Goal: Information Seeking & Learning: Check status

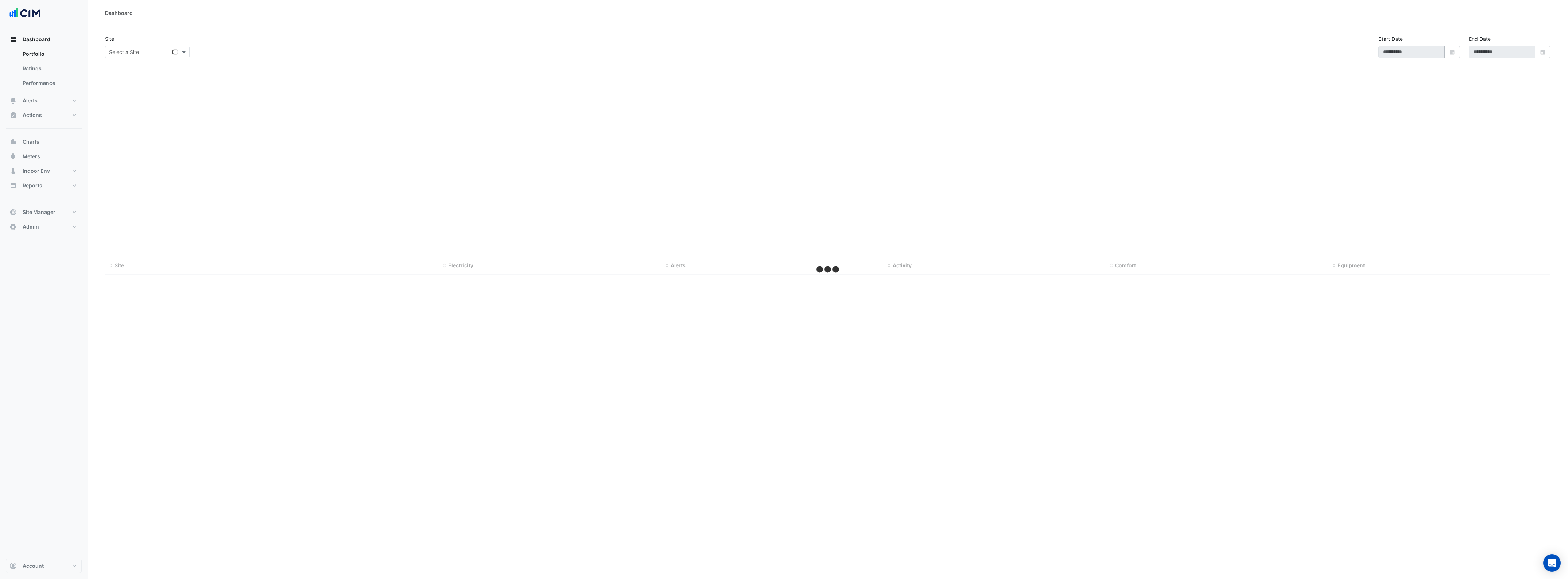
select select "***"
type input "**********"
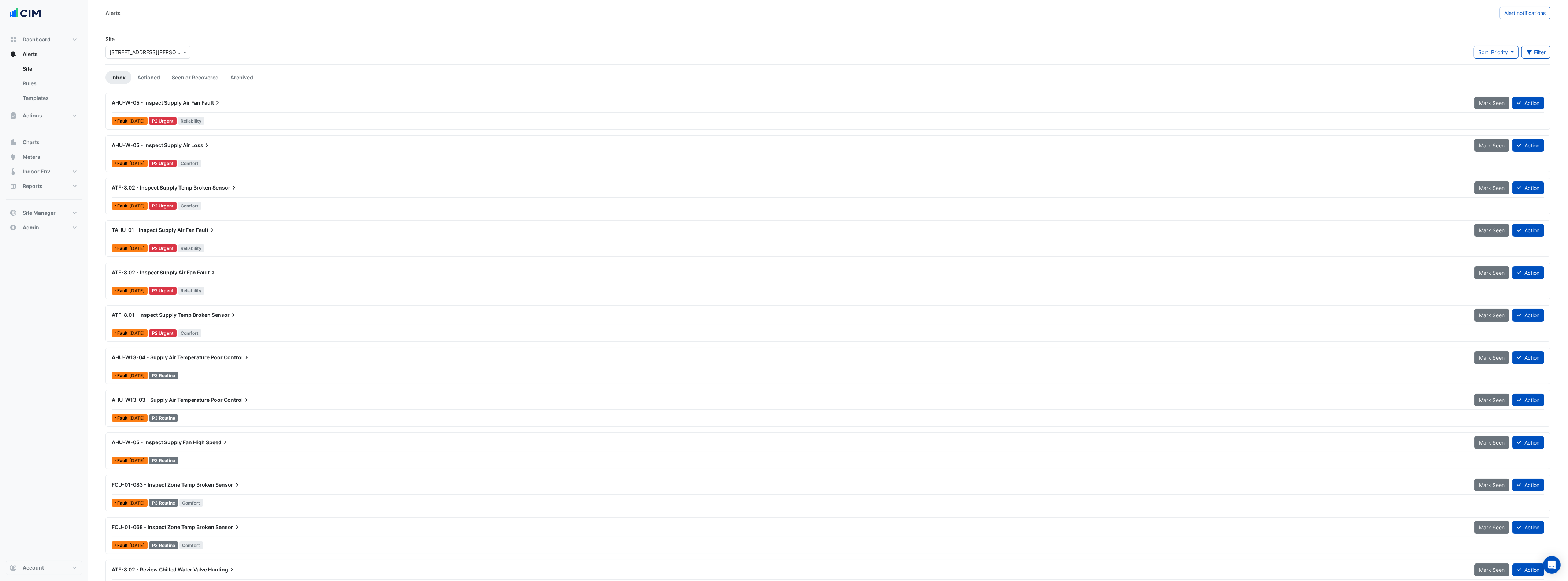
click at [153, 54] on input "text" at bounding box center [141, 53] width 62 height 8
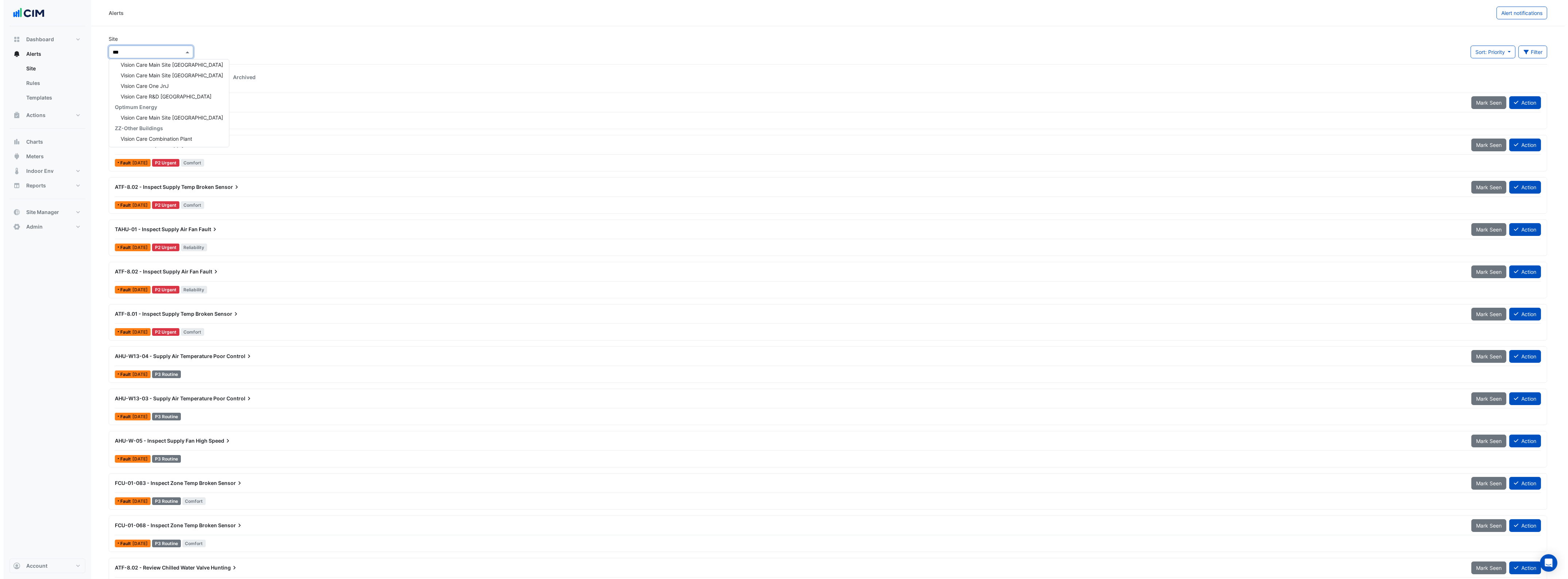
scroll to position [139, 0]
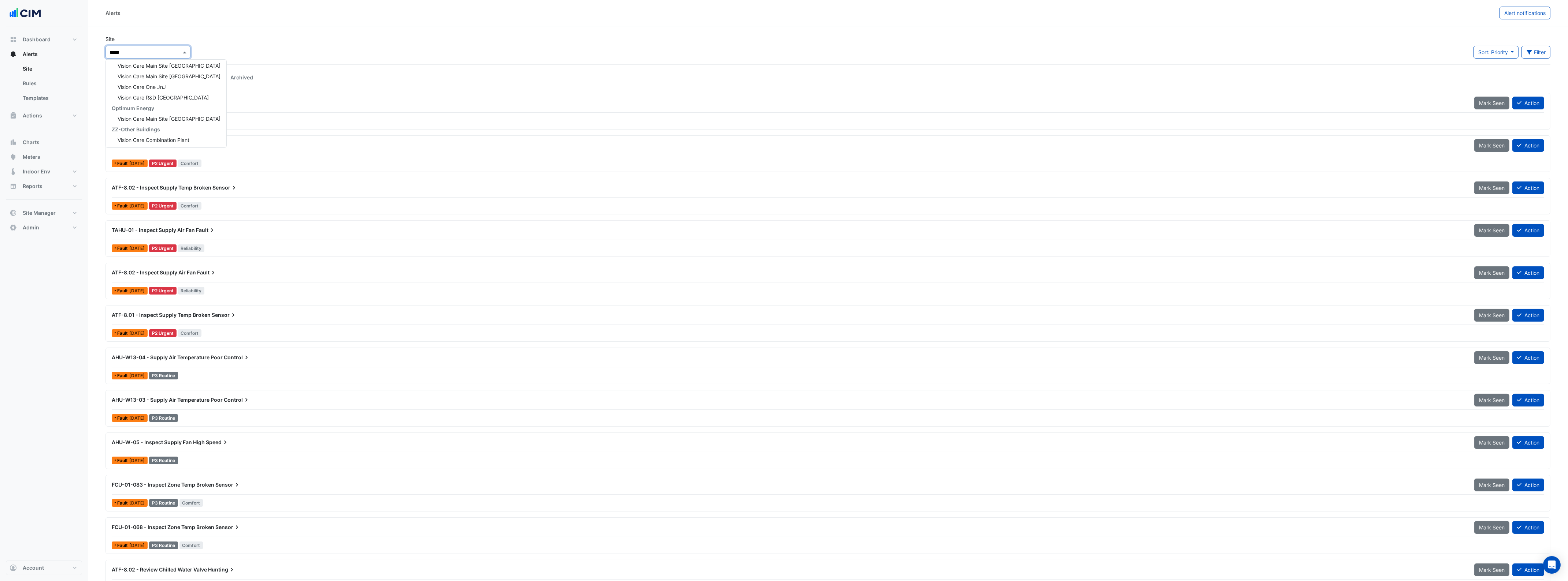
type input "******"
click at [182, 64] on span "Vision Care Main Site Jacksonville" at bounding box center [169, 65] width 103 height 6
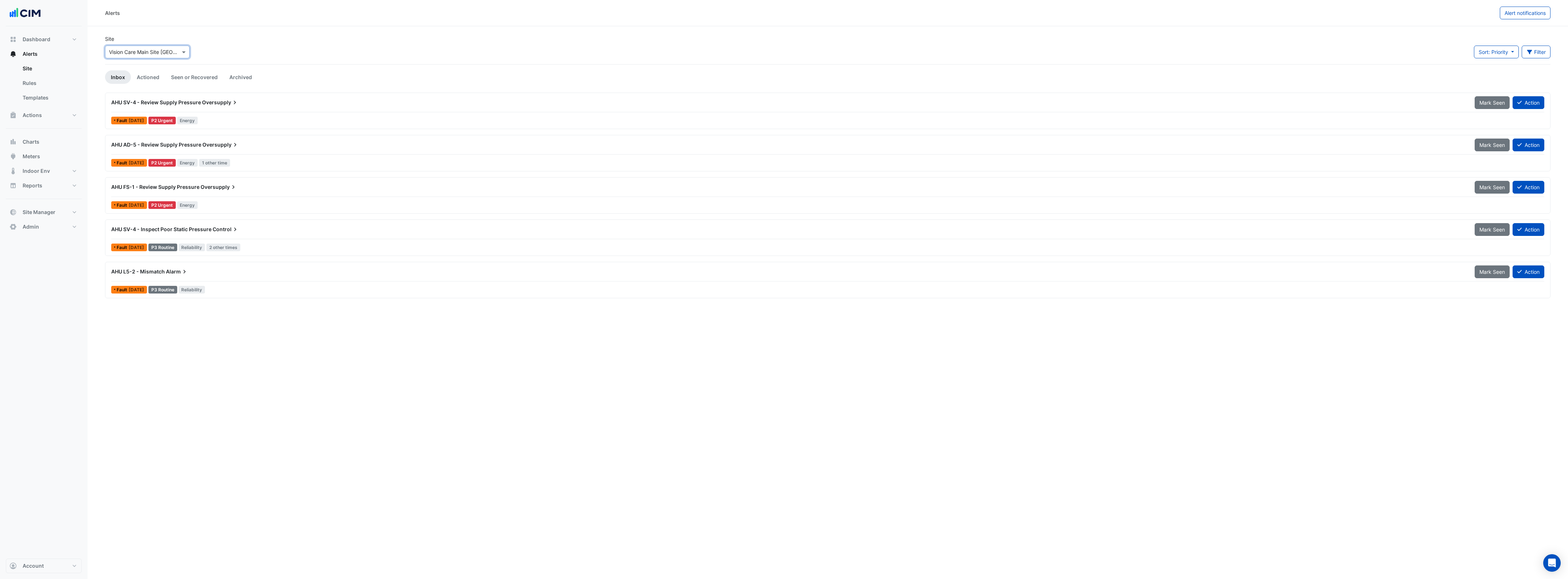
click at [236, 275] on div "AHU L5-2 - Mismatch Alarm" at bounding box center [789, 272] width 1355 height 7
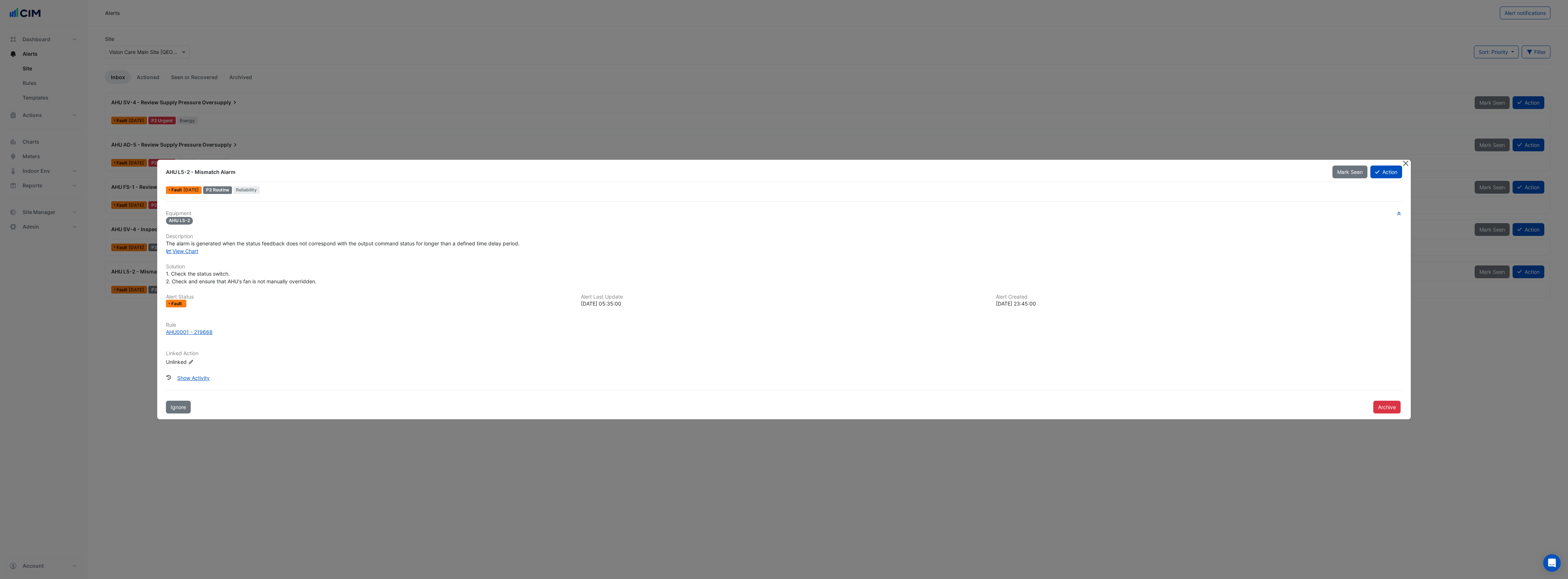
click at [1408, 163] on button "Close" at bounding box center [1405, 163] width 8 height 8
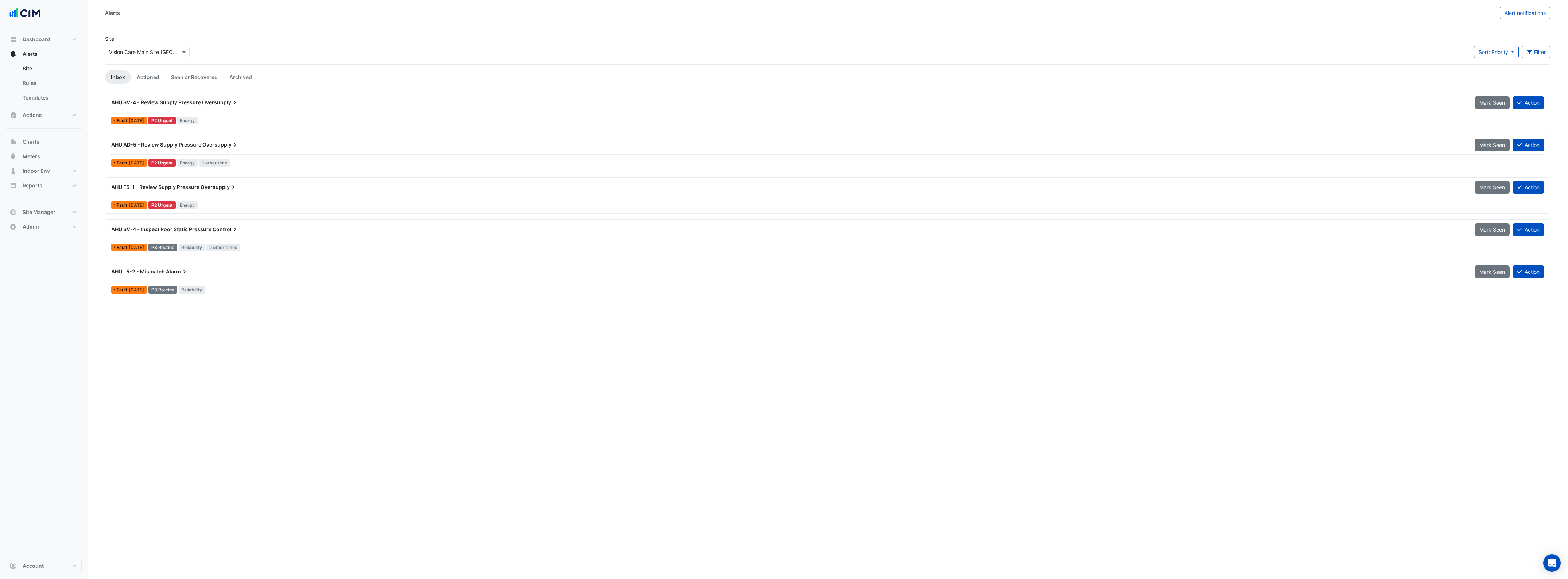
click at [214, 102] on span "Oversupply" at bounding box center [220, 102] width 37 height 7
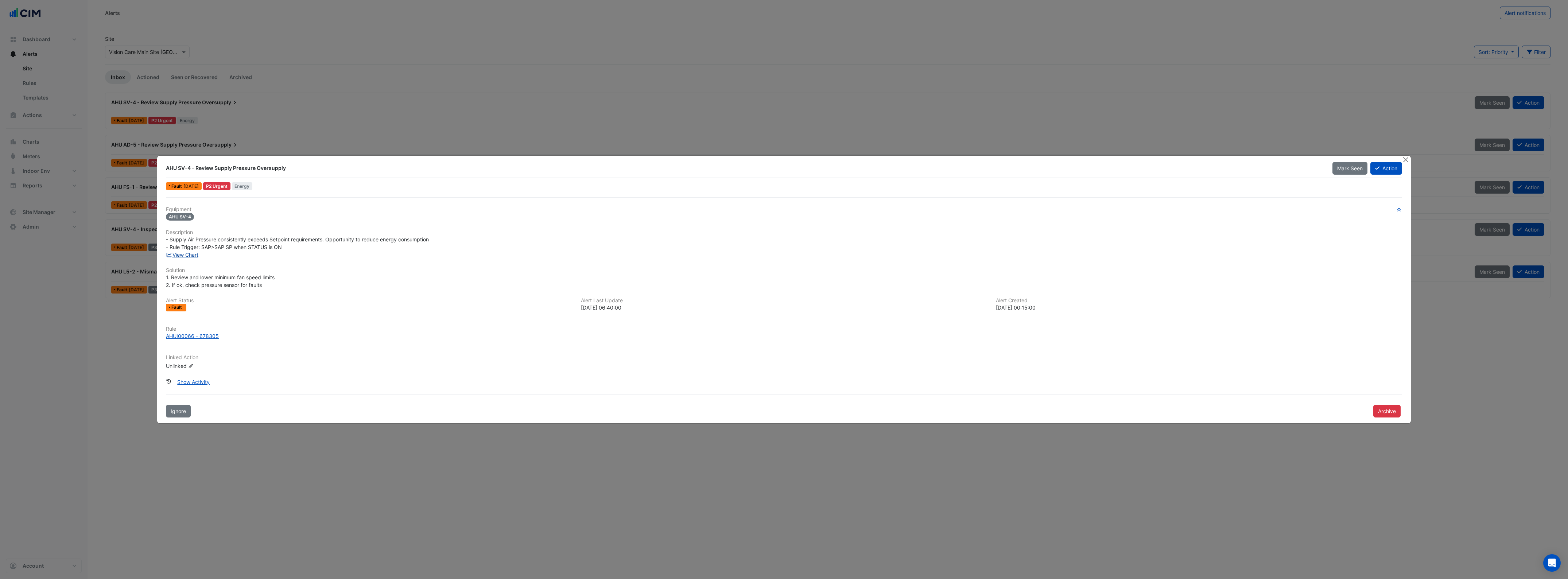
click at [194, 254] on link "View Chart" at bounding box center [182, 254] width 32 height 6
drag, startPoint x: 1407, startPoint y: 156, endPoint x: 1155, endPoint y: 141, distance: 252.4
click at [1407, 156] on button "Close" at bounding box center [1405, 160] width 8 height 8
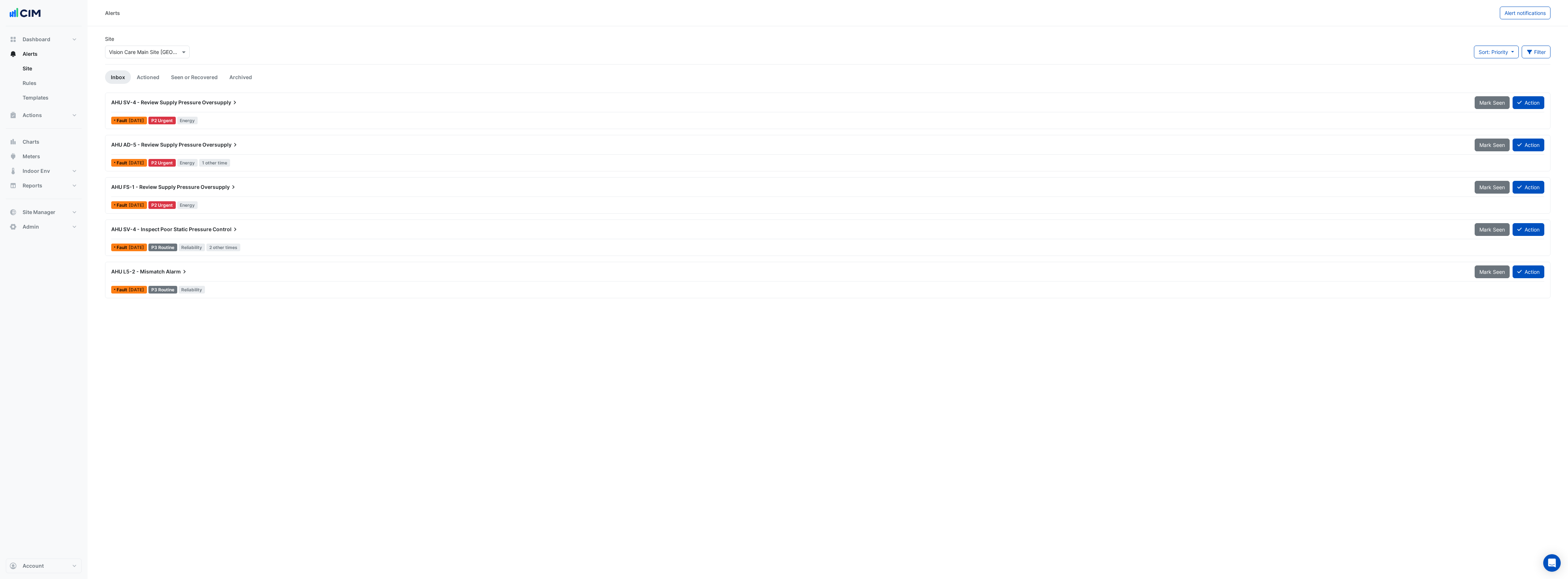
click at [167, 147] on span "AHU AD-5 - Review Supply Pressure" at bounding box center [156, 144] width 90 height 6
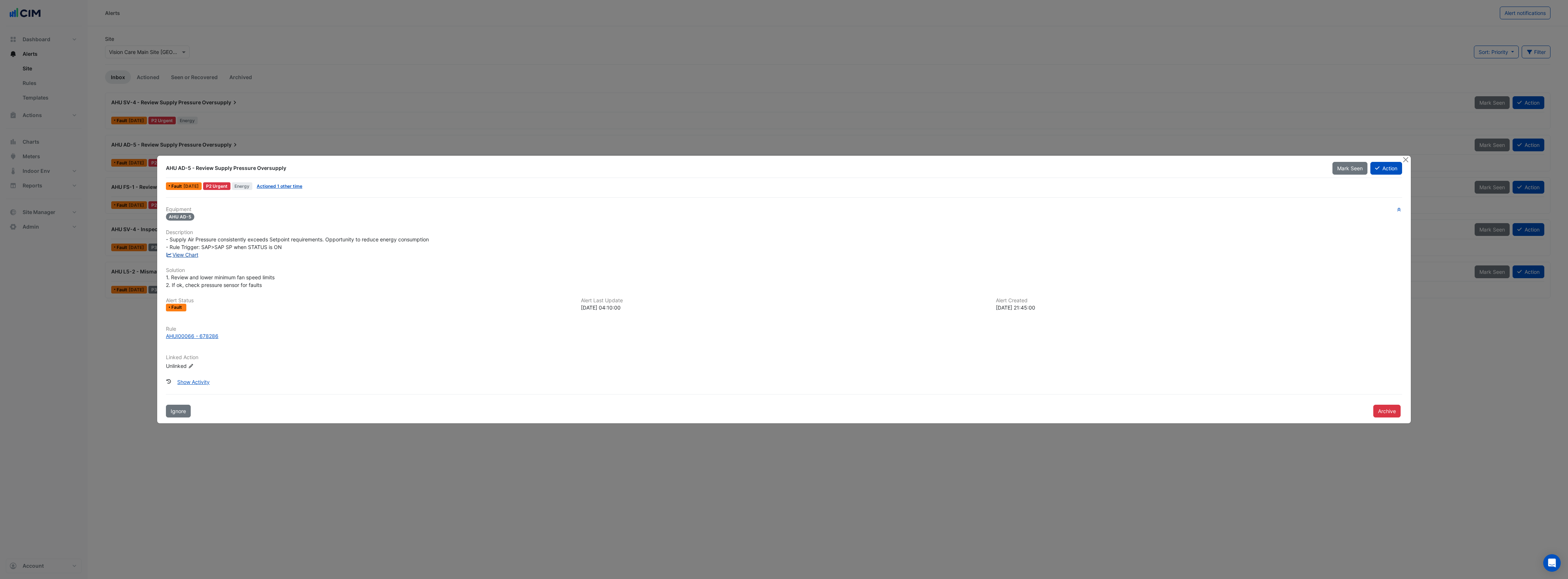
click at [190, 256] on link "View Chart" at bounding box center [182, 254] width 32 height 6
click at [1405, 161] on button "Close" at bounding box center [1405, 160] width 8 height 8
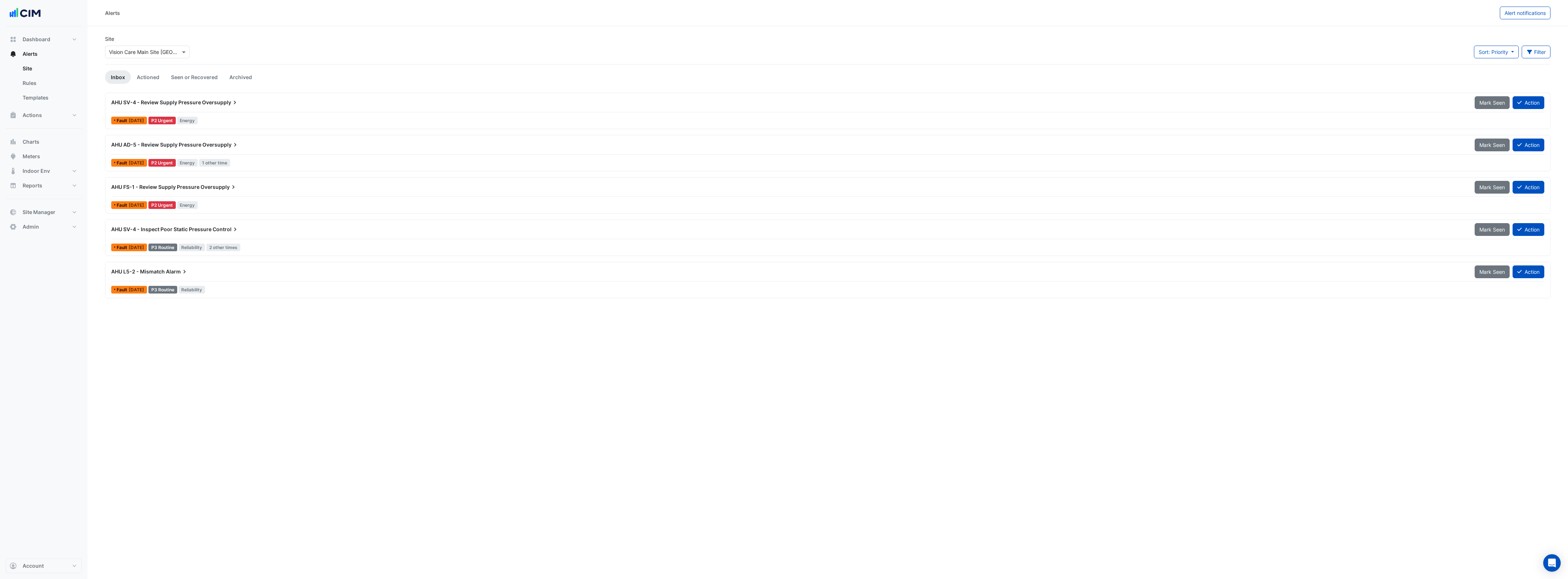
click at [236, 106] on icon at bounding box center [235, 102] width 7 height 7
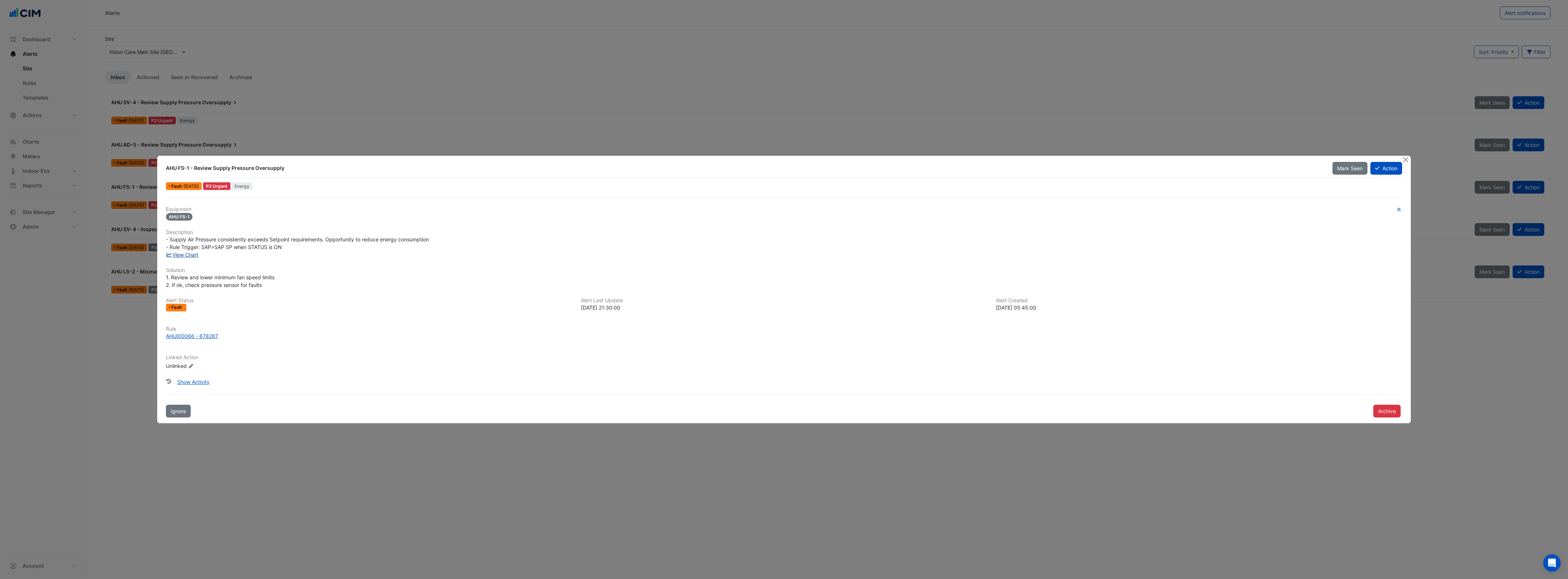
click at [186, 254] on link "View Chart" at bounding box center [182, 254] width 32 height 6
click at [1409, 163] on button "Close" at bounding box center [1405, 160] width 8 height 8
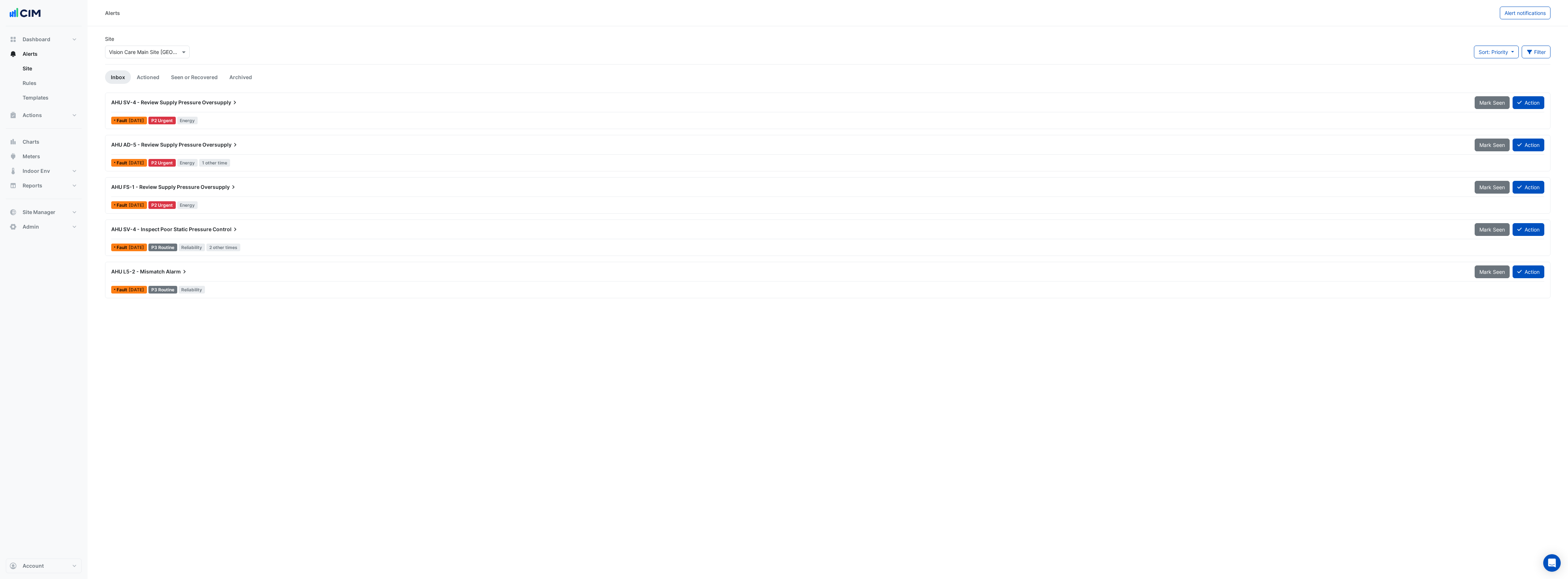
click at [242, 231] on div "AHU SV-4 - Inspect Poor Static Pressure Control" at bounding box center [789, 230] width 1355 height 7
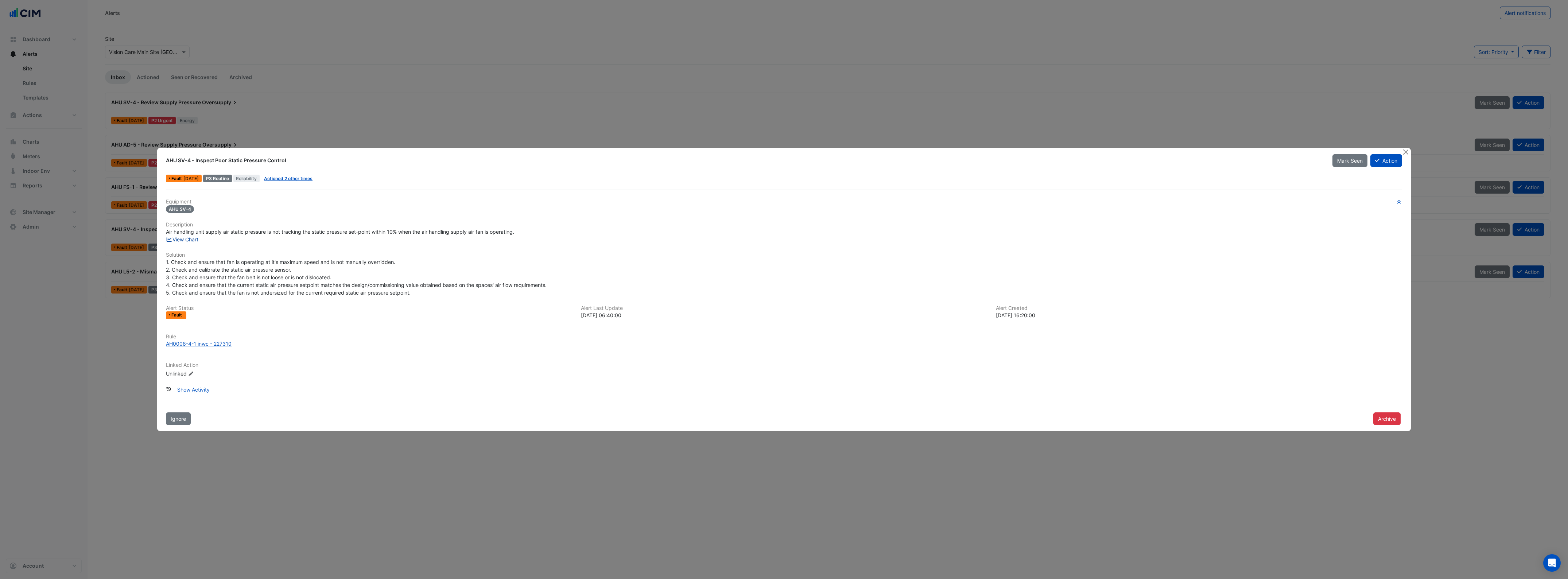
click at [187, 238] on link "View Chart" at bounding box center [182, 239] width 32 height 6
click at [1405, 148] on button "Close" at bounding box center [1405, 152] width 8 height 8
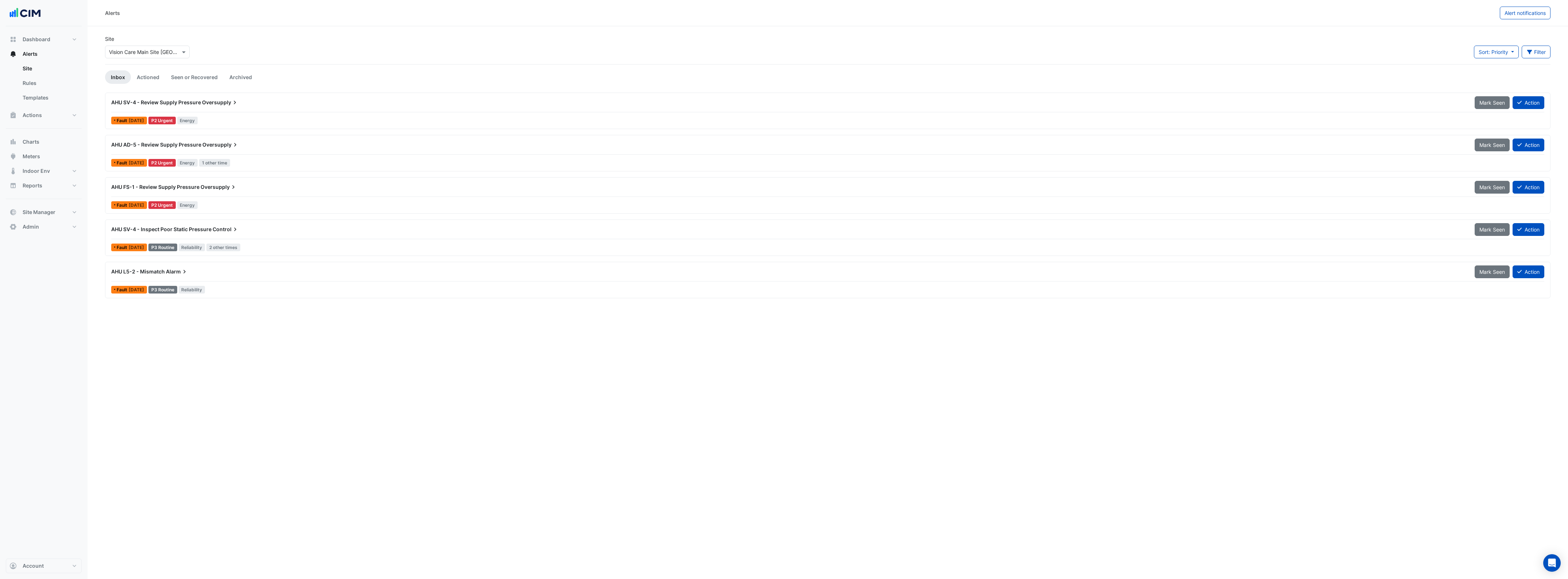
click at [242, 234] on div "AHU SV-4 - Inspect Poor Static Pressure Control" at bounding box center [789, 230] width 1363 height 13
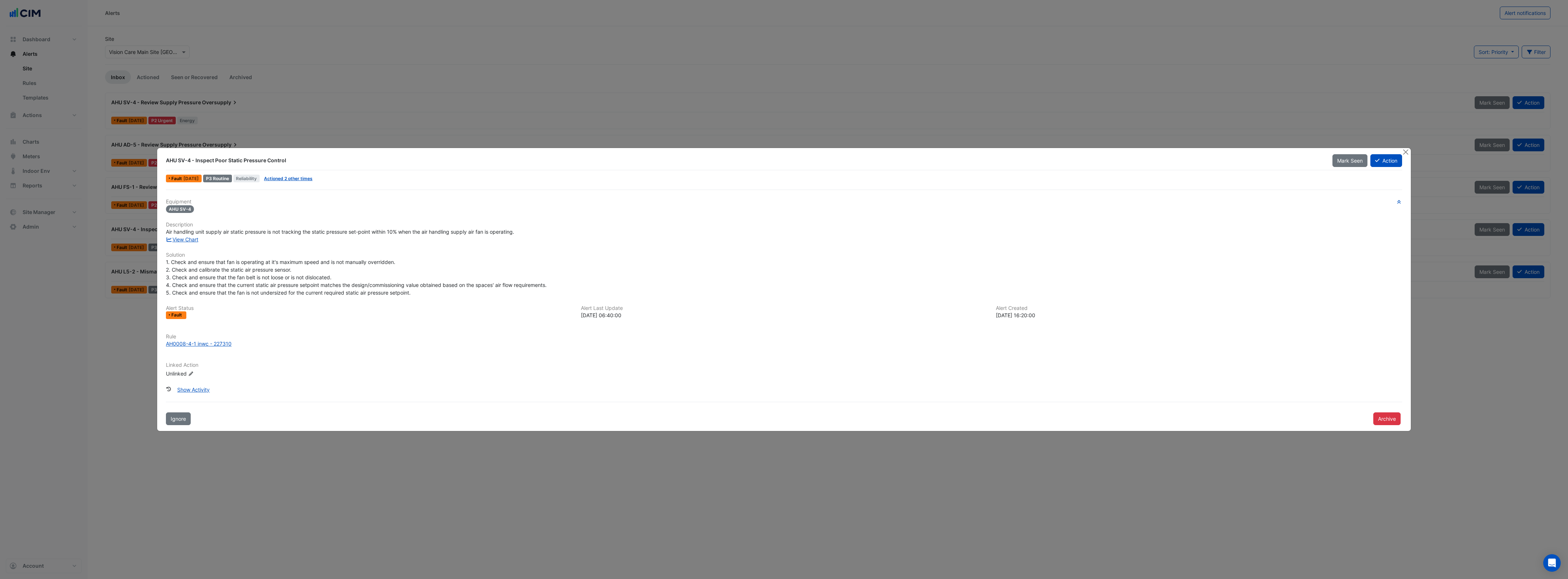
click at [1409, 152] on div at bounding box center [1406, 152] width 9 height 9
click at [1406, 152] on button "Close" at bounding box center [1405, 152] width 8 height 8
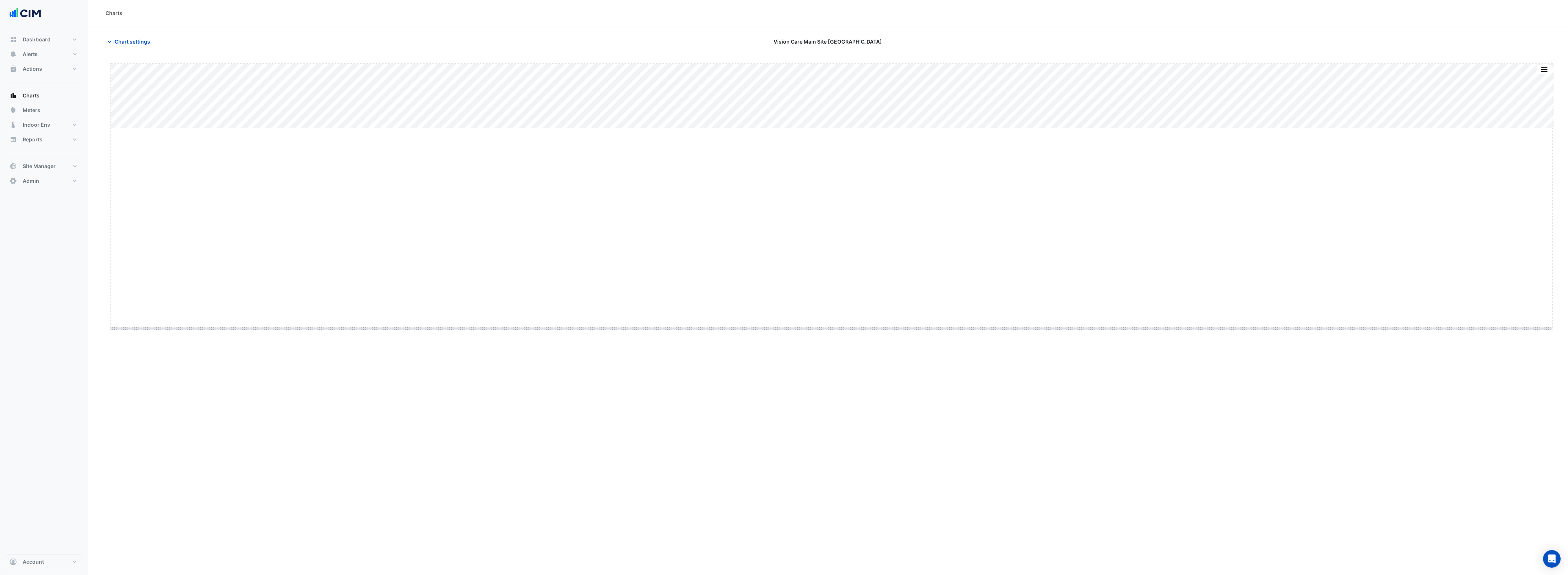
drag, startPoint x: 831, startPoint y: 128, endPoint x: 864, endPoint y: 434, distance: 307.8
drag, startPoint x: 134, startPoint y: 40, endPoint x: 136, endPoint y: 44, distance: 4.5
click at [134, 40] on span "Chart settings" at bounding box center [133, 42] width 35 height 8
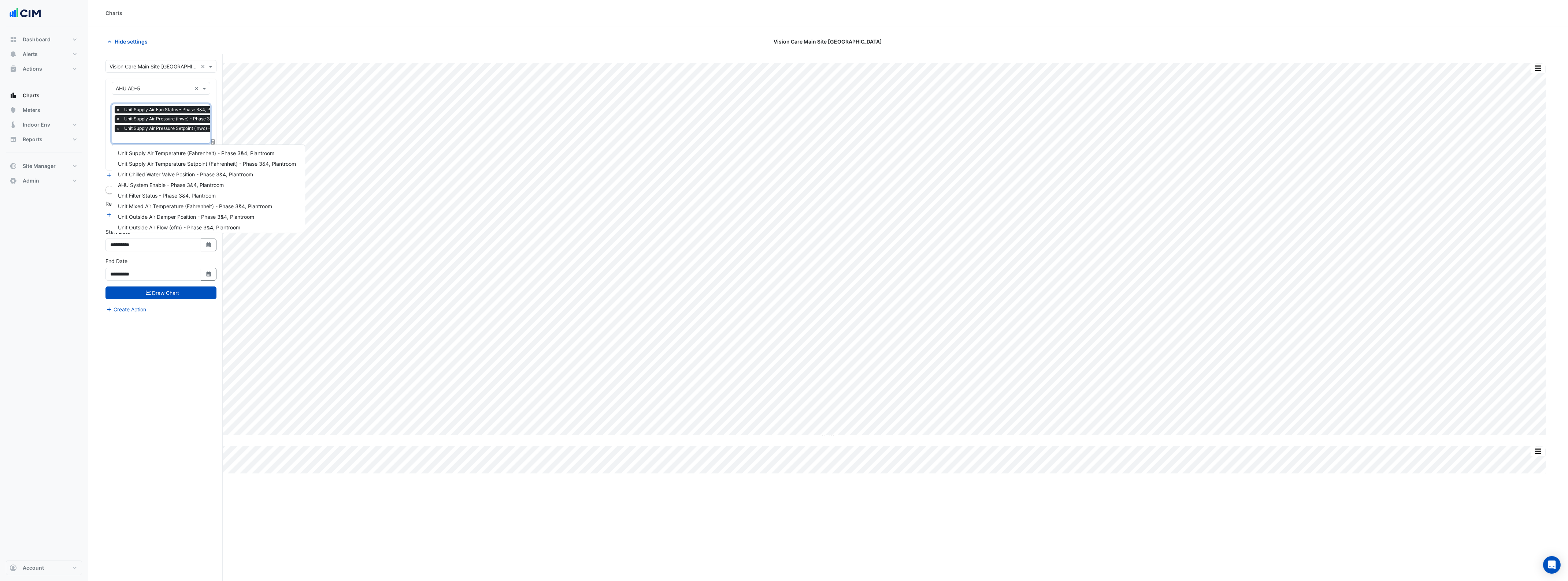
click at [169, 140] on input "text" at bounding box center [188, 138] width 145 height 8
type input "****"
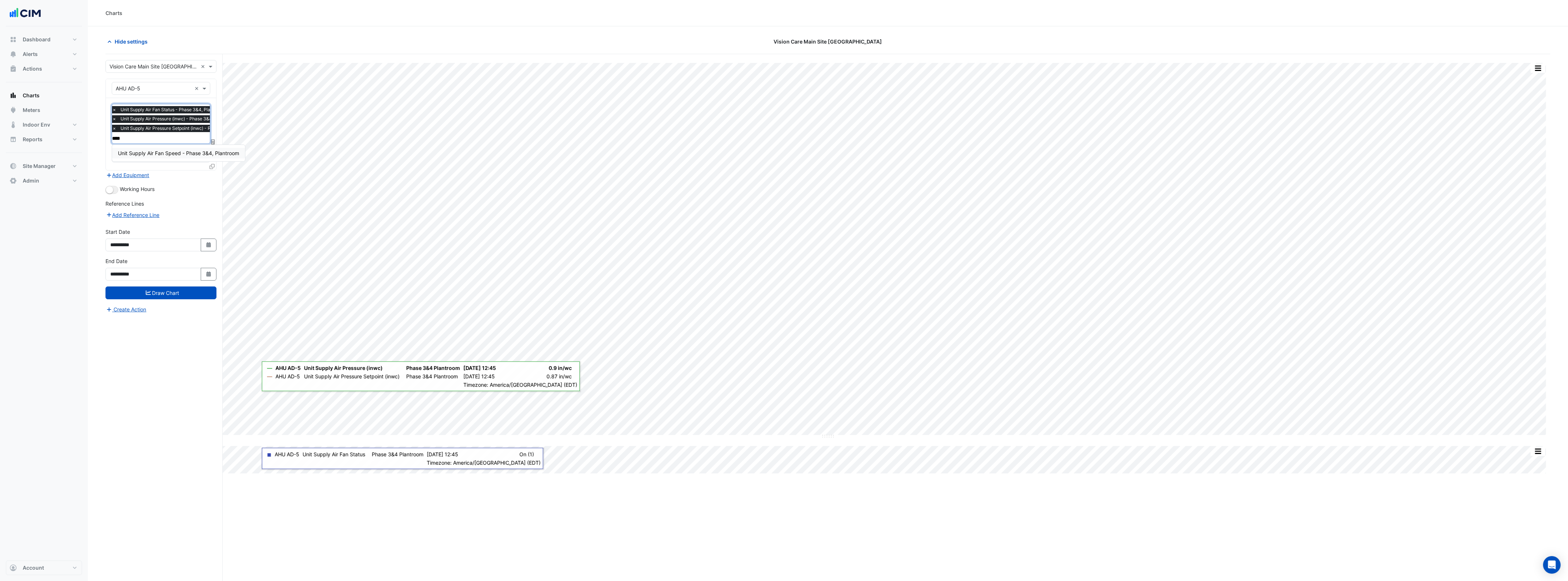
click at [188, 147] on div "Unit Supply Air Fan Speed - Phase 3&4, Plantroom" at bounding box center [178, 153] width 133 height 16
click at [191, 153] on span "Unit Supply Air Fan Speed - Phase 3&4, Plantroom" at bounding box center [179, 153] width 121 height 6
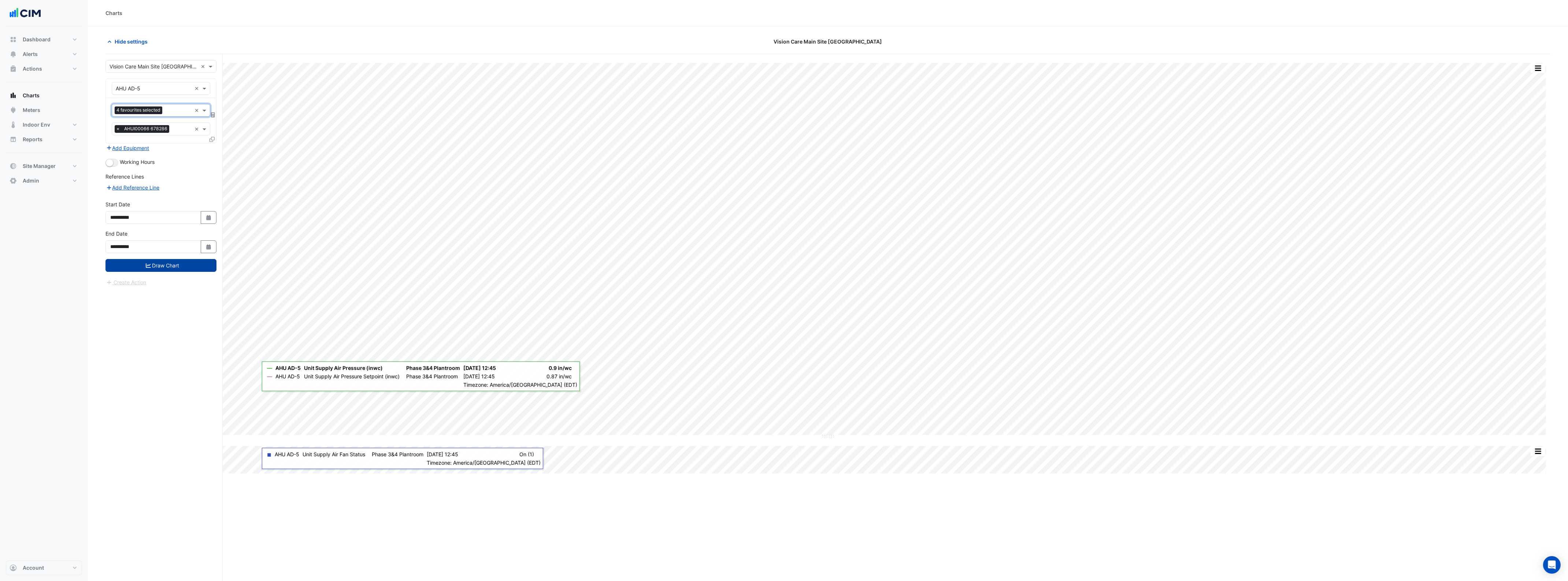
click at [182, 268] on button "Draw Chart" at bounding box center [161, 265] width 111 height 13
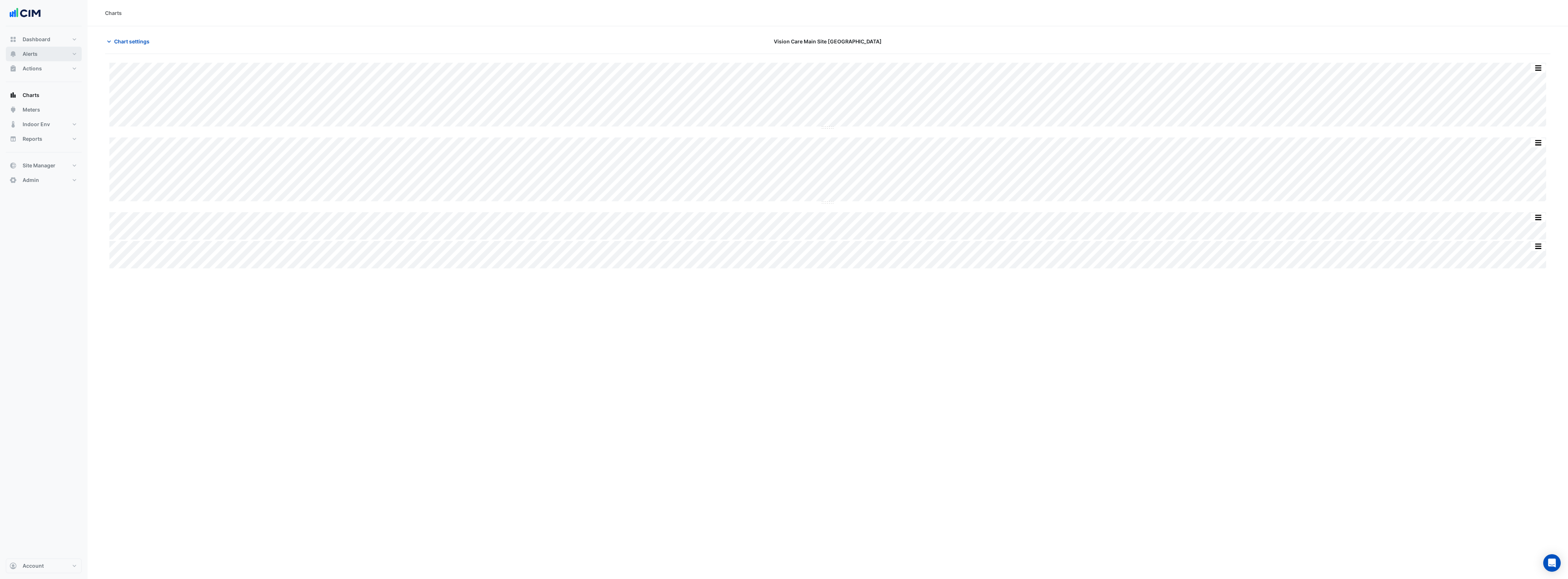
click at [33, 53] on span "Alerts" at bounding box center [30, 54] width 15 height 7
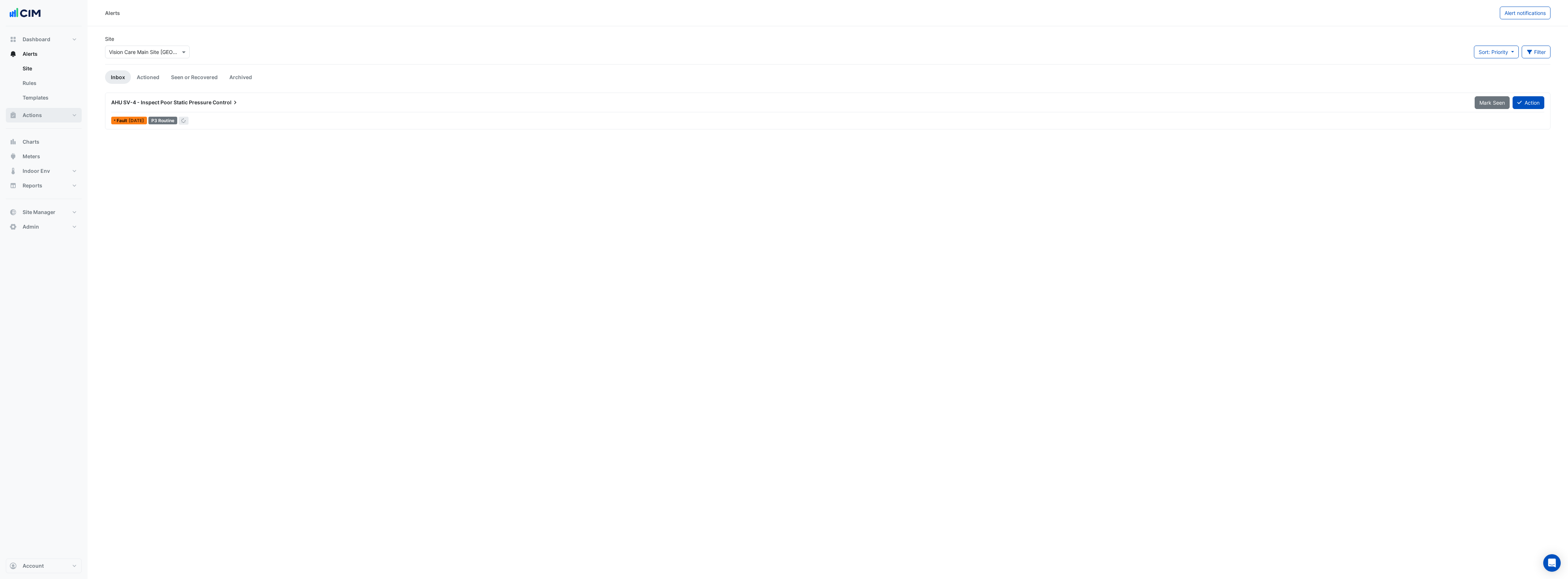
click at [32, 117] on span "Actions" at bounding box center [32, 115] width 19 height 7
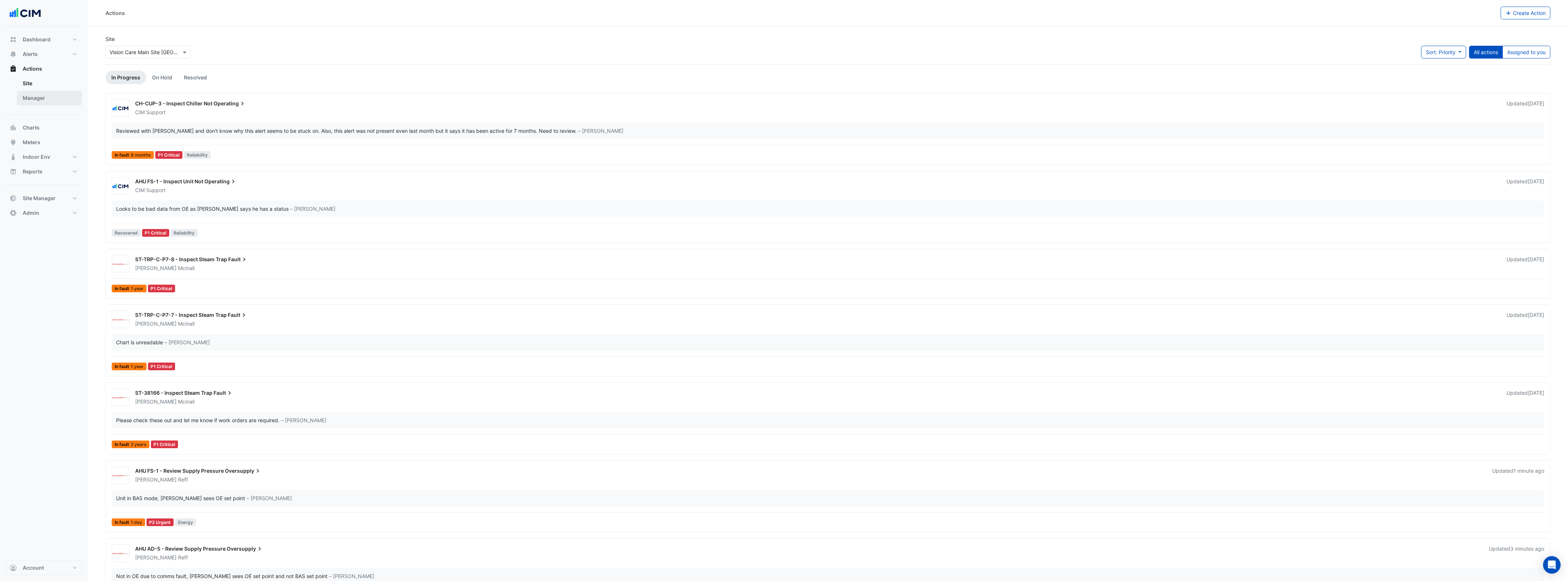
click at [24, 98] on link "Manager" at bounding box center [50, 98] width 65 height 15
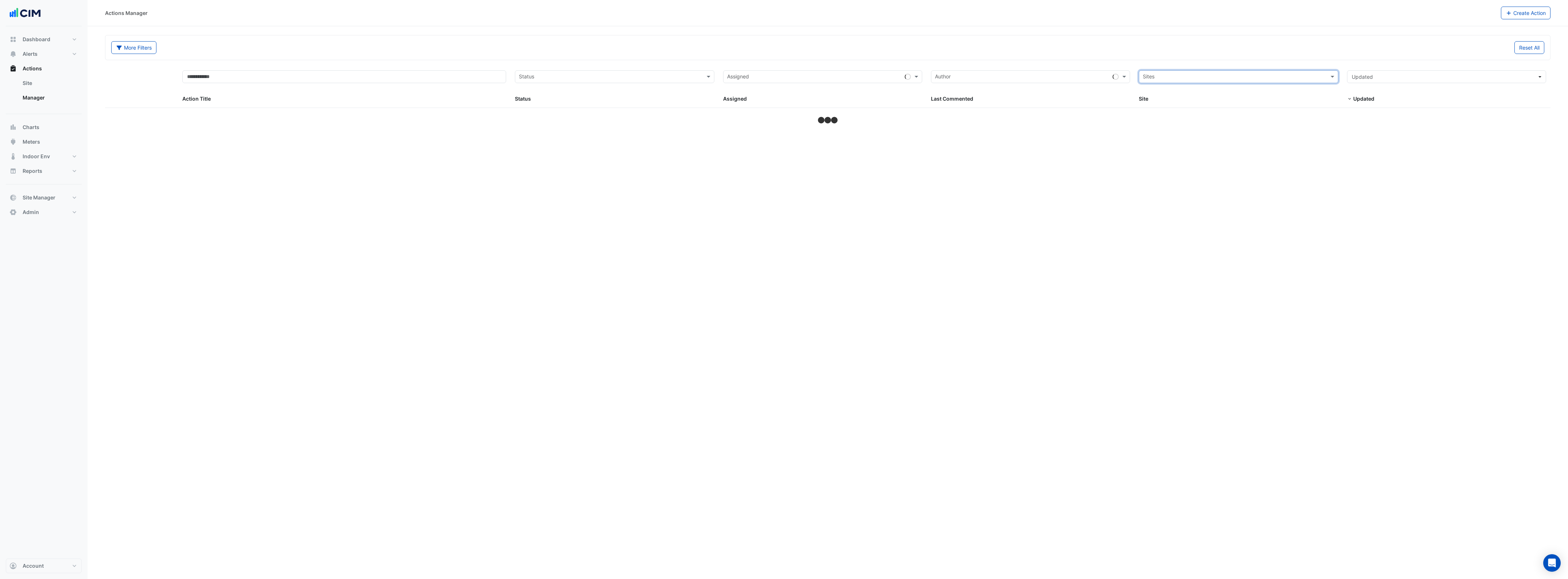
click at [1307, 76] on input "text" at bounding box center [1234, 77] width 183 height 9
type input "*****"
click at [1207, 101] on span "Vision Care Main Site [GEOGRAPHIC_DATA]" at bounding box center [1202, 104] width 102 height 6
select select "***"
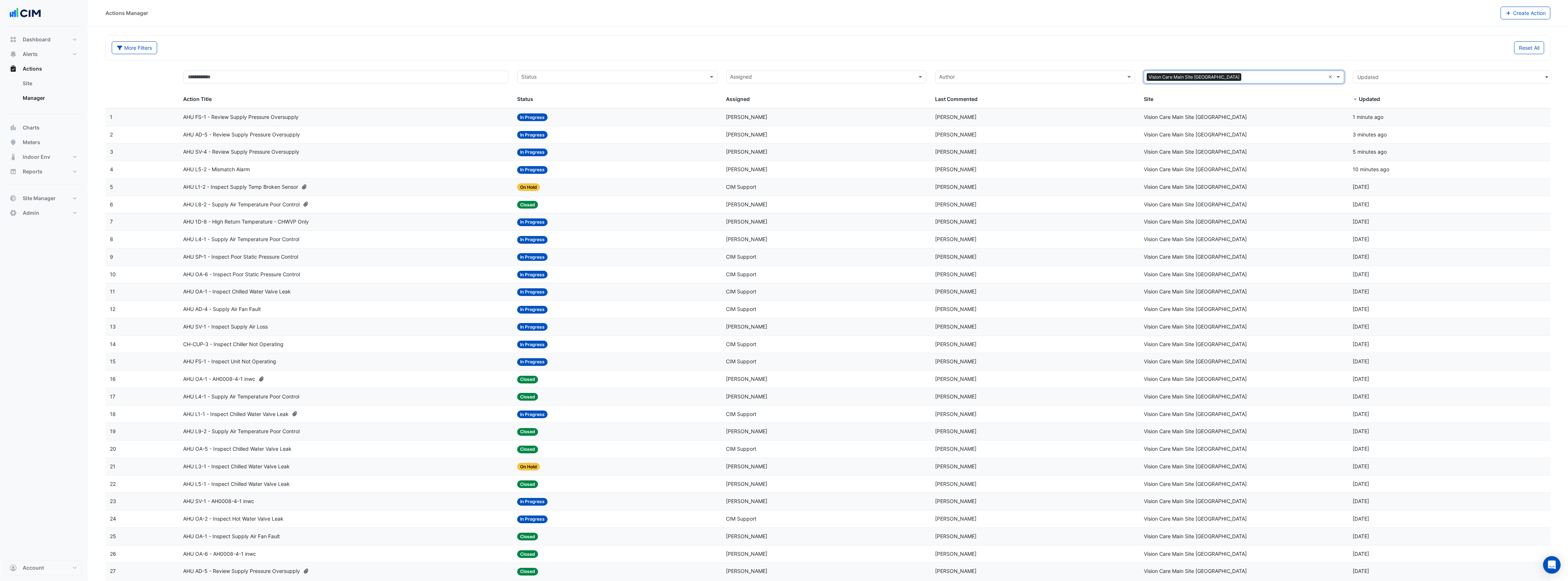
click at [215, 117] on span "AHU FS-1 - Review Supply Pressure Oversupply" at bounding box center [241, 117] width 116 height 9
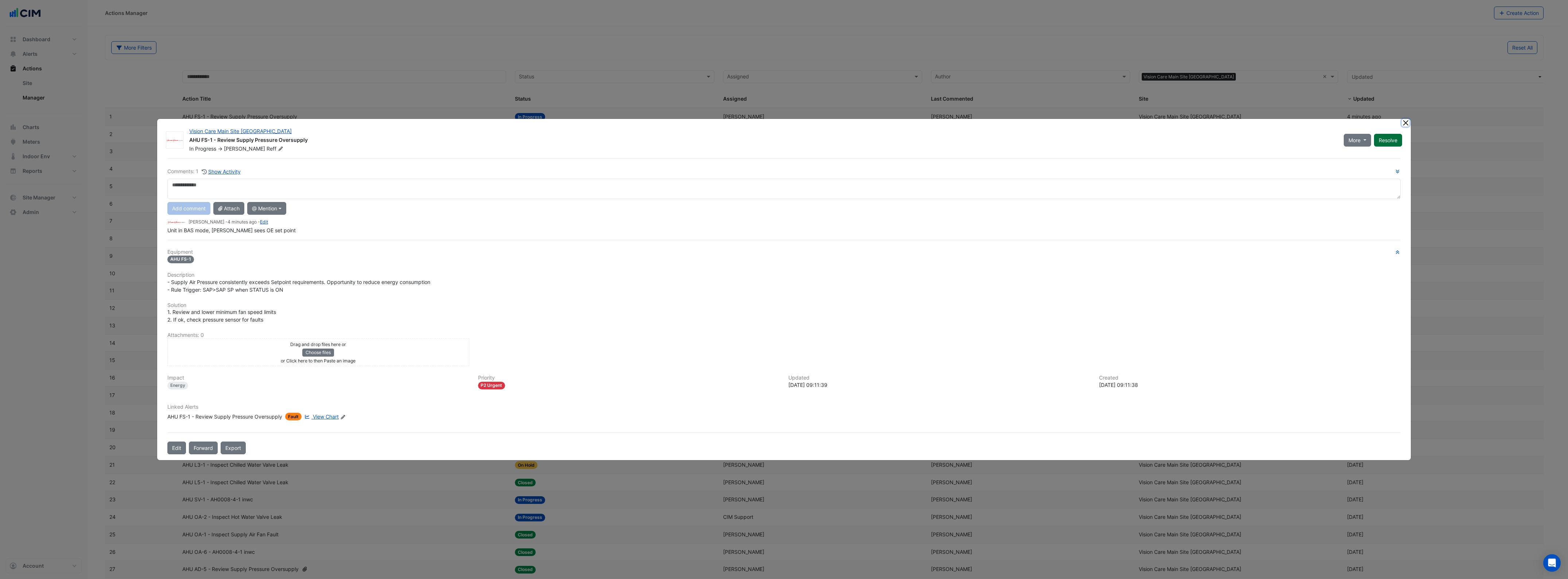
drag, startPoint x: 1402, startPoint y: 122, endPoint x: 1398, endPoint y: 128, distance: 7.2
click at [1402, 122] on button "Close" at bounding box center [1405, 122] width 8 height 8
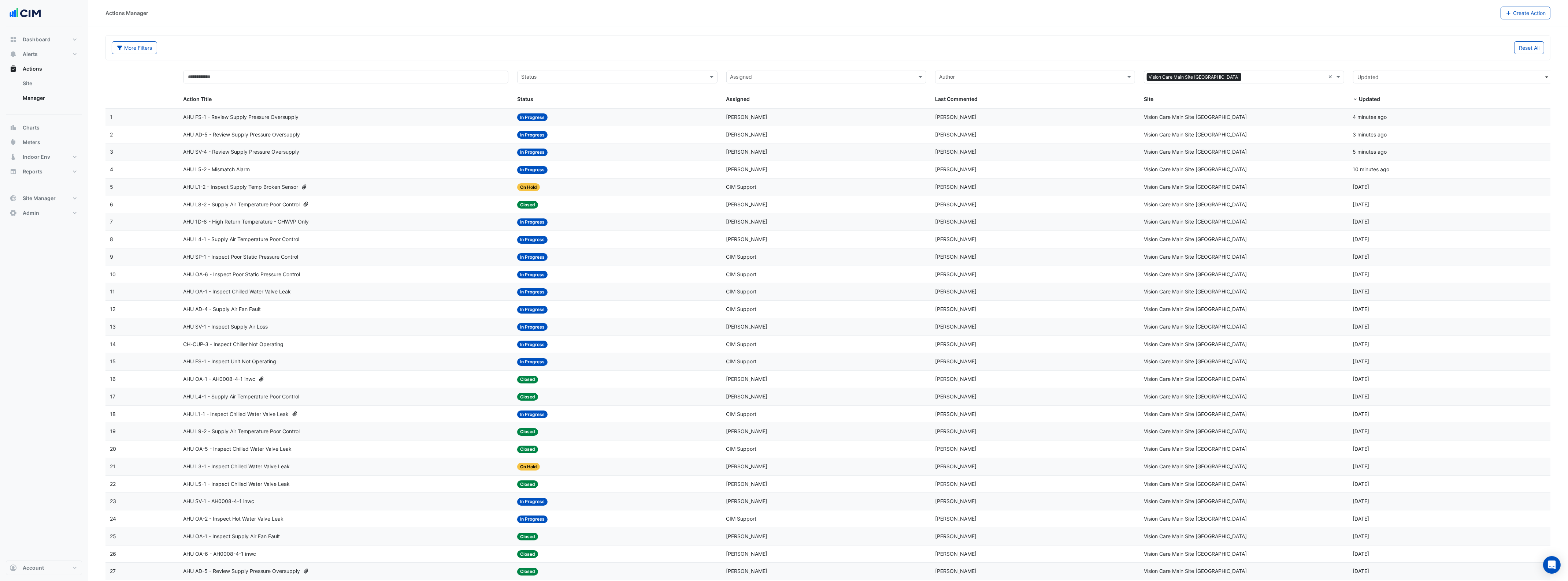
click at [236, 363] on span "AHU FS-1 - Inspect Unit Not Operating" at bounding box center [230, 362] width 93 height 9
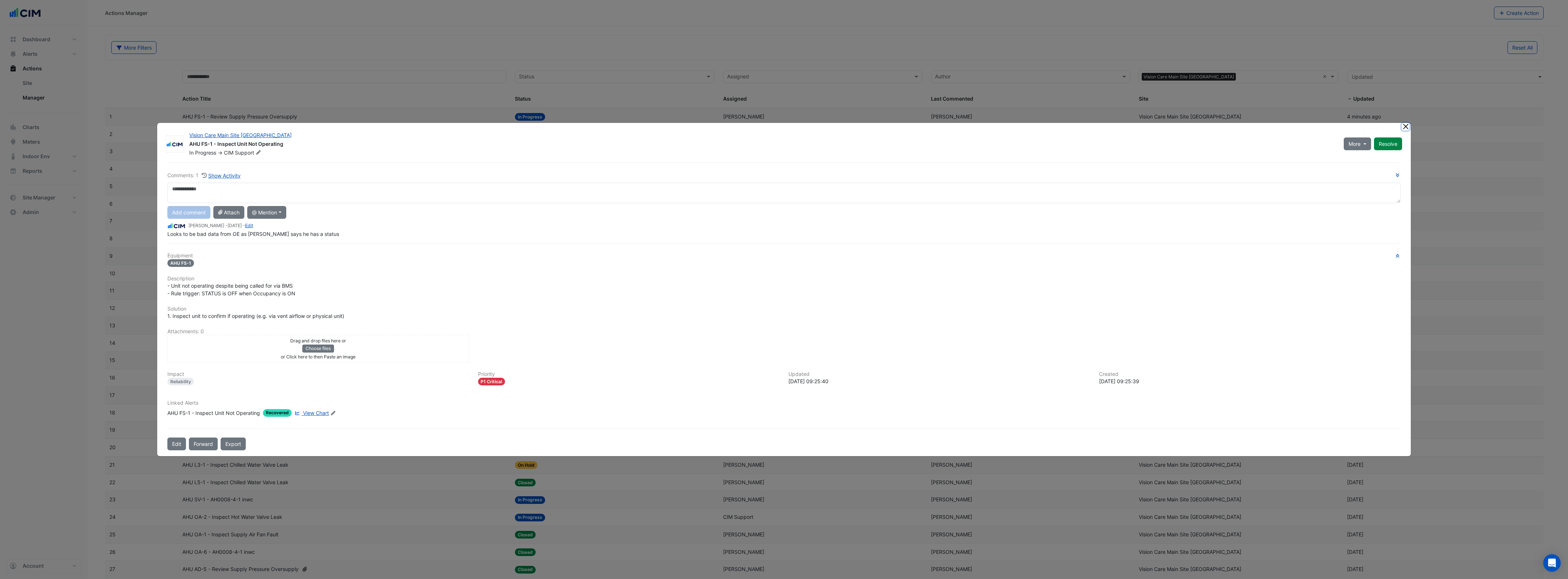
click at [1403, 128] on button "Close" at bounding box center [1405, 127] width 8 height 8
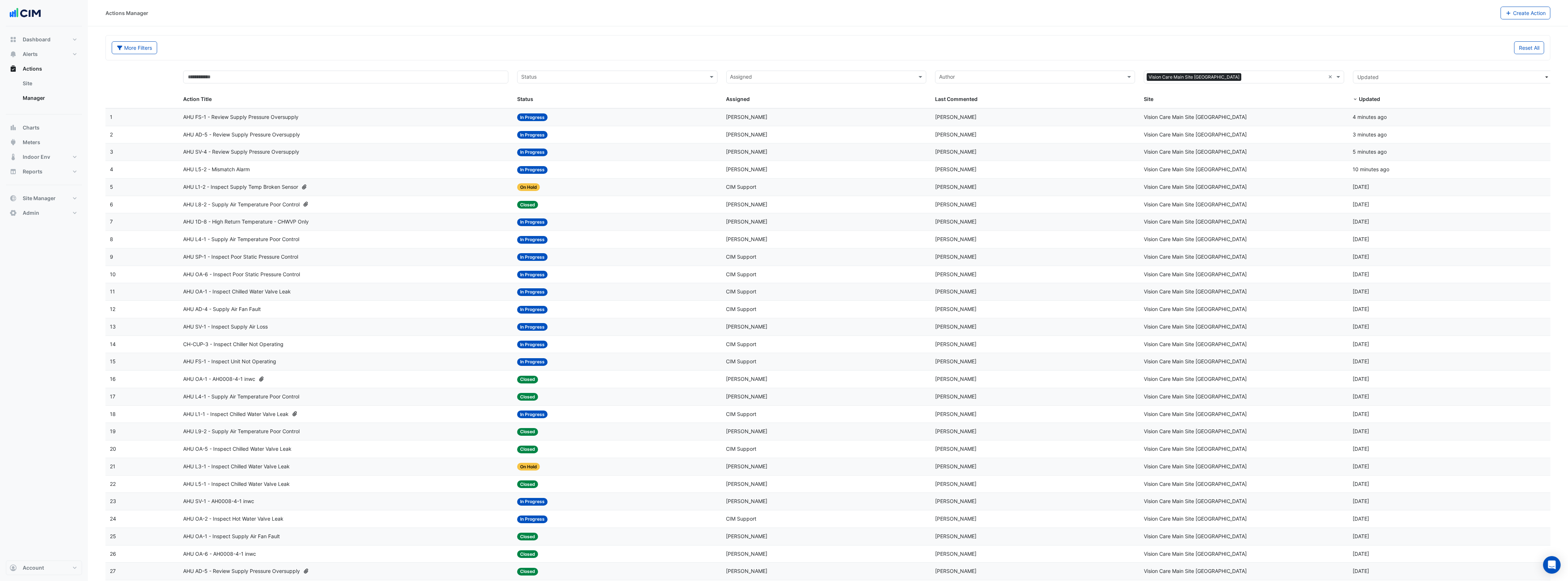
click at [273, 291] on span "AHU OA-1 - Inspect Chilled Water Valve Leak" at bounding box center [237, 292] width 108 height 9
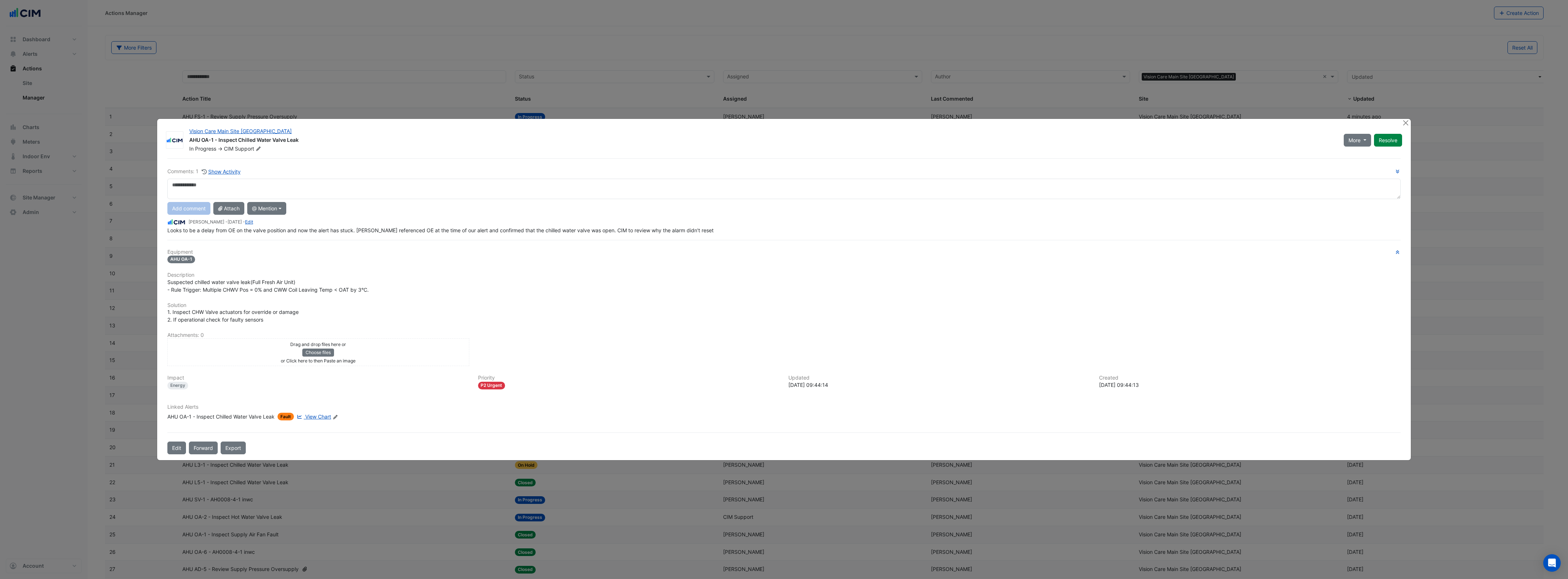
click at [325, 413] on span "View Chart" at bounding box center [318, 416] width 26 height 6
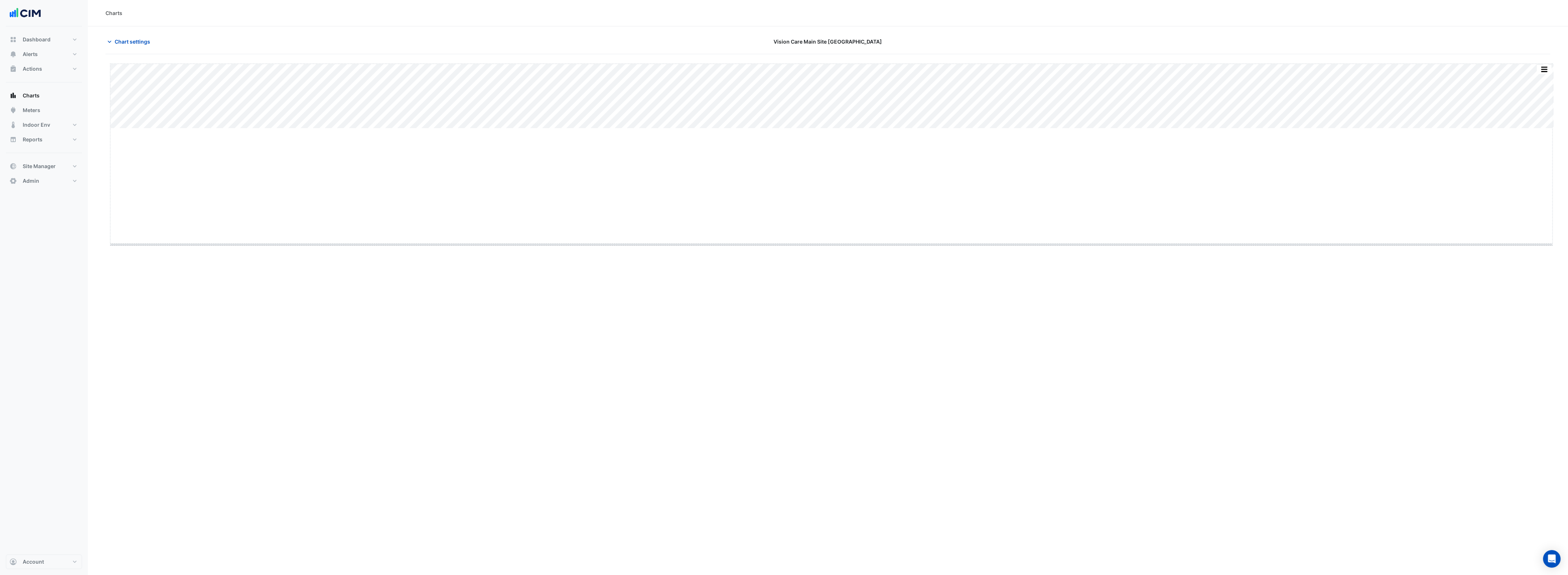
drag, startPoint x: 833, startPoint y: 128, endPoint x: 828, endPoint y: 331, distance: 203.1
type input "**********"
drag, startPoint x: 830, startPoint y: 321, endPoint x: 828, endPoint y: 434, distance: 113.0
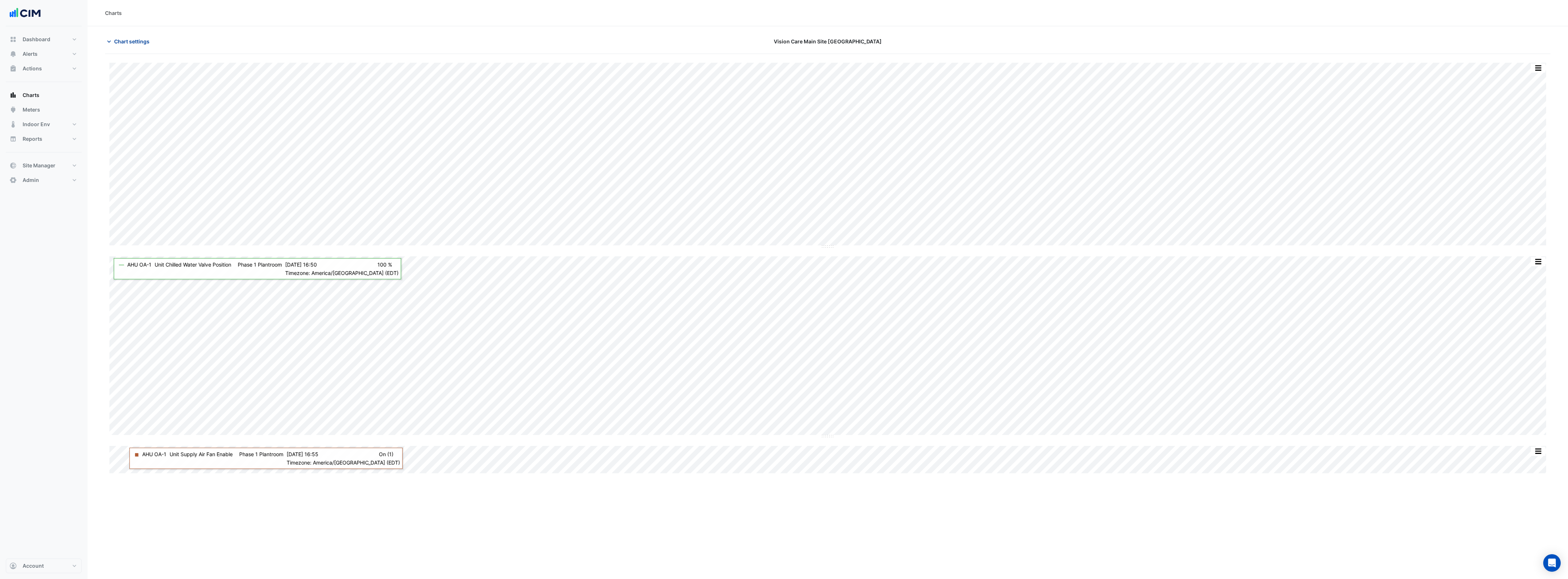
click at [143, 40] on span "Chart settings" at bounding box center [132, 41] width 35 height 8
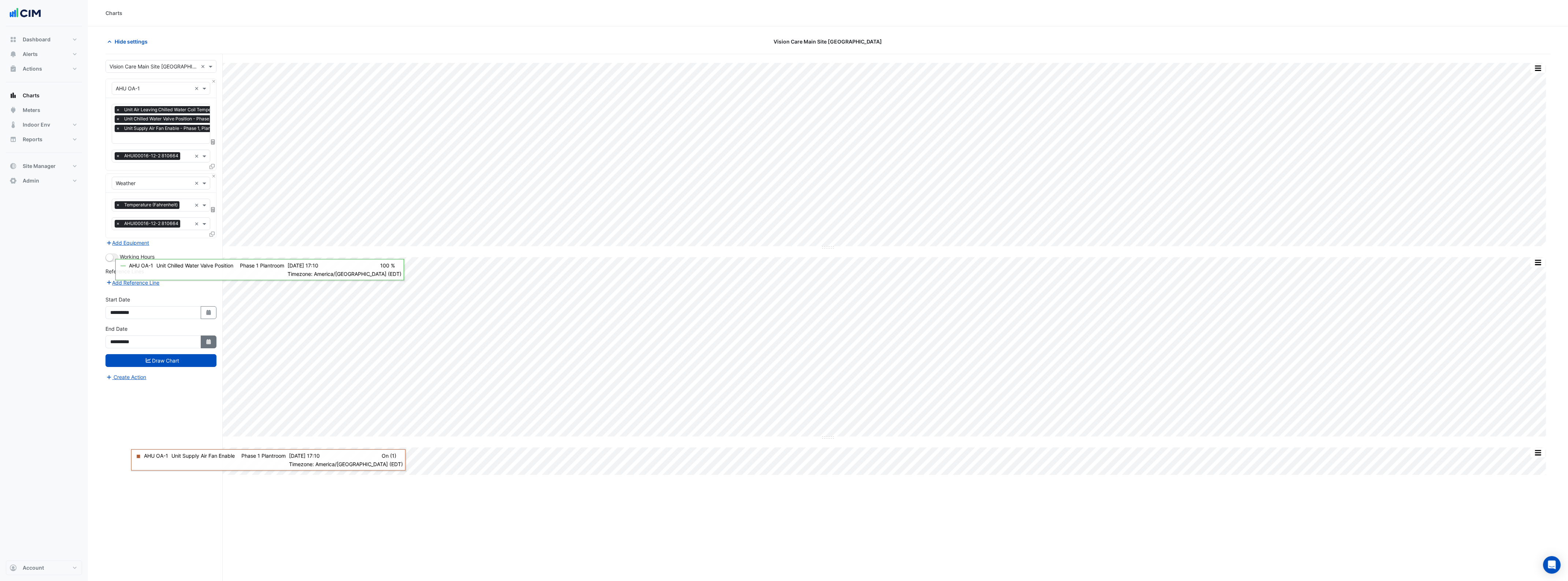
click at [208, 342] on icon "Select Date" at bounding box center [208, 342] width 7 height 5
click at [188, 239] on button "Next month" at bounding box center [188, 244] width 9 height 12
select select "*"
click at [185, 319] on div "31" at bounding box center [188, 315] width 12 height 12
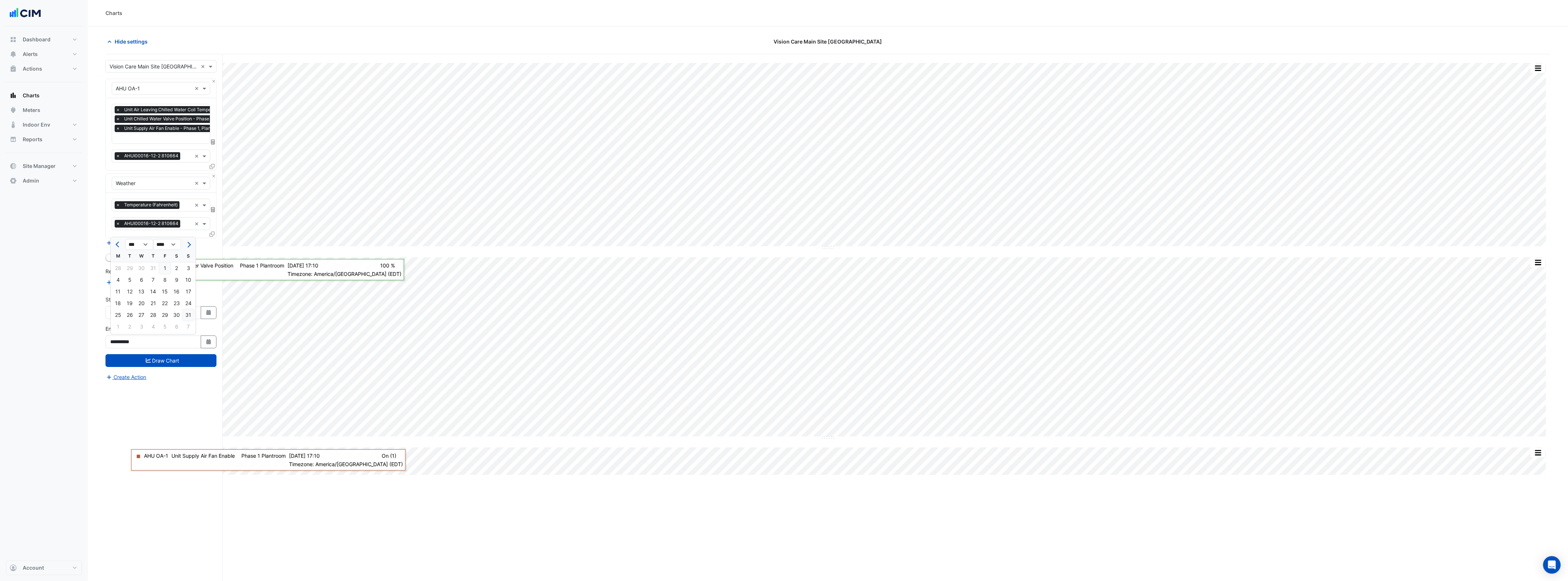
type input "**********"
click at [187, 361] on button "Draw Chart" at bounding box center [161, 360] width 111 height 13
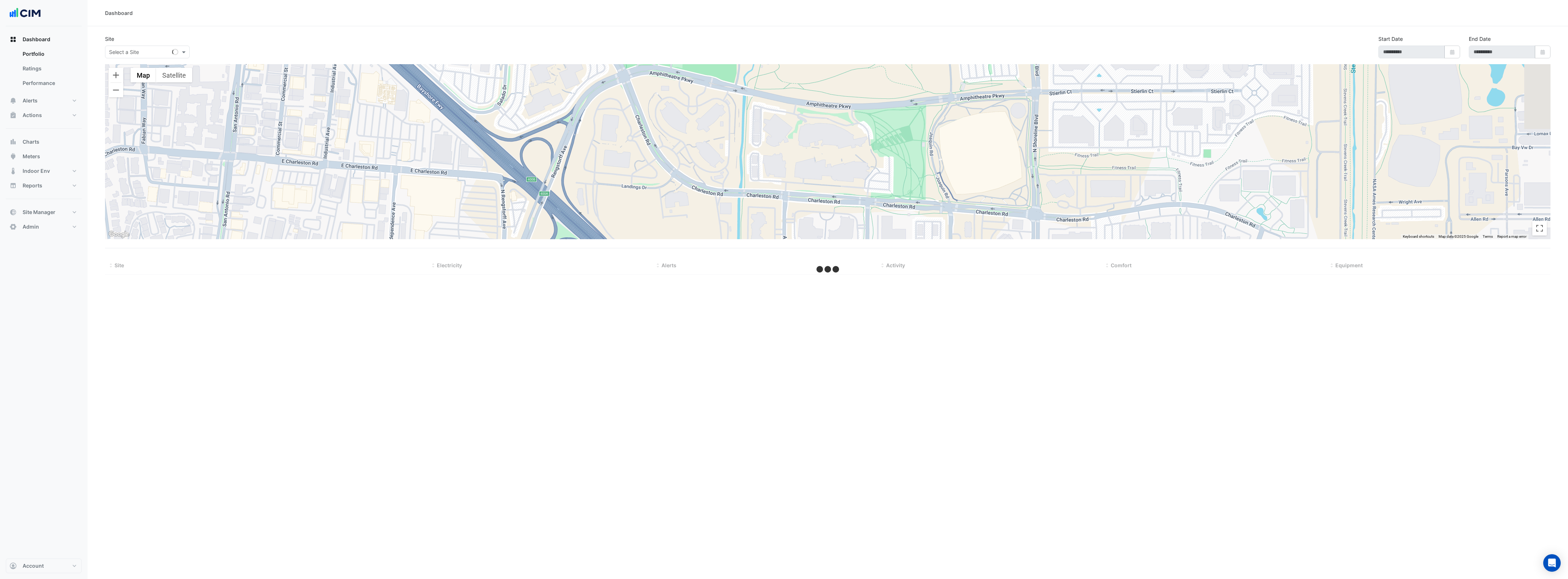
select select "***"
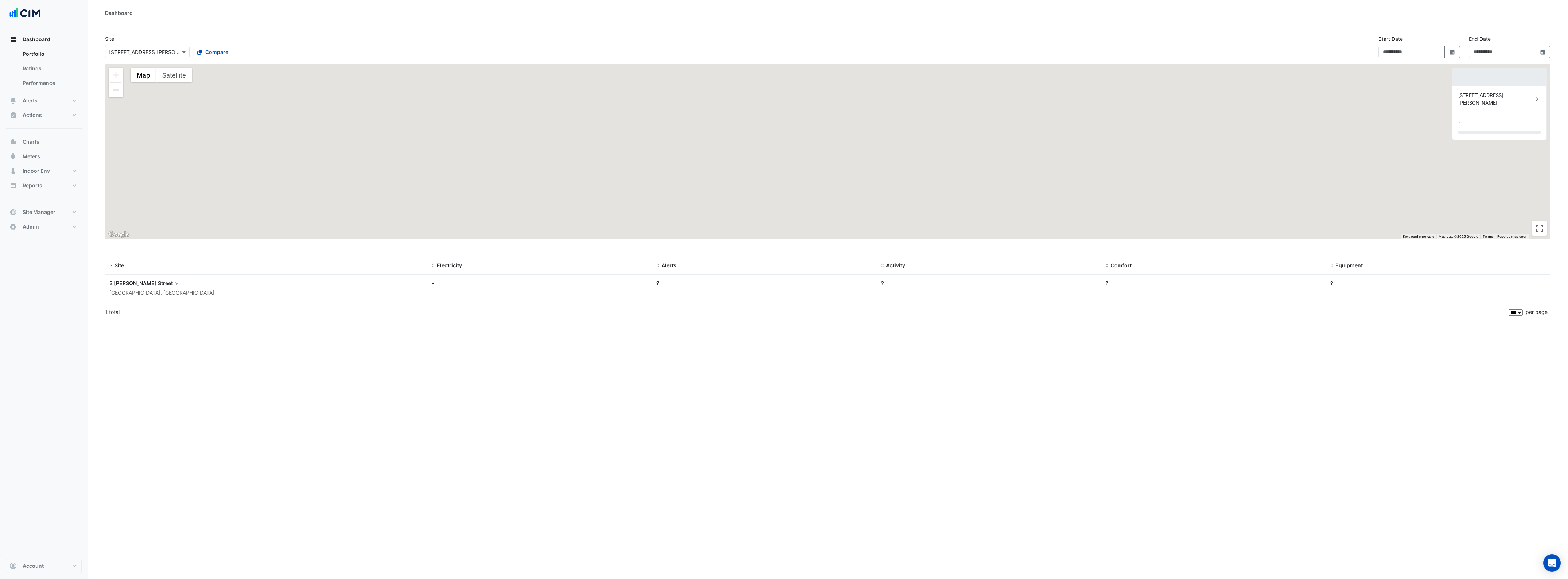
type input "**********"
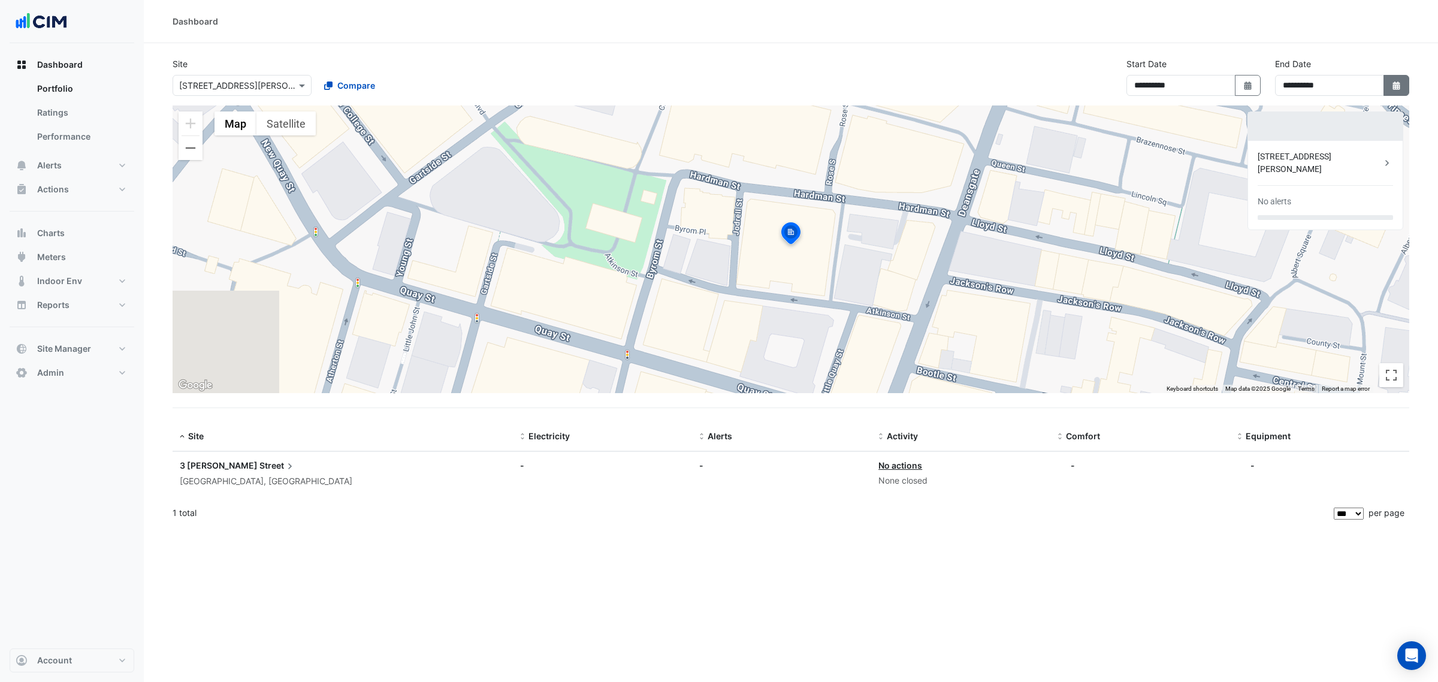
click at [1398, 86] on icon "button" at bounding box center [1395, 85] width 7 height 8
click at [1370, 114] on select "**** **** **** **** **** **** **** **** **** **** **** **** ****" at bounding box center [1352, 110] width 46 height 18
select select "****"
click at [1329, 101] on select "**** **** **** **** **** **** **** **** **** **** **** **** ****" at bounding box center [1352, 110] width 46 height 18
click at [1309, 114] on select "*** *** *** *** *** *** *** *** *** *** *** ***" at bounding box center [1306, 110] width 46 height 18
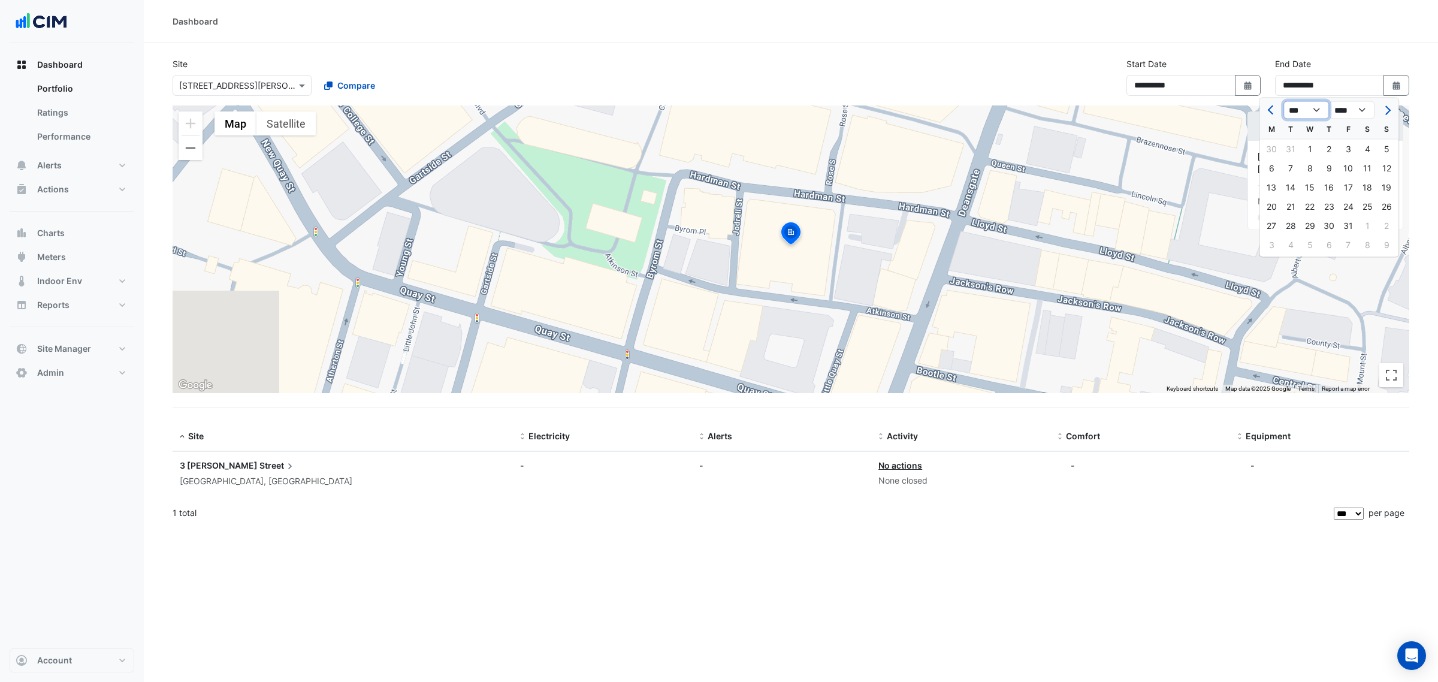
select select "*"
click at [1283, 101] on select "*** *** *** *** *** *** *** *** *** *** *** ***" at bounding box center [1306, 110] width 46 height 18
click at [1387, 225] on div "31" at bounding box center [1386, 225] width 19 height 19
type input "**********"
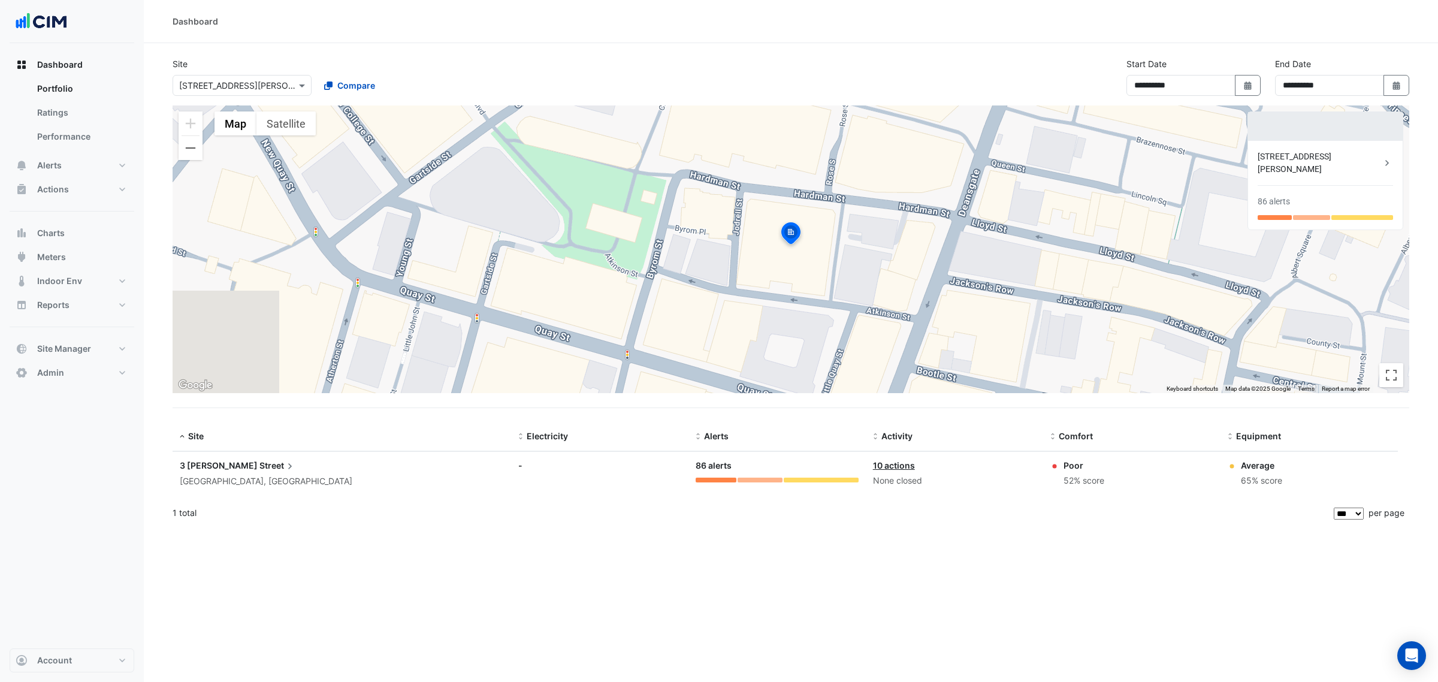
click at [1325, 156] on div "[STREET_ADDRESS][PERSON_NAME]" at bounding box center [1318, 162] width 123 height 25
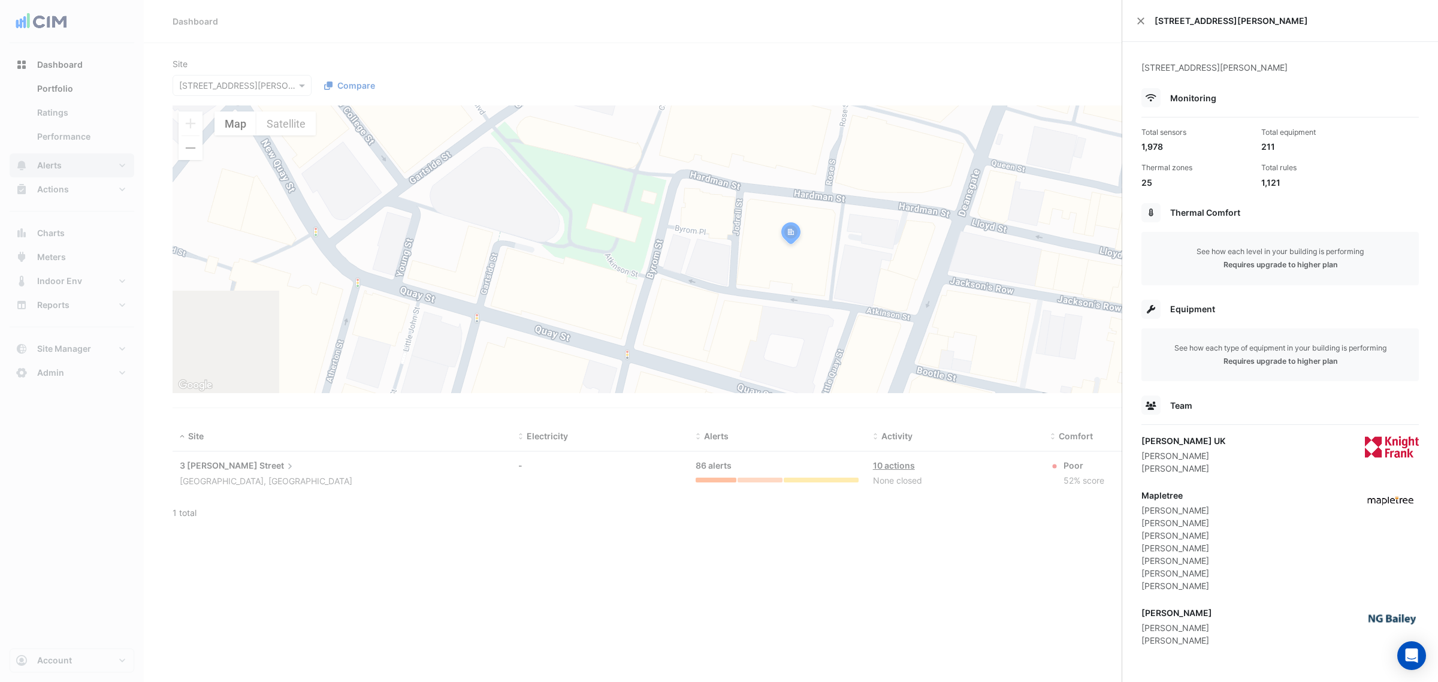
drag, startPoint x: 59, startPoint y: 154, endPoint x: 78, endPoint y: 155, distance: 19.8
click at [59, 154] on ngb-offcanvas-backdrop at bounding box center [719, 341] width 1438 height 682
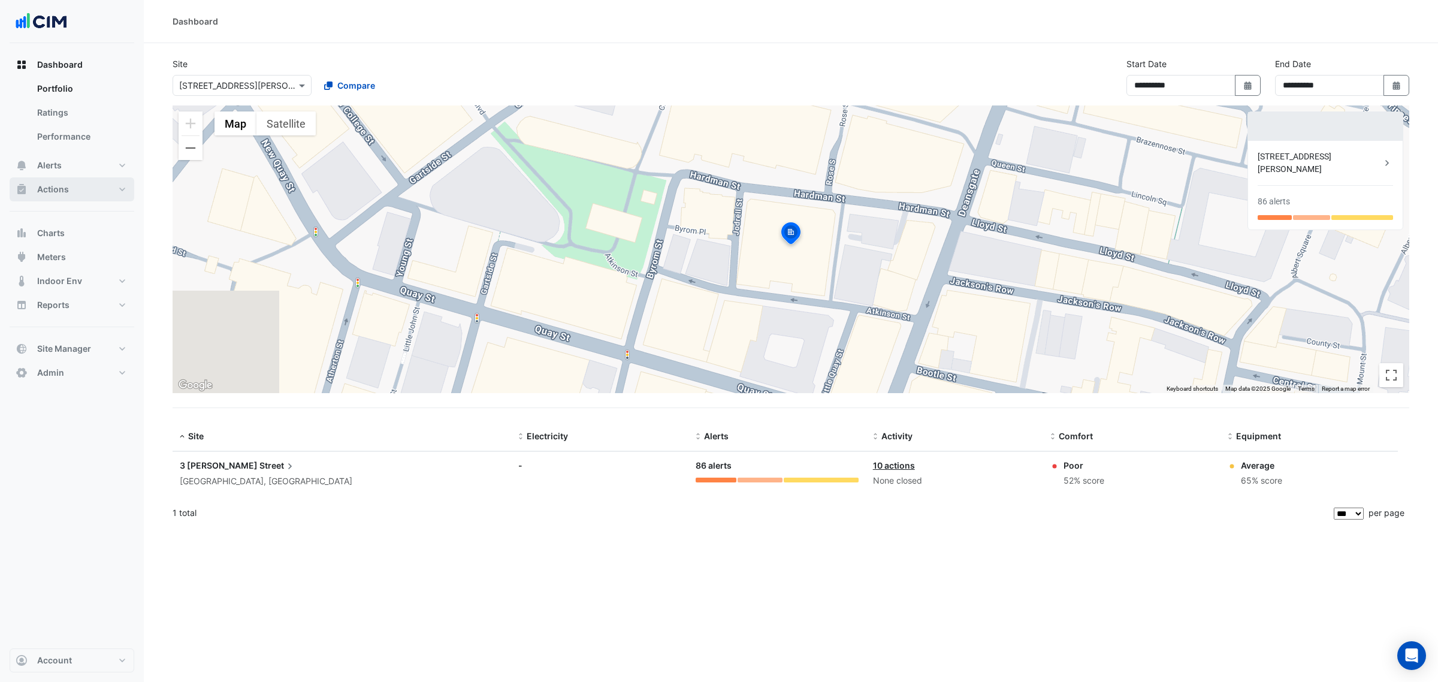
click at [51, 188] on span "Actions" at bounding box center [53, 189] width 32 height 12
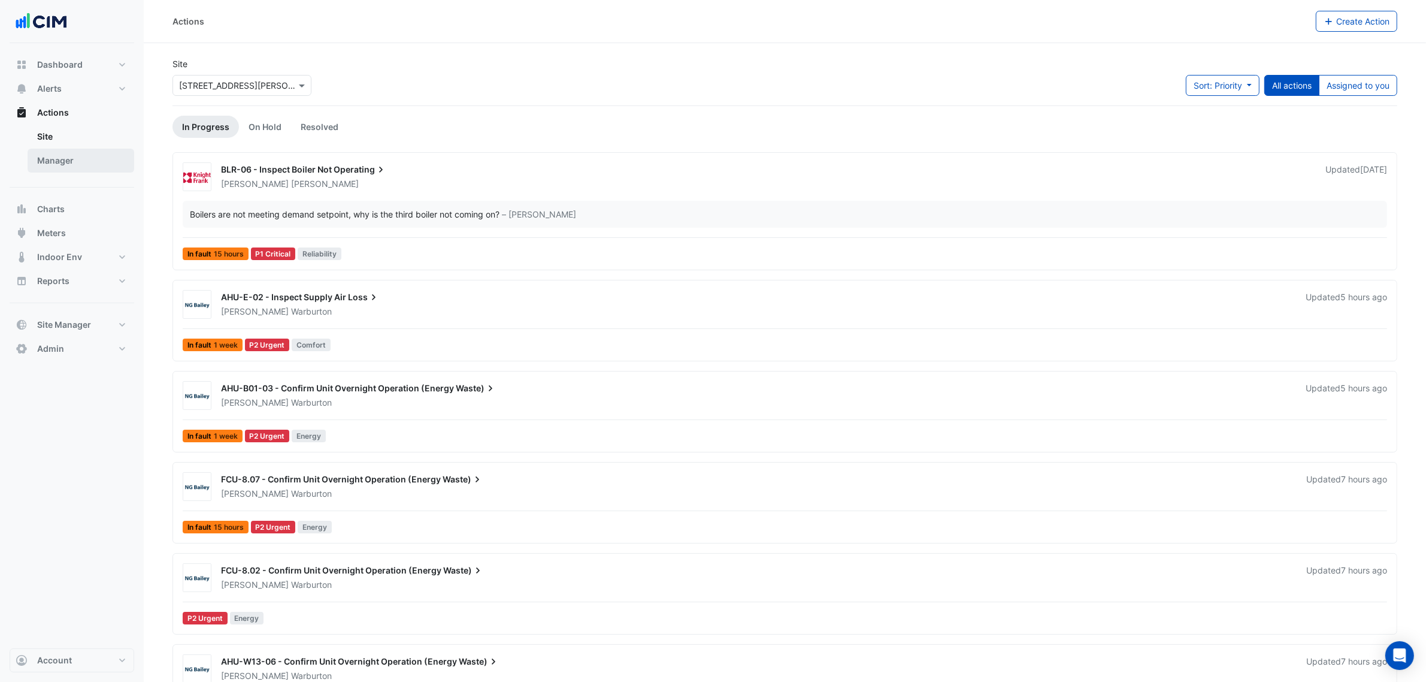
click at [61, 161] on link "Manager" at bounding box center [81, 161] width 107 height 24
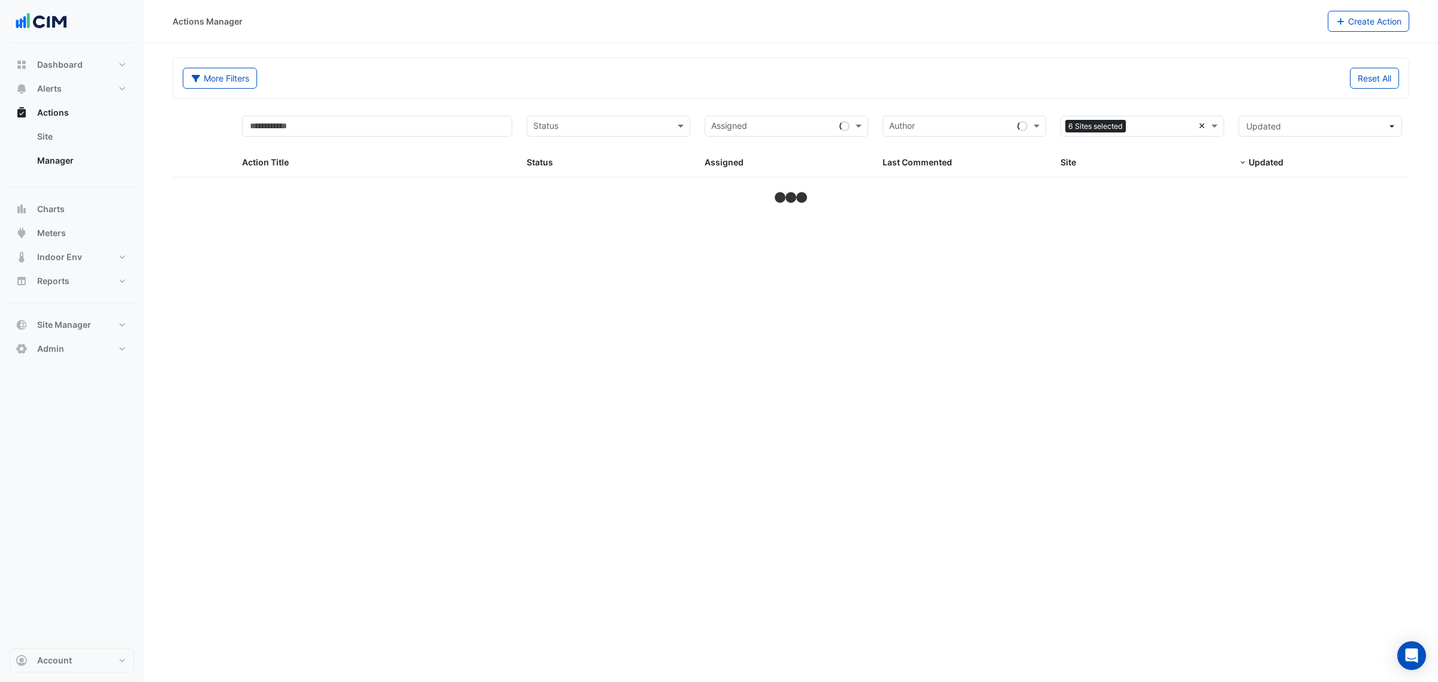
select select "***"
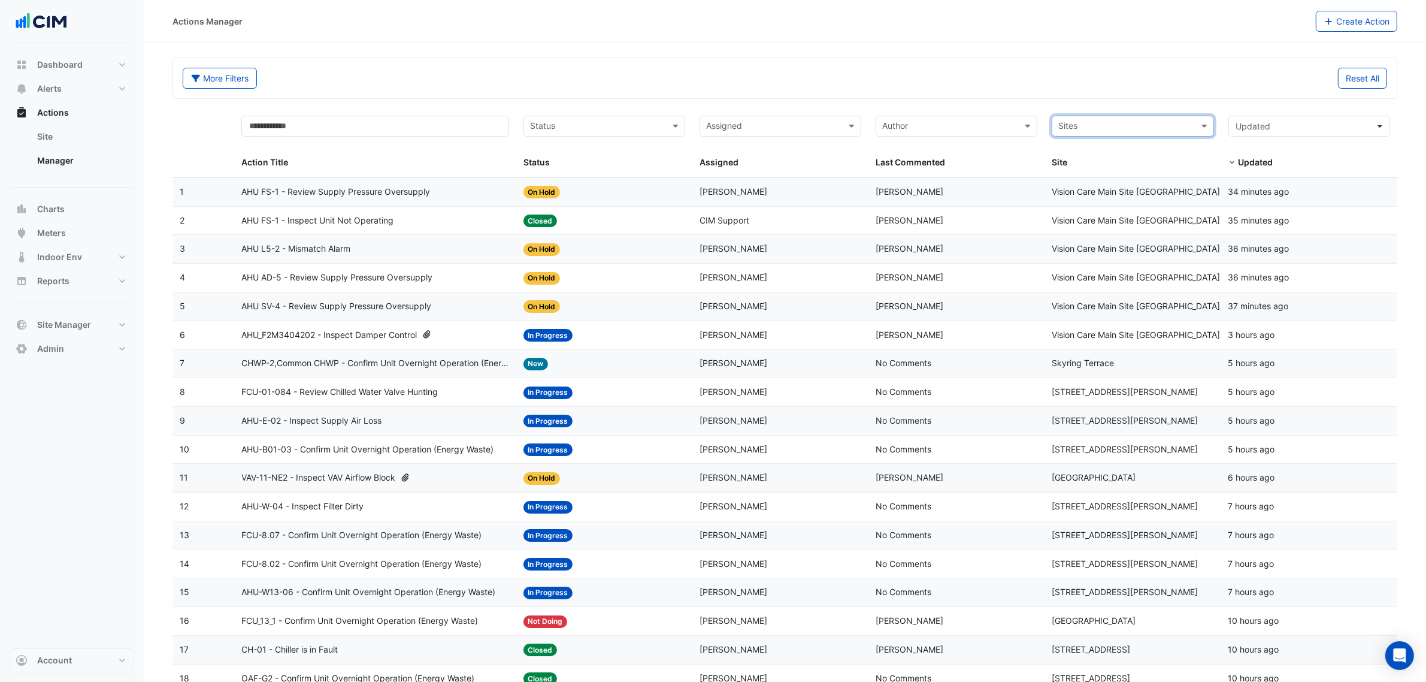
drag, startPoint x: 1131, startPoint y: 123, endPoint x: 1124, endPoint y: 123, distance: 7.2
click at [1125, 123] on input "text" at bounding box center [1126, 127] width 135 height 14
type input "*******"
click at [1102, 168] on span "[STREET_ADDRESS][PERSON_NAME]" at bounding box center [1145, 170] width 146 height 10
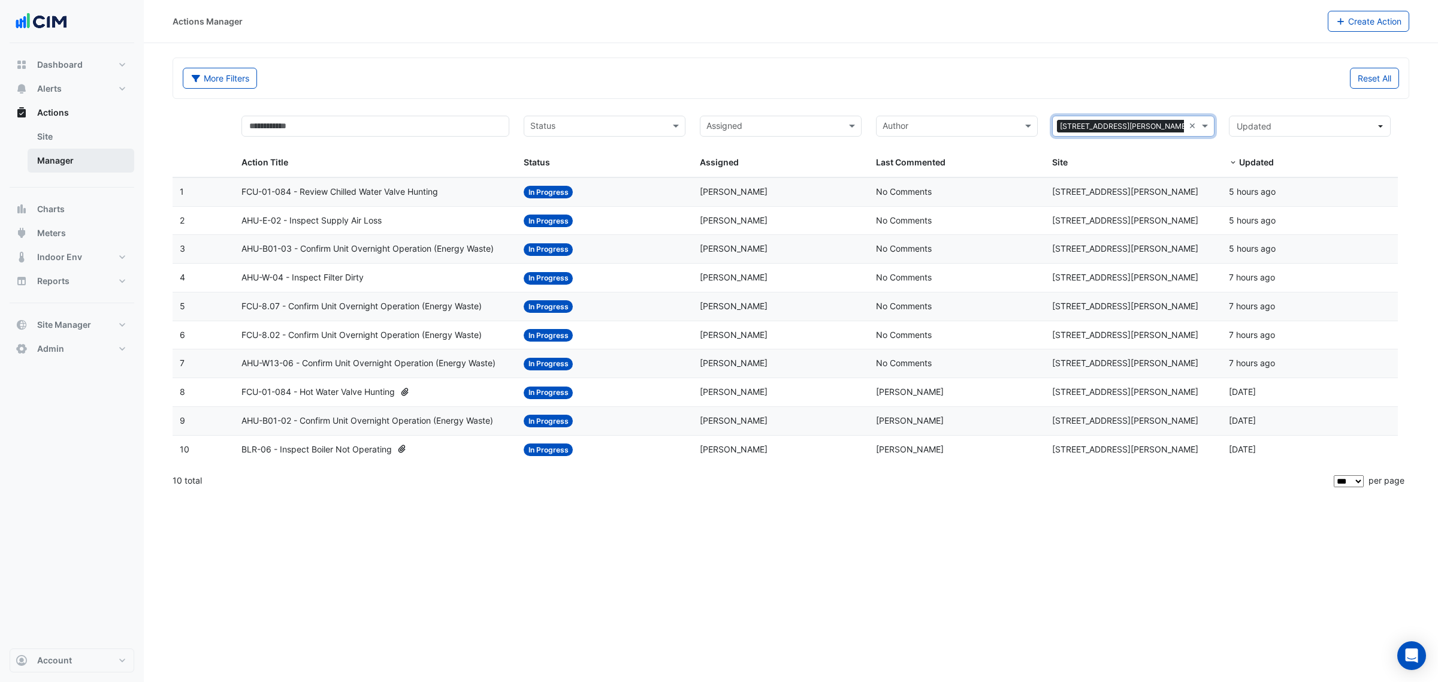
click at [63, 159] on link "Manager" at bounding box center [81, 161] width 107 height 24
click at [51, 137] on link "Site" at bounding box center [81, 137] width 107 height 24
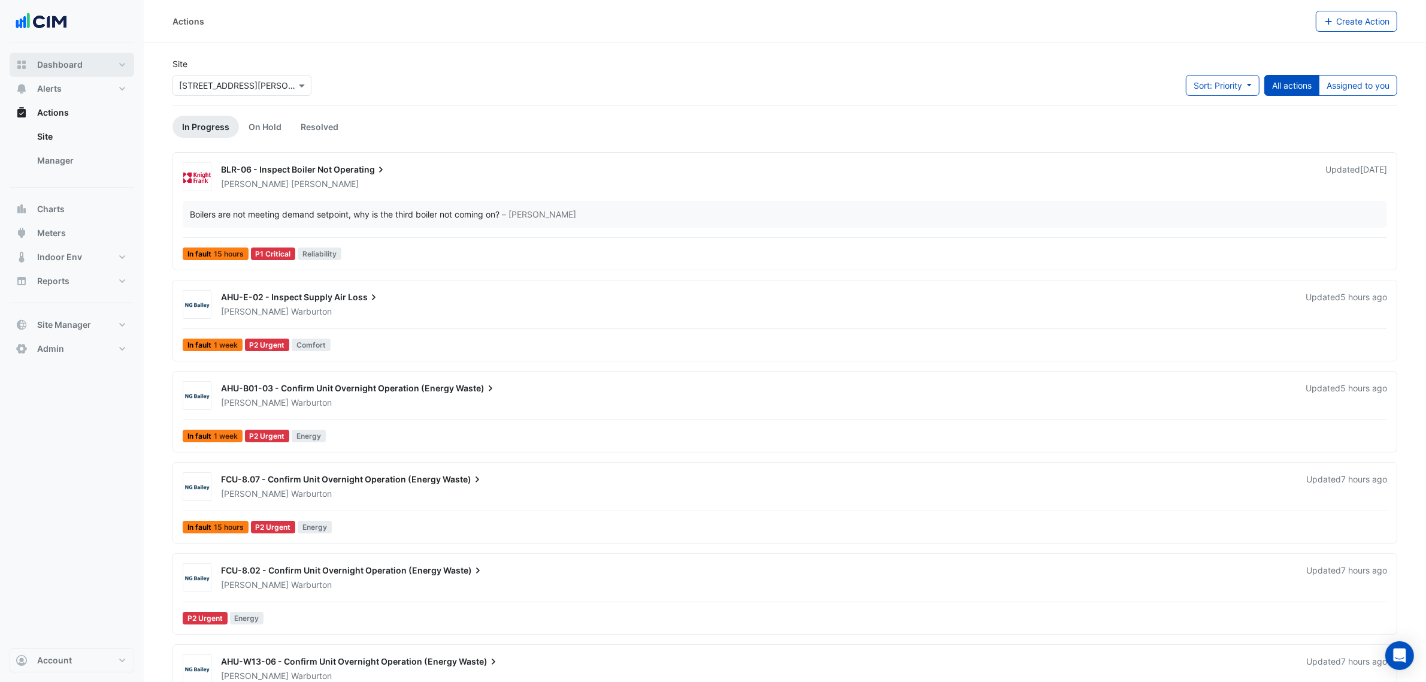
click at [65, 61] on span "Dashboard" at bounding box center [60, 65] width 46 height 12
select select "***"
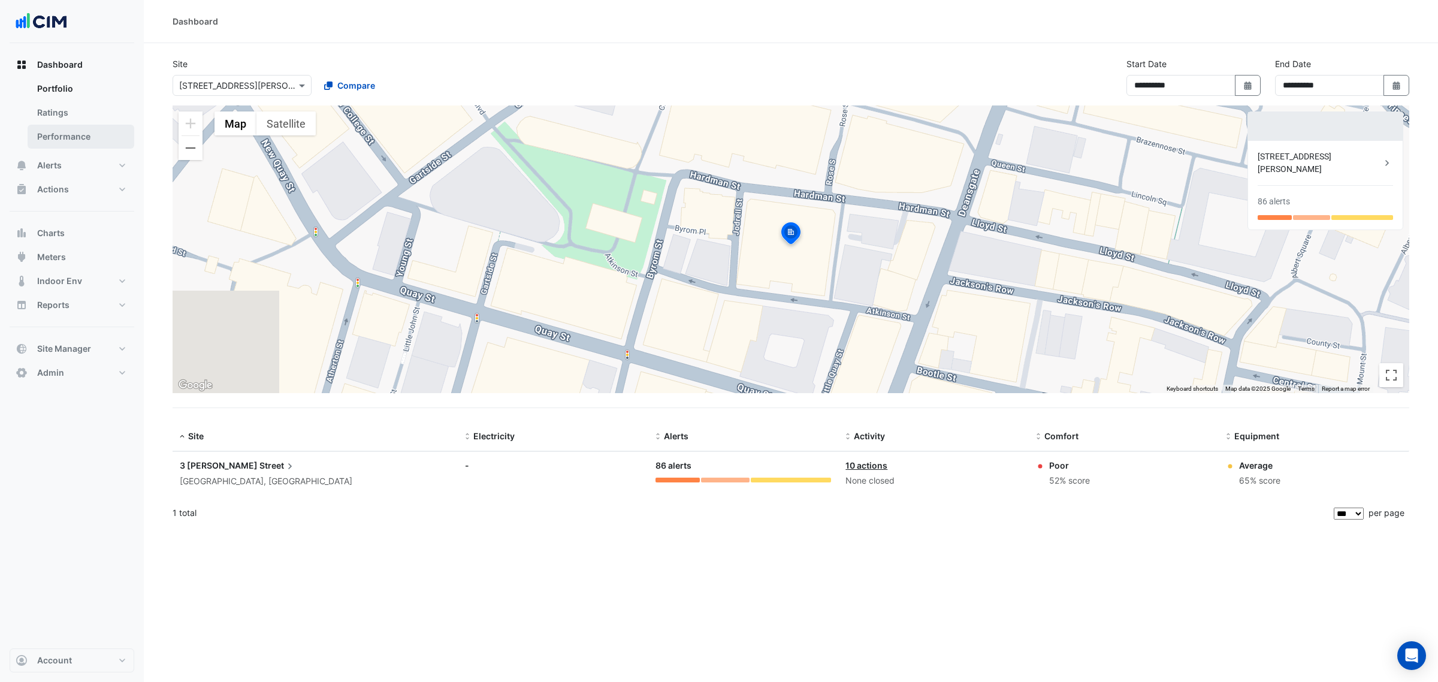
click at [68, 135] on link "Performance" at bounding box center [81, 137] width 107 height 24
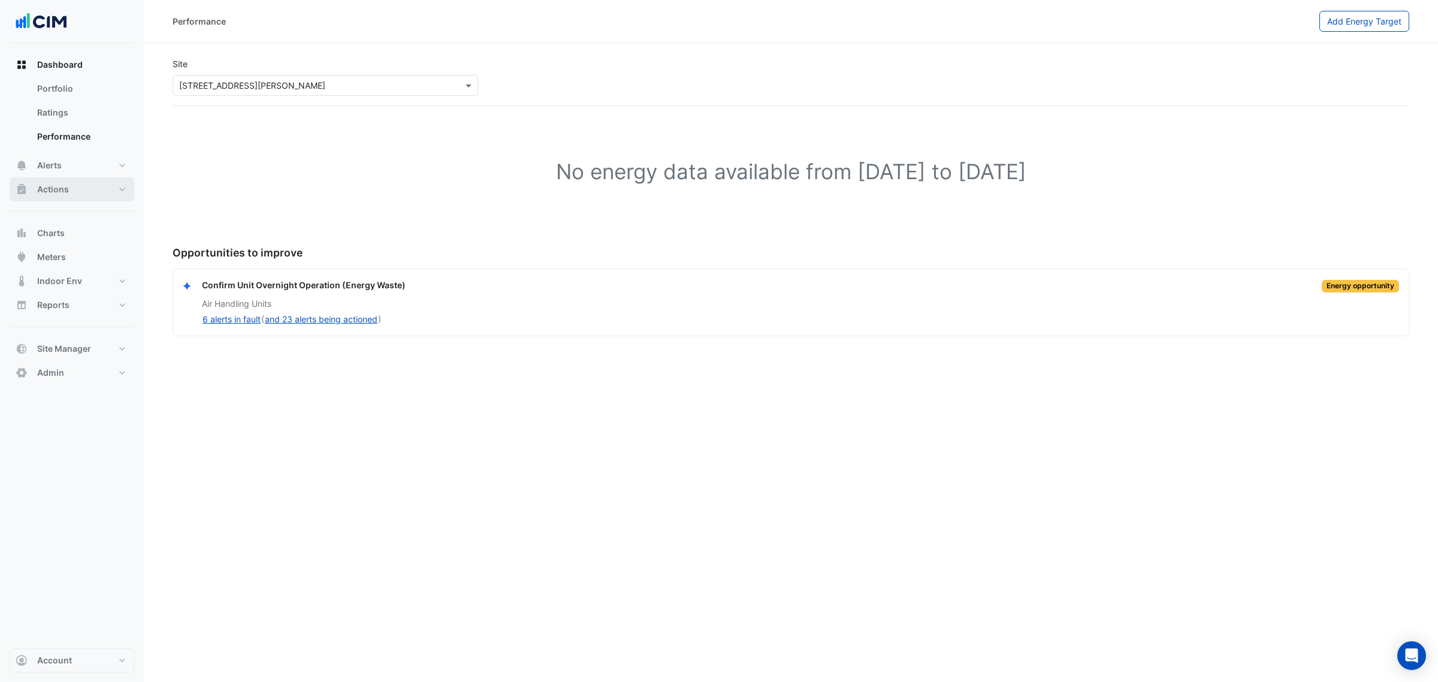
click at [93, 190] on button "Actions" at bounding box center [72, 189] width 125 height 24
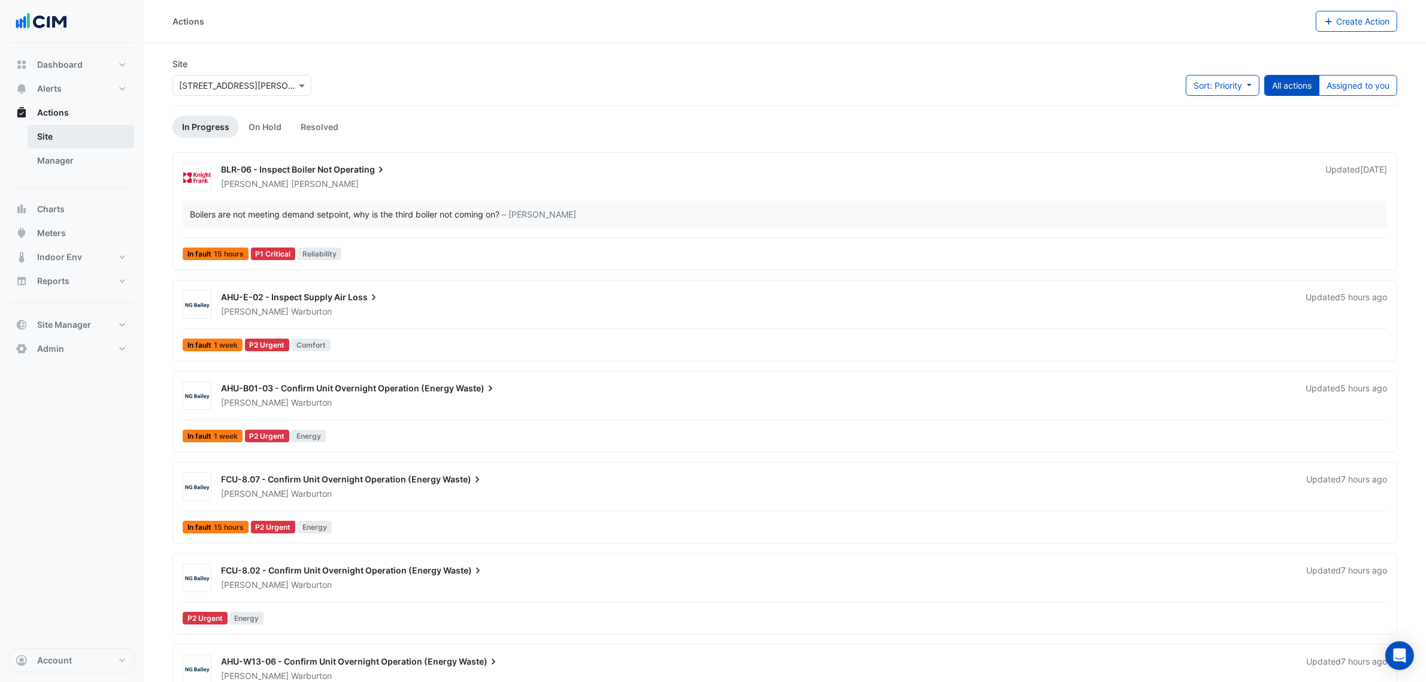
click at [43, 138] on link "Site" at bounding box center [81, 137] width 107 height 24
click at [58, 161] on link "Manager" at bounding box center [81, 161] width 107 height 24
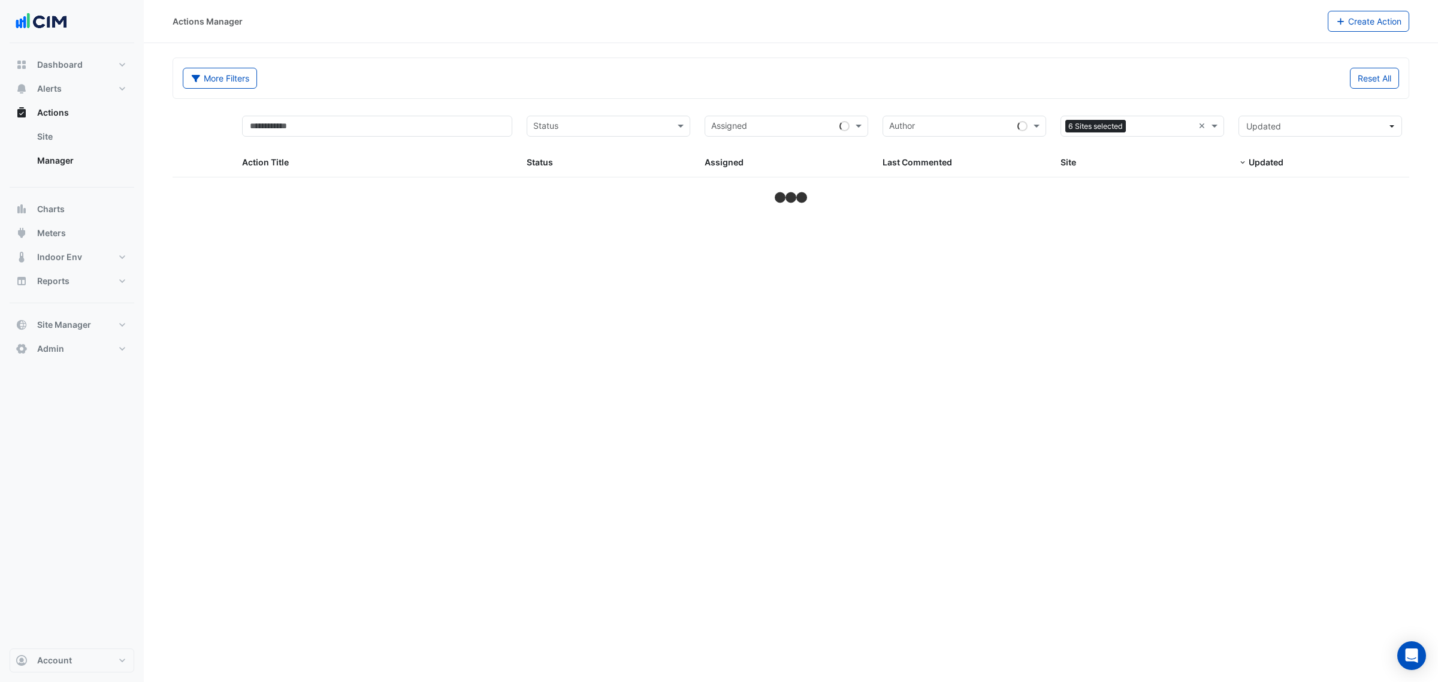
select select "***"
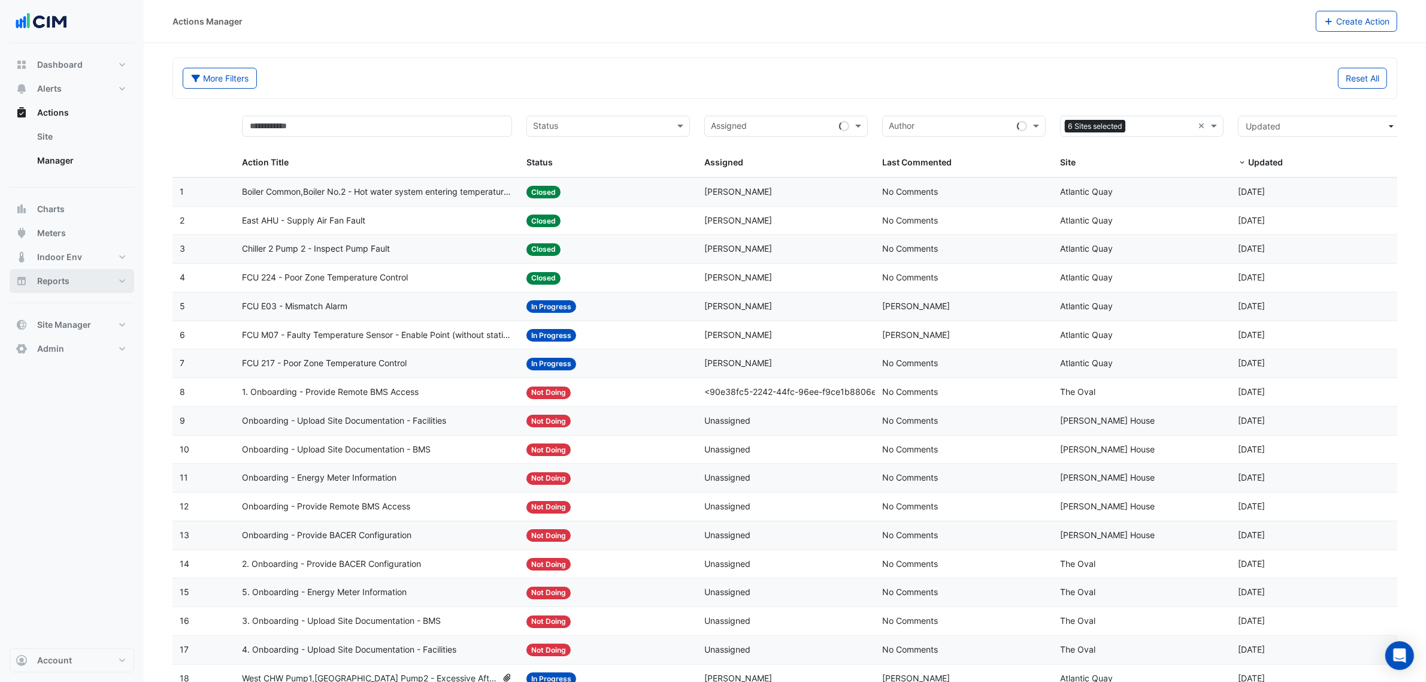
click at [61, 276] on span "Reports" at bounding box center [53, 281] width 32 height 12
select select "***"
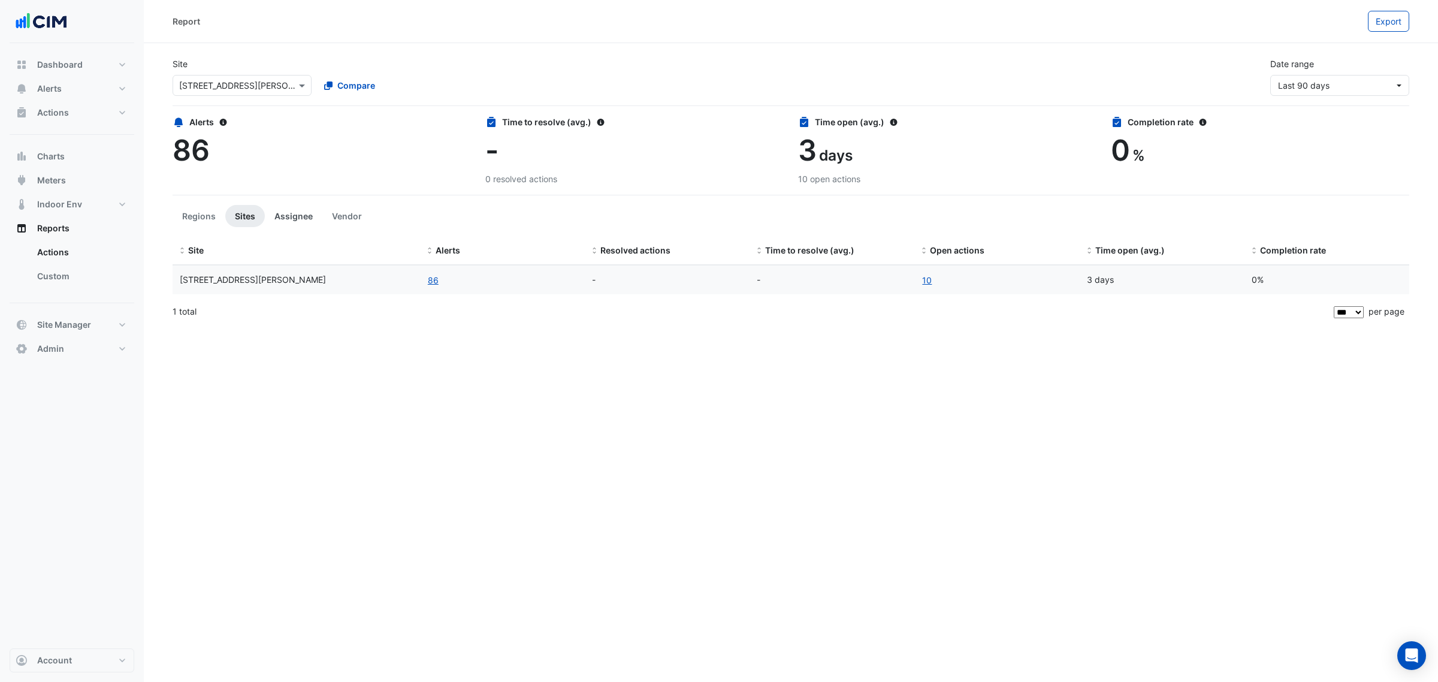
click at [294, 213] on button "Assignee" at bounding box center [294, 216] width 58 height 22
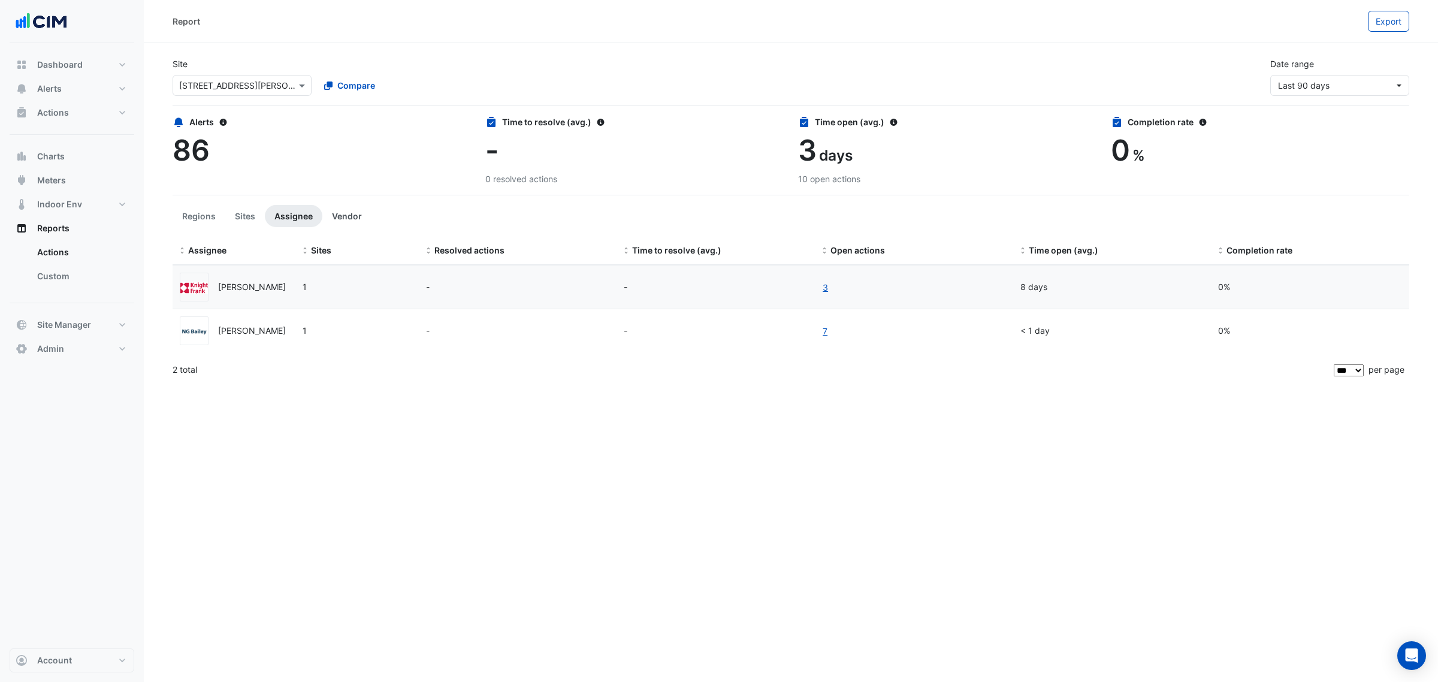
click at [347, 214] on button "Vendor" at bounding box center [346, 216] width 49 height 22
click at [291, 216] on button "Assignee" at bounding box center [294, 216] width 58 height 22
click at [241, 211] on button "Sites" at bounding box center [245, 216] width 40 height 22
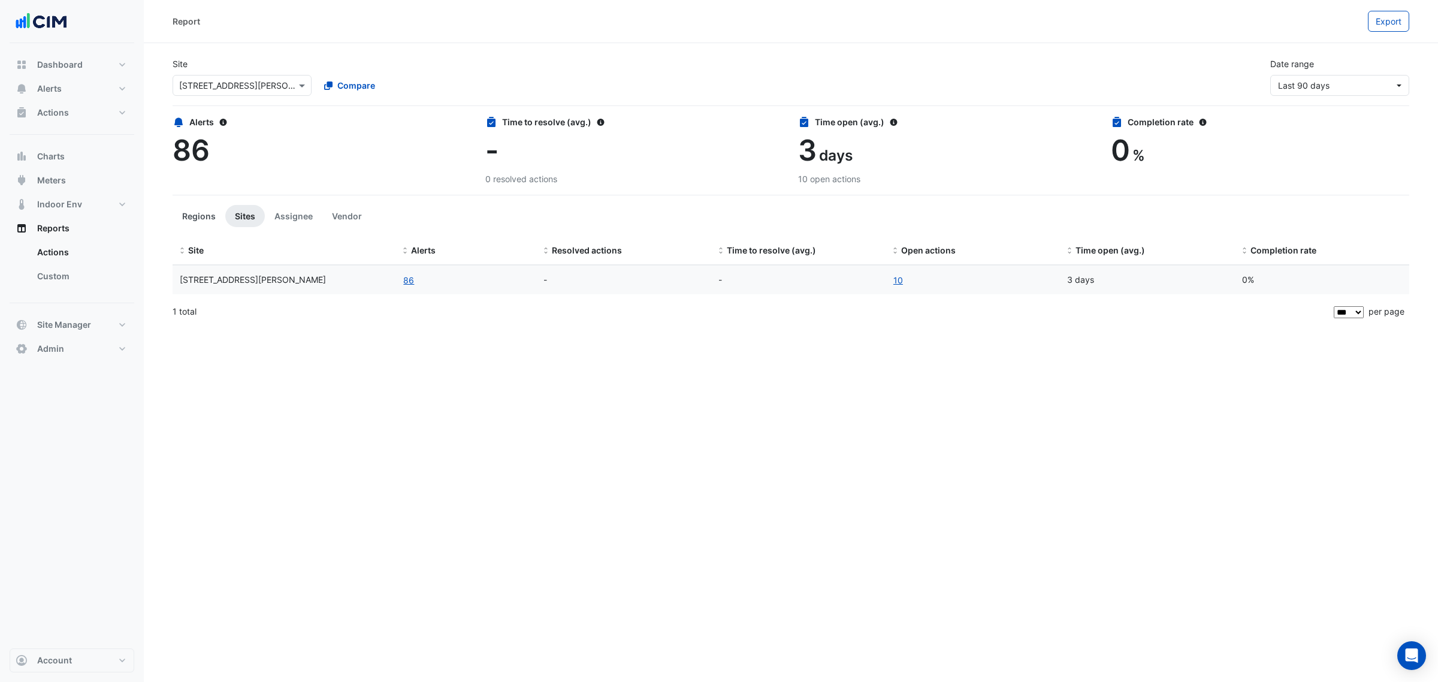
click at [195, 217] on button "Regions" at bounding box center [199, 216] width 53 height 22
click at [235, 214] on button "Sites" at bounding box center [245, 216] width 40 height 22
click at [55, 86] on span "Alerts" at bounding box center [49, 89] width 25 height 12
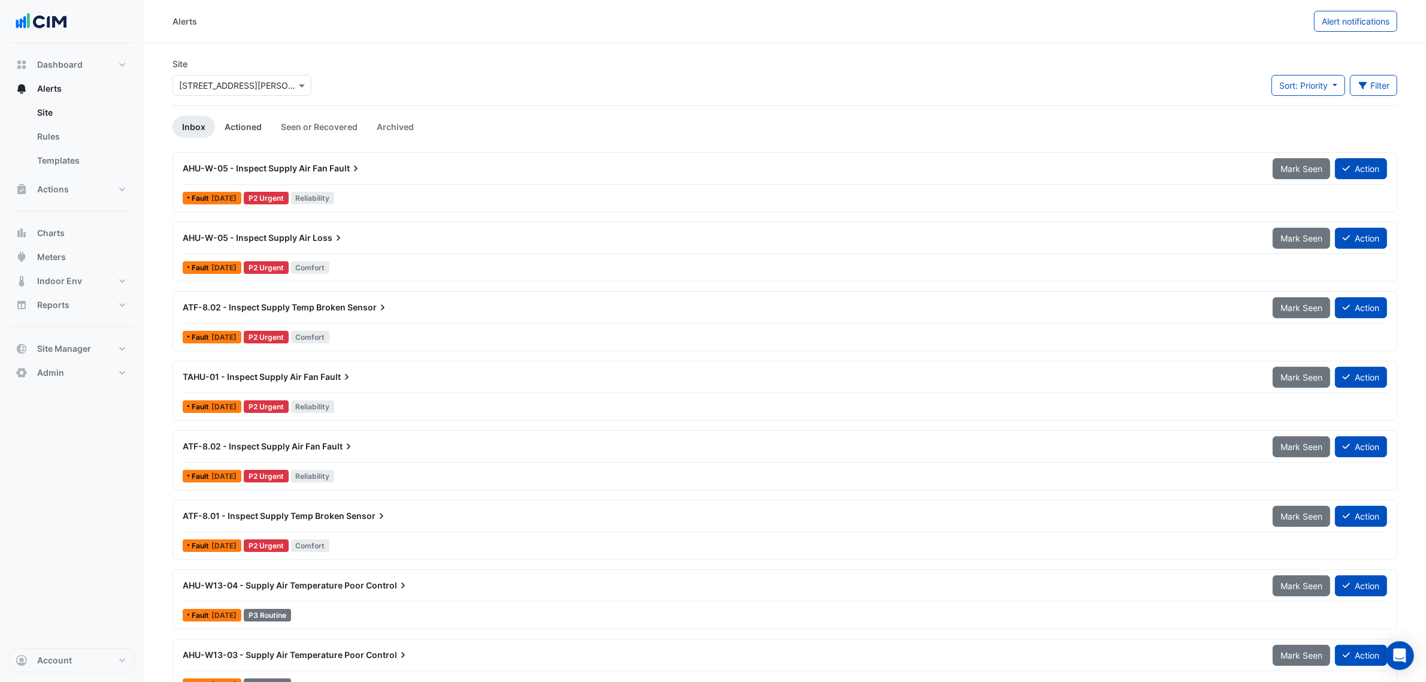
click at [252, 126] on link "Actioned" at bounding box center [243, 127] width 56 height 22
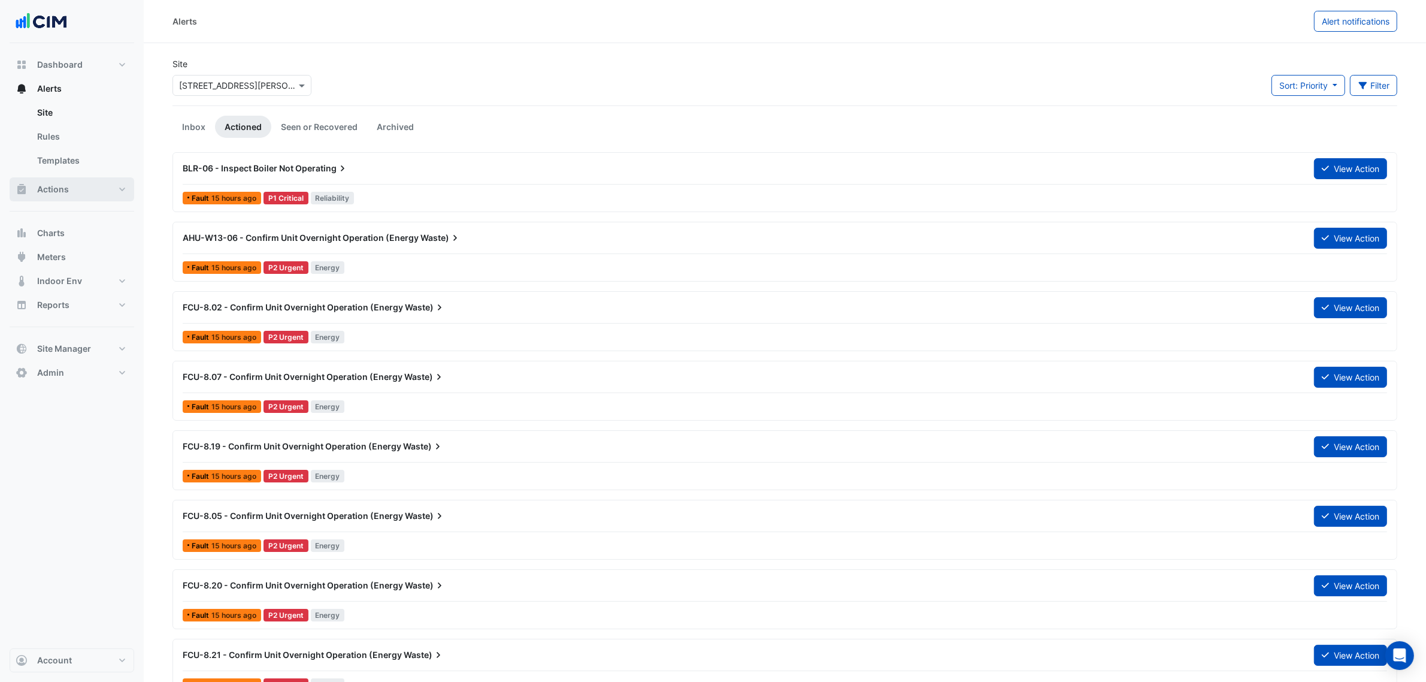
click at [40, 183] on span "Actions" at bounding box center [53, 189] width 32 height 12
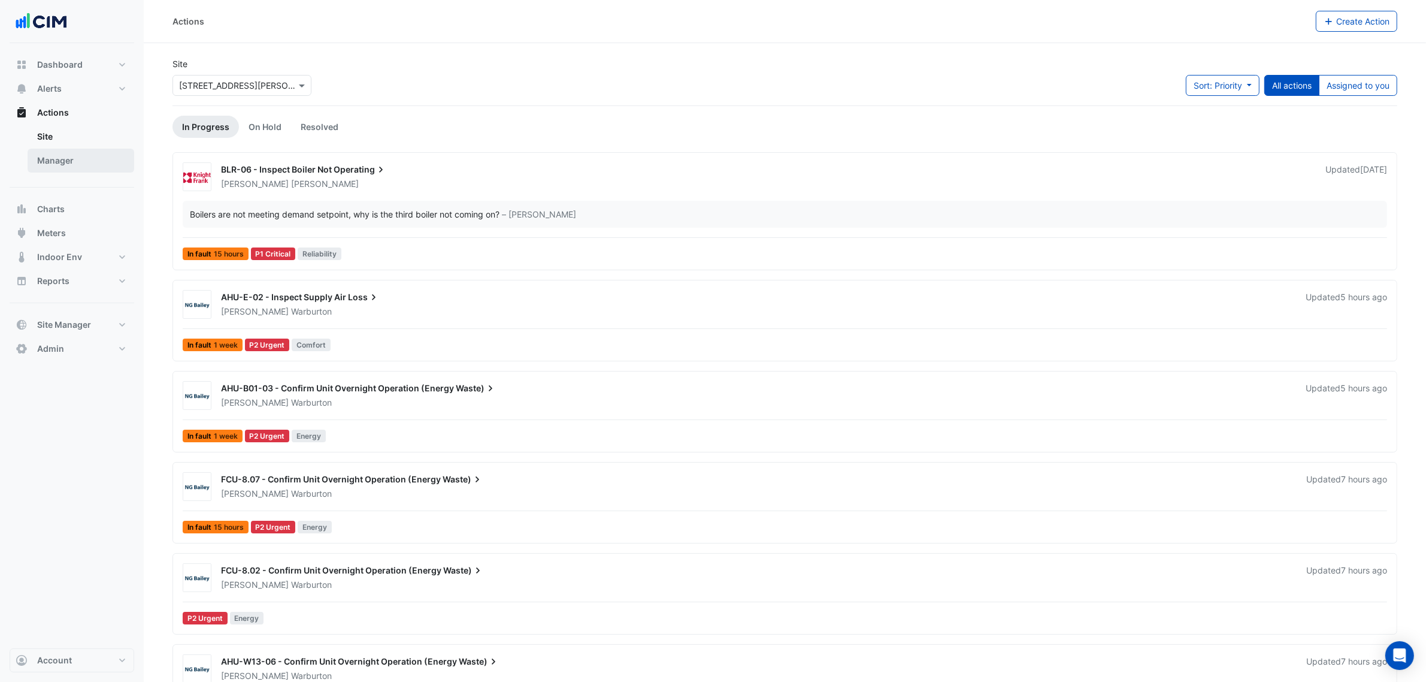
click at [58, 161] on link "Manager" at bounding box center [81, 161] width 107 height 24
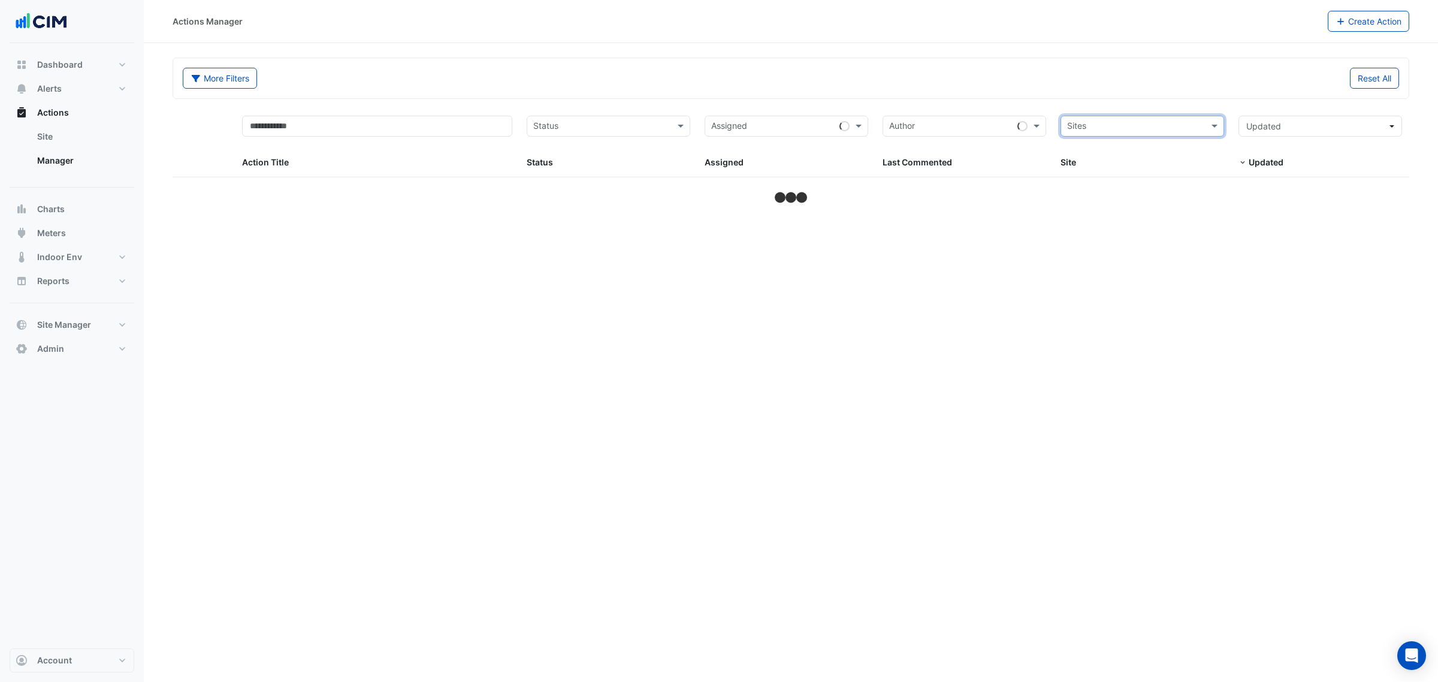
click at [1160, 123] on input "text" at bounding box center [1135, 127] width 137 height 14
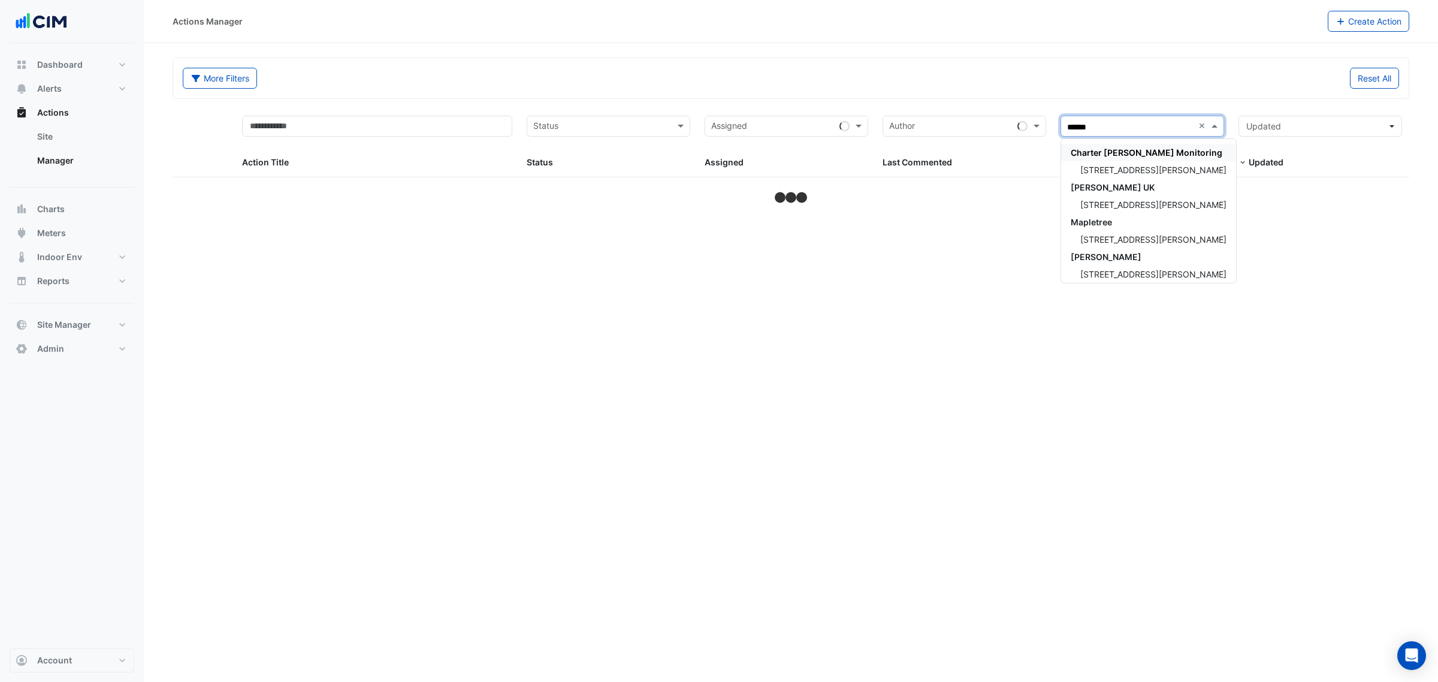
type input "*******"
click at [1127, 163] on div "[STREET_ADDRESS][PERSON_NAME]" at bounding box center [1148, 169] width 175 height 17
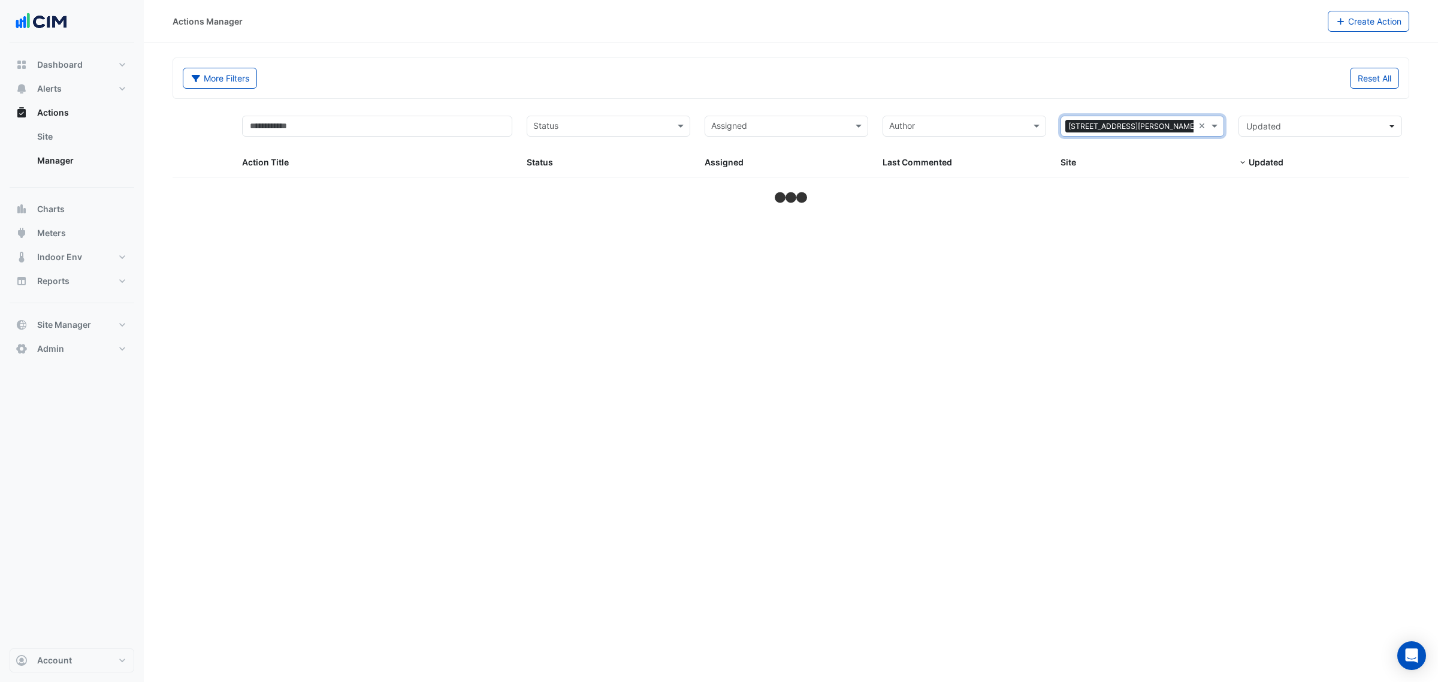
select select "***"
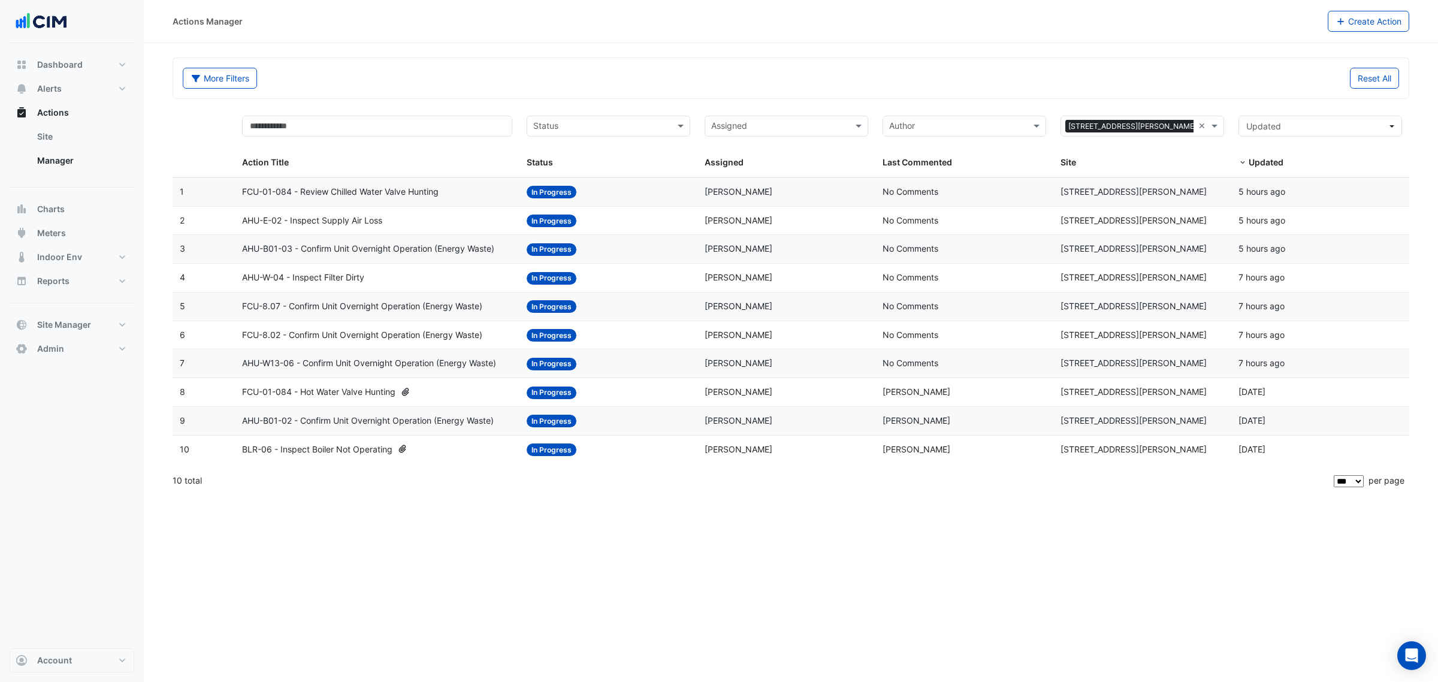
click at [346, 196] on span "FCU-01-084 - Review Chilled Water Valve Hunting" at bounding box center [340, 192] width 196 height 14
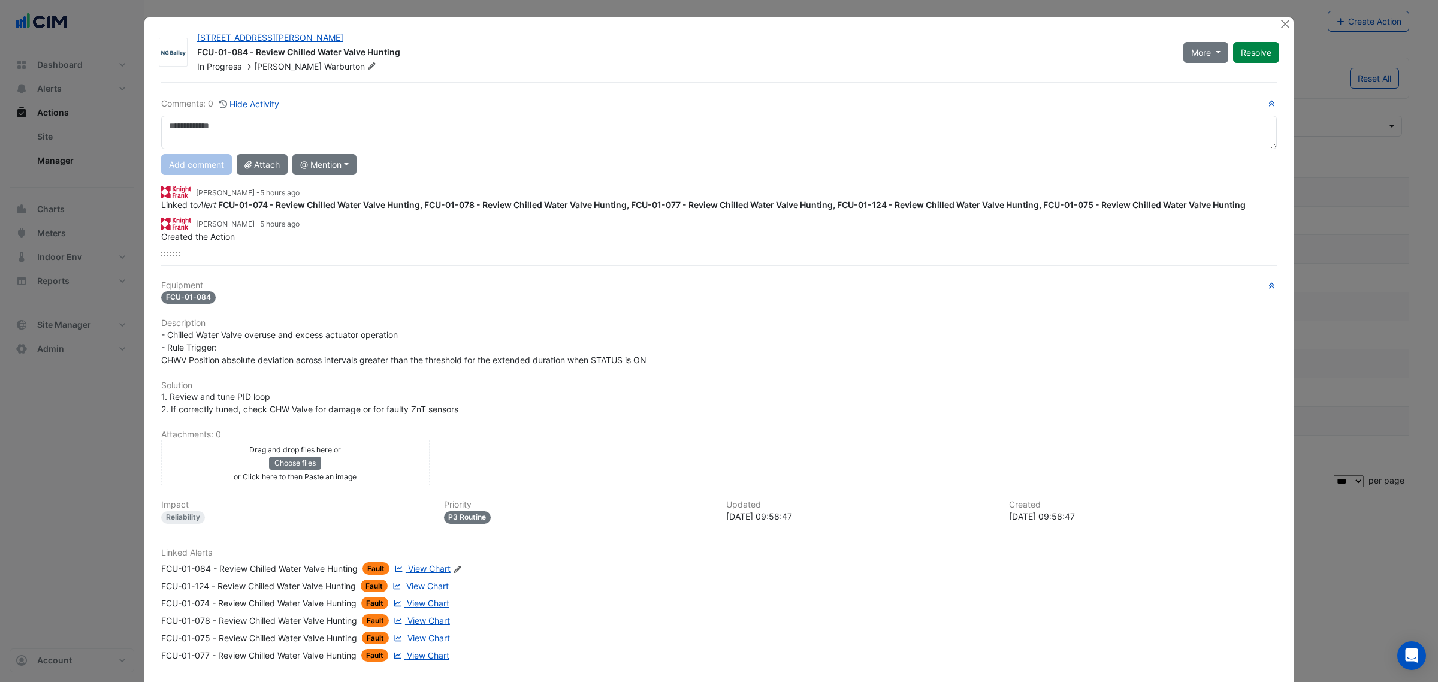
click at [222, 131] on textarea at bounding box center [718, 133] width 1115 height 34
click at [431, 571] on span "View Chart" at bounding box center [429, 568] width 43 height 10
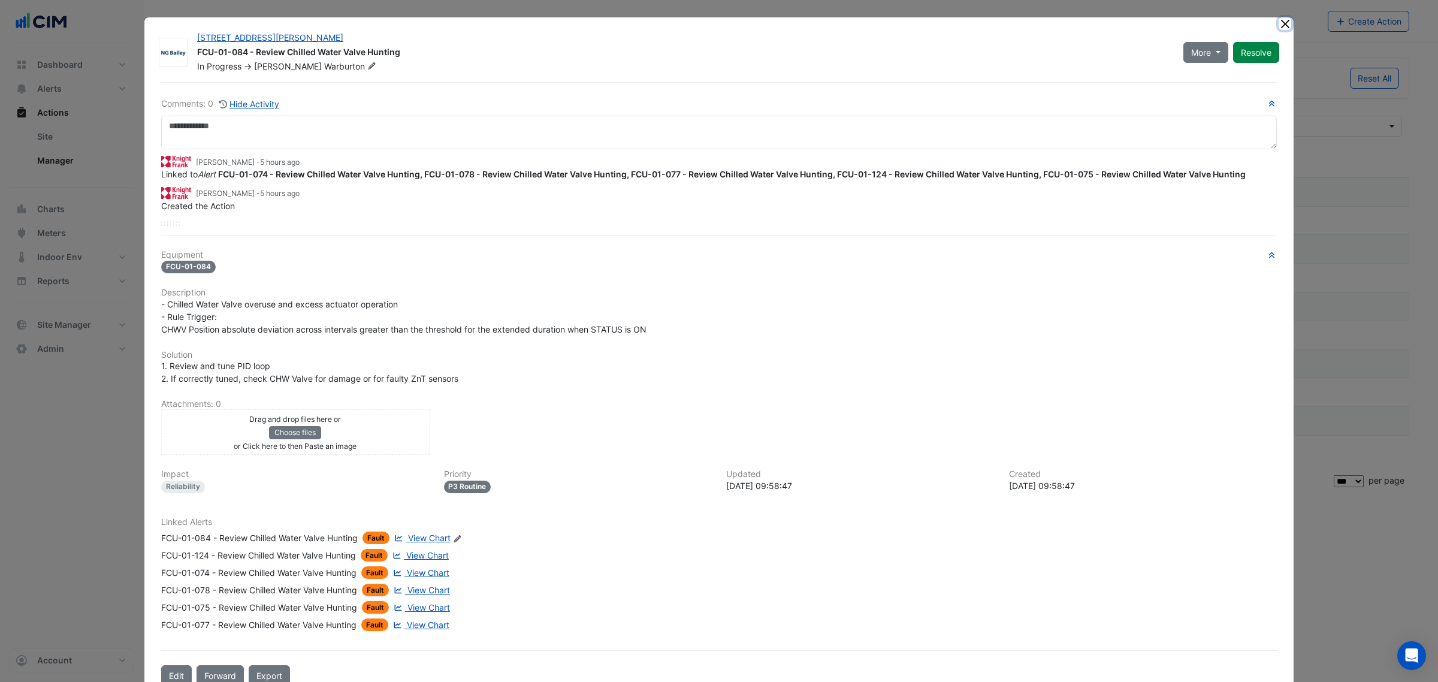
click at [1281, 24] on button "Close" at bounding box center [1284, 23] width 13 height 13
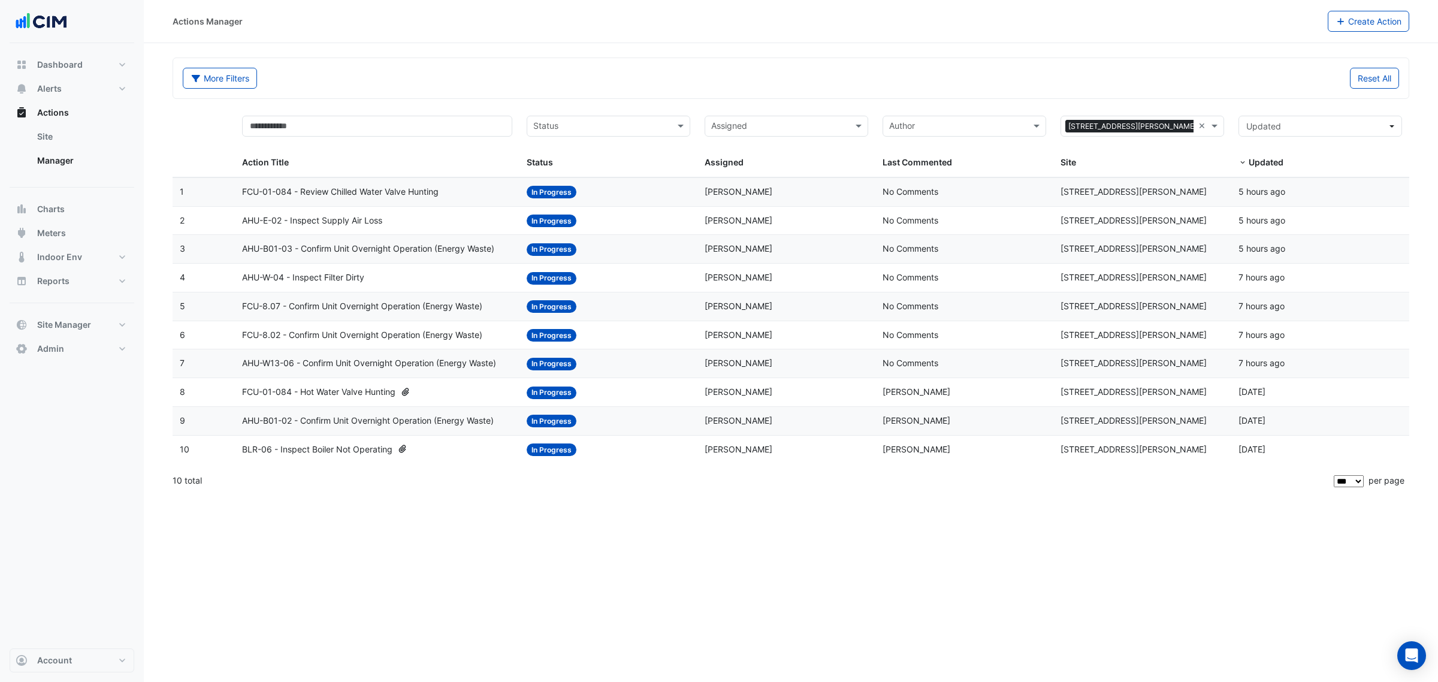
click at [324, 217] on span "AHU-E-02 - Inspect Supply Air Loss" at bounding box center [312, 221] width 140 height 14
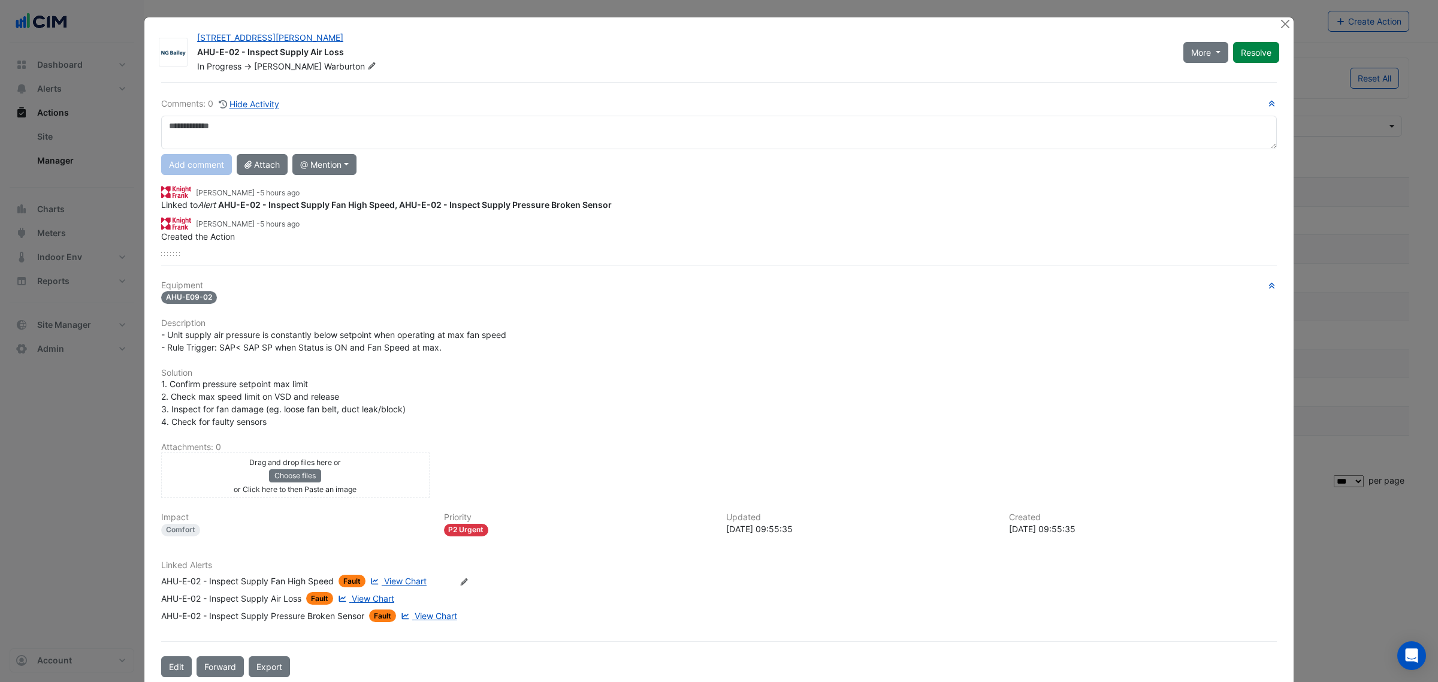
click at [376, 593] on span "View Chart" at bounding box center [373, 598] width 43 height 10
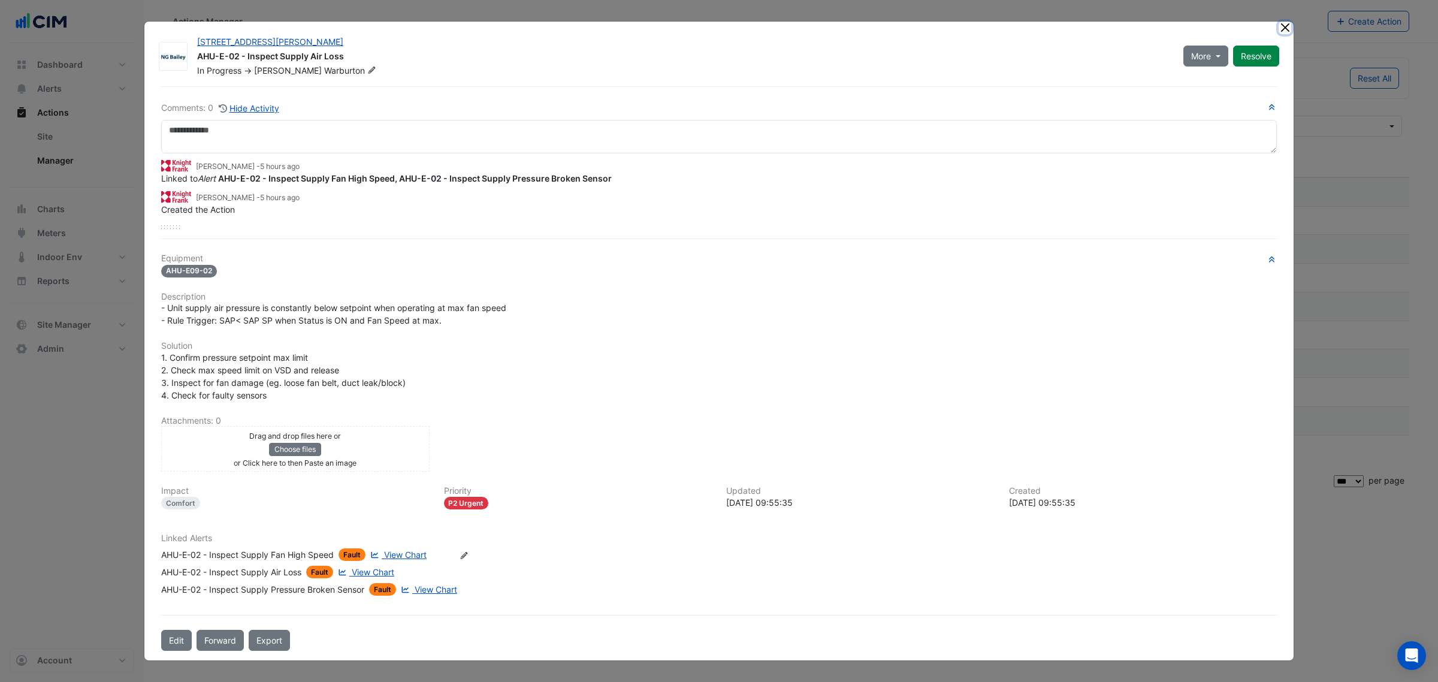
click at [1286, 34] on button "Close" at bounding box center [1284, 28] width 13 height 13
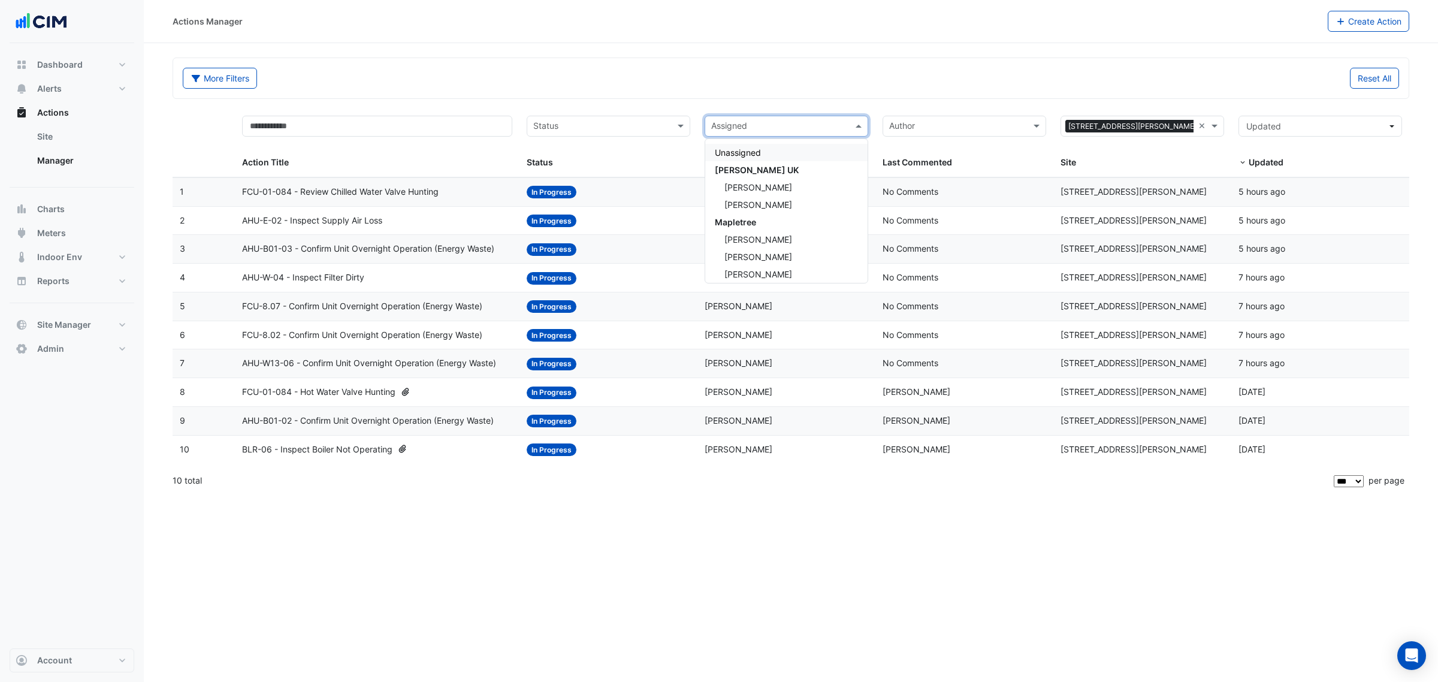
click at [857, 123] on span at bounding box center [859, 126] width 15 height 14
click at [758, 265] on span "[PERSON_NAME]" at bounding box center [758, 270] width 68 height 10
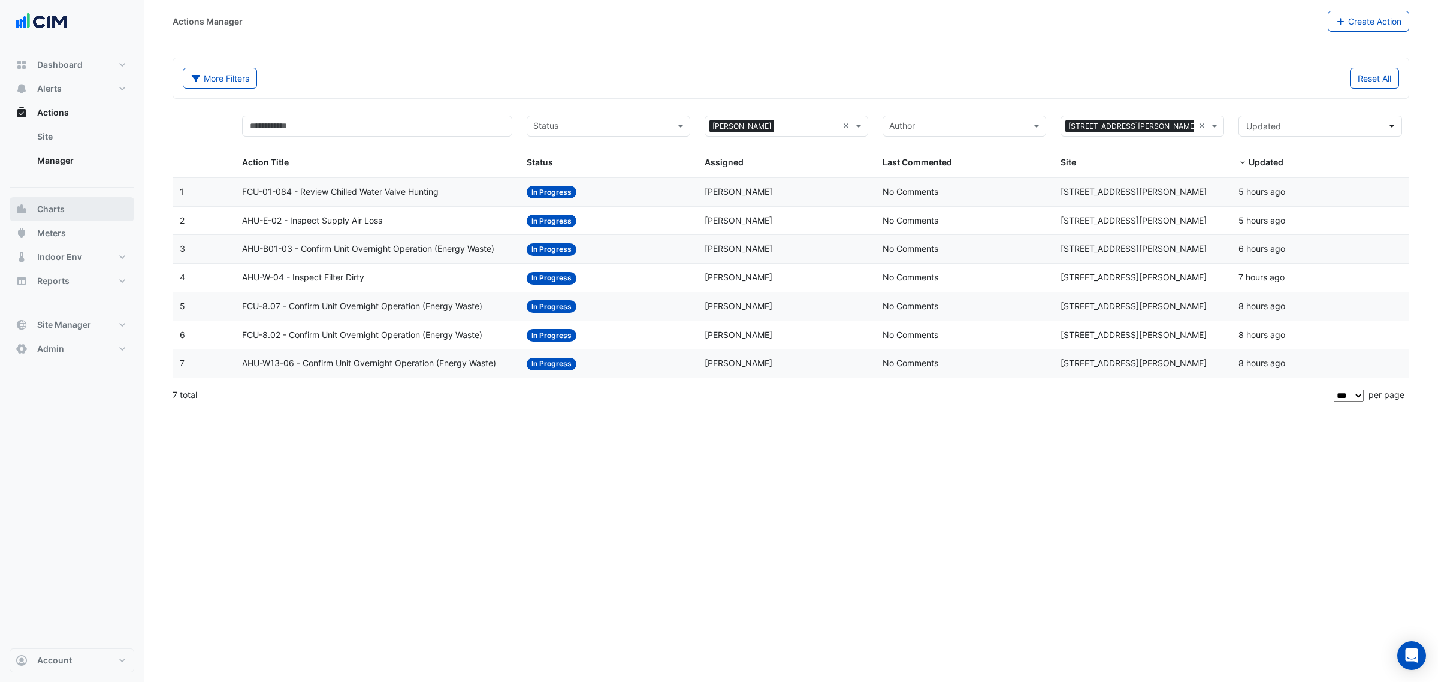
click at [49, 204] on span "Charts" at bounding box center [51, 209] width 28 height 12
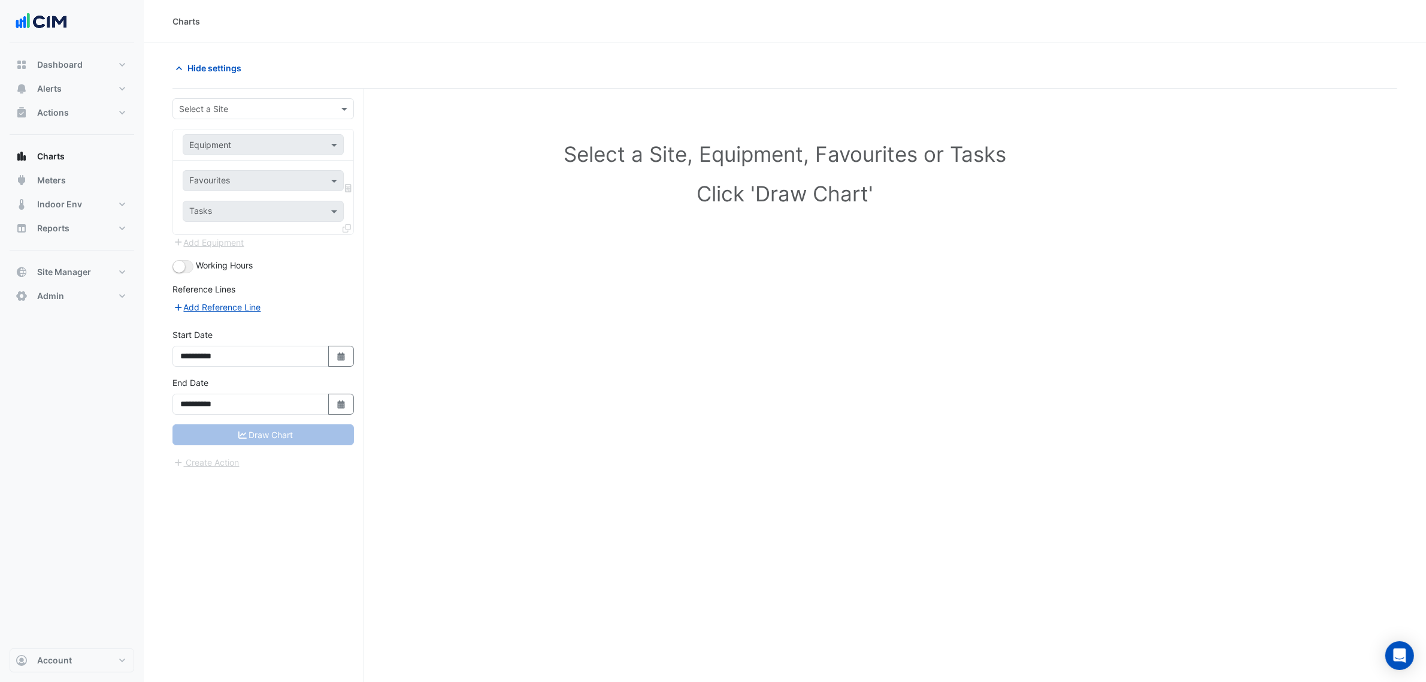
drag, startPoint x: 336, startPoint y: 105, endPoint x: 342, endPoint y: 102, distance: 6.7
click at [337, 105] on div at bounding box center [263, 109] width 180 height 14
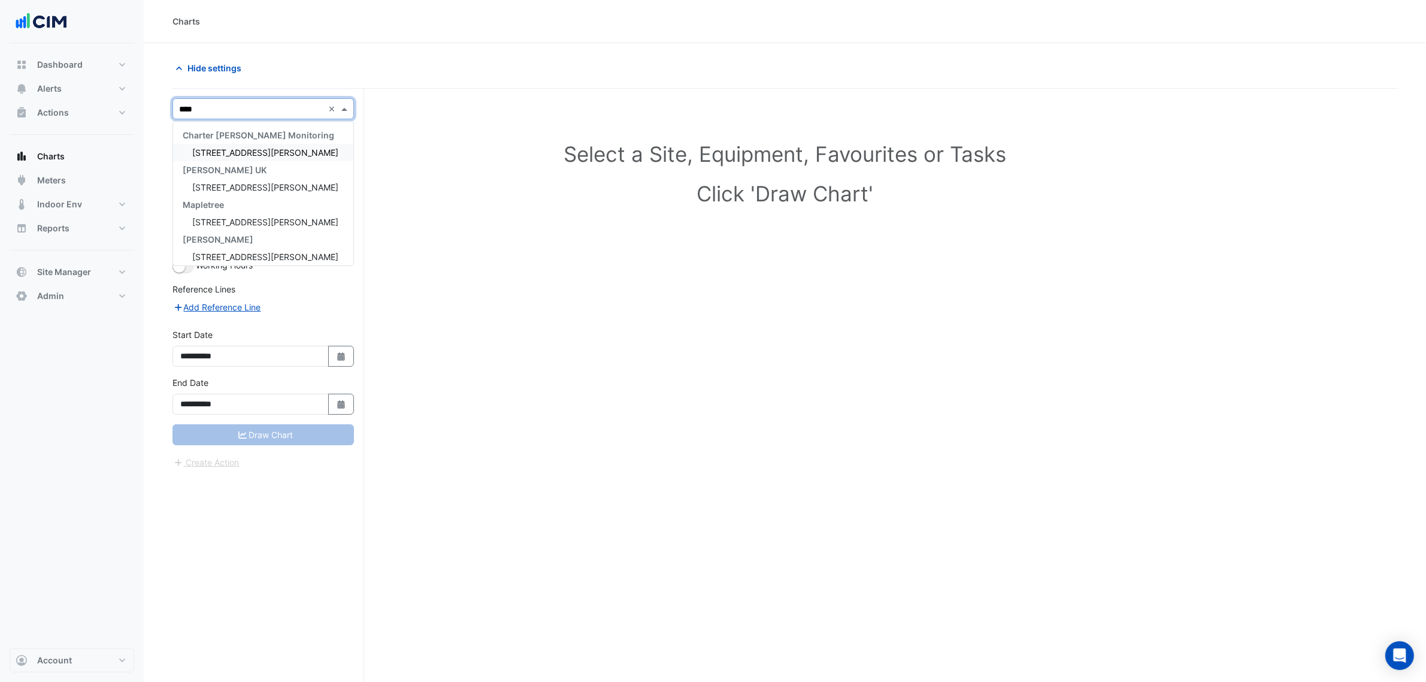
type input "*****"
click at [274, 156] on div "[STREET_ADDRESS][PERSON_NAME]" at bounding box center [263, 152] width 180 height 17
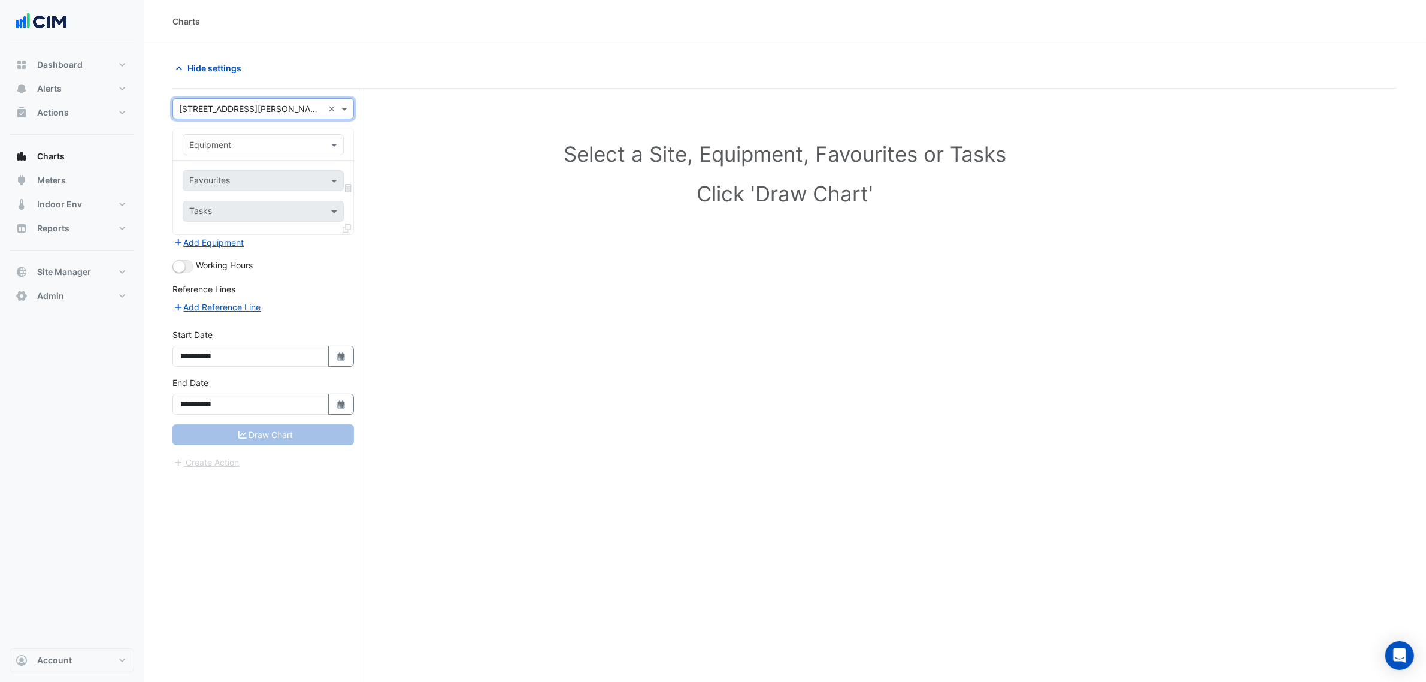
click at [288, 148] on input "text" at bounding box center [251, 145] width 124 height 13
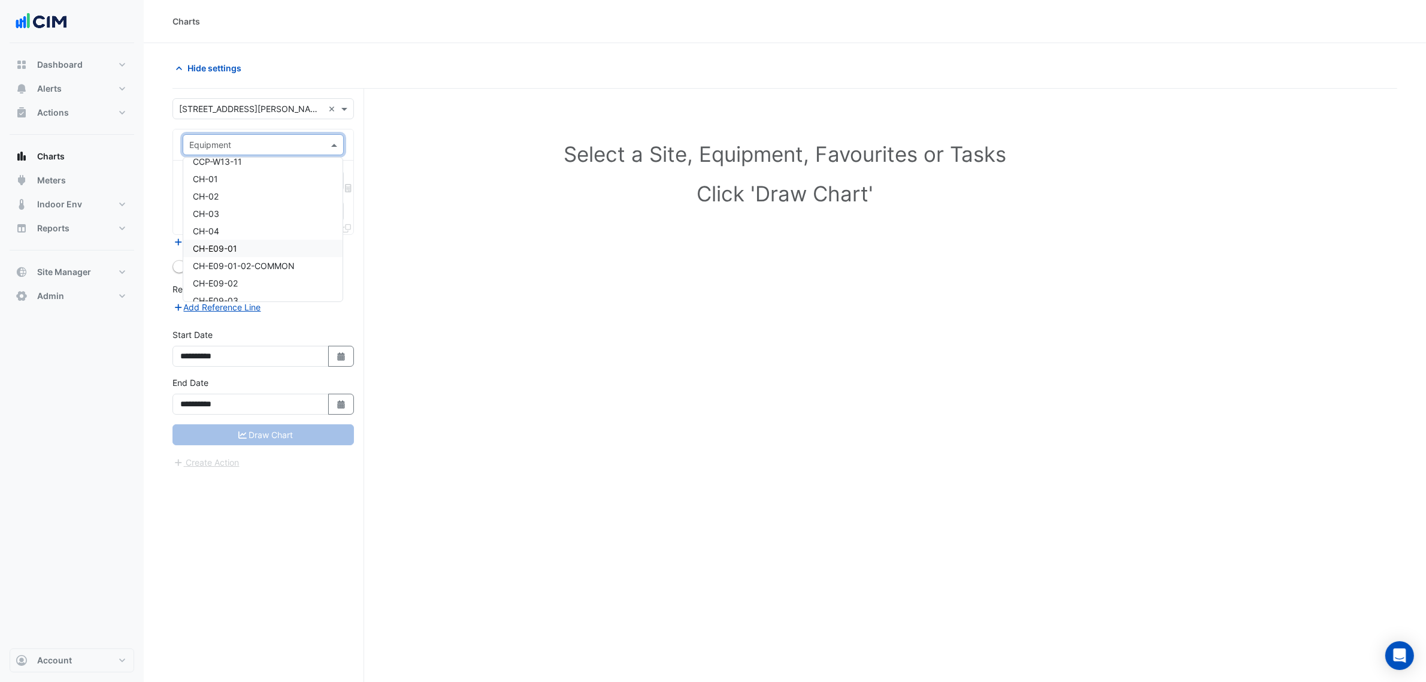
scroll to position [824, 0]
type input "***"
click at [211, 164] on span "FCU-8.01" at bounding box center [212, 167] width 38 height 10
click at [255, 177] on input "text" at bounding box center [249, 182] width 121 height 13
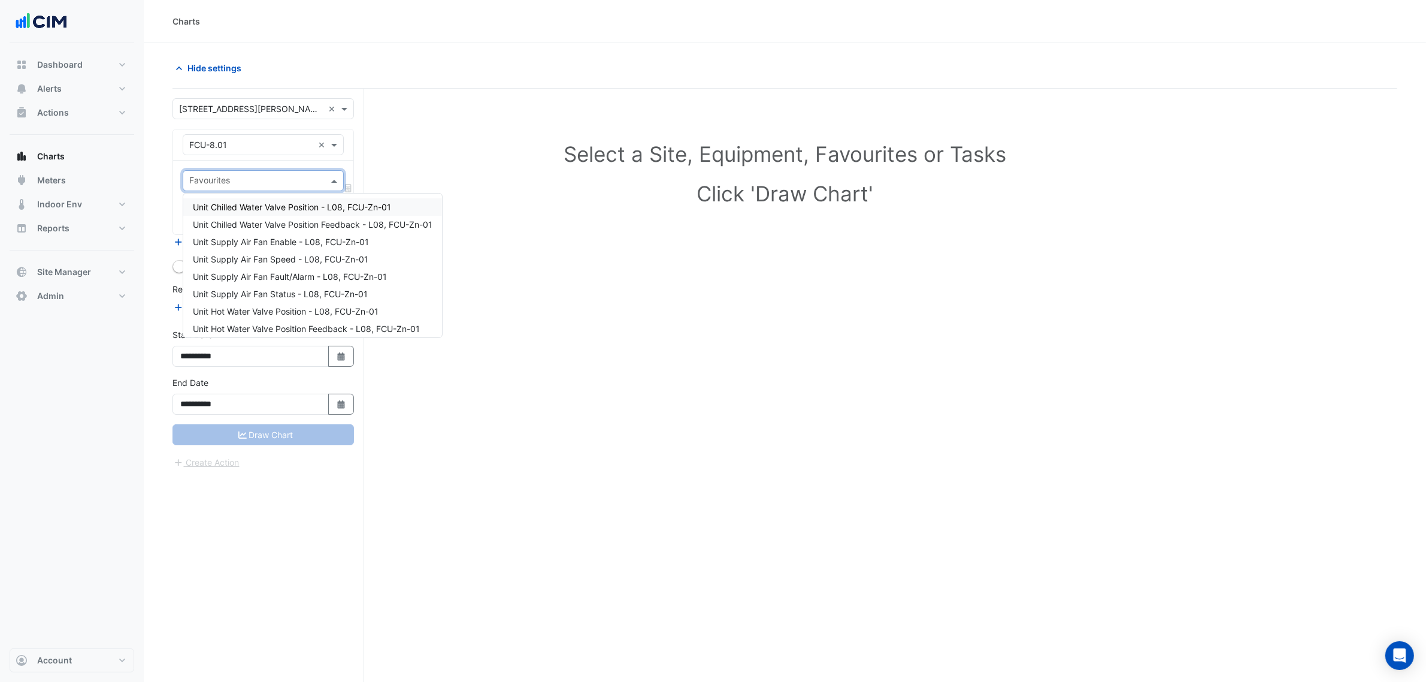
click at [270, 204] on span "Unit Chilled Water Valve Position - L08, FCU-Zn-01" at bounding box center [292, 207] width 198 height 10
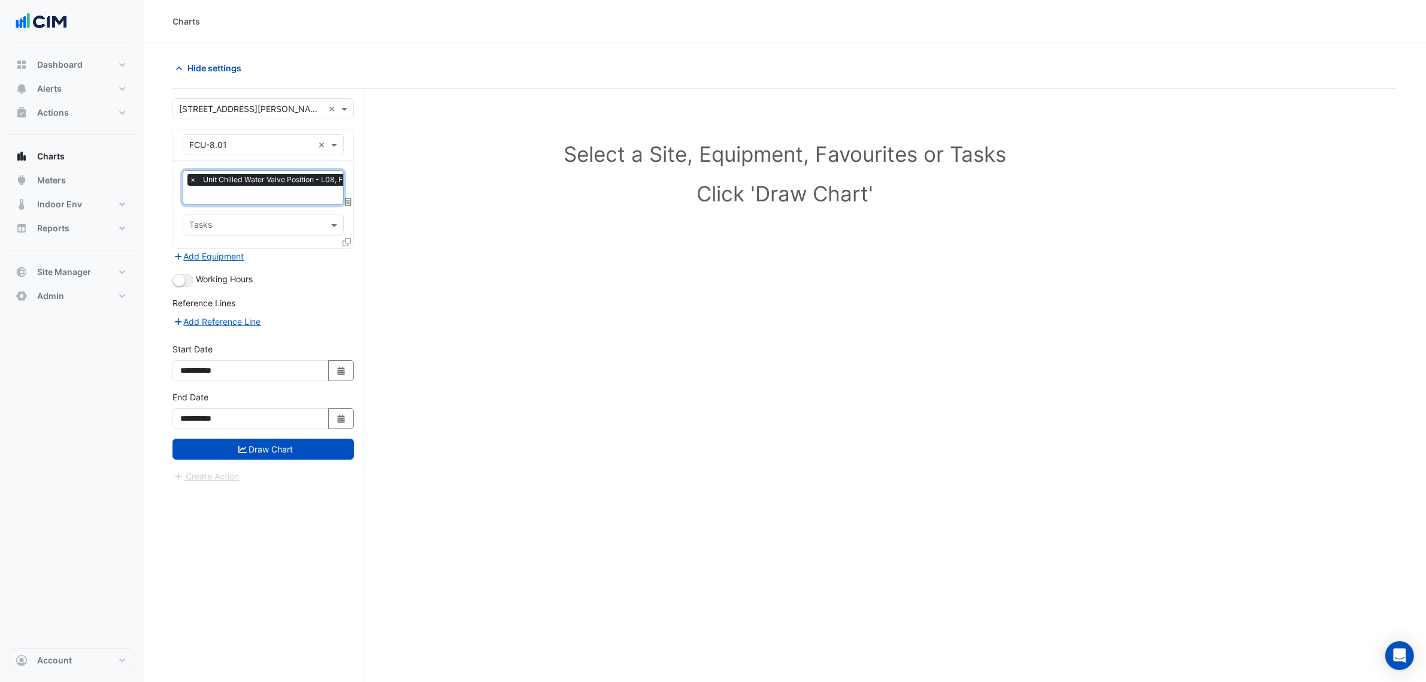
click at [247, 199] on input "text" at bounding box center [286, 196] width 195 height 13
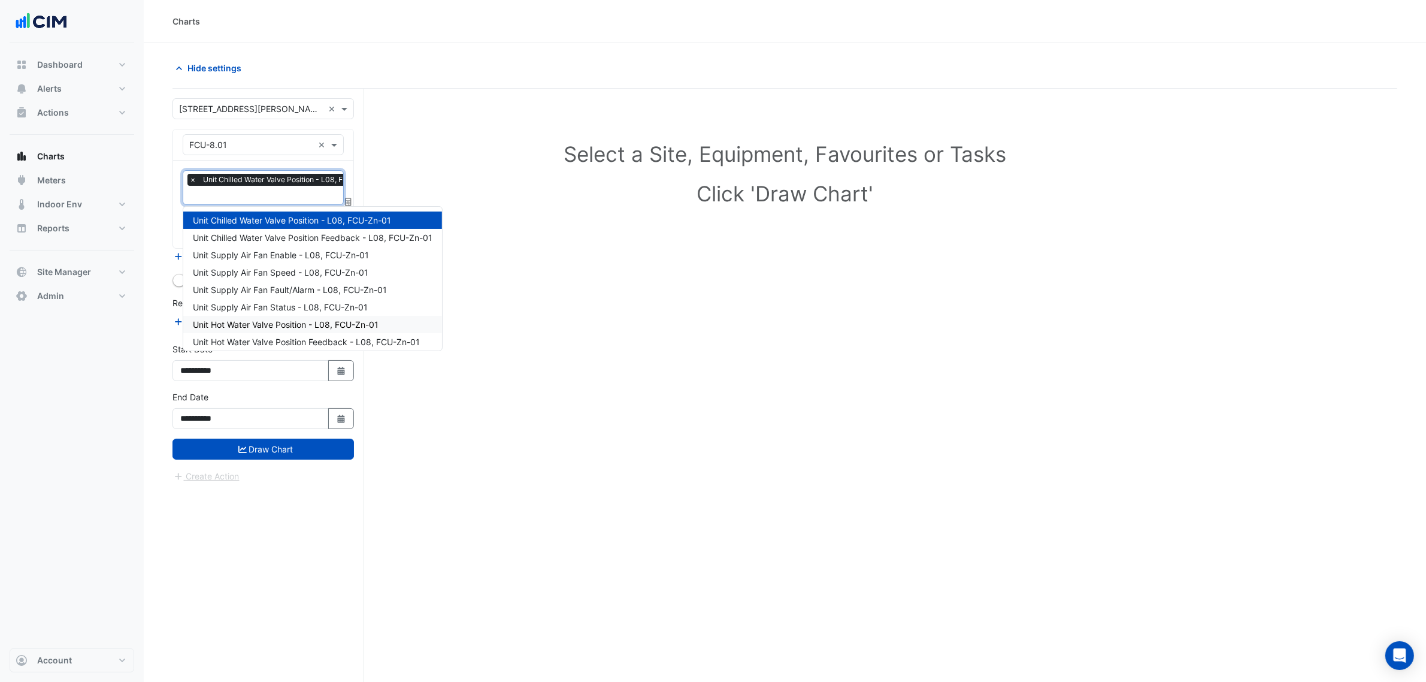
click at [268, 322] on span "Unit Hot Water Valve Position - L08, FCU-Zn-01" at bounding box center [286, 324] width 186 height 10
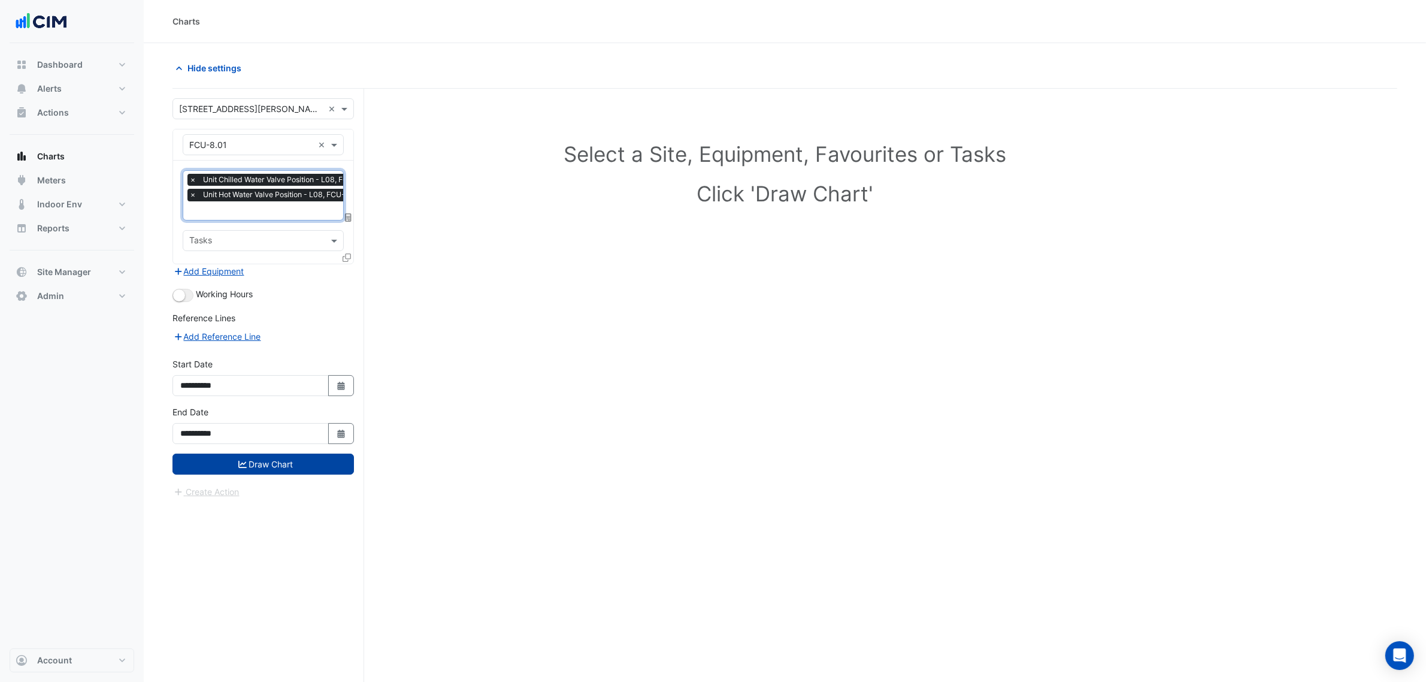
click at [309, 463] on button "Draw Chart" at bounding box center [264, 463] width 182 height 21
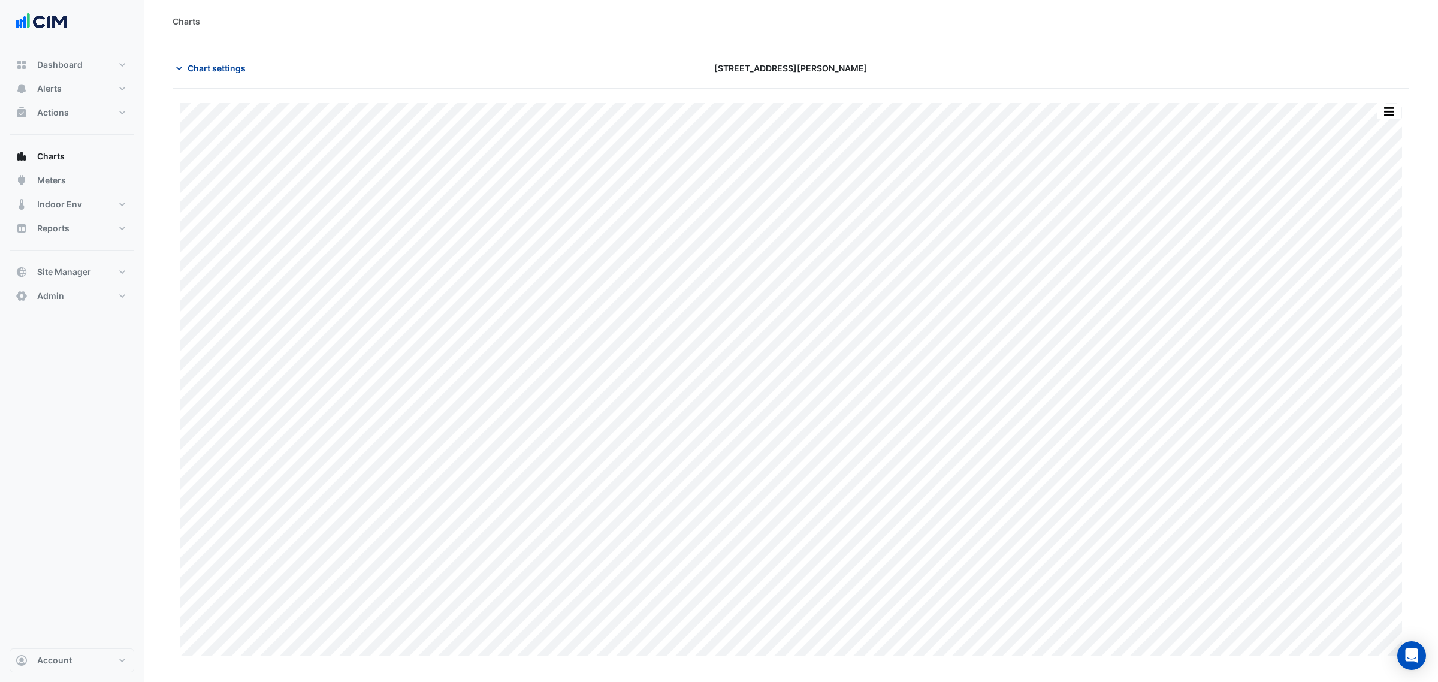
click at [226, 66] on span "Chart settings" at bounding box center [217, 68] width 58 height 13
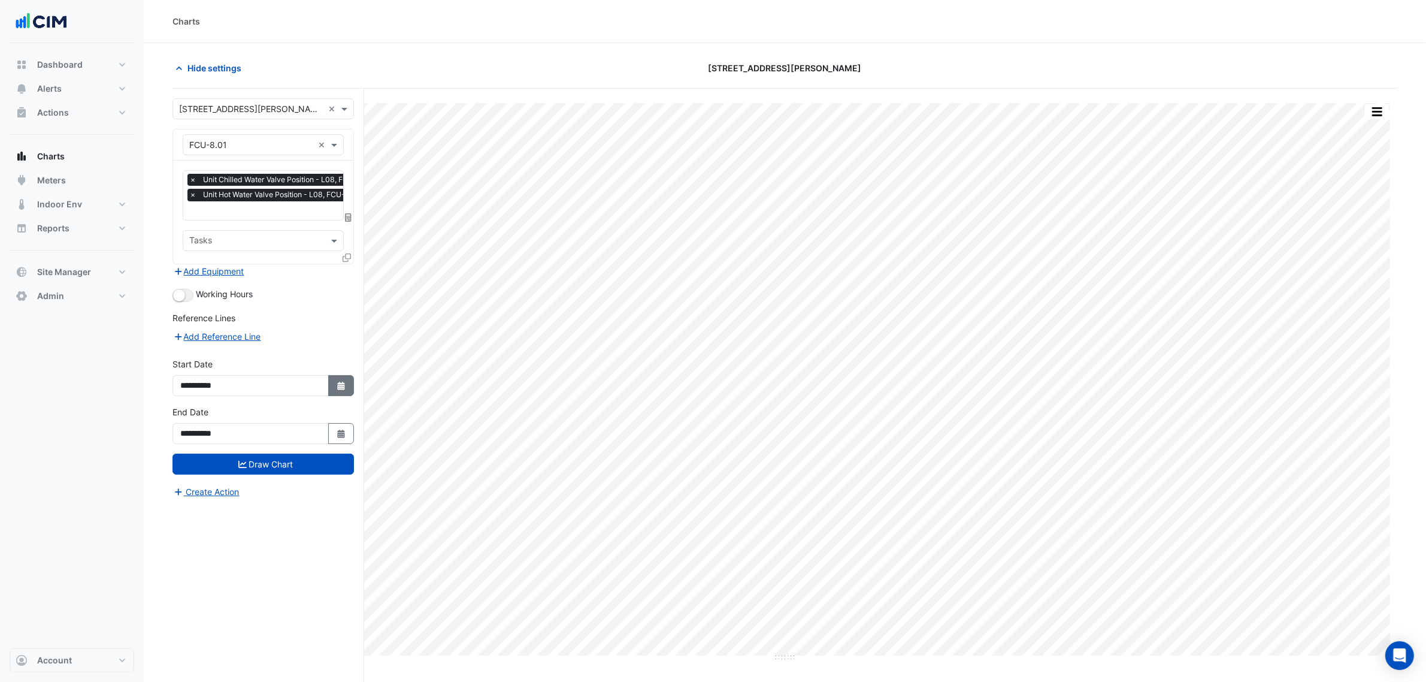
click at [340, 388] on icon "Select Date" at bounding box center [341, 386] width 11 height 8
select select "*"
select select "****"
click at [195, 344] on div "25" at bounding box center [192, 341] width 19 height 19
type input "**********"
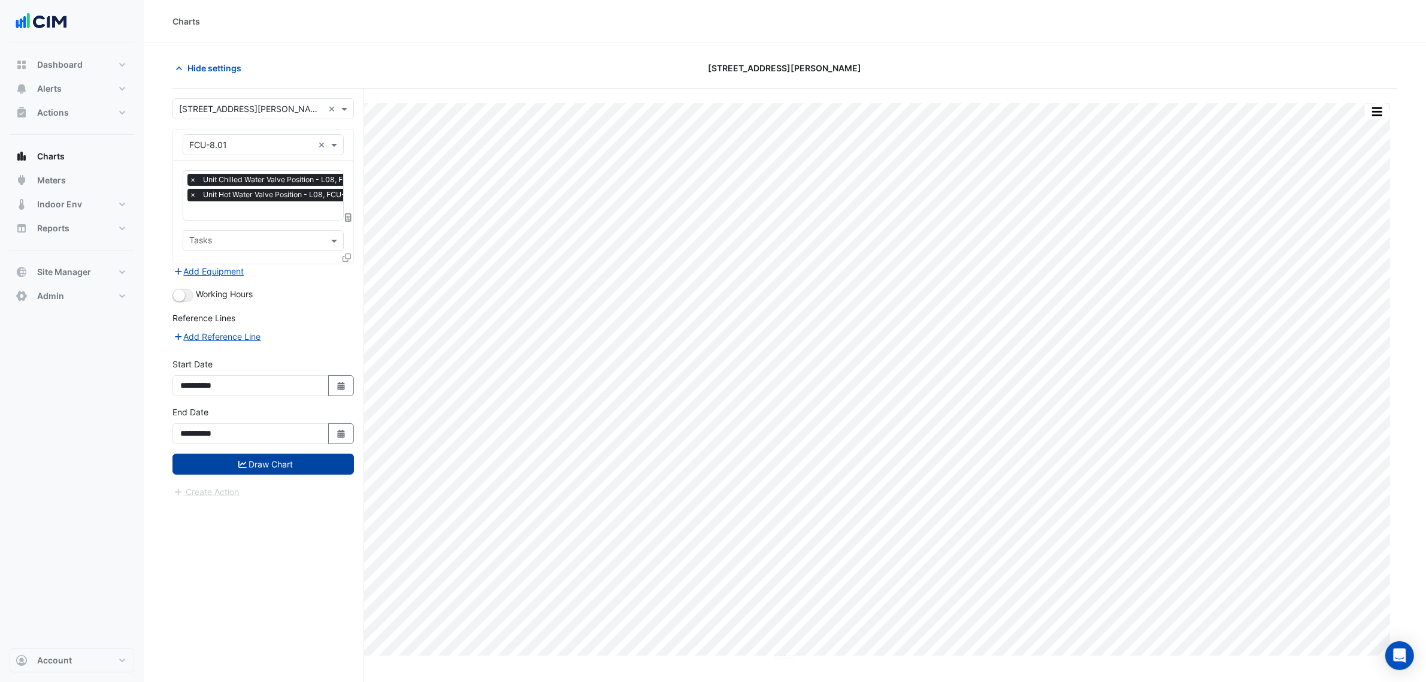
click at [262, 459] on button "Draw Chart" at bounding box center [264, 463] width 182 height 21
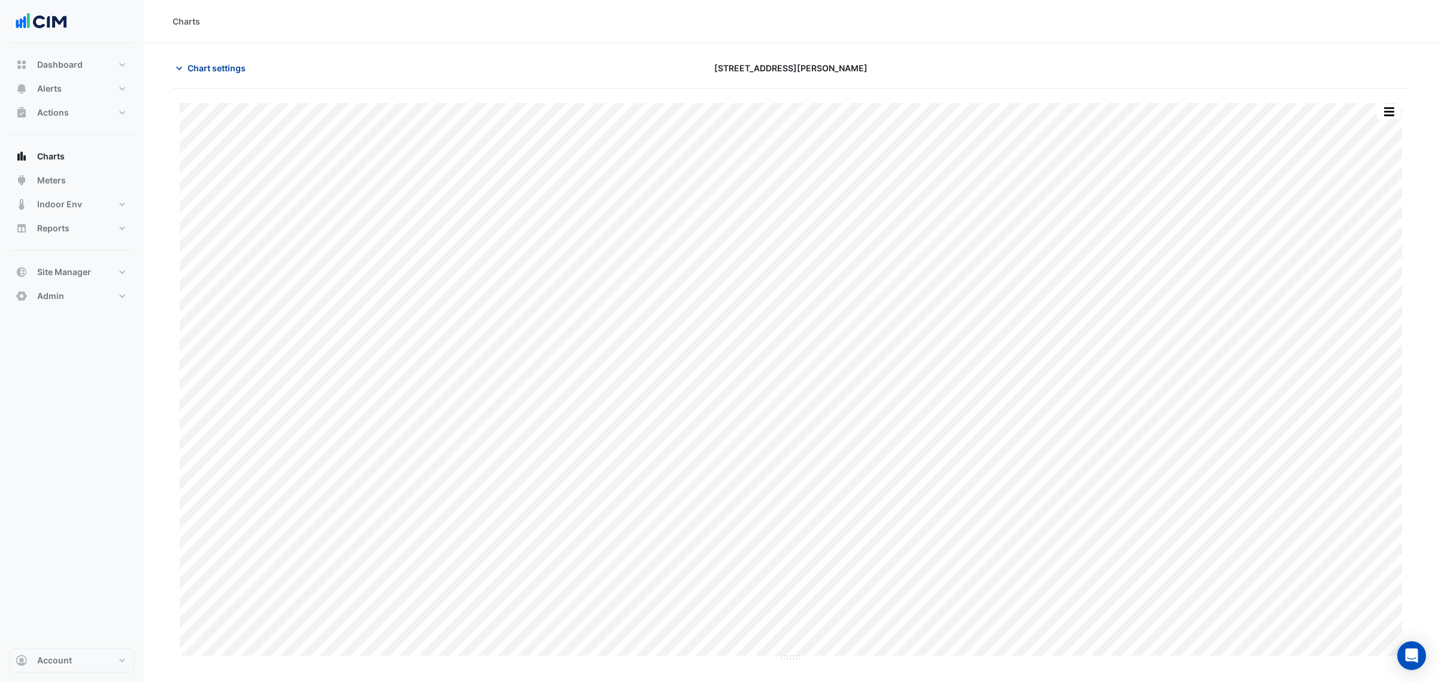
click at [229, 64] on span "Chart settings" at bounding box center [217, 68] width 58 height 13
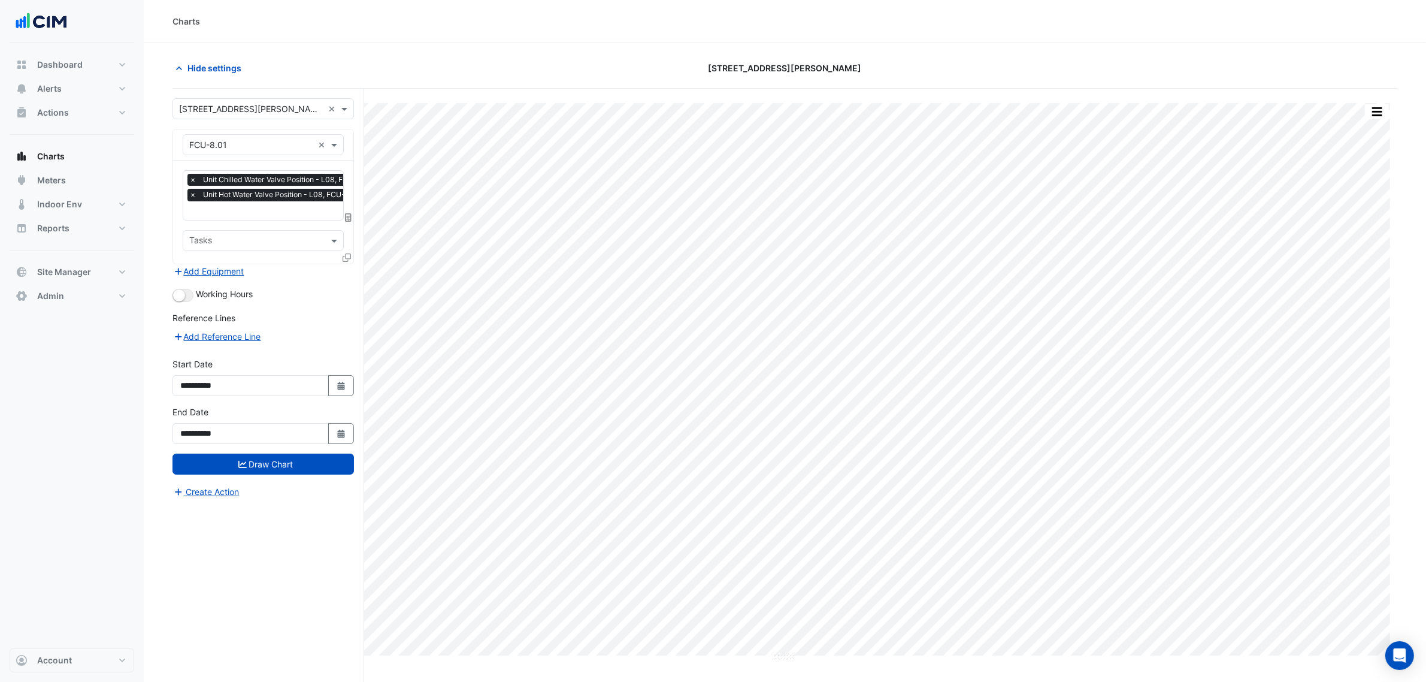
click at [344, 253] on icon at bounding box center [347, 257] width 8 height 8
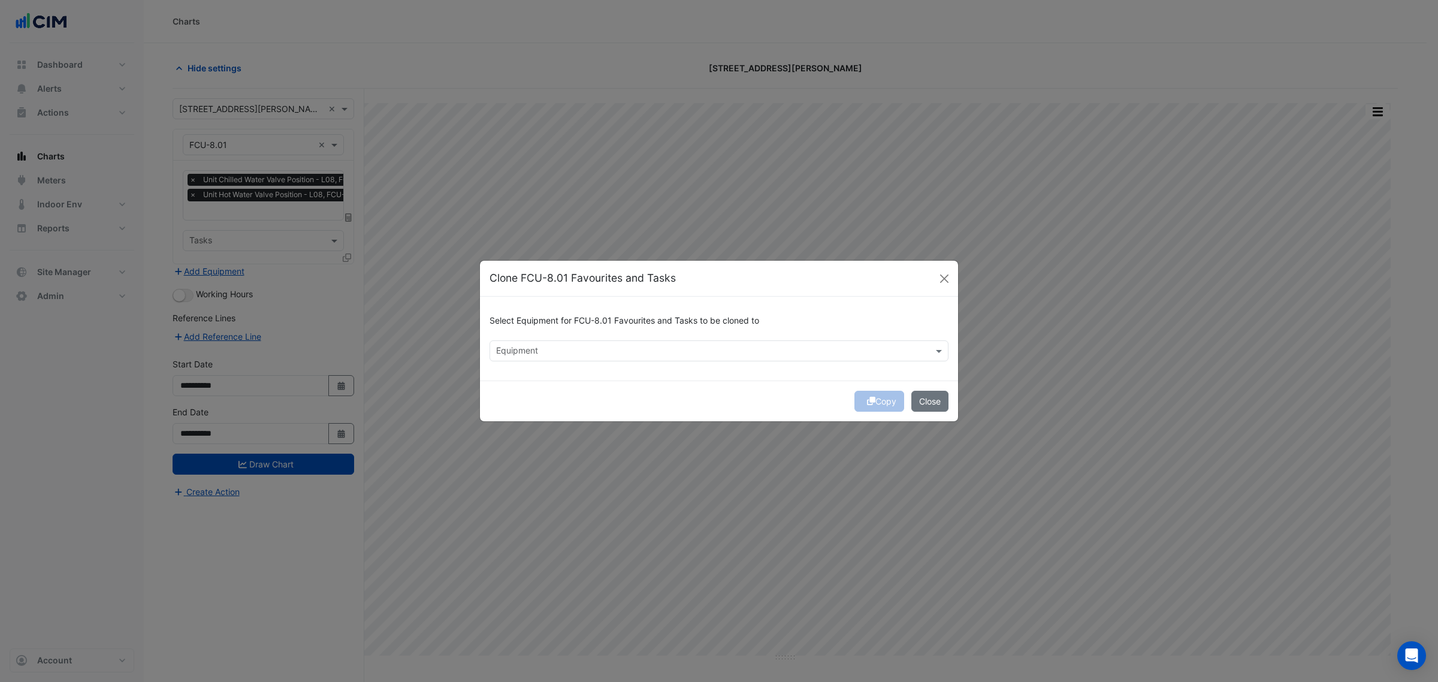
click at [516, 347] on input "text" at bounding box center [712, 352] width 432 height 13
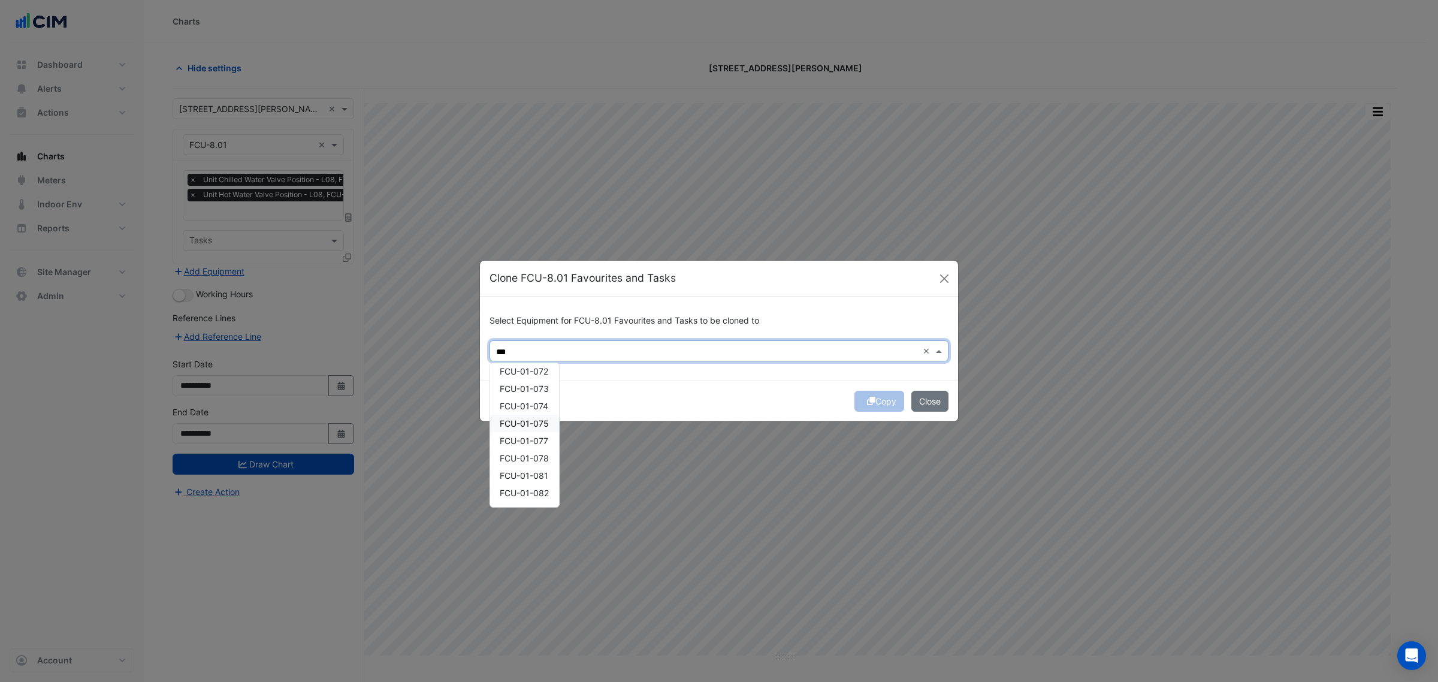
scroll to position [300, 0]
click at [526, 424] on span "FCU-8.06" at bounding box center [519, 424] width 39 height 10
click at [523, 440] on span "FCU-8.07" at bounding box center [519, 442] width 38 height 10
click at [522, 439] on span "FCU-8.11" at bounding box center [518, 436] width 36 height 10
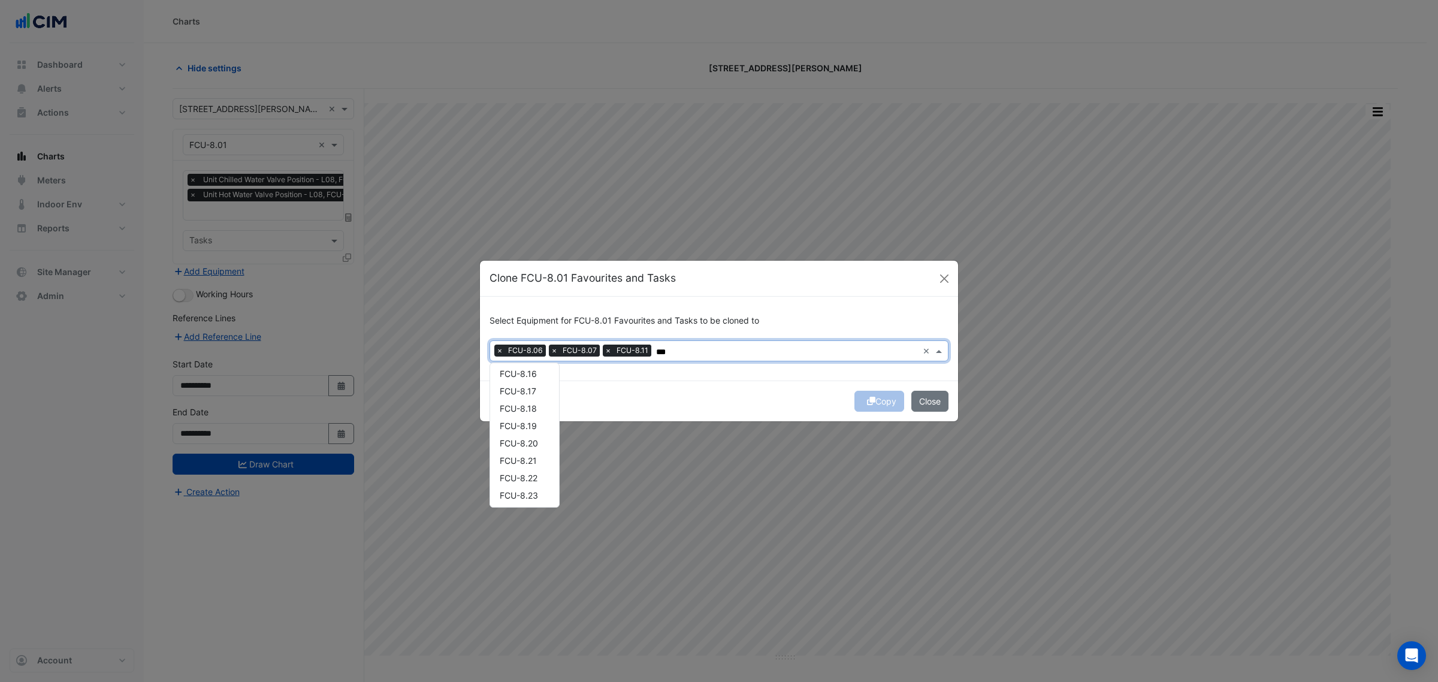
click at [522, 441] on span "FCU-8.20" at bounding box center [519, 443] width 38 height 10
click at [520, 415] on div "FCU-8.18" at bounding box center [524, 408] width 69 height 17
click at [519, 387] on span "FCU-8.17" at bounding box center [518, 391] width 37 height 10
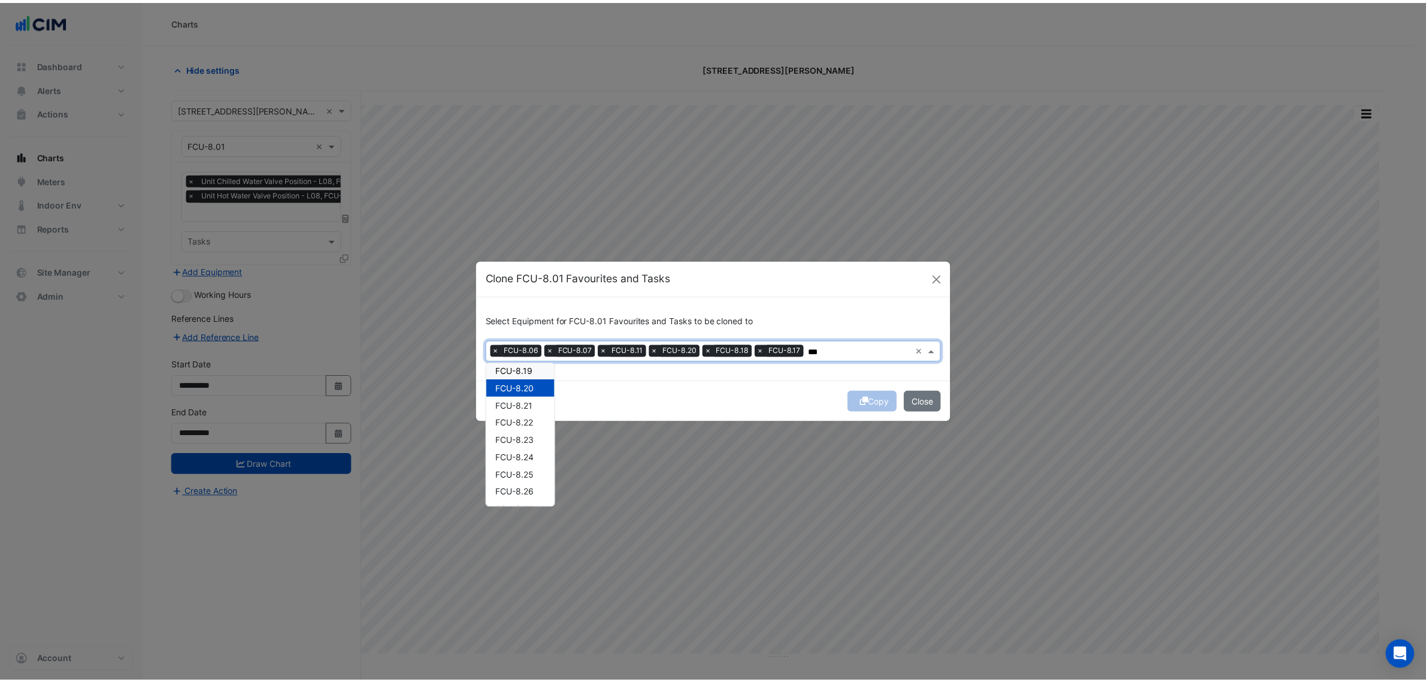
scroll to position [599, 0]
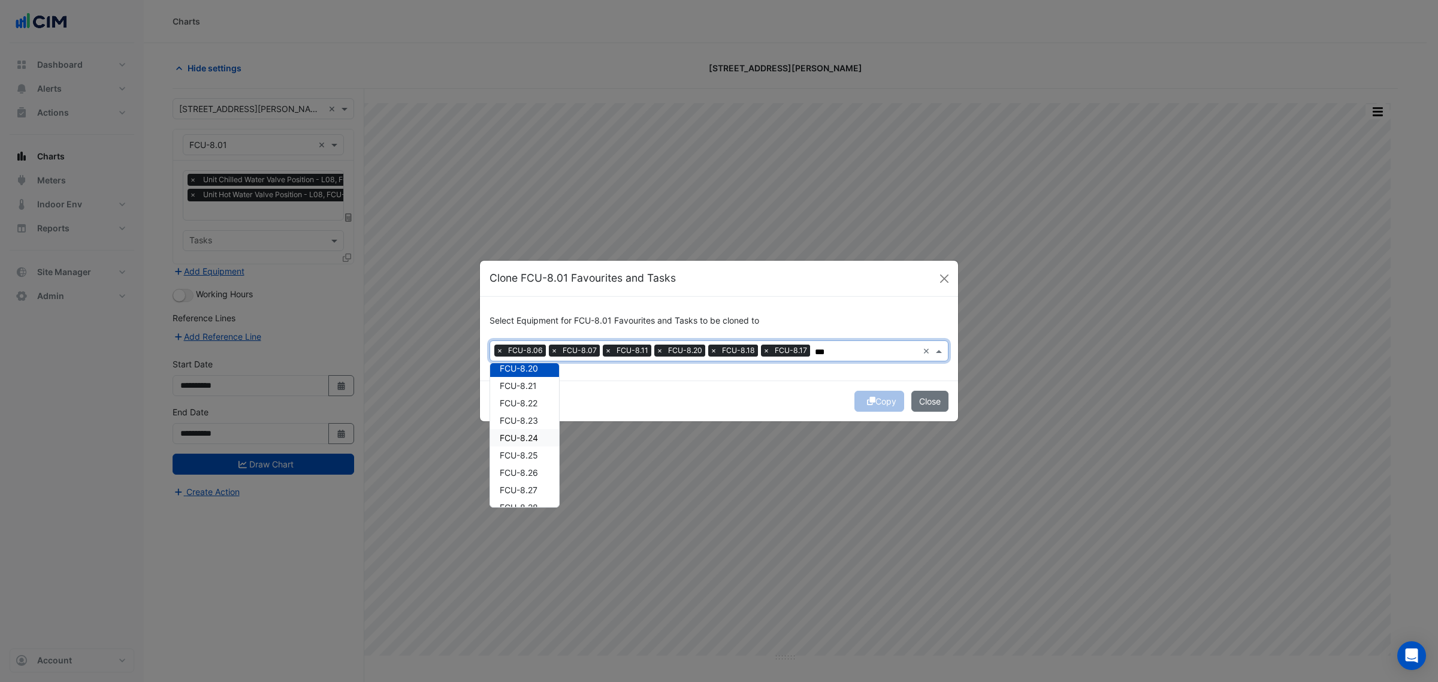
drag, startPoint x: 524, startPoint y: 439, endPoint x: 519, endPoint y: 435, distance: 6.5
click at [519, 434] on span "FCU-8.24" at bounding box center [519, 438] width 38 height 10
click at [524, 465] on div "FCU-8.26" at bounding box center [524, 472] width 69 height 17
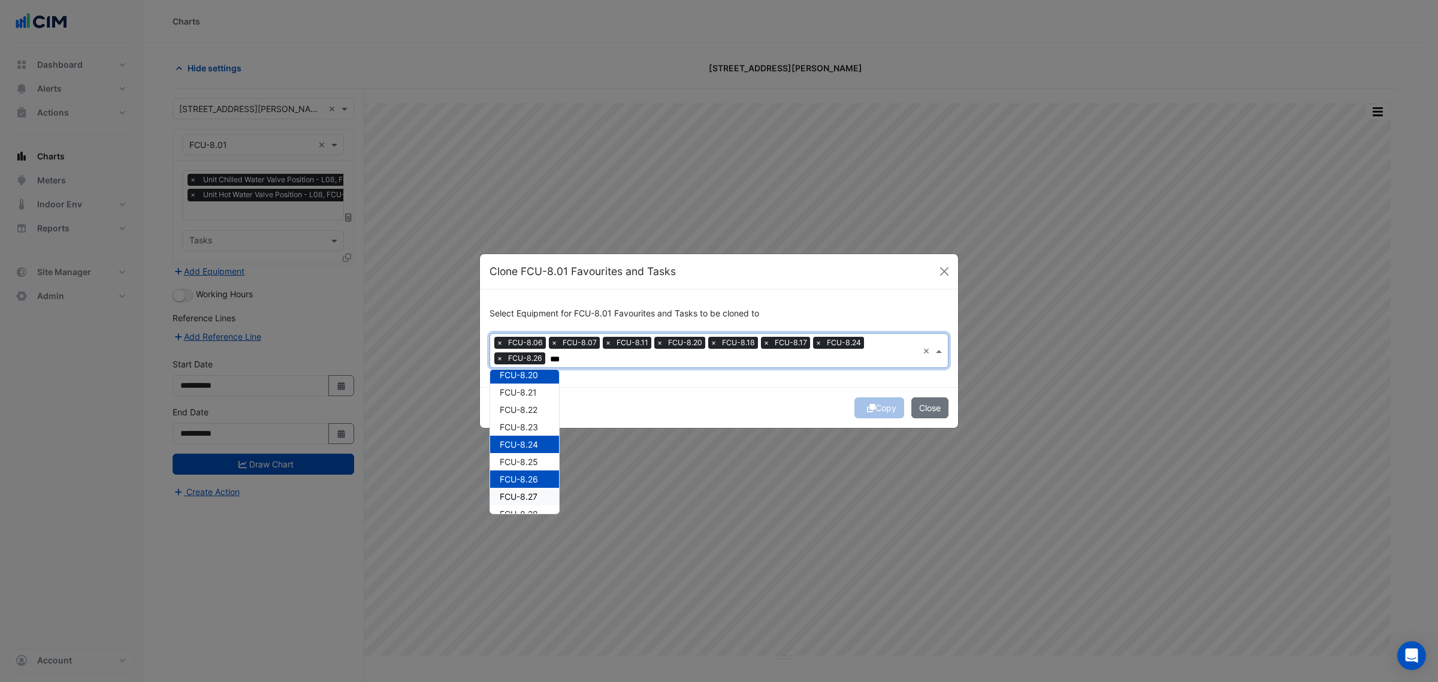
click at [524, 493] on span "FCU-8.27" at bounding box center [519, 496] width 38 height 10
type input "***"
click at [882, 409] on button "Copy" at bounding box center [879, 407] width 50 height 21
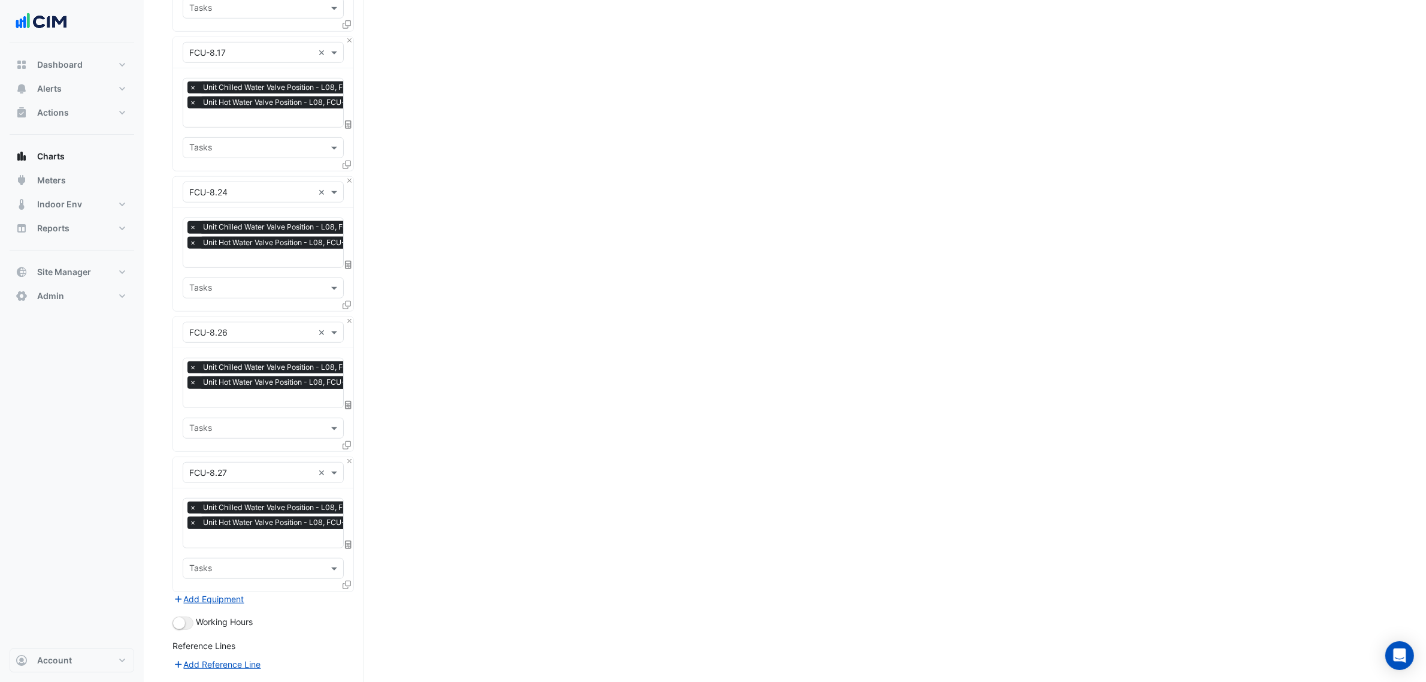
scroll to position [1081, 0]
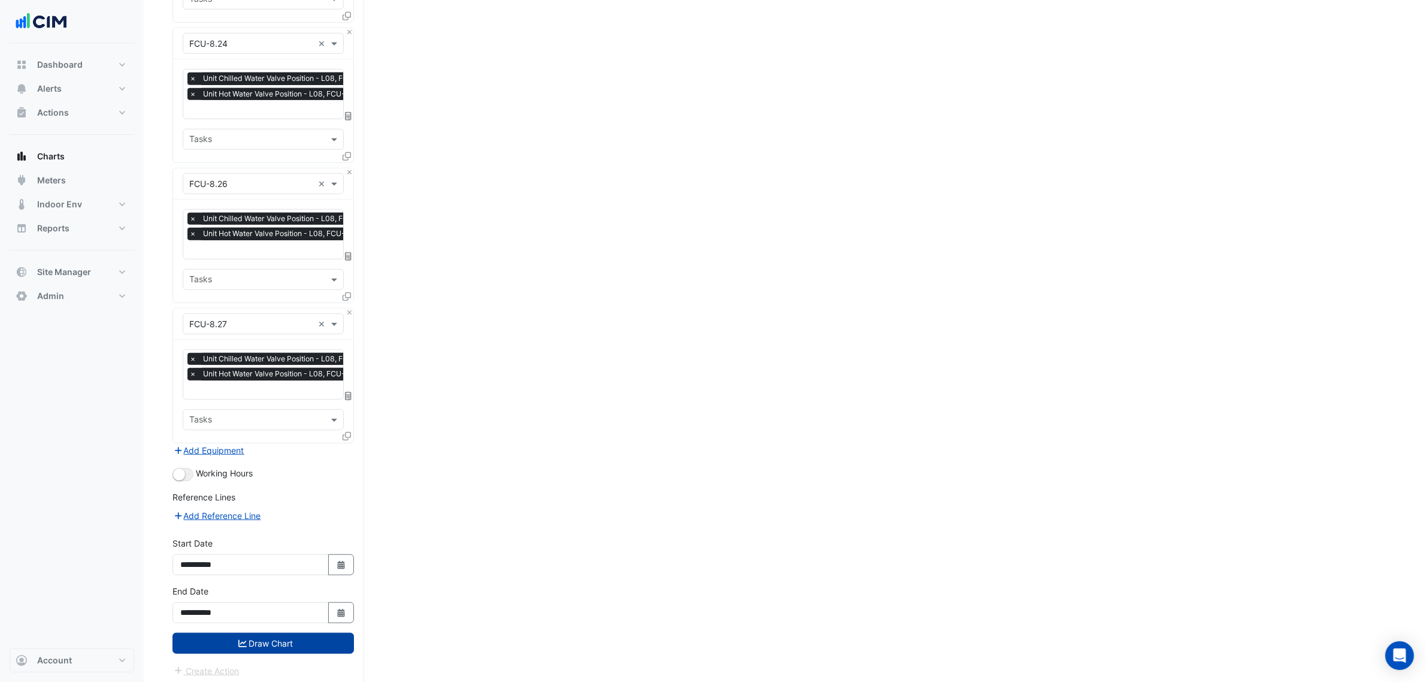
click at [273, 645] on button "Draw Chart" at bounding box center [264, 643] width 182 height 21
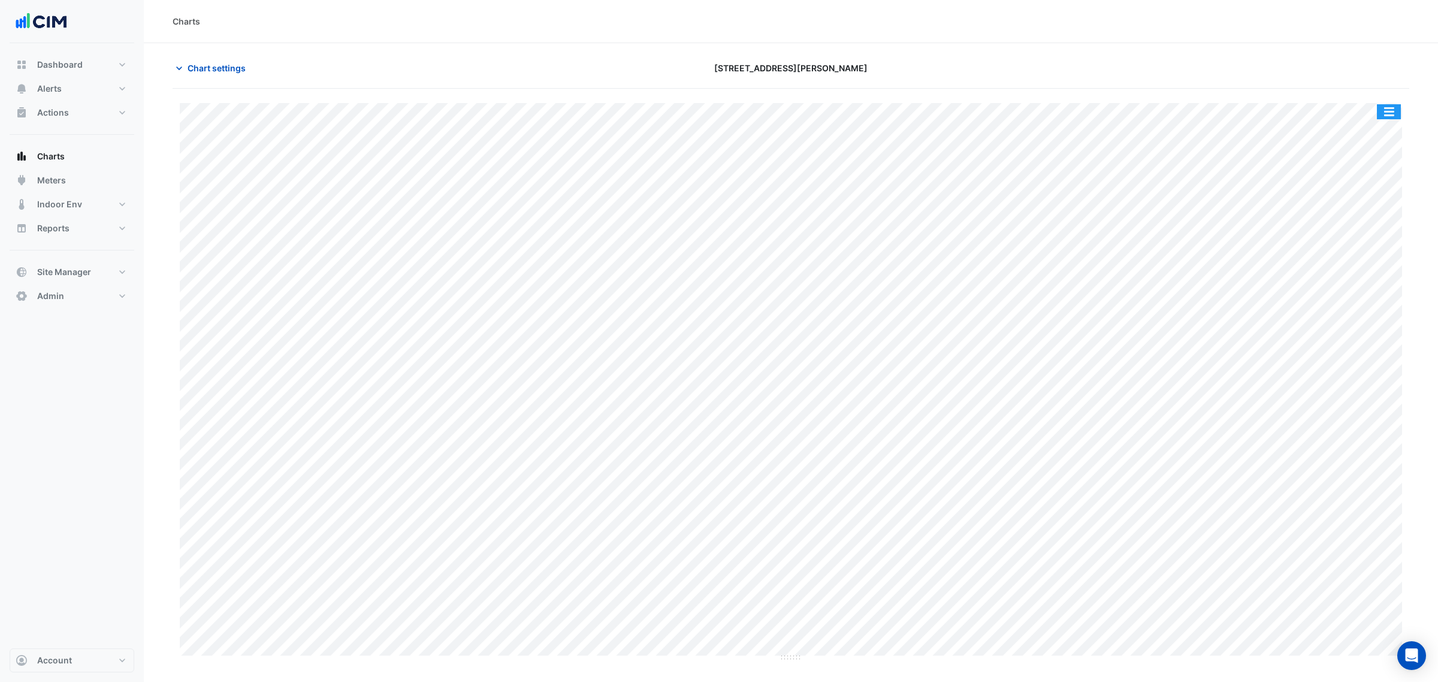
click at [1392, 112] on button "button" at bounding box center [1389, 111] width 24 height 15
click at [1366, 128] on div "Split by Equip" at bounding box center [1365, 133] width 72 height 22
click at [47, 228] on span "Reports" at bounding box center [53, 228] width 32 height 12
select select "***"
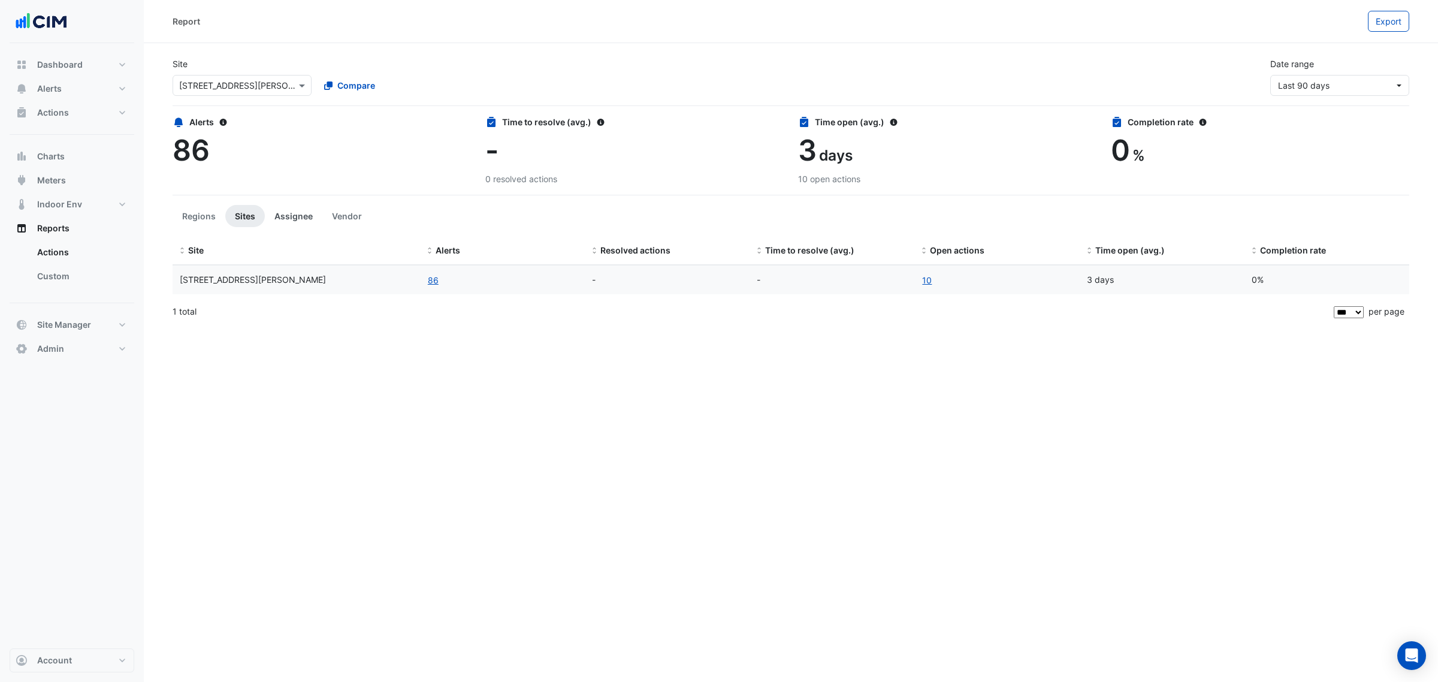
click at [285, 214] on button "Assignee" at bounding box center [294, 216] width 58 height 22
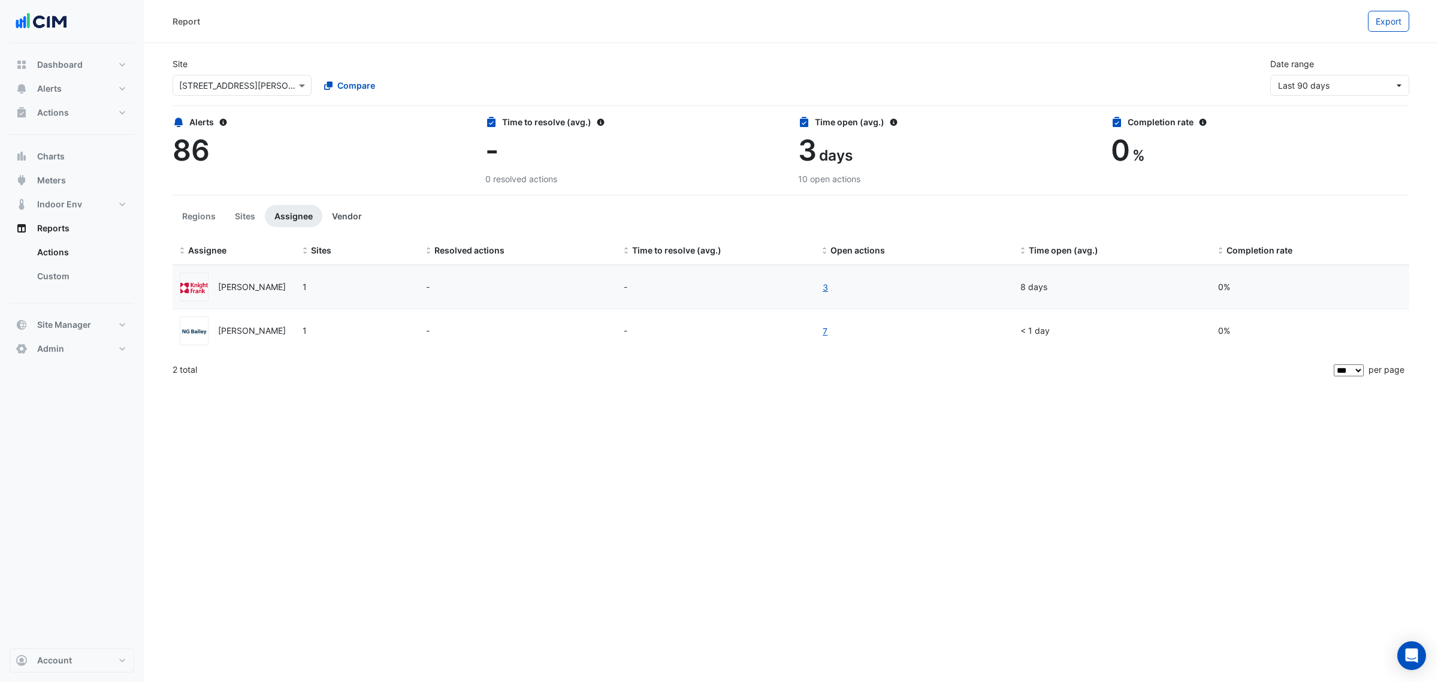
click at [344, 214] on button "Vendor" at bounding box center [346, 216] width 49 height 22
click at [295, 213] on button "Assignee" at bounding box center [294, 216] width 58 height 22
click at [823, 286] on link "3" at bounding box center [823, 287] width 7 height 14
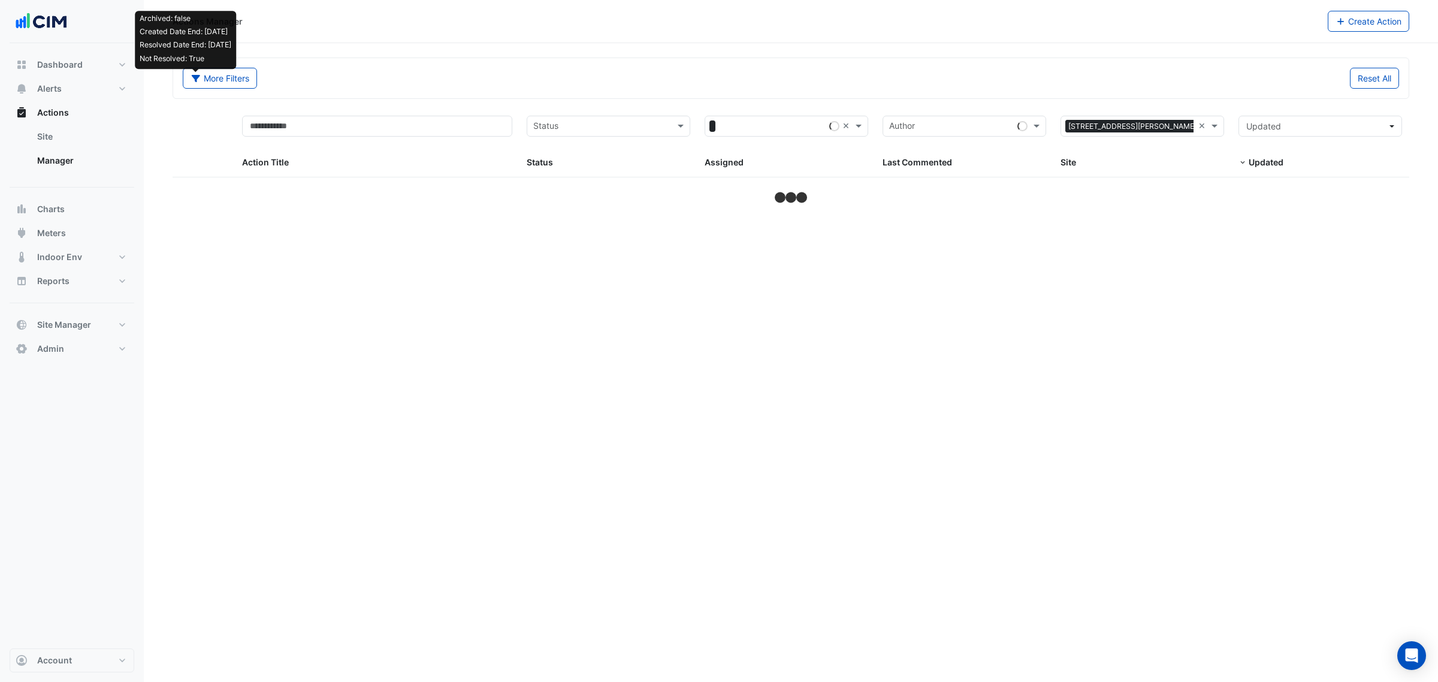
select select "***"
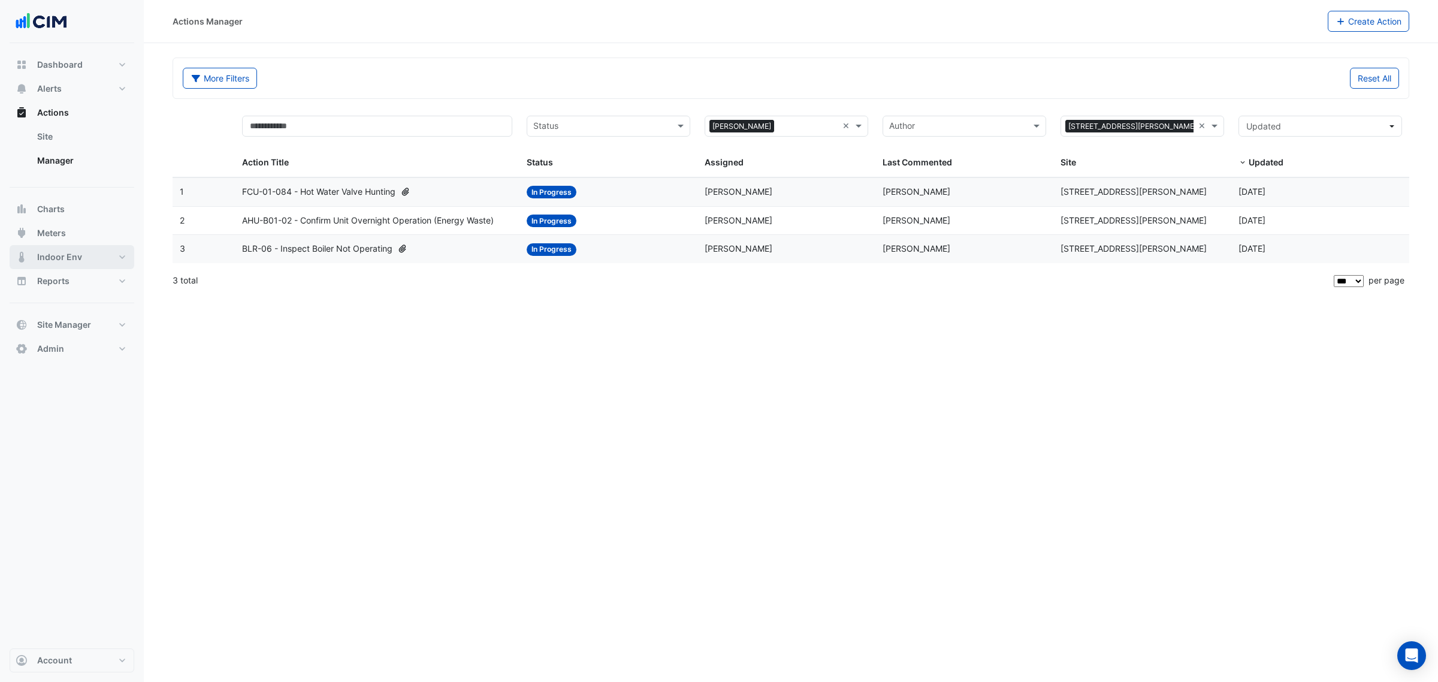
click at [120, 256] on button "Indoor Env" at bounding box center [72, 257] width 125 height 24
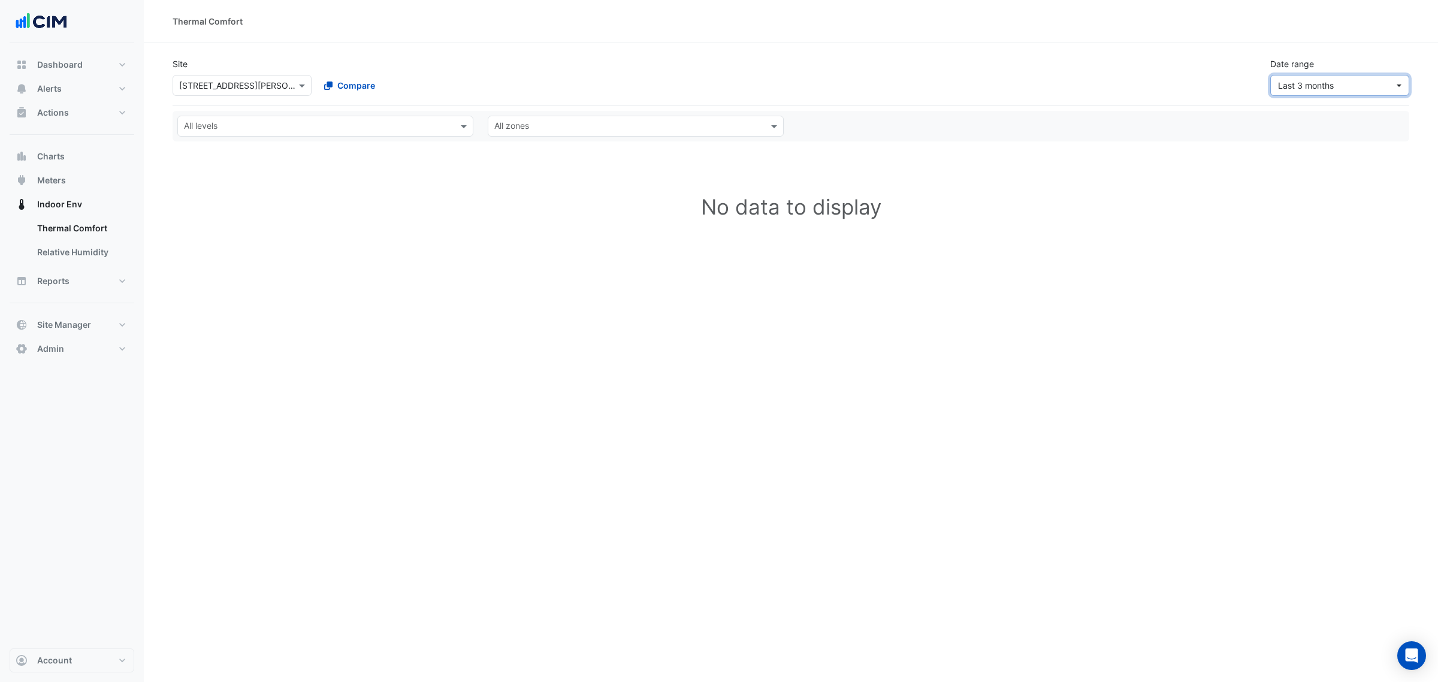
click at [1333, 84] on span "Last 3 months" at bounding box center [1306, 85] width 56 height 10
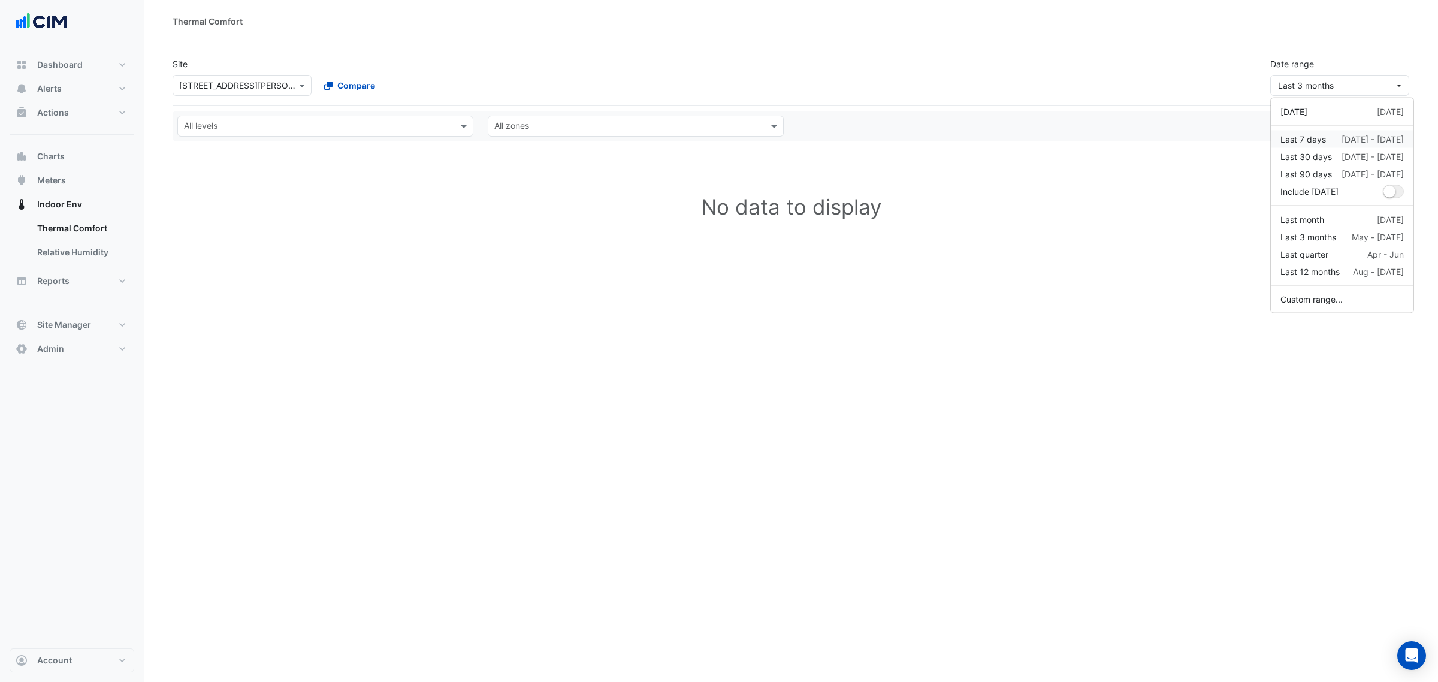
click at [1318, 136] on div "Last 7 days" at bounding box center [1303, 139] width 46 height 13
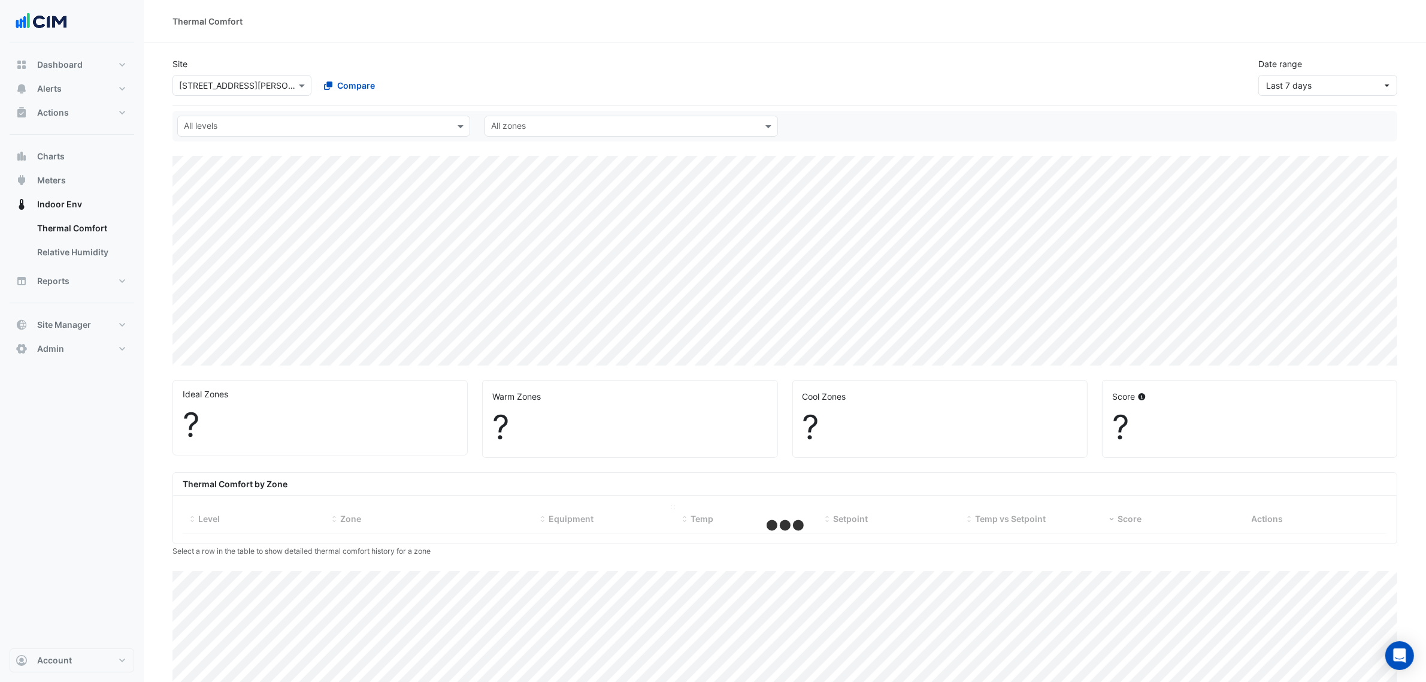
select select "***"
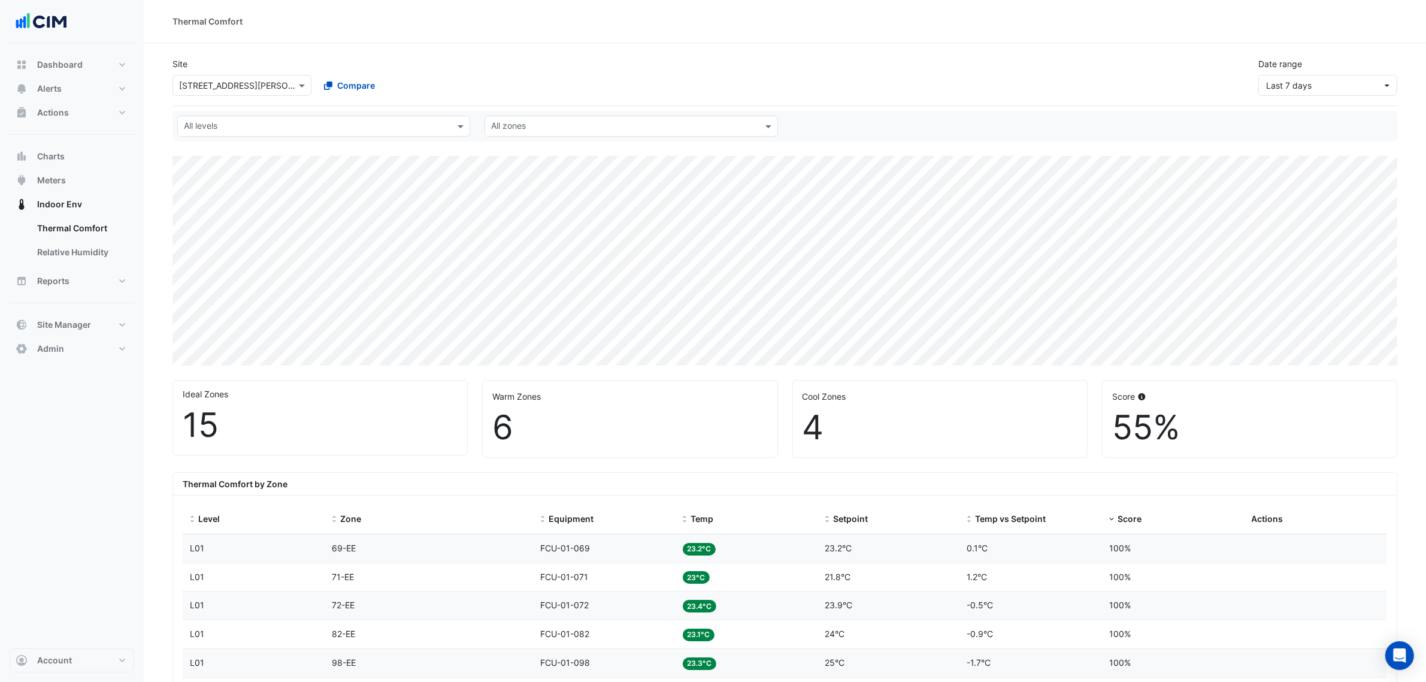
click at [276, 129] on input "text" at bounding box center [317, 127] width 266 height 13
click at [196, 252] on div "L08" at bounding box center [196, 250] width 16 height 13
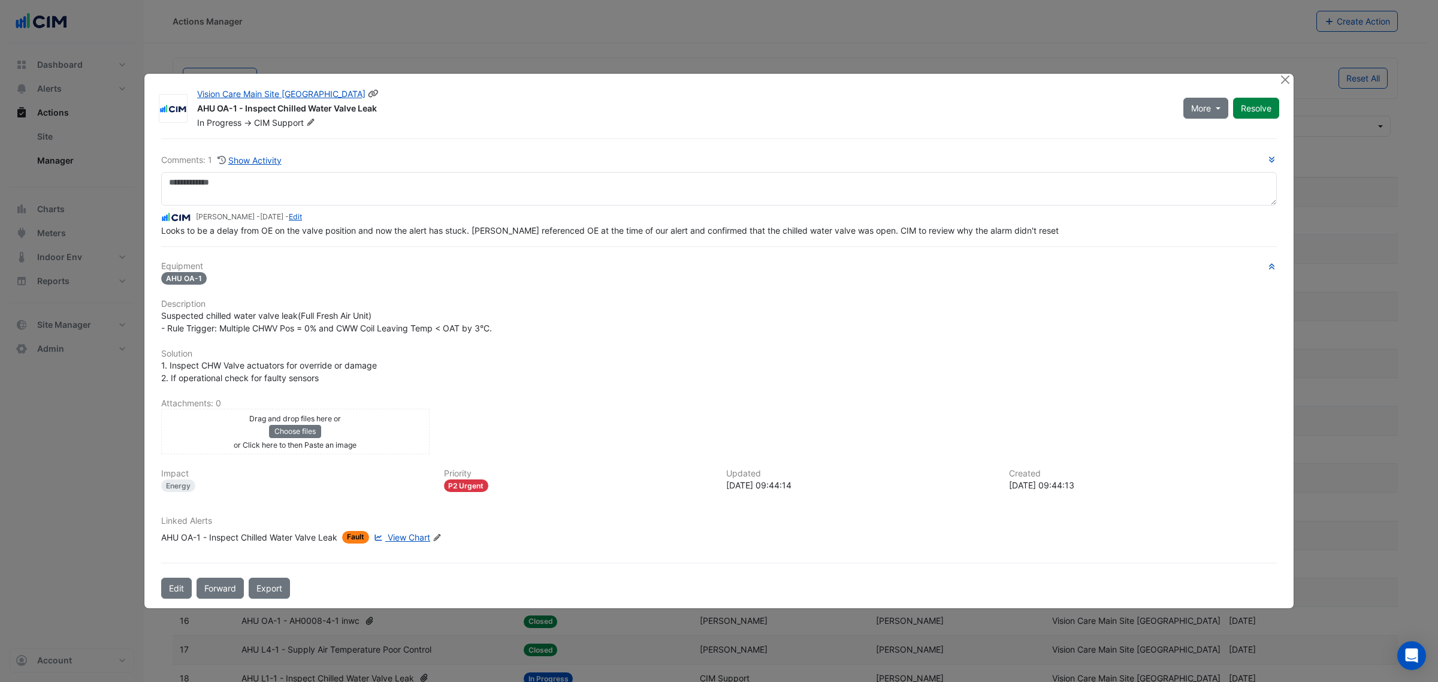
select select "***"
drag, startPoint x: 1283, startPoint y: 80, endPoint x: 1286, endPoint y: 85, distance: 6.5
click at [1287, 87] on div at bounding box center [1285, 81] width 15 height 14
click at [1286, 81] on button "Close" at bounding box center [1284, 80] width 13 height 13
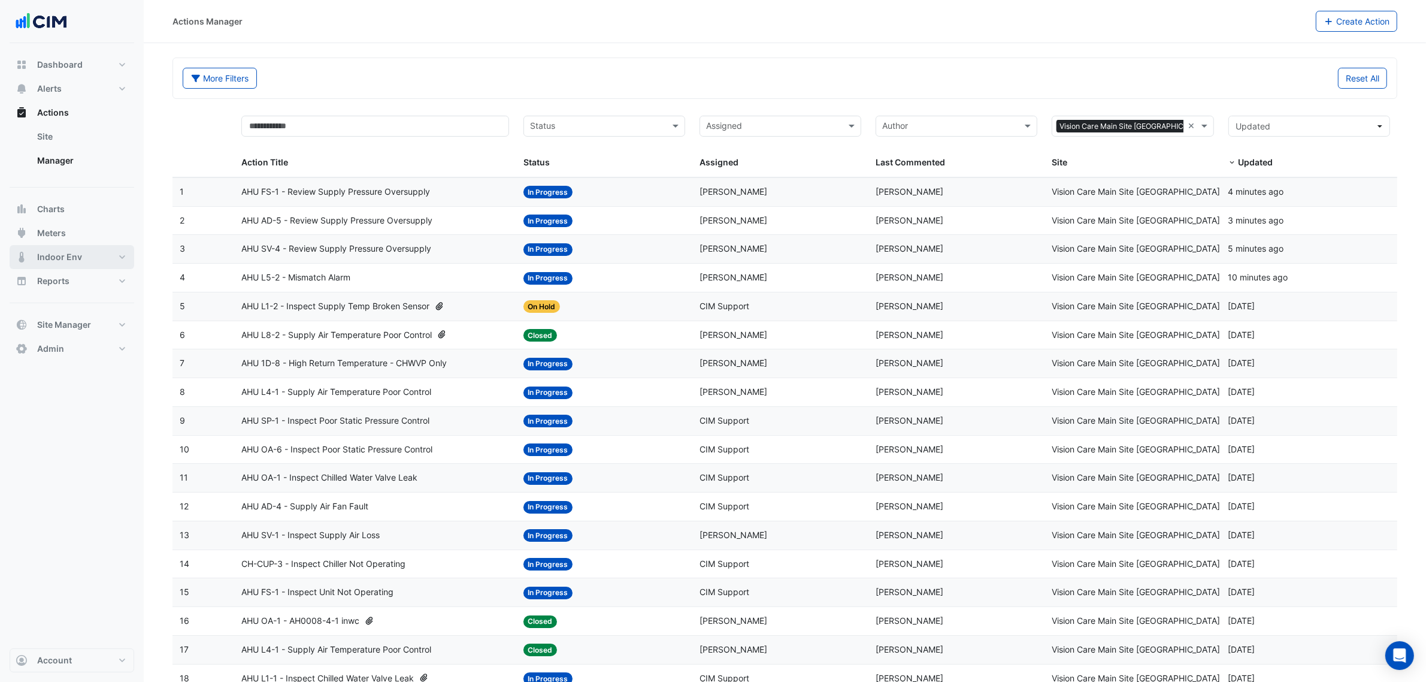
click at [61, 258] on span "Indoor Env" at bounding box center [59, 257] width 45 height 12
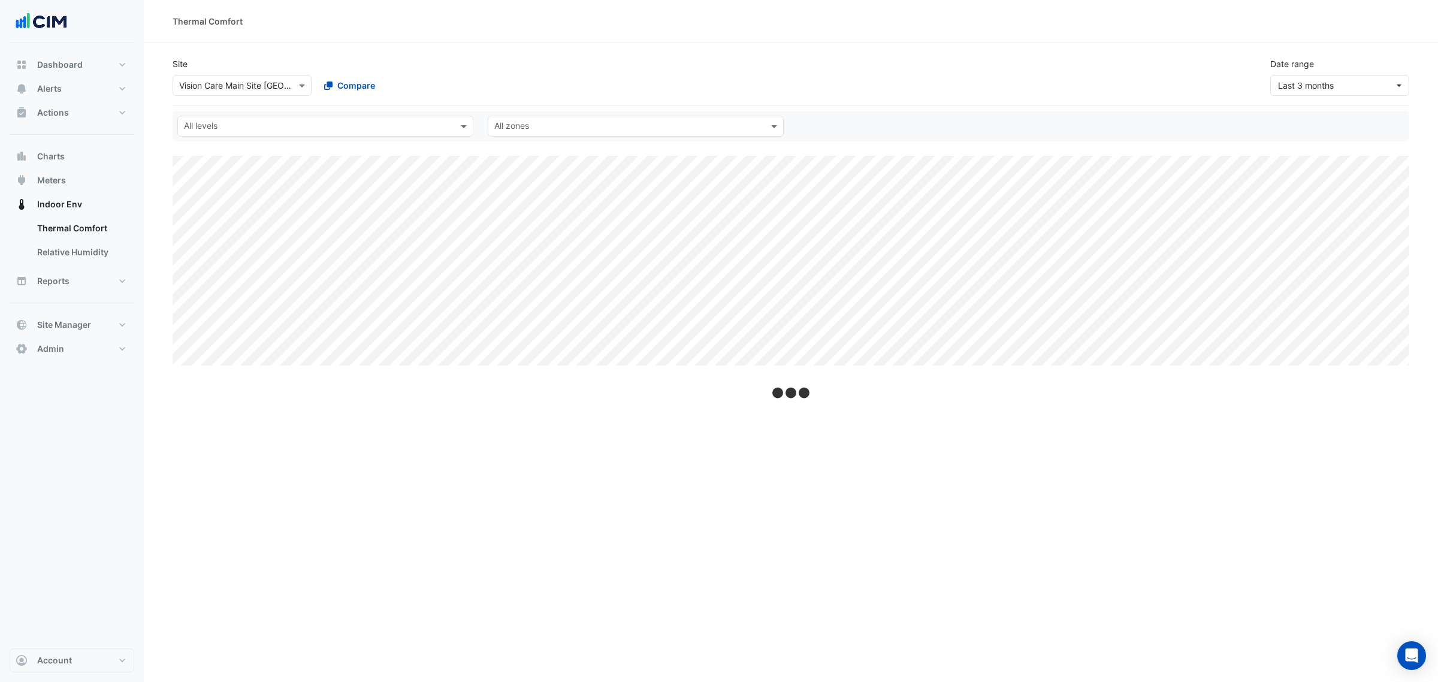
click at [220, 84] on input "text" at bounding box center [230, 86] width 102 height 13
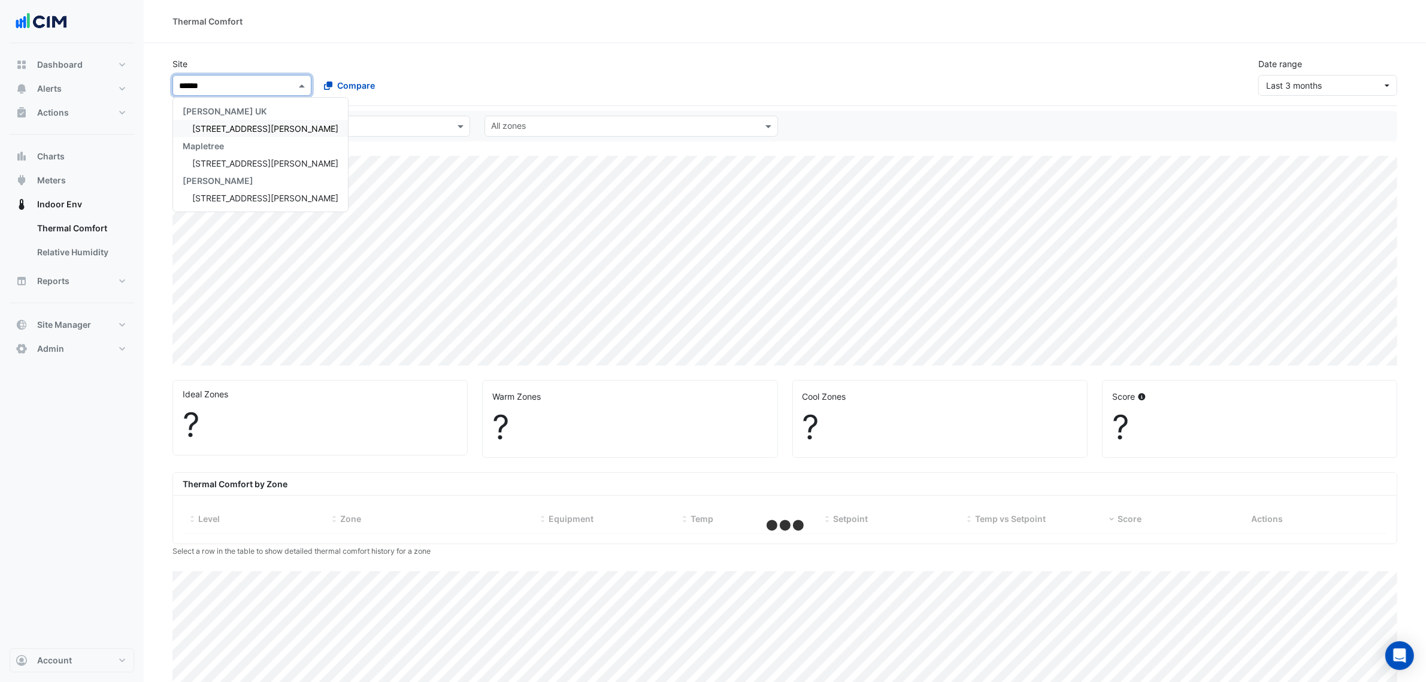
type input "*******"
select select "***"
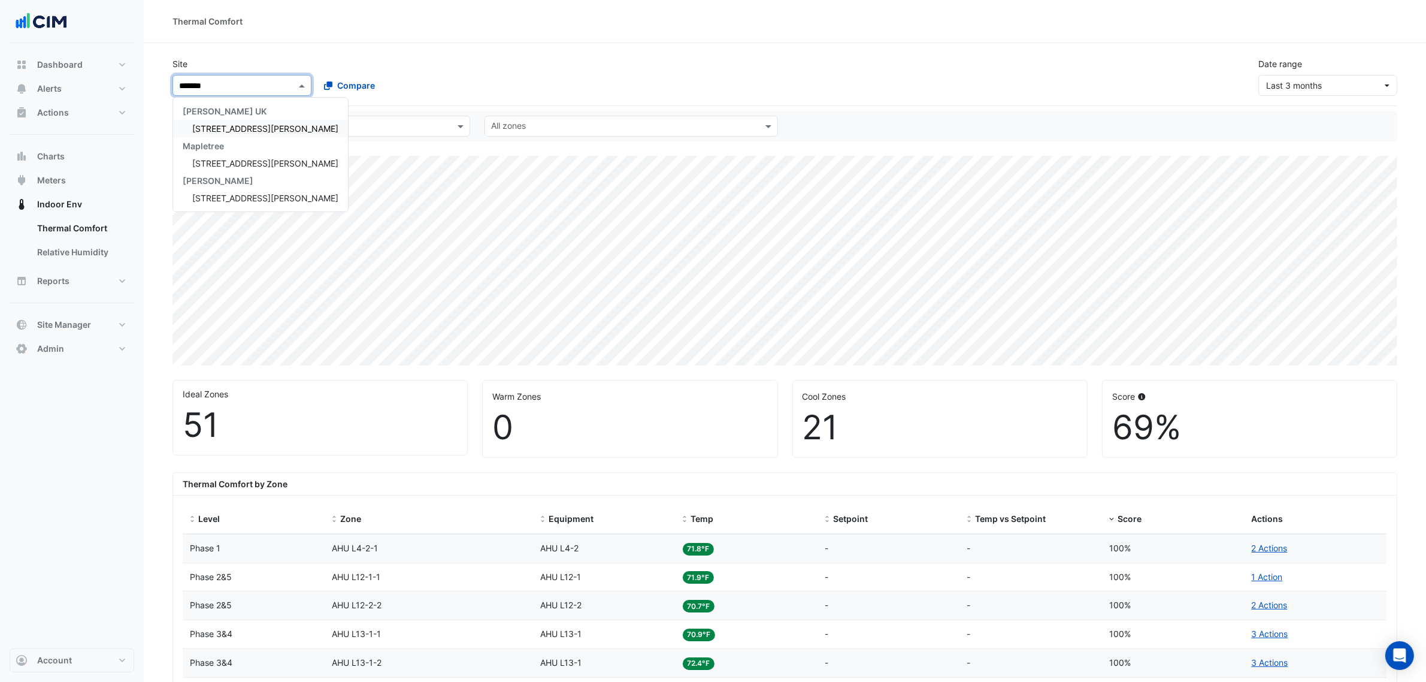
click at [216, 129] on span "[STREET_ADDRESS][PERSON_NAME]" at bounding box center [265, 128] width 146 height 10
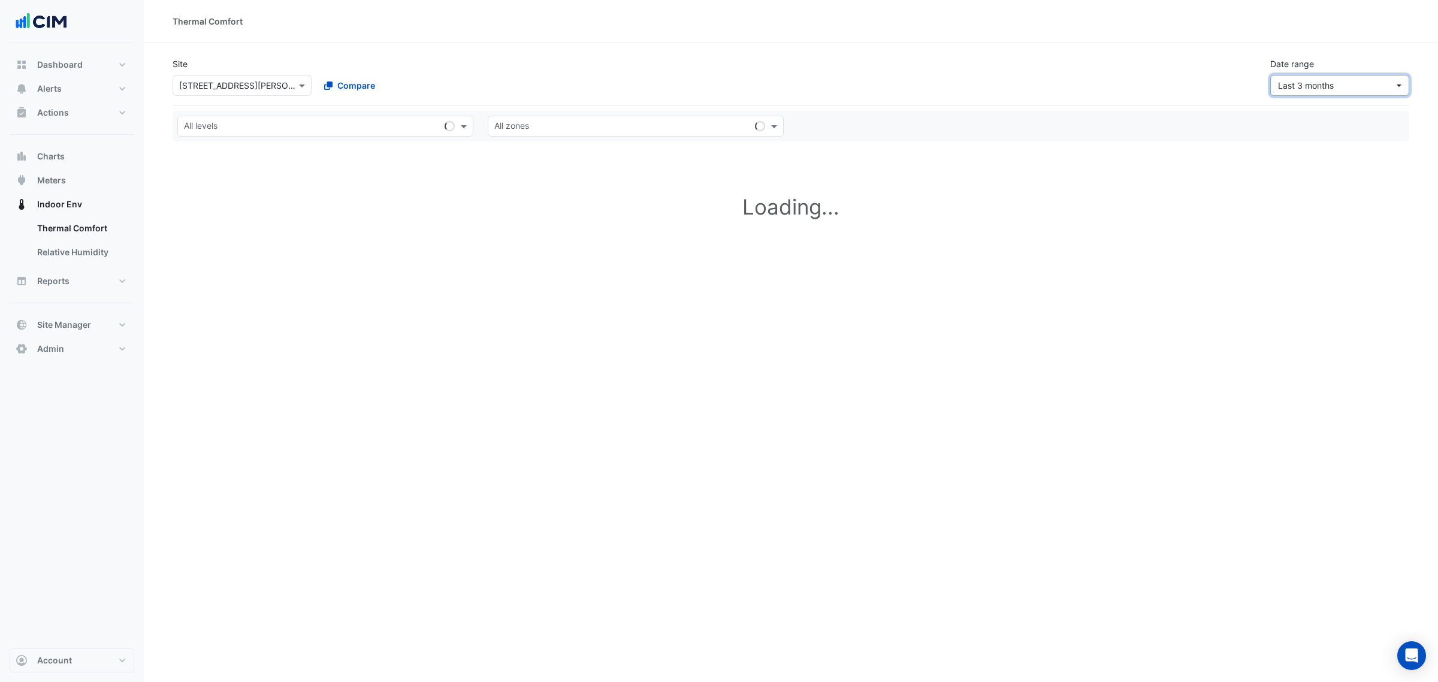
click at [1357, 84] on span "Last 3 months" at bounding box center [1336, 85] width 116 height 13
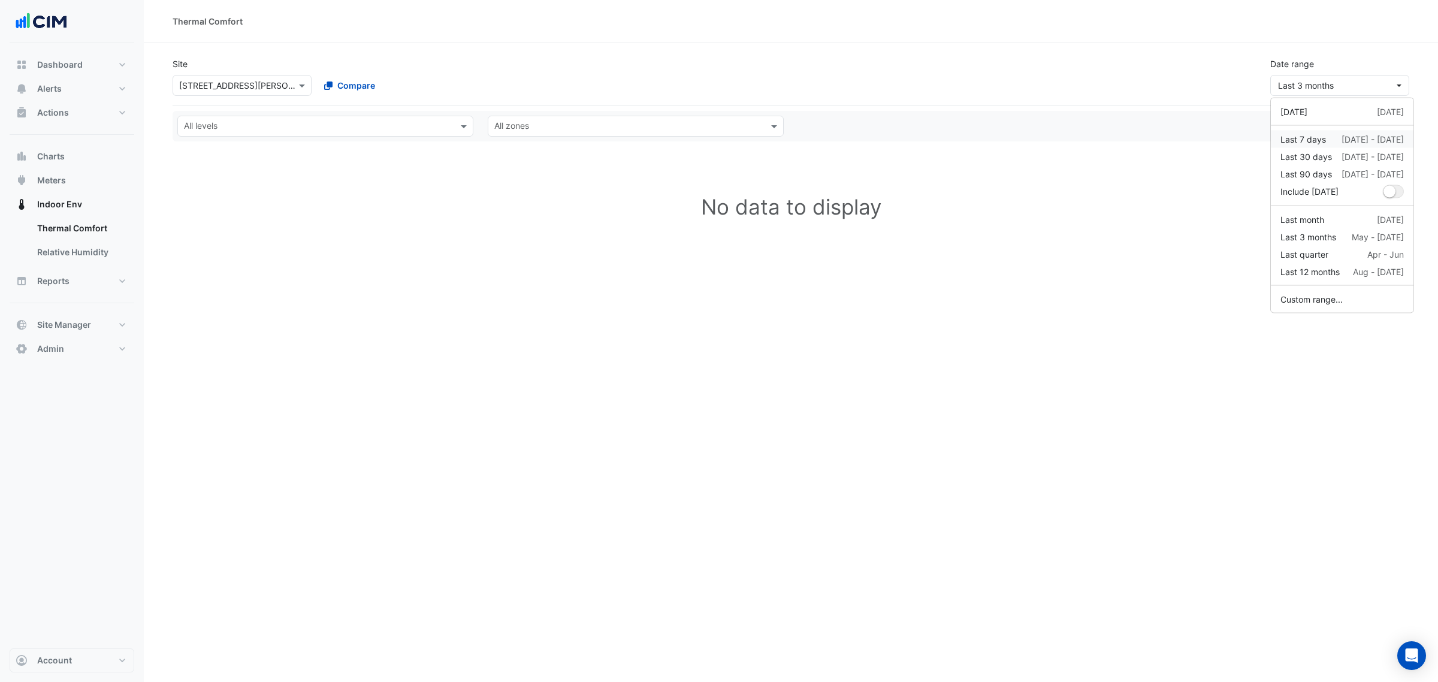
click at [1328, 136] on div "Last 7 days 21 Aug - 27 Aug" at bounding box center [1341, 139] width 123 height 13
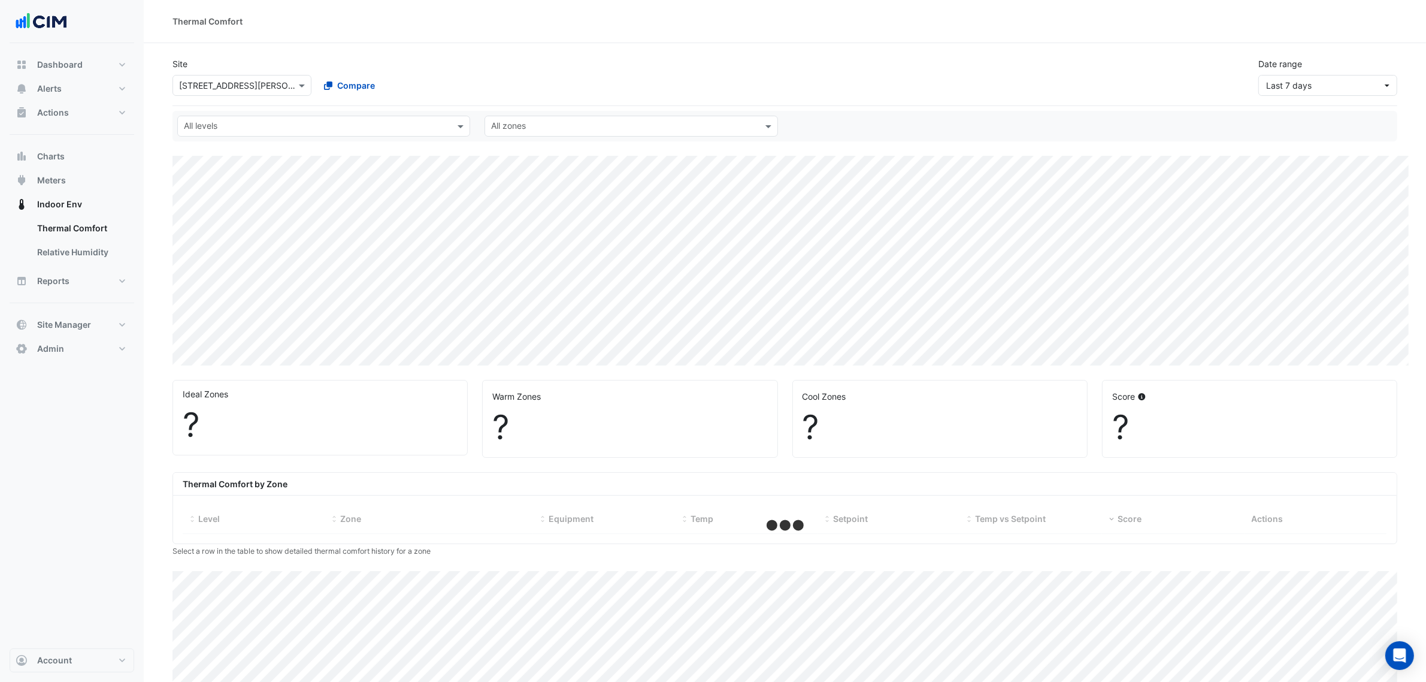
select select "***"
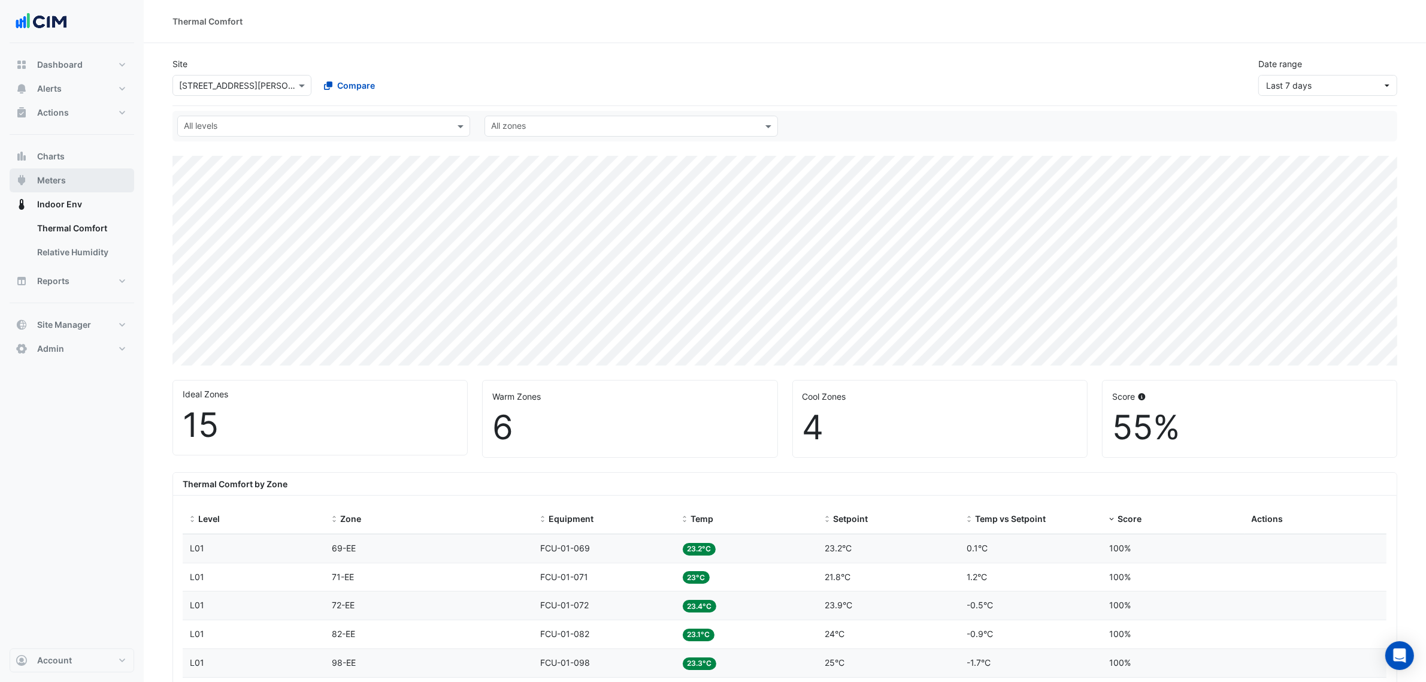
click at [49, 177] on span "Meters" at bounding box center [51, 180] width 29 height 12
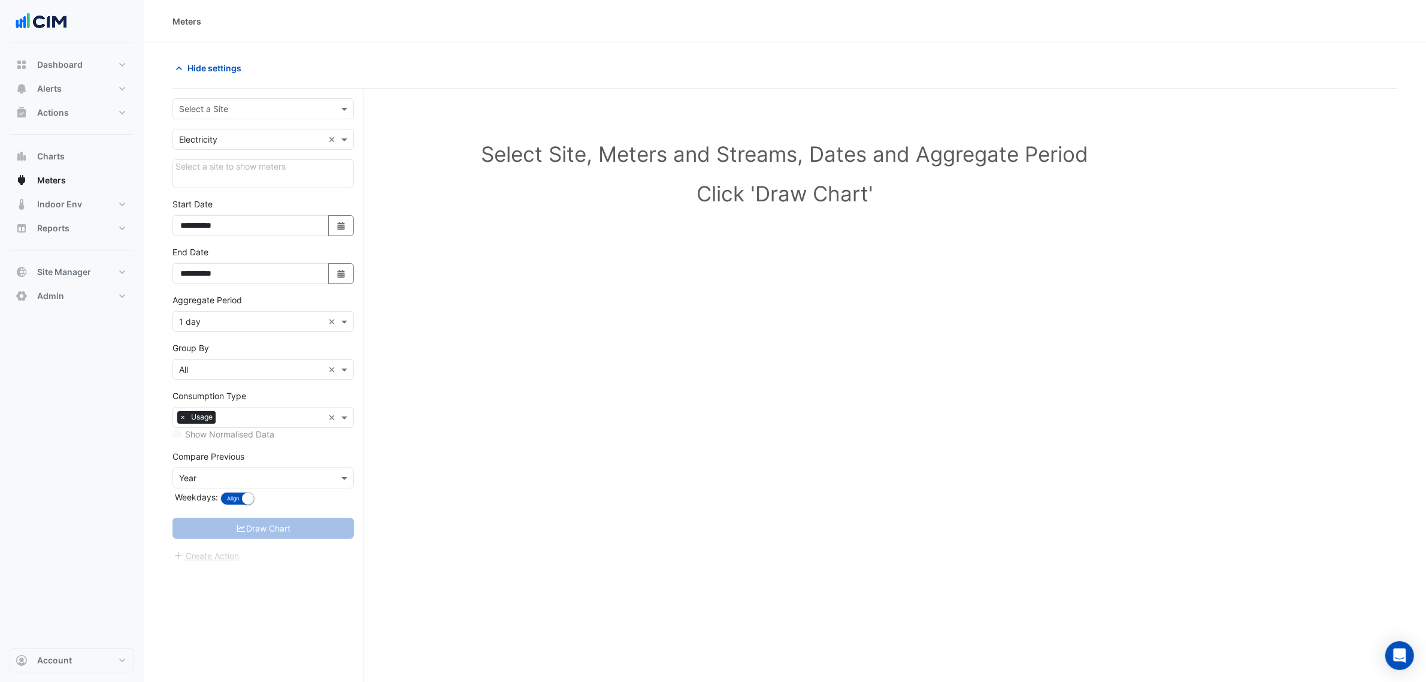
click at [243, 114] on input "text" at bounding box center [251, 109] width 144 height 13
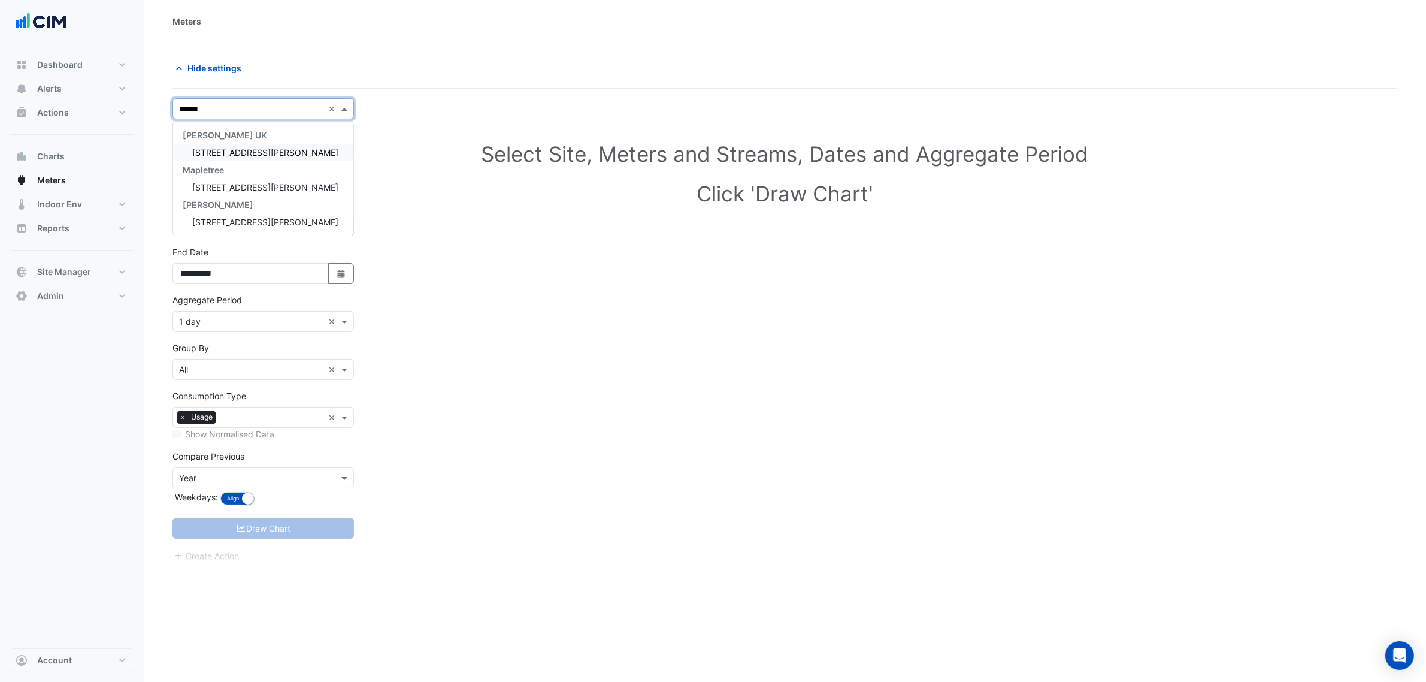
type input "*******"
click at [223, 147] on span "[STREET_ADDRESS][PERSON_NAME]" at bounding box center [265, 152] width 146 height 10
click at [304, 147] on div "Utility Type × Electricity ×" at bounding box center [264, 139] width 182 height 21
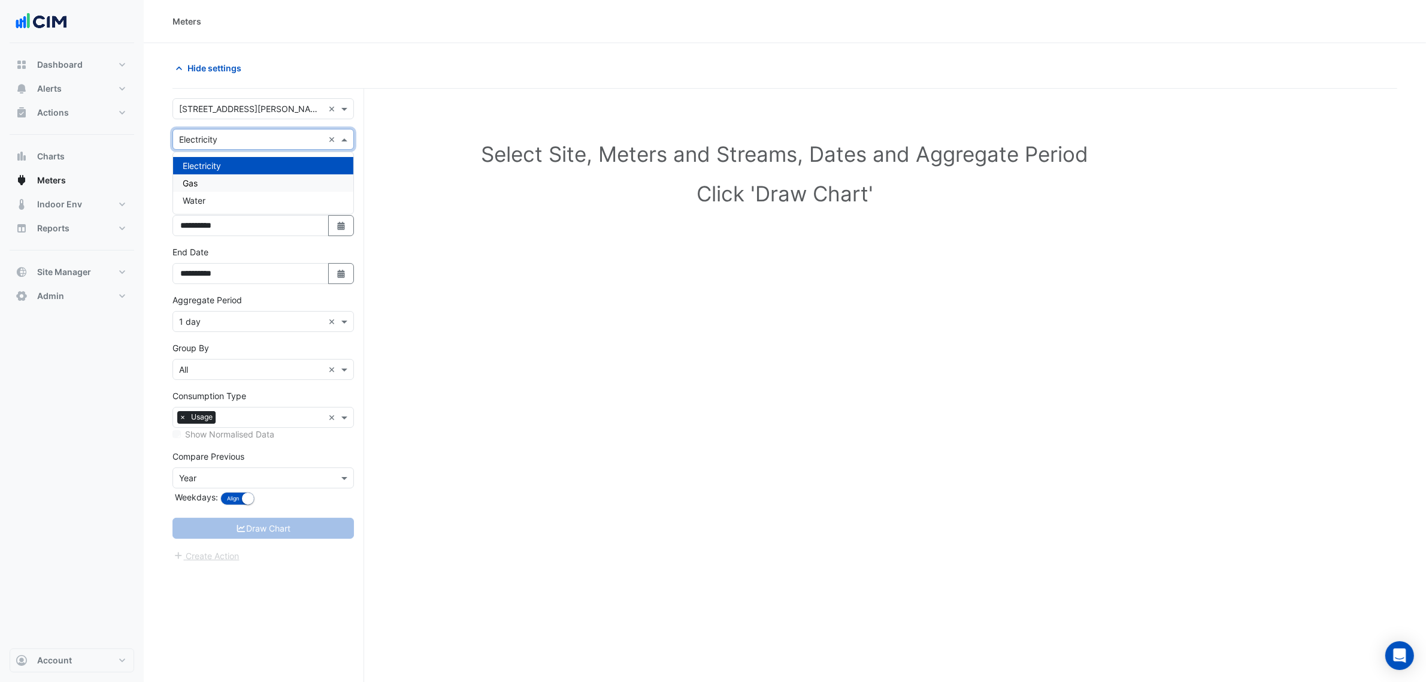
drag, startPoint x: 220, startPoint y: 186, endPoint x: 265, endPoint y: 156, distance: 53.8
click at [220, 186] on div "Gas" at bounding box center [263, 182] width 180 height 17
click at [277, 138] on input "text" at bounding box center [251, 140] width 144 height 13
click at [214, 202] on div "Water" at bounding box center [263, 200] width 180 height 17
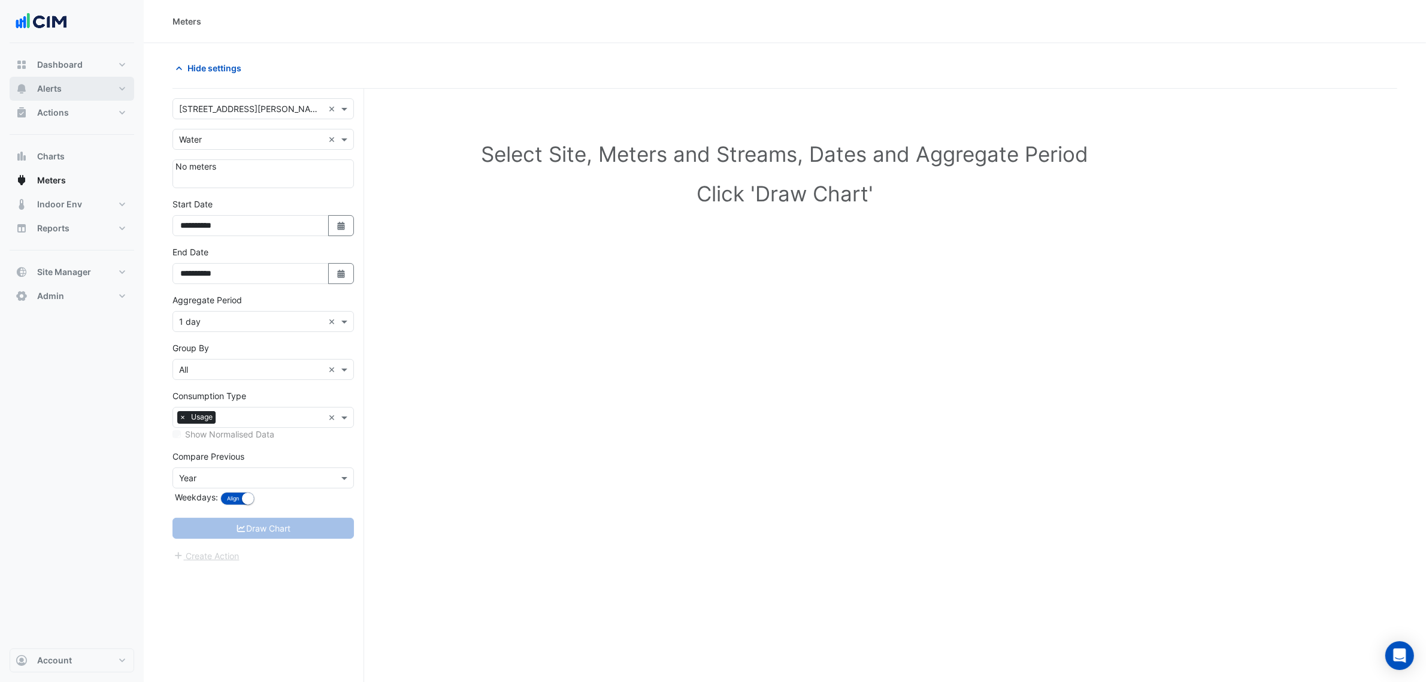
click at [49, 87] on span "Alerts" at bounding box center [49, 89] width 25 height 12
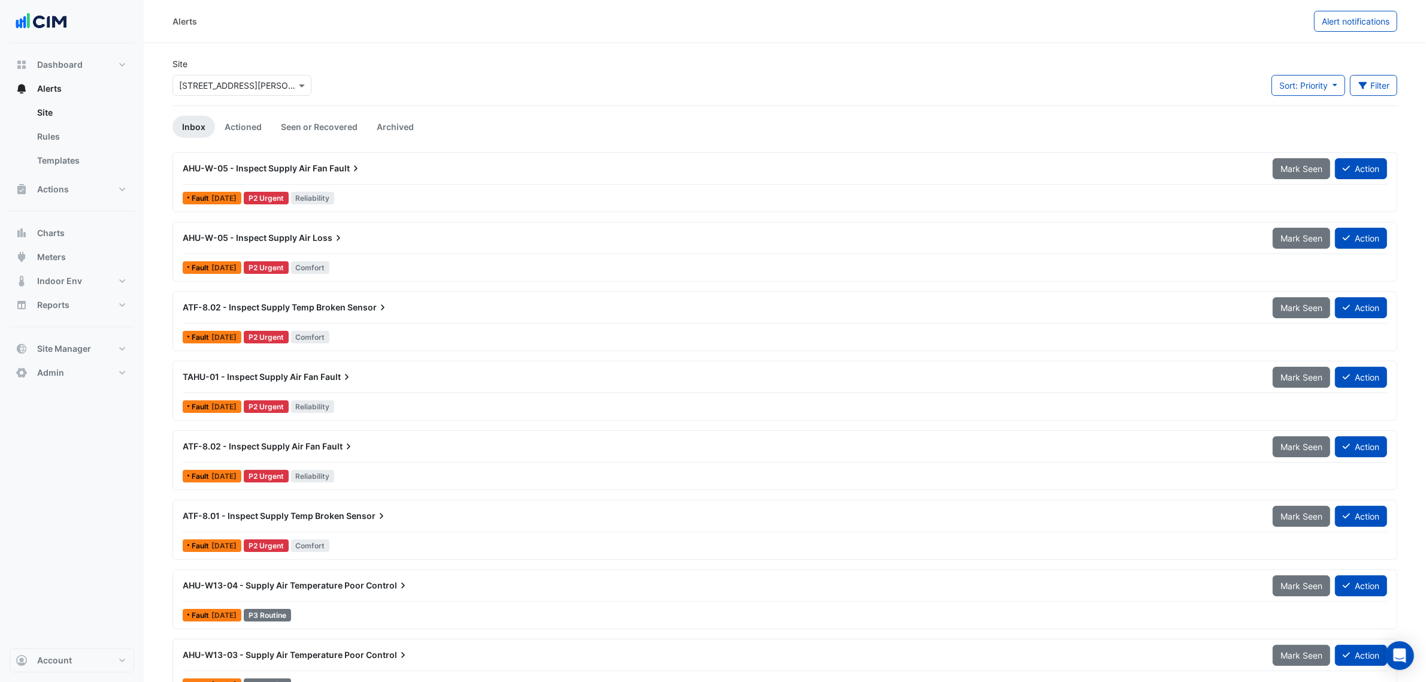
click at [379, 234] on div "AHU-W-05 - Inspect Supply Air Loss" at bounding box center [721, 238] width 1076 height 12
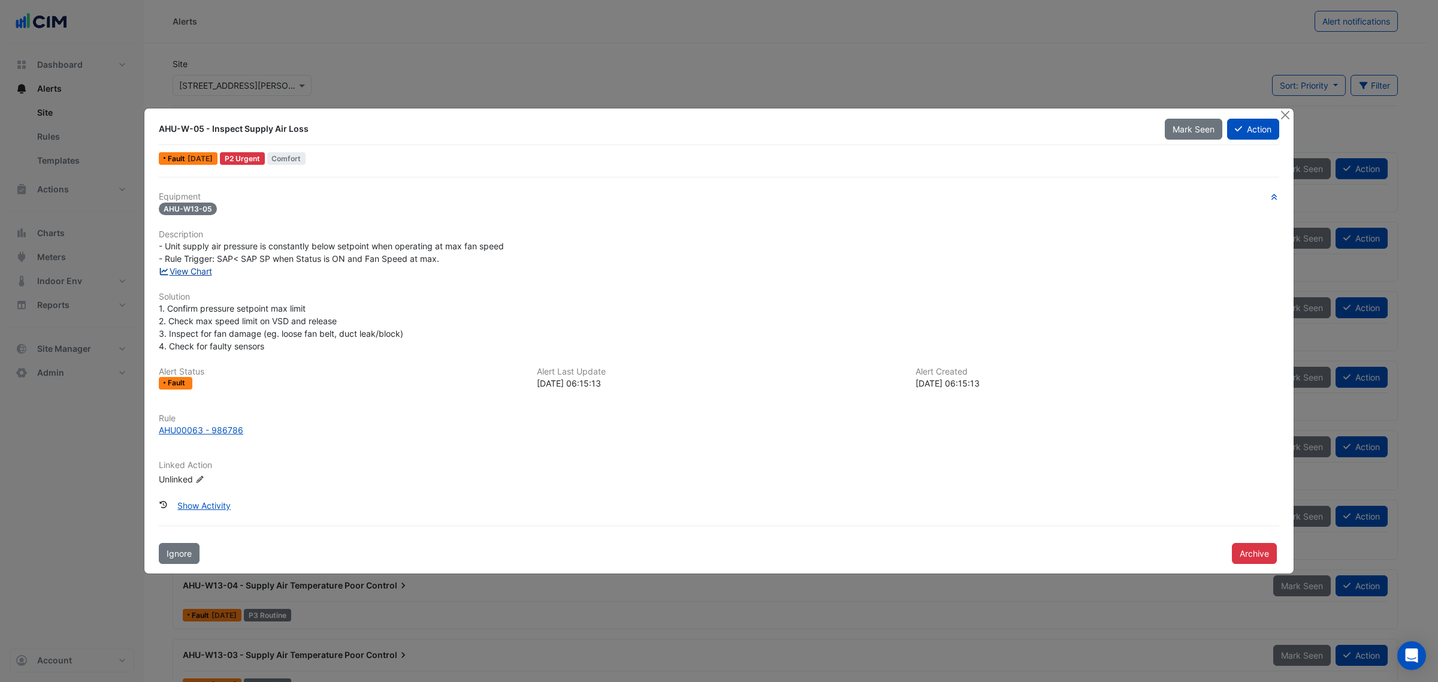
click at [204, 270] on link "View Chart" at bounding box center [185, 271] width 53 height 10
click at [1285, 115] on button "Close" at bounding box center [1284, 114] width 13 height 13
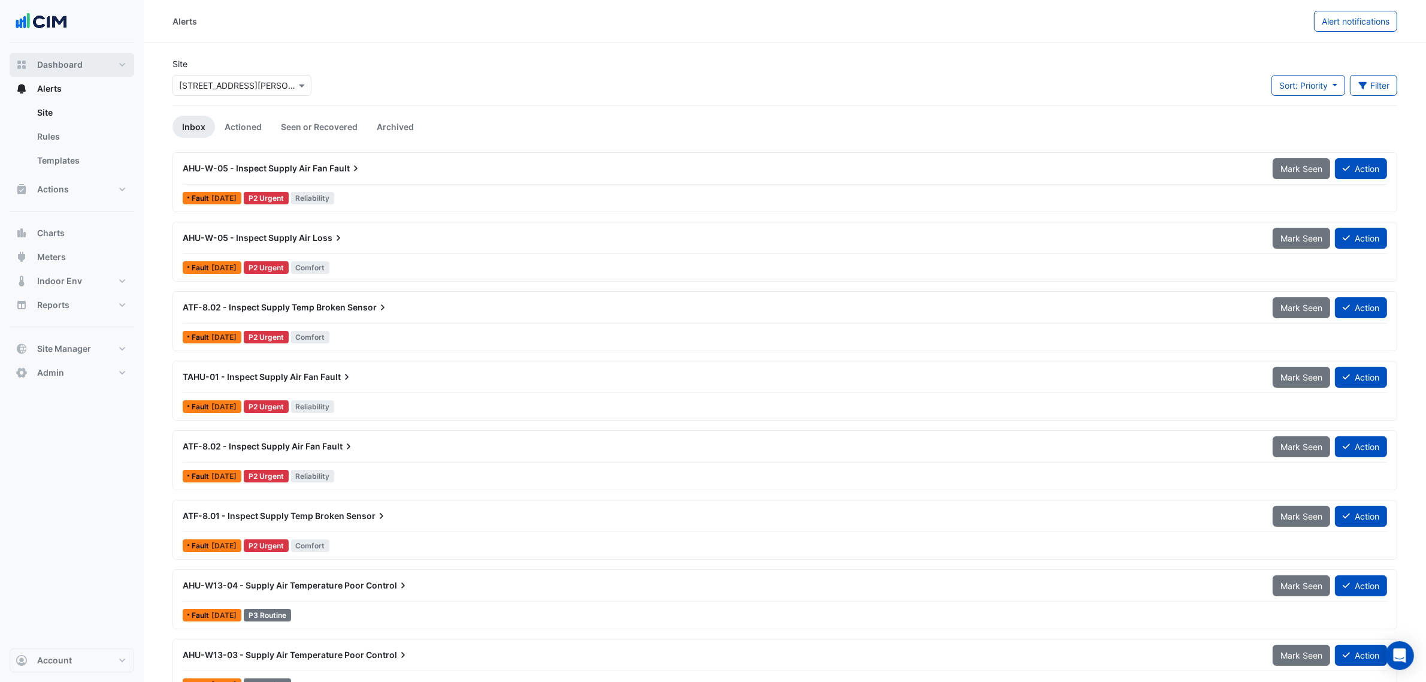
click at [70, 55] on button "Dashboard" at bounding box center [72, 65] width 125 height 24
select select "***"
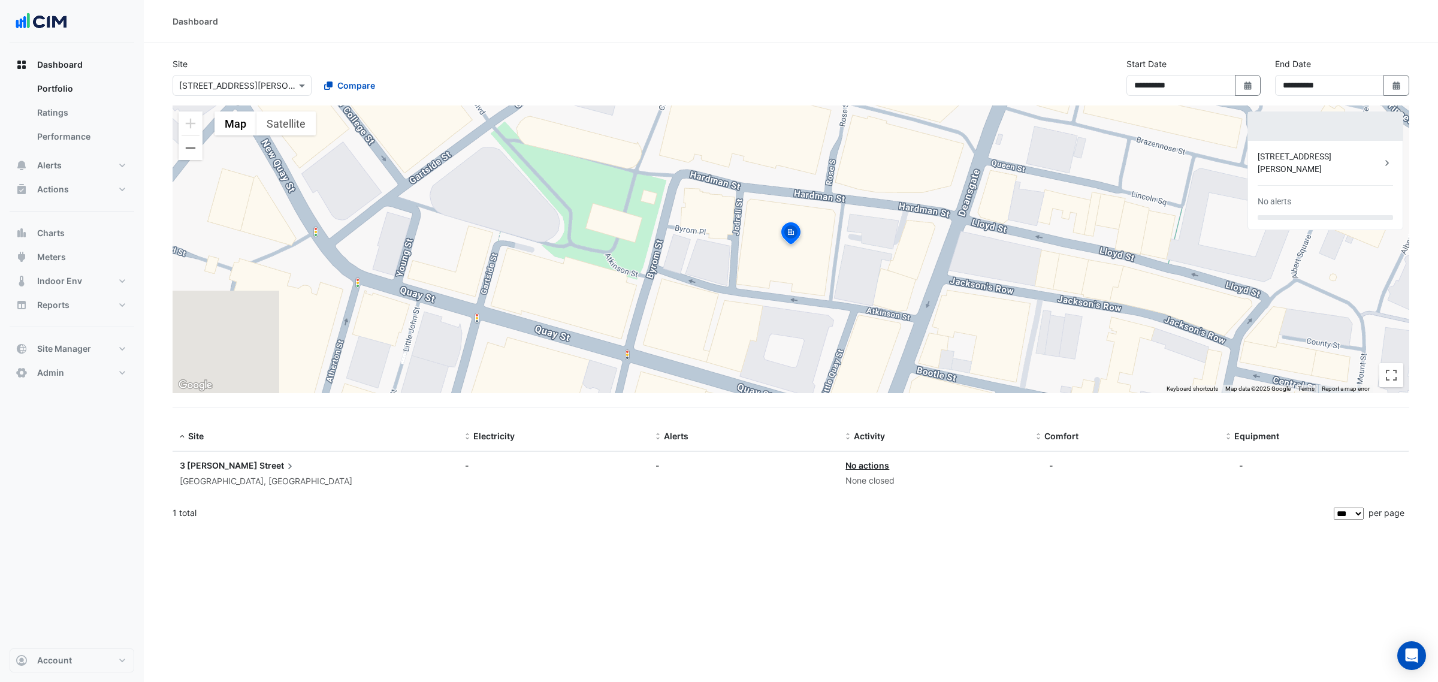
click at [1287, 156] on div "[STREET_ADDRESS][PERSON_NAME]" at bounding box center [1318, 162] width 123 height 25
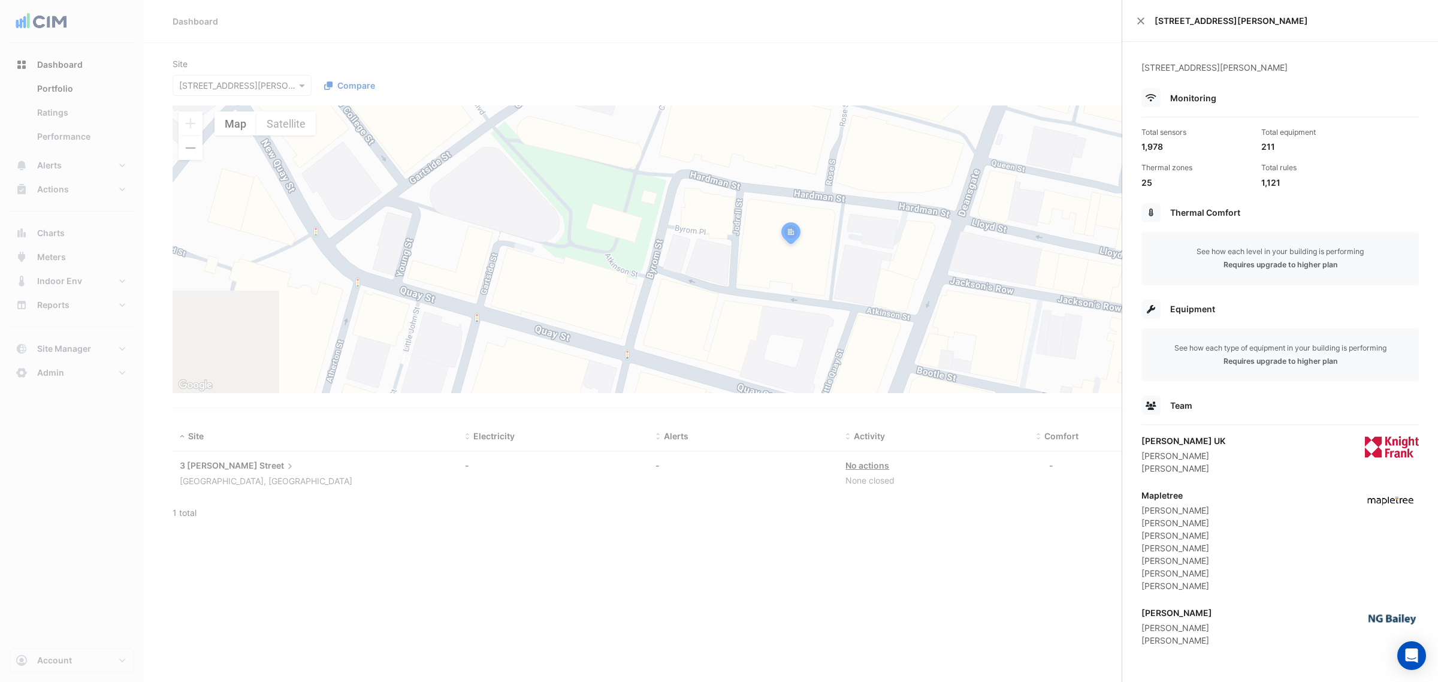
click at [404, 504] on ngb-offcanvas-backdrop at bounding box center [719, 341] width 1438 height 682
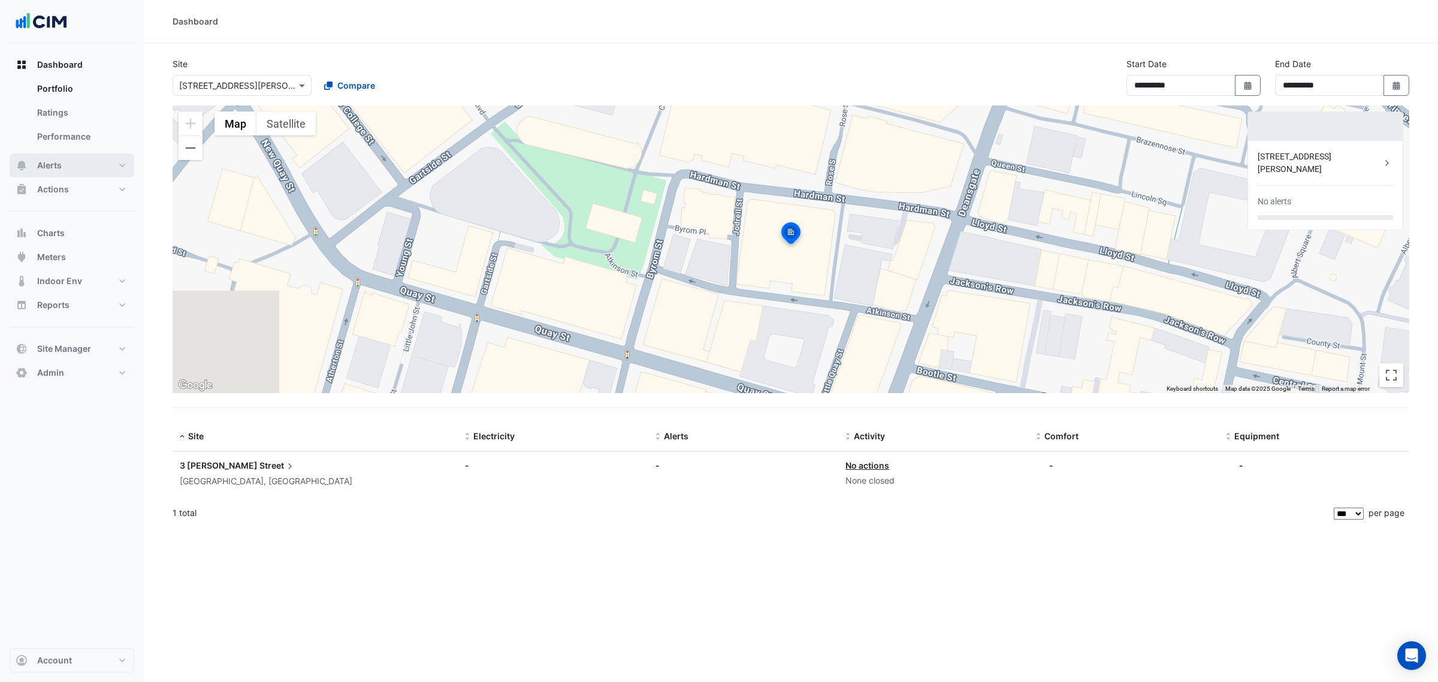
click at [64, 165] on button "Alerts" at bounding box center [72, 165] width 125 height 24
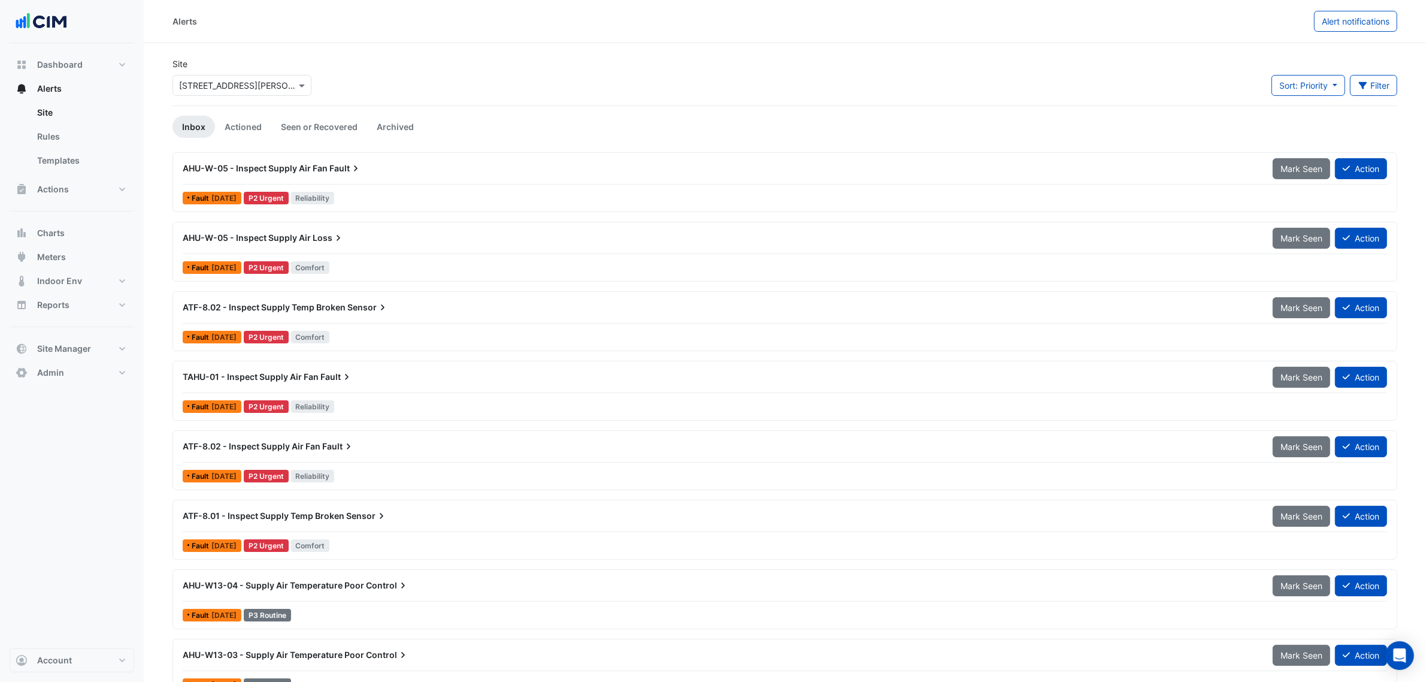
click at [337, 231] on div "AHU-W-05 - Inspect Supply Air Loss" at bounding box center [721, 238] width 1090 height 22
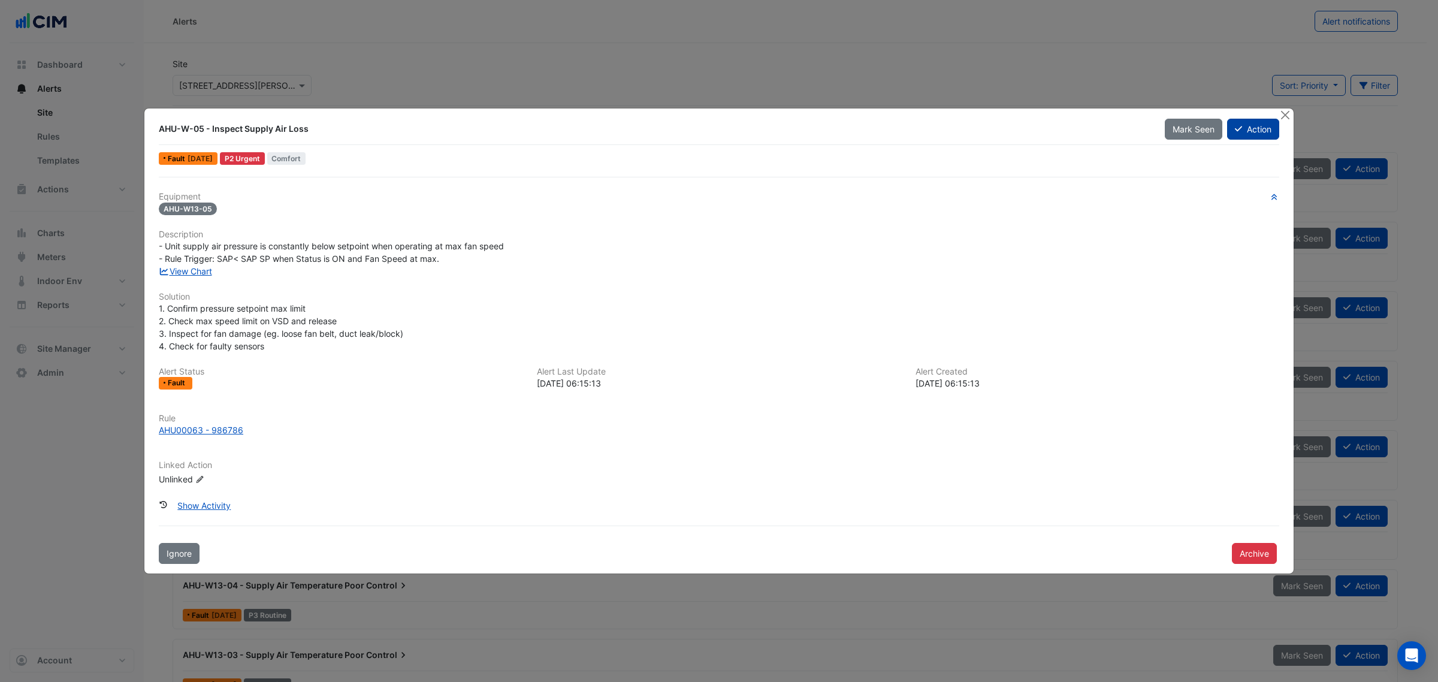
click at [1250, 138] on button "Action" at bounding box center [1253, 129] width 52 height 21
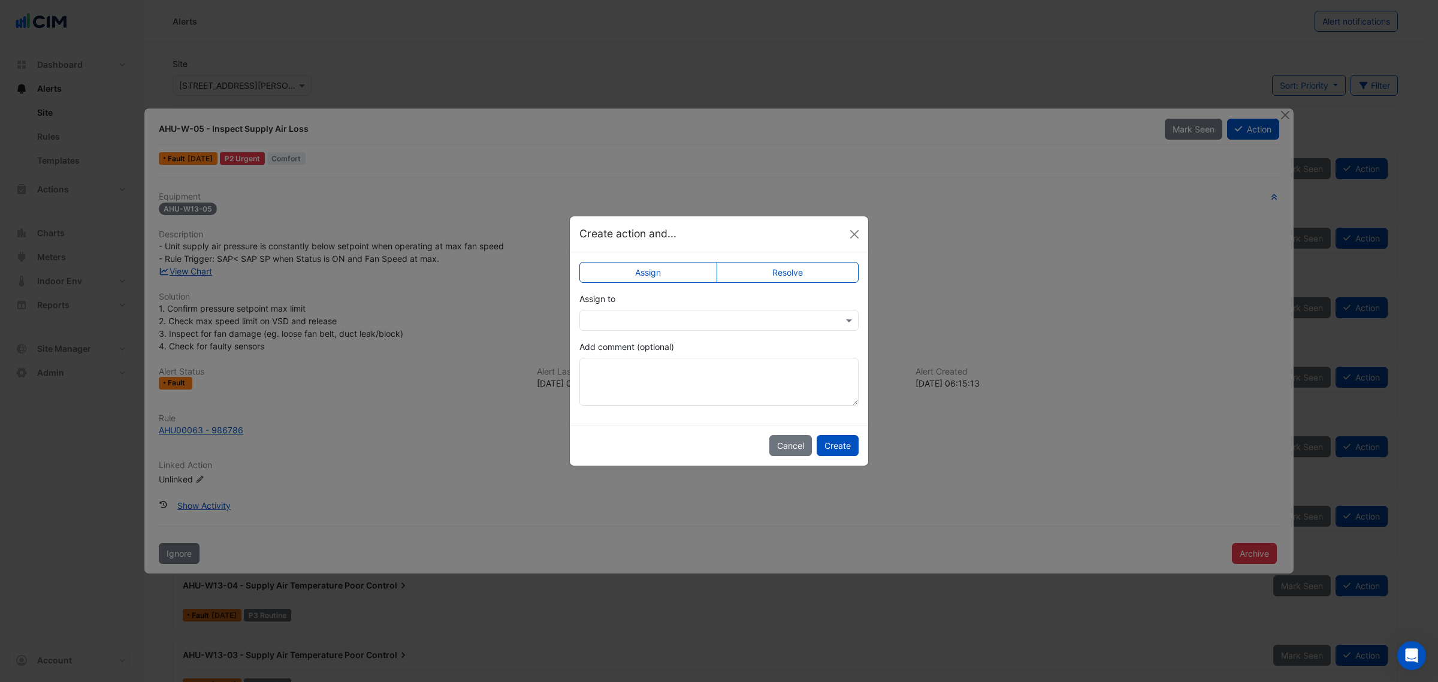
click at [693, 315] on input "text" at bounding box center [707, 321] width 242 height 13
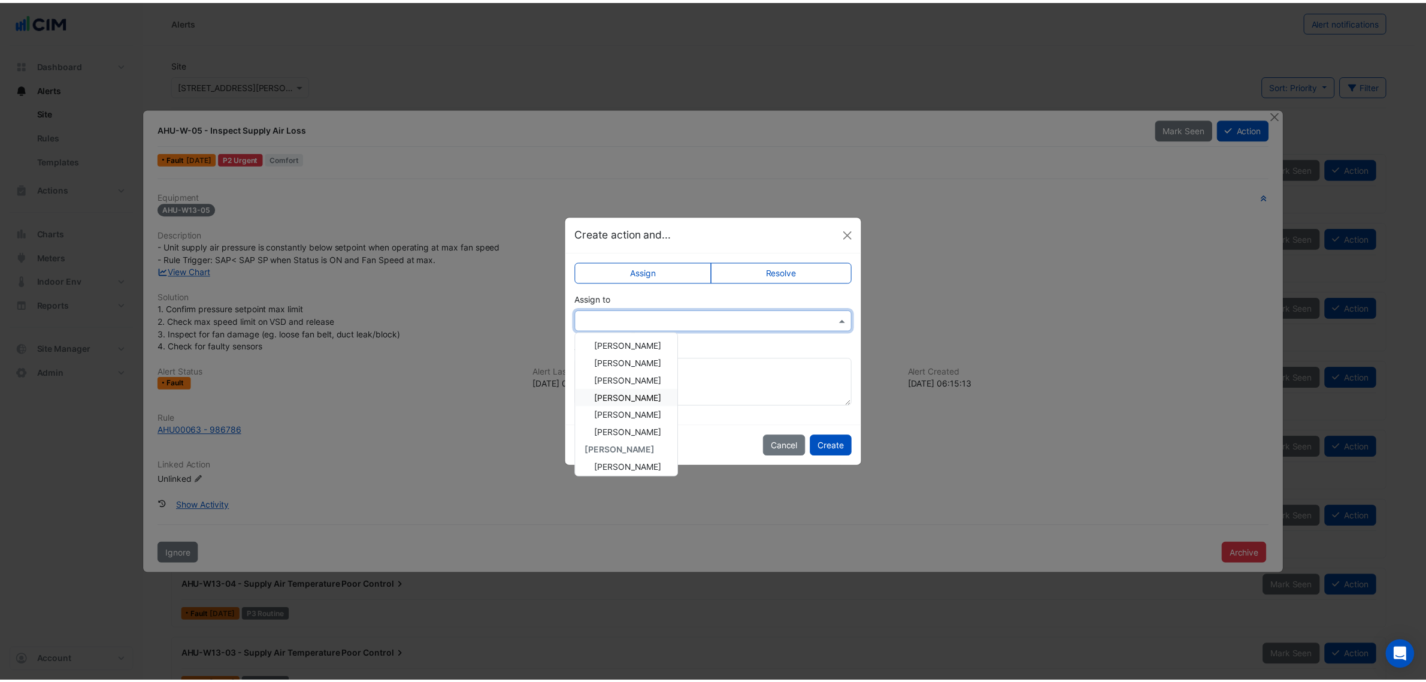
scroll to position [108, 0]
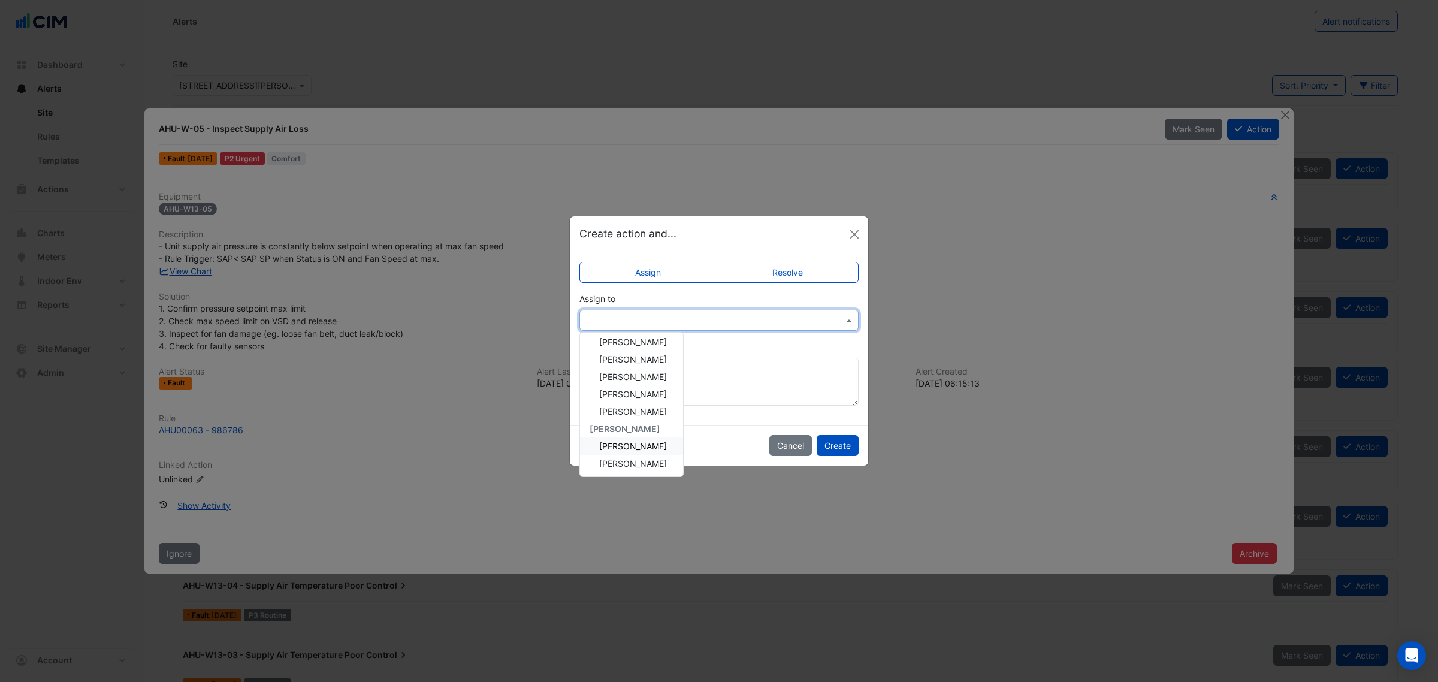
click at [855, 161] on ngb-modal-window "Create action and... Assign Resolve Assign to Knight Frank UK John Hughes Mehrb…" at bounding box center [719, 341] width 1438 height 682
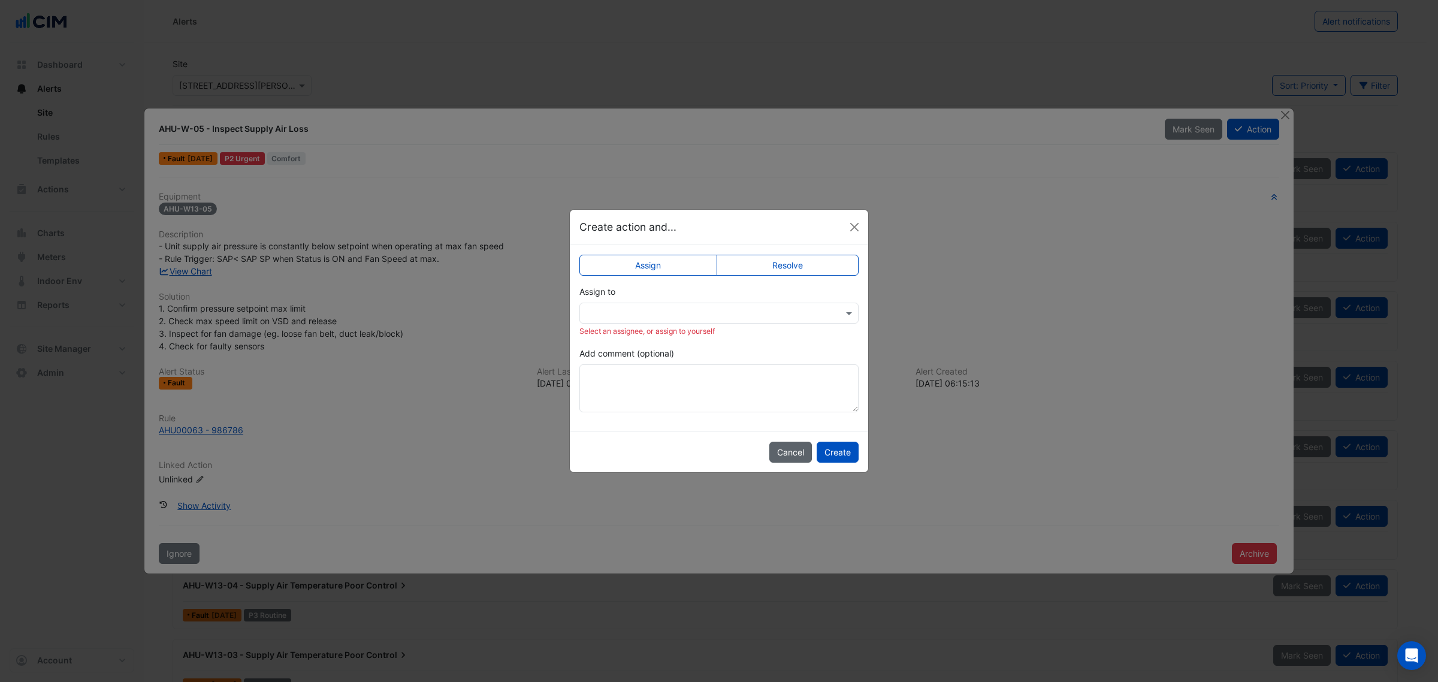
click at [794, 447] on button "Cancel" at bounding box center [790, 452] width 43 height 21
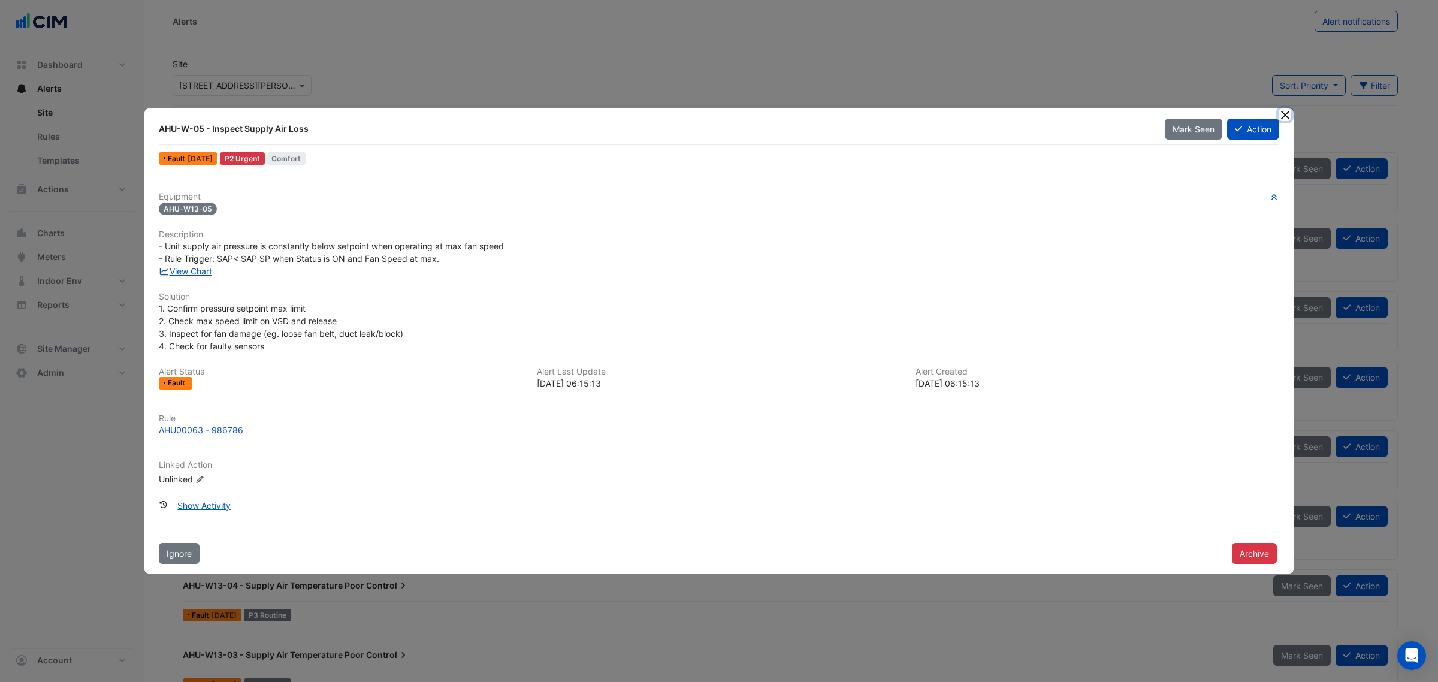
click at [1282, 115] on button "Close" at bounding box center [1284, 114] width 13 height 13
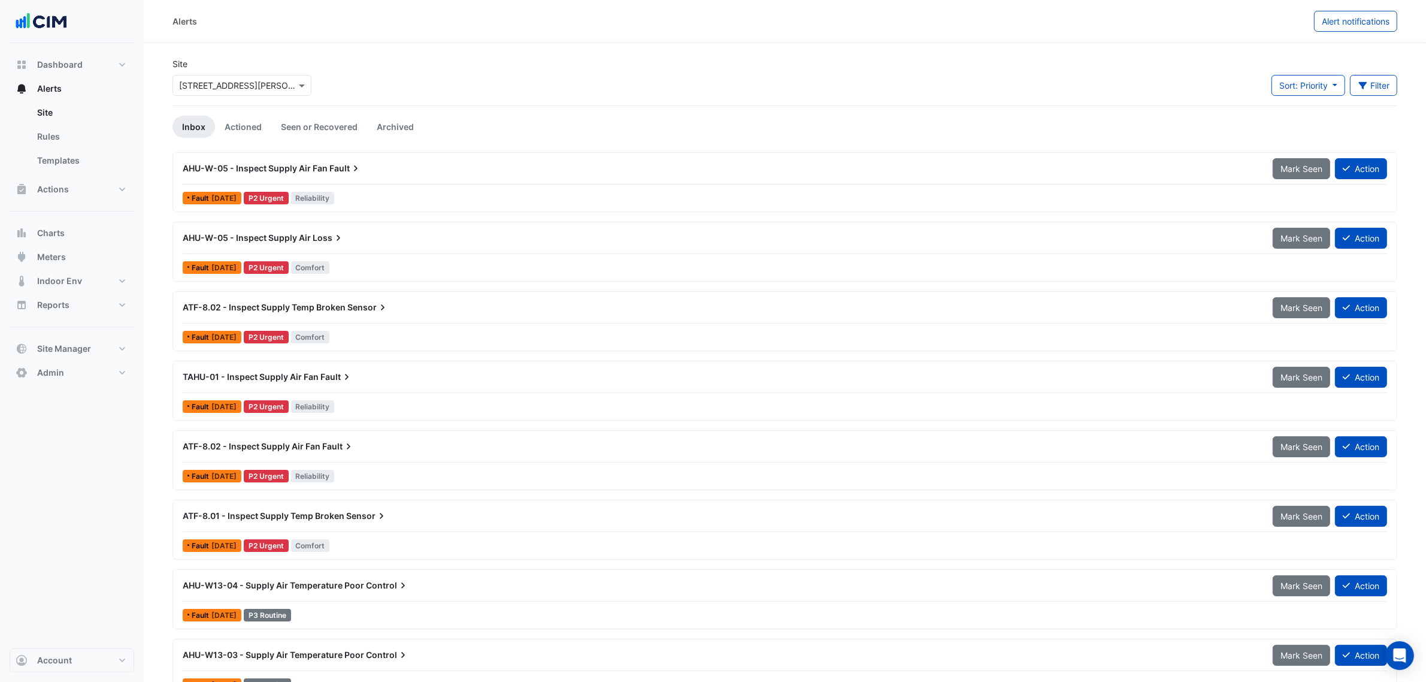
click at [283, 238] on span "AHU-W-05 - Inspect Supply Air" at bounding box center [247, 237] width 128 height 10
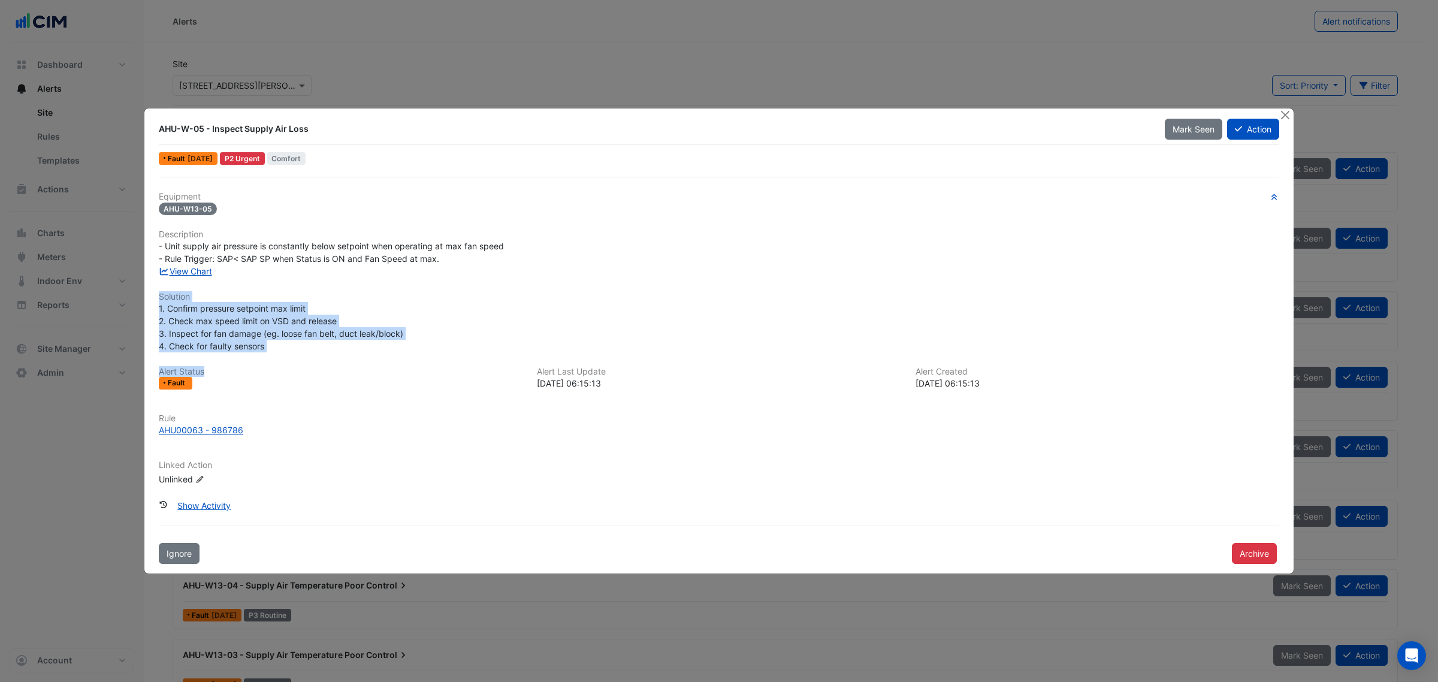
drag, startPoint x: 150, startPoint y: 294, endPoint x: 187, endPoint y: 343, distance: 61.7
click at [400, 354] on div "AHU-W-05 - Inspect Supply Air Loss Mark Seen Action Fault 1 week ago P2 Urgent …" at bounding box center [718, 340] width 1149 height 465
click at [371, 303] on div "1. Confirm pressure setpoint max limit 2. Check max speed limit on VSD and rele…" at bounding box center [719, 327] width 1120 height 50
click at [289, 355] on div "Equipment AHU-W13-05 Description - Unit supply air pressure is constantly below…" at bounding box center [719, 343] width 1120 height 303
click at [1282, 119] on button "Close" at bounding box center [1284, 114] width 13 height 13
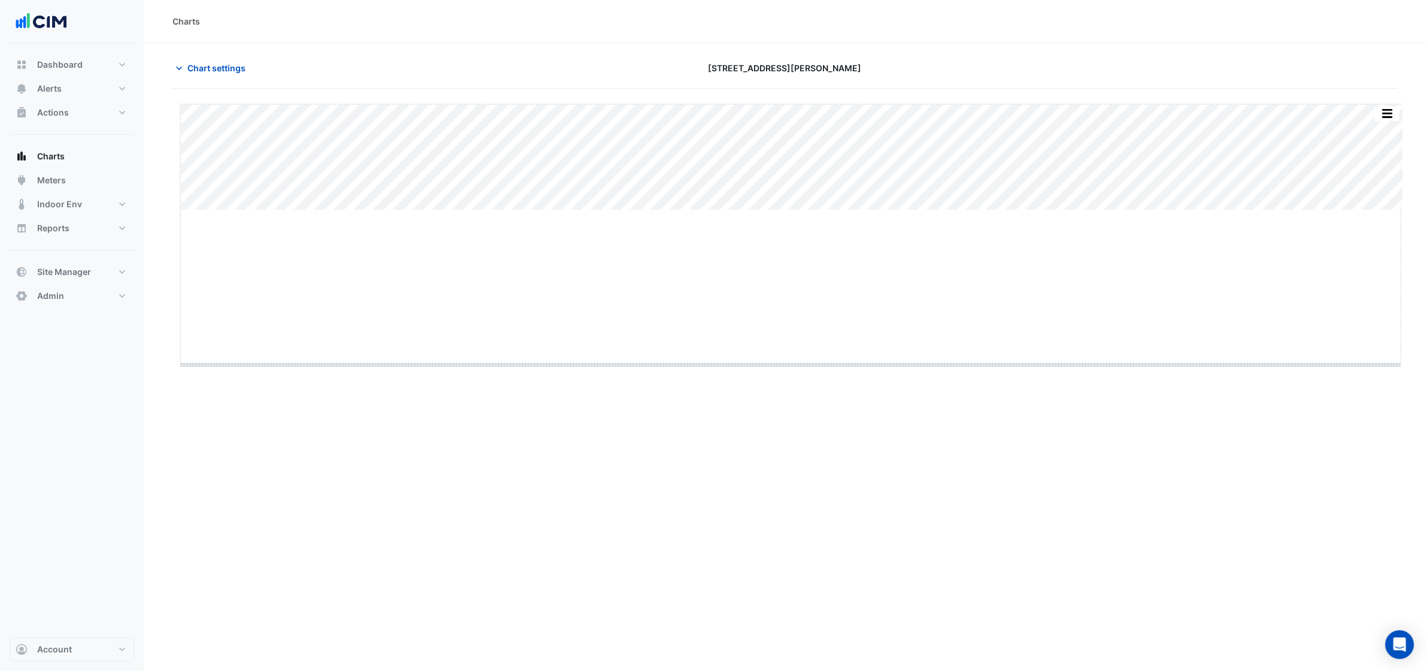
drag, startPoint x: 789, startPoint y: 208, endPoint x: 791, endPoint y: 363, distance: 154.6
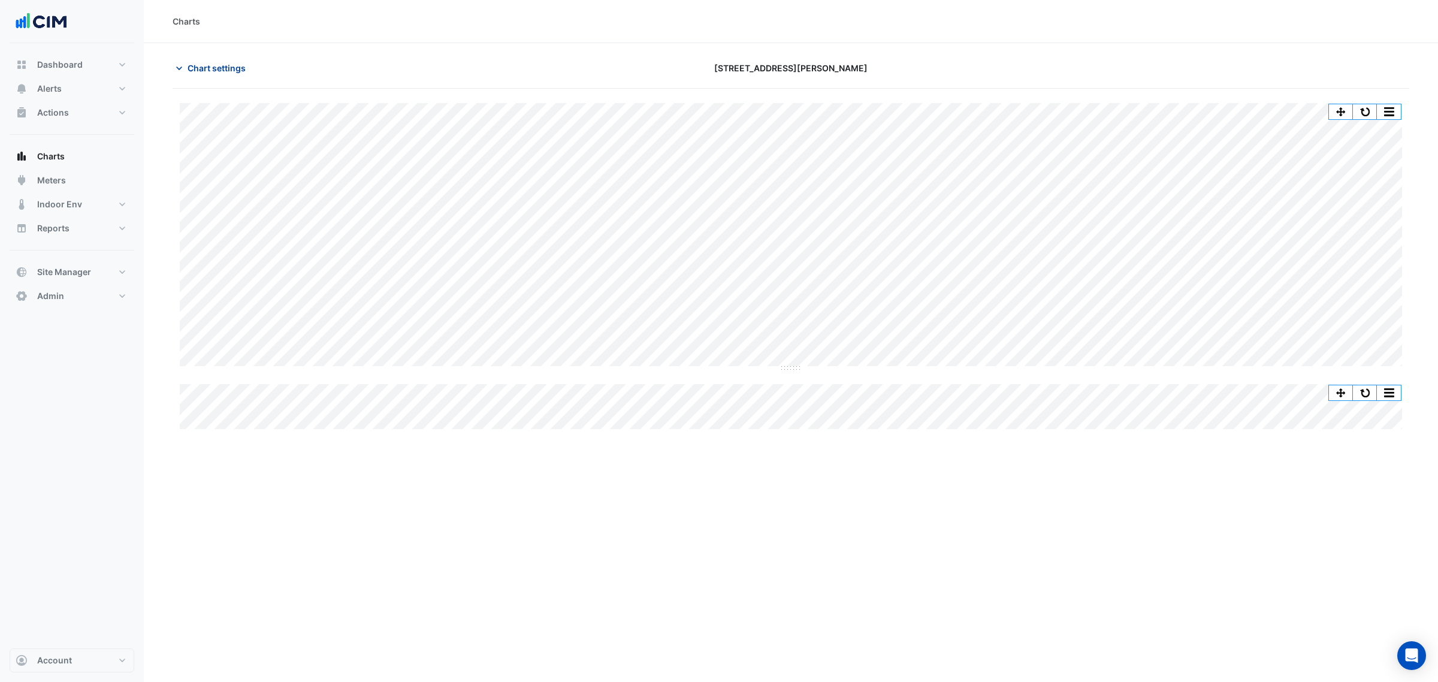
click at [220, 68] on span "Chart settings" at bounding box center [217, 68] width 58 height 13
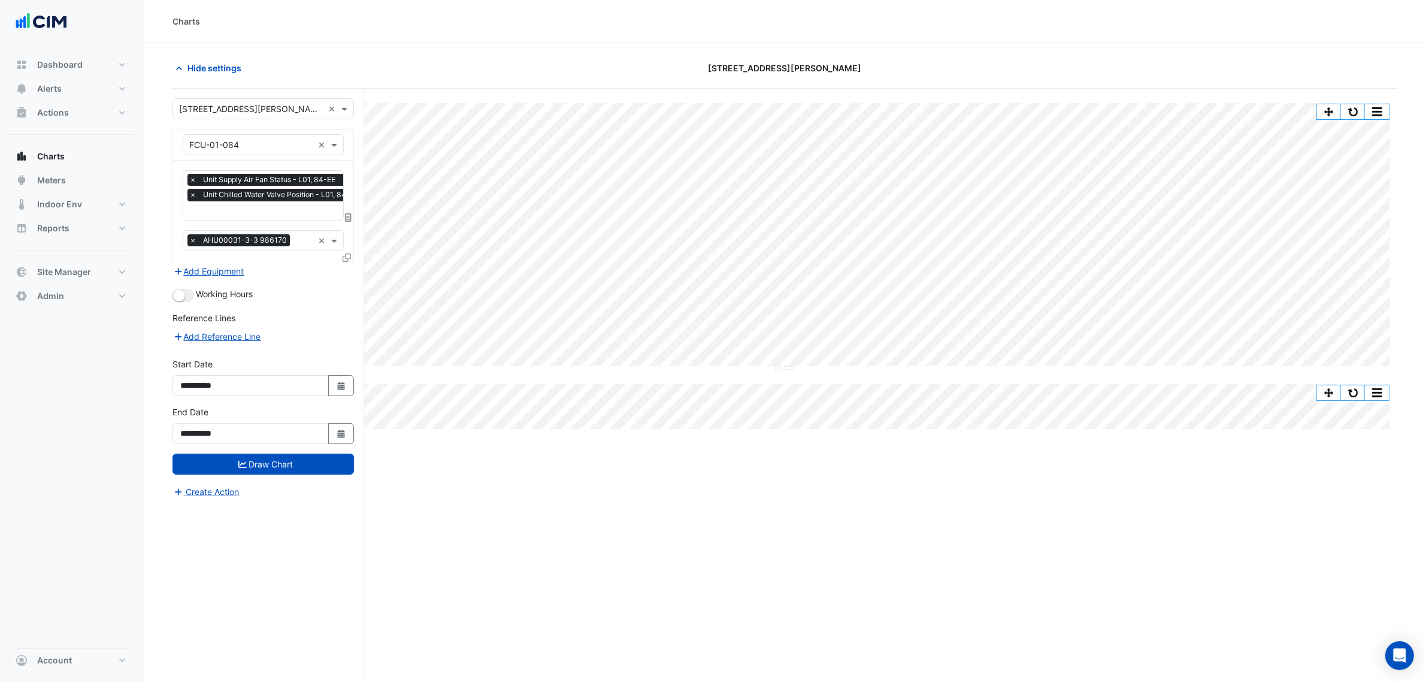
click at [234, 207] on input "text" at bounding box center [276, 211] width 175 height 13
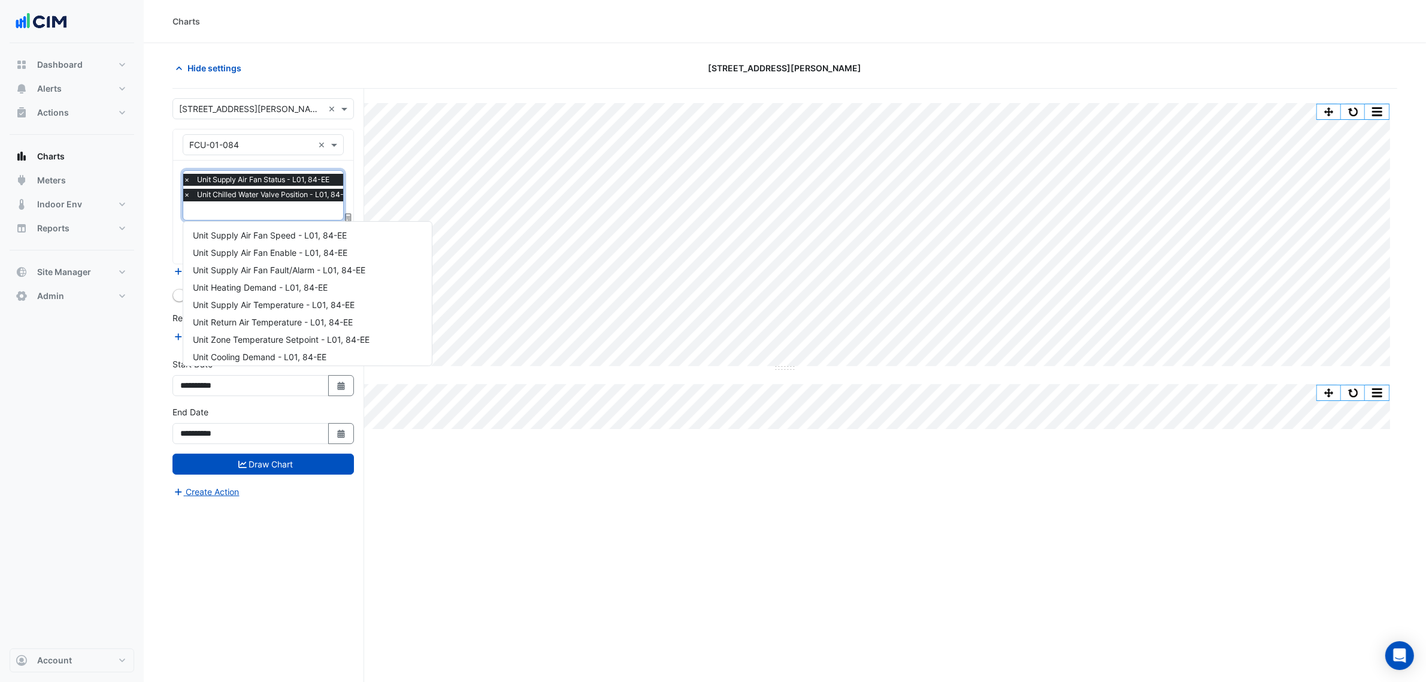
scroll to position [108, 0]
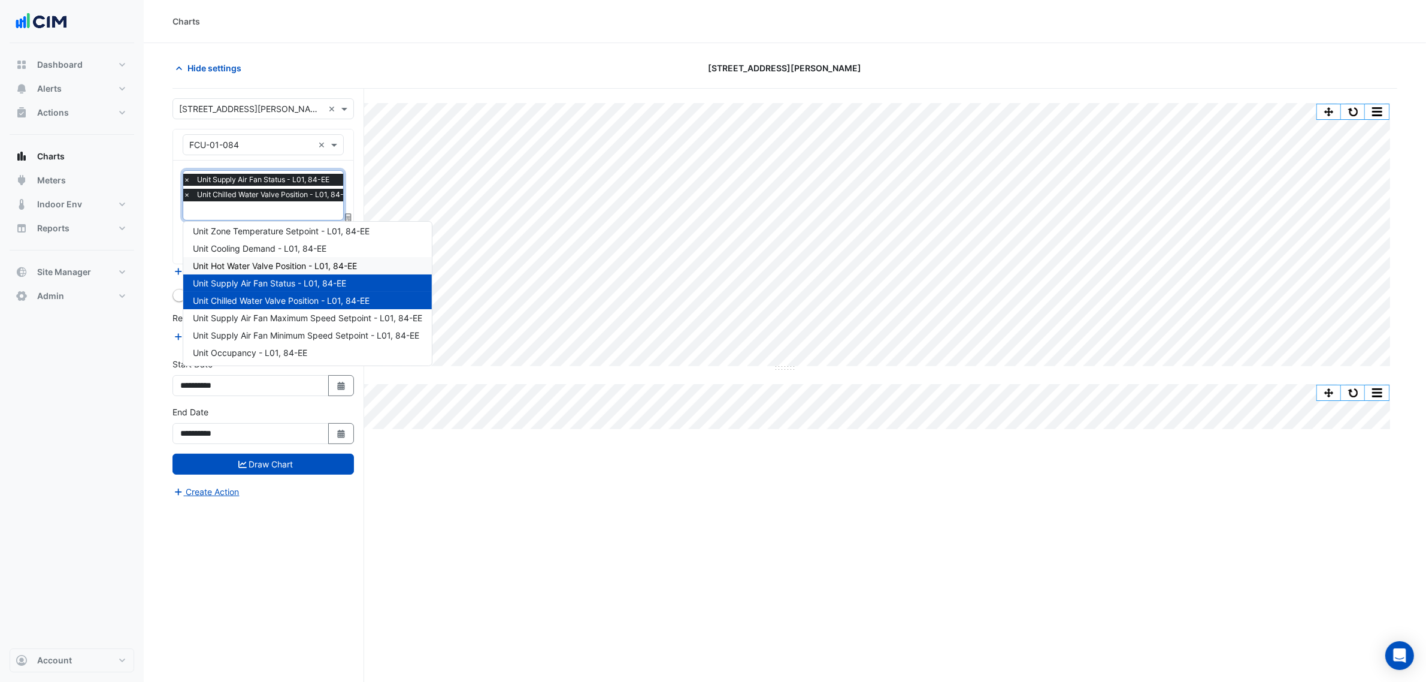
click at [244, 261] on span "Unit Hot Water Valve Position - L01, 84-EE" at bounding box center [275, 266] width 164 height 10
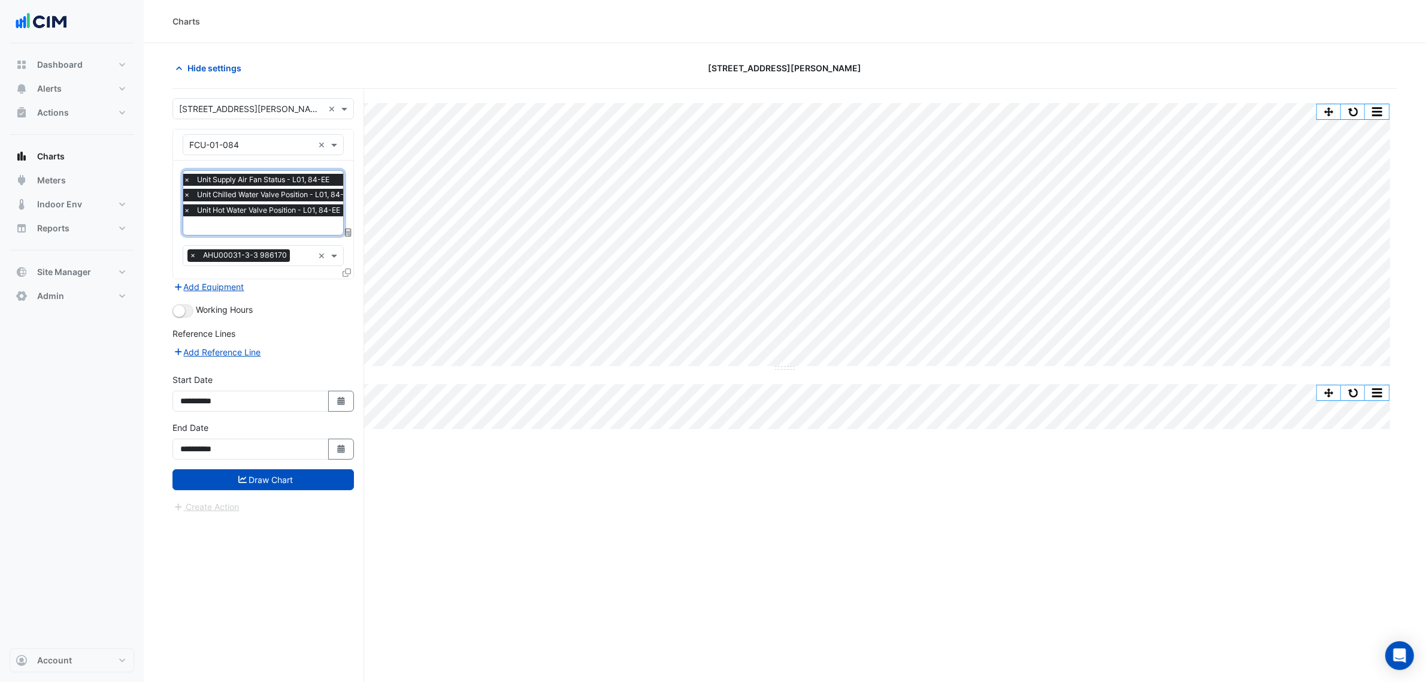
click at [258, 226] on input "text" at bounding box center [270, 226] width 175 height 13
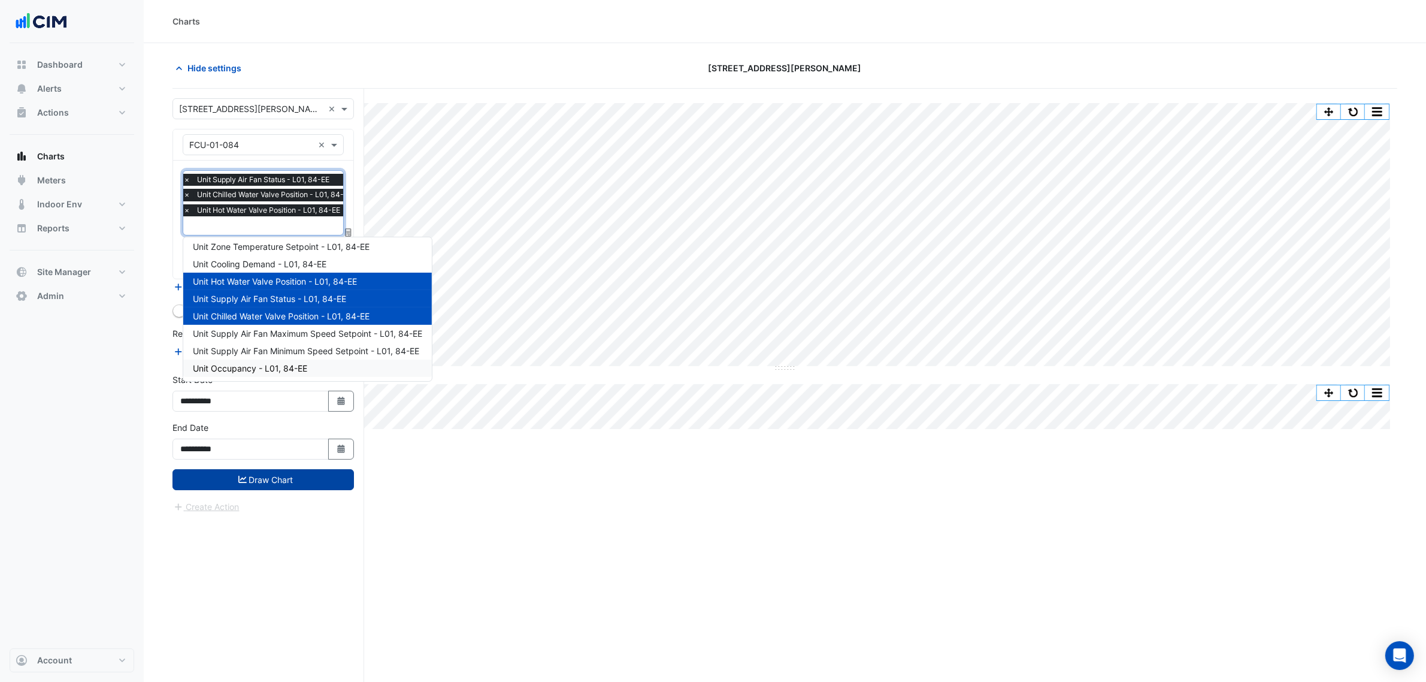
click at [271, 473] on button "Draw Chart" at bounding box center [264, 479] width 182 height 21
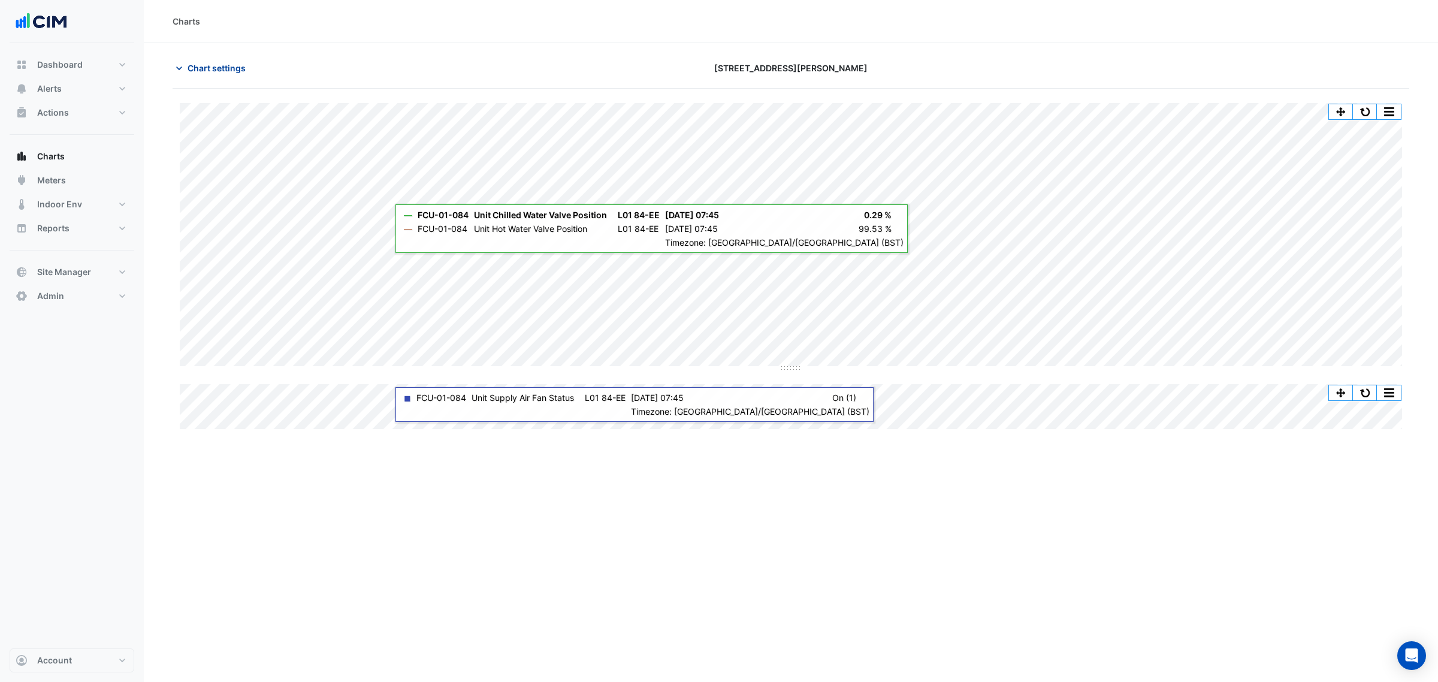
drag, startPoint x: 292, startPoint y: 462, endPoint x: 219, endPoint y: 70, distance: 399.1
click at [219, 70] on span "Chart settings" at bounding box center [217, 68] width 58 height 13
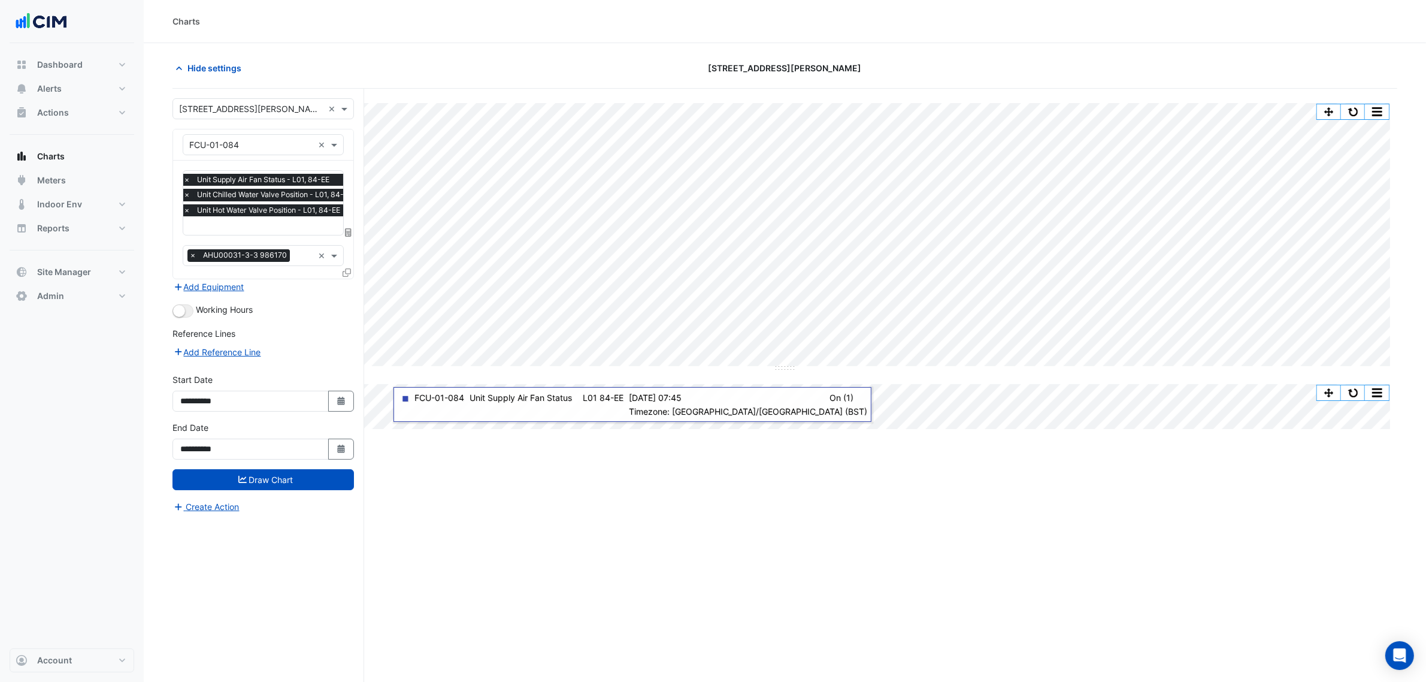
click at [240, 228] on input "text" at bounding box center [270, 226] width 175 height 13
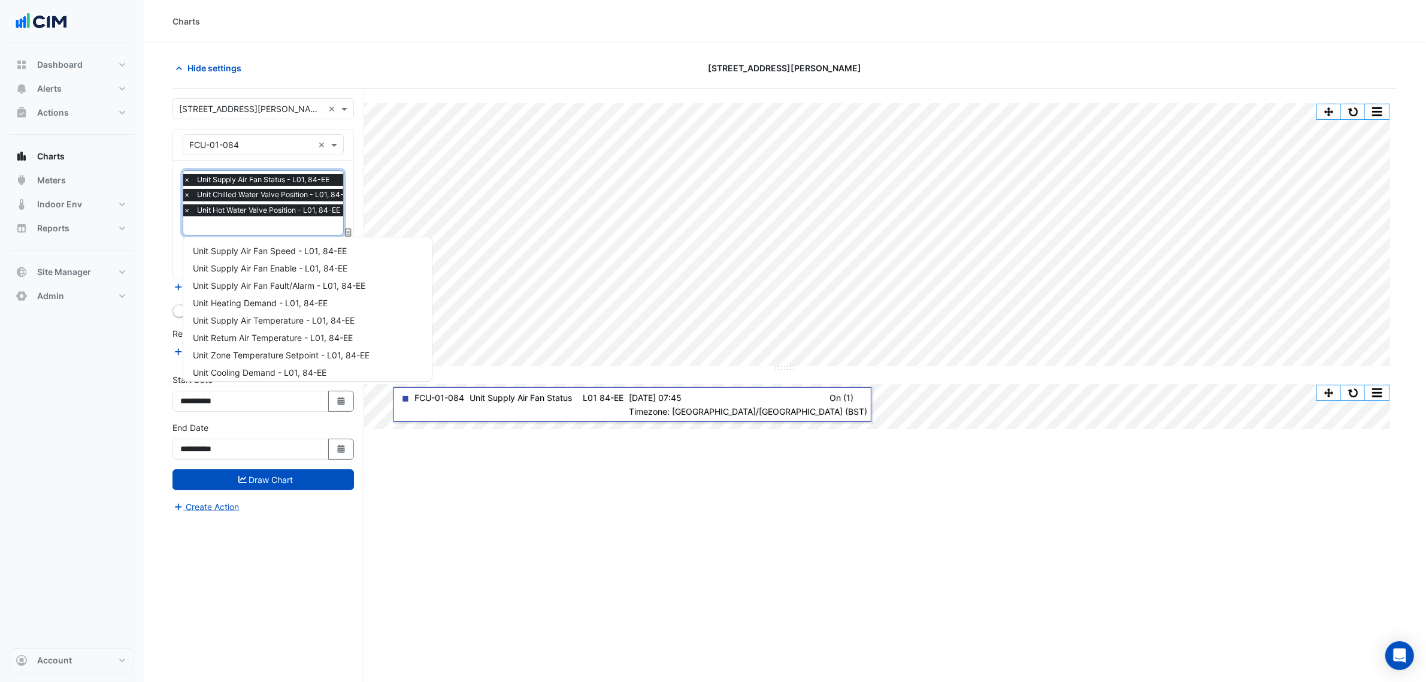
scroll to position [108, 0]
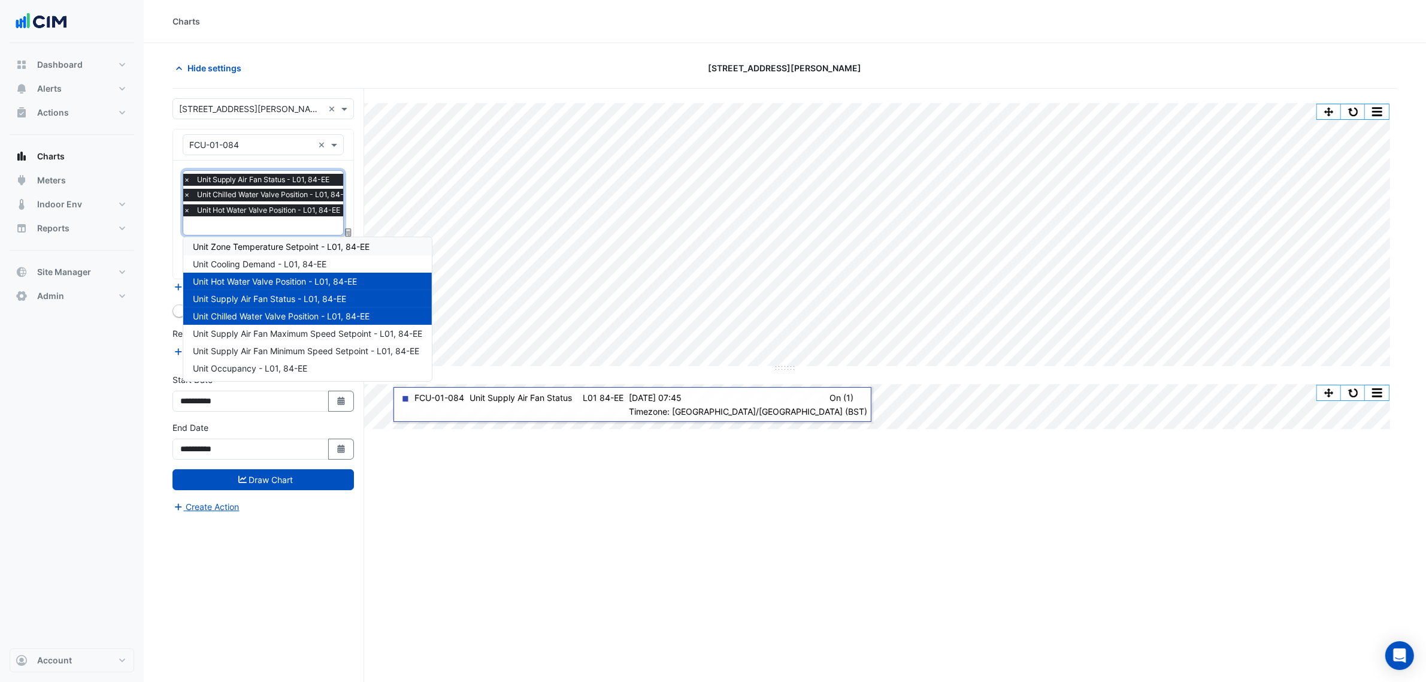
click at [250, 249] on span "Unit Zone Temperature Setpoint - L01, 84-EE" at bounding box center [281, 246] width 177 height 10
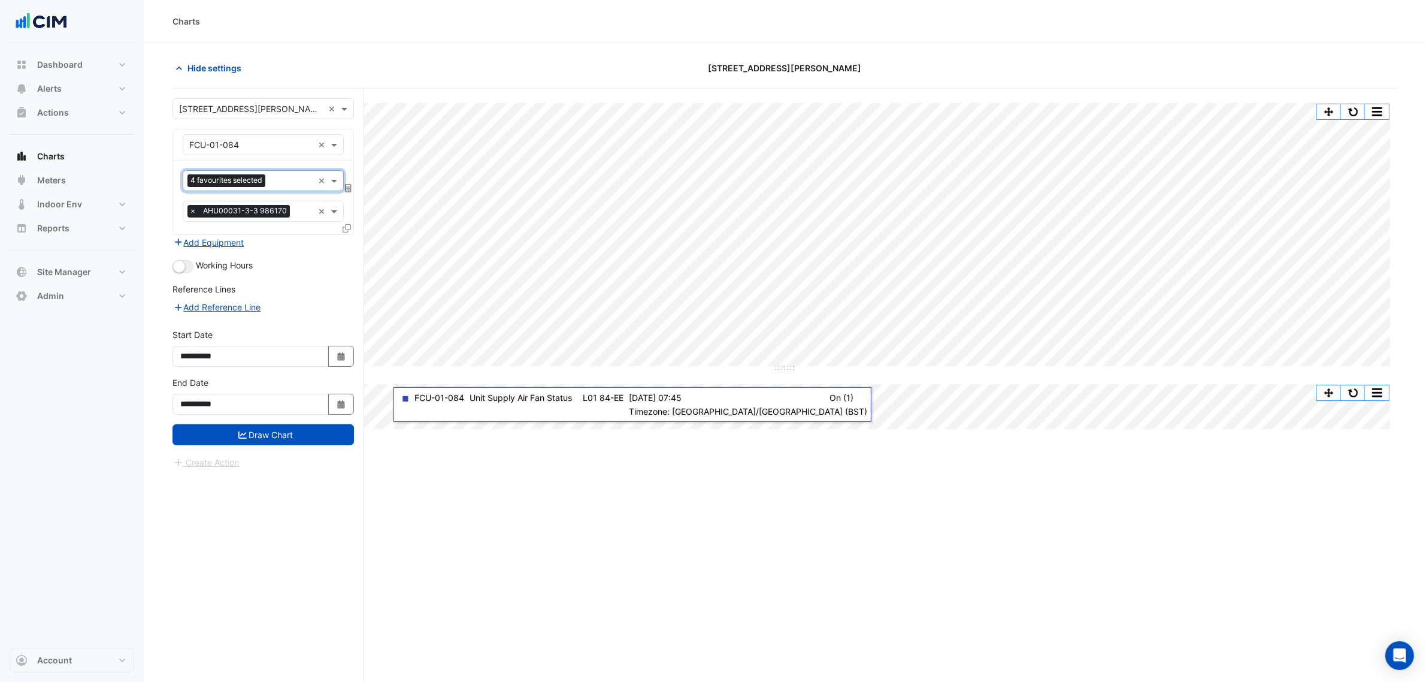
scroll to position [0, 0]
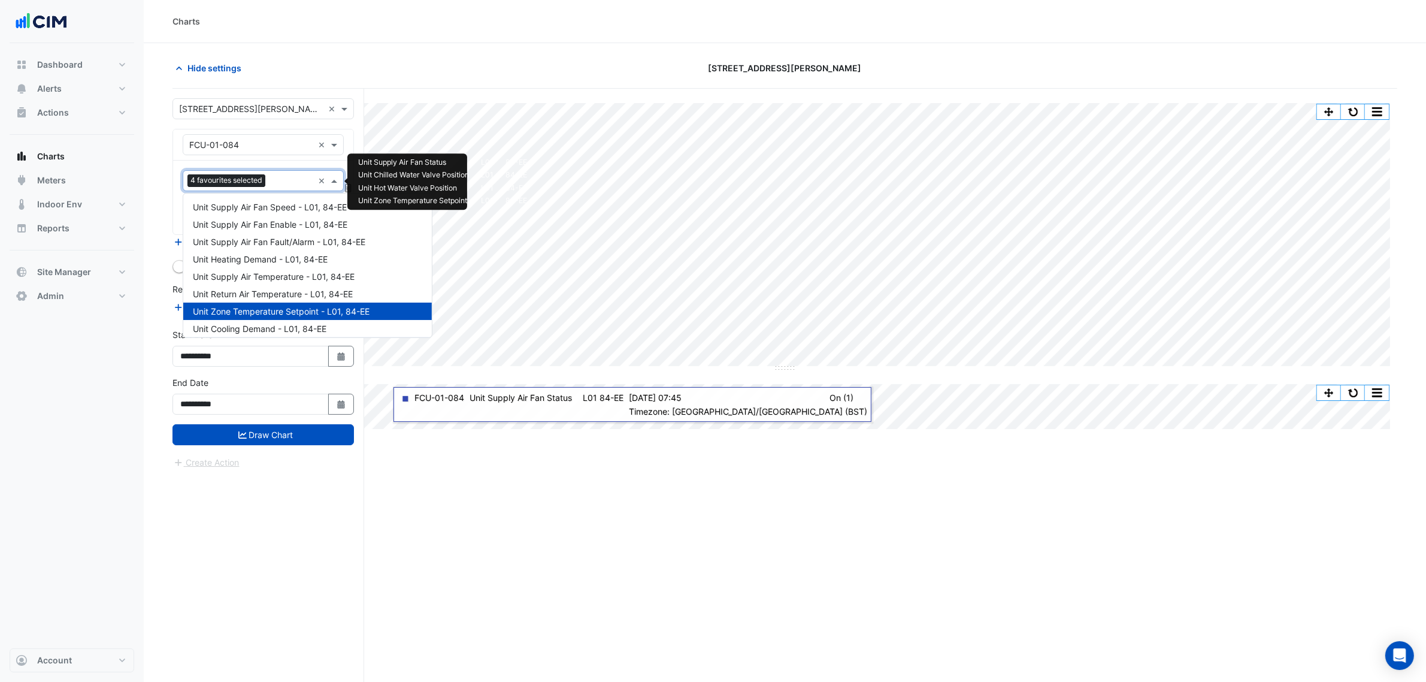
click at [280, 186] on input "text" at bounding box center [291, 182] width 43 height 13
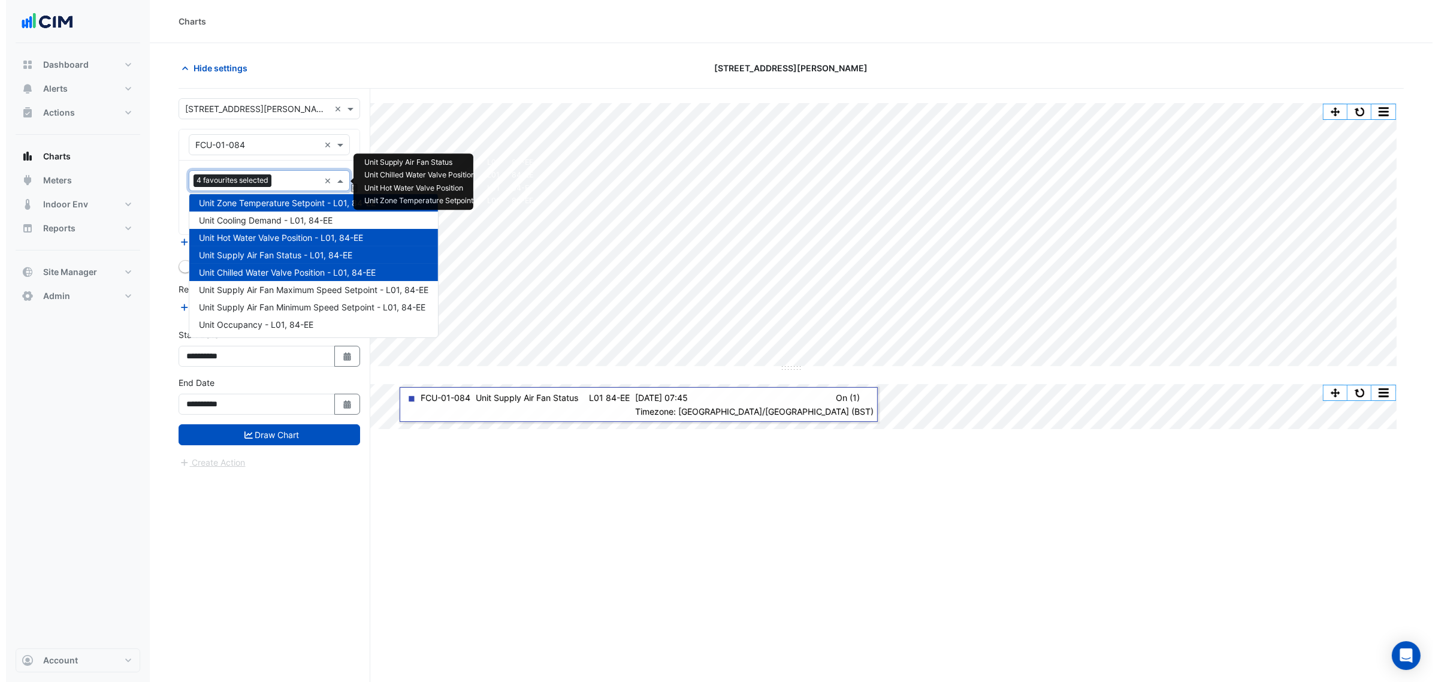
scroll to position [34, 0]
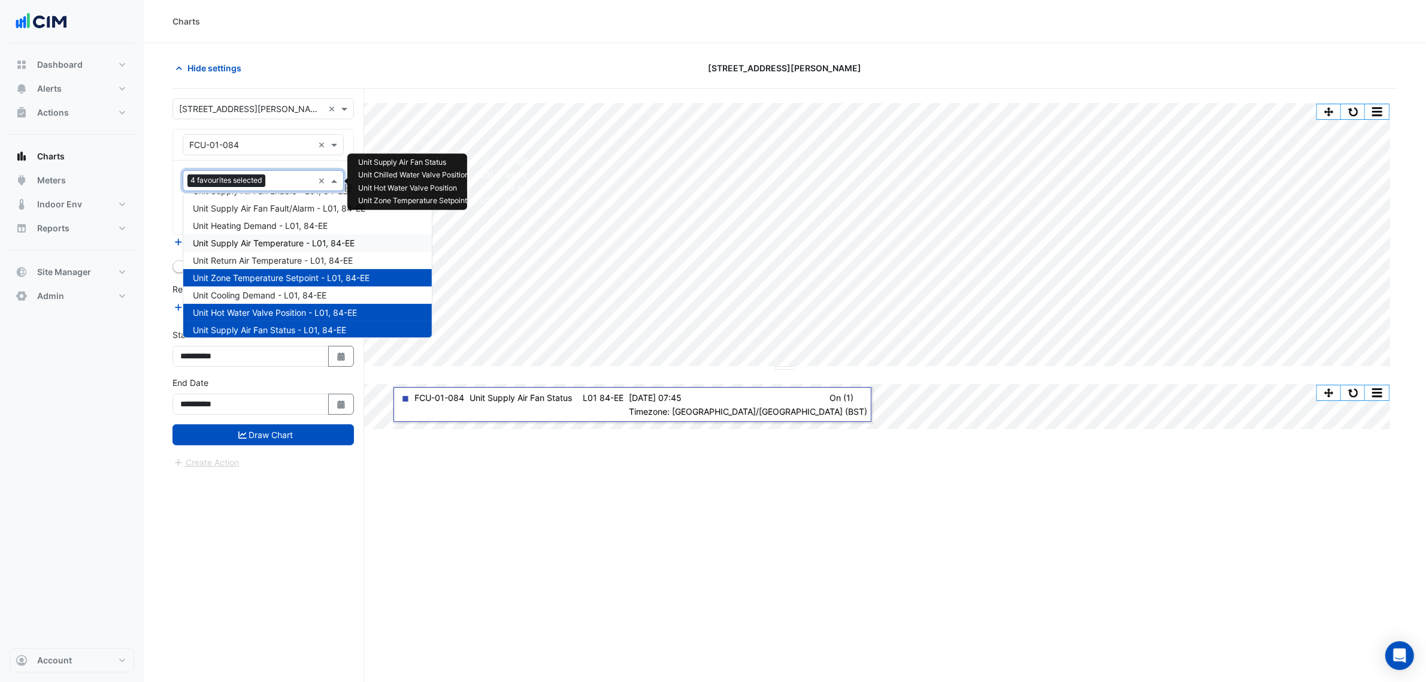
click at [247, 244] on span "Unit Supply Air Temperature - L01, 84-EE" at bounding box center [274, 243] width 162 height 10
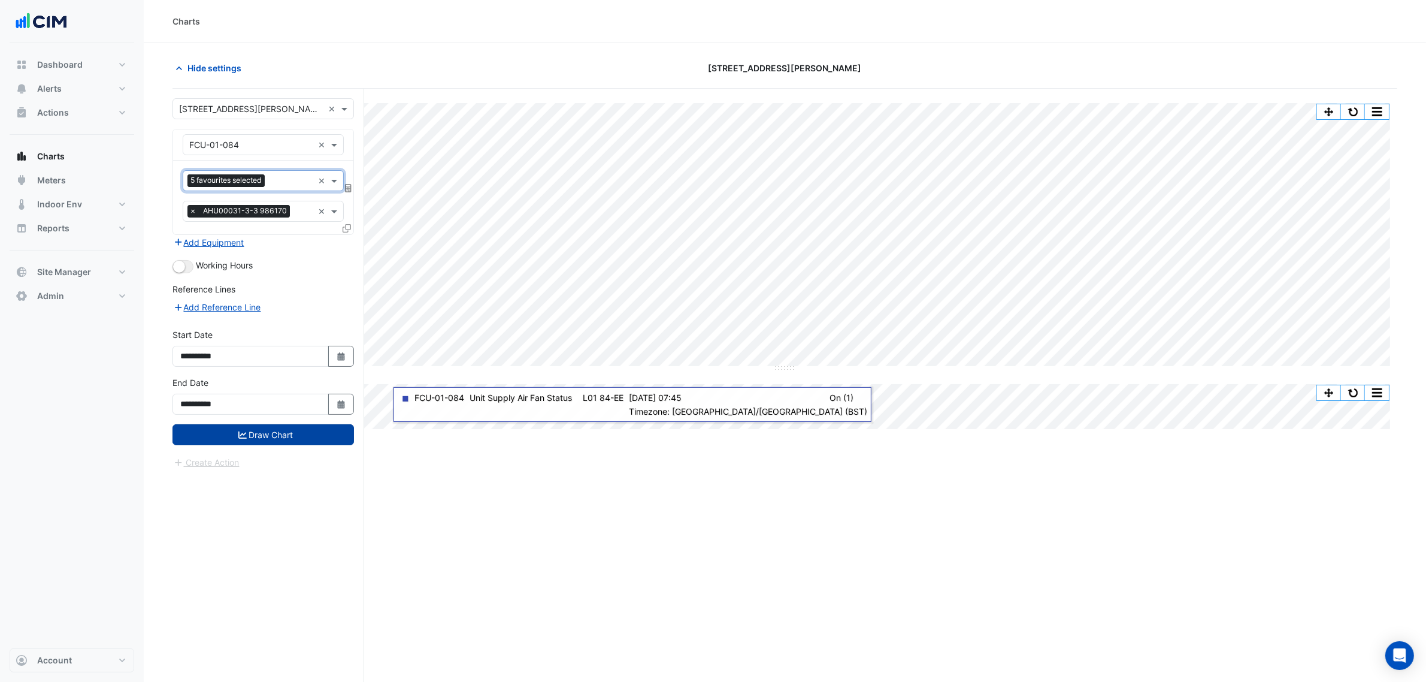
click at [270, 433] on button "Draw Chart" at bounding box center [264, 434] width 182 height 21
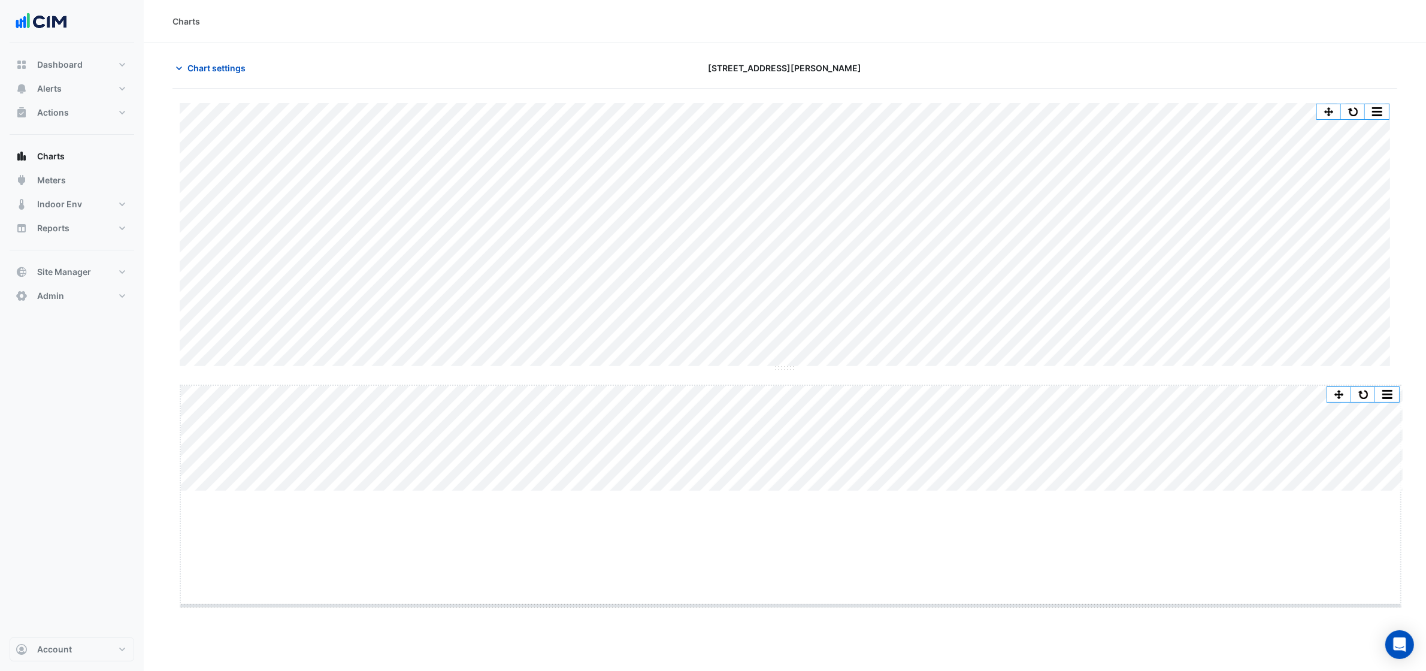
drag, startPoint x: 791, startPoint y: 492, endPoint x: 791, endPoint y: 612, distance: 119.8
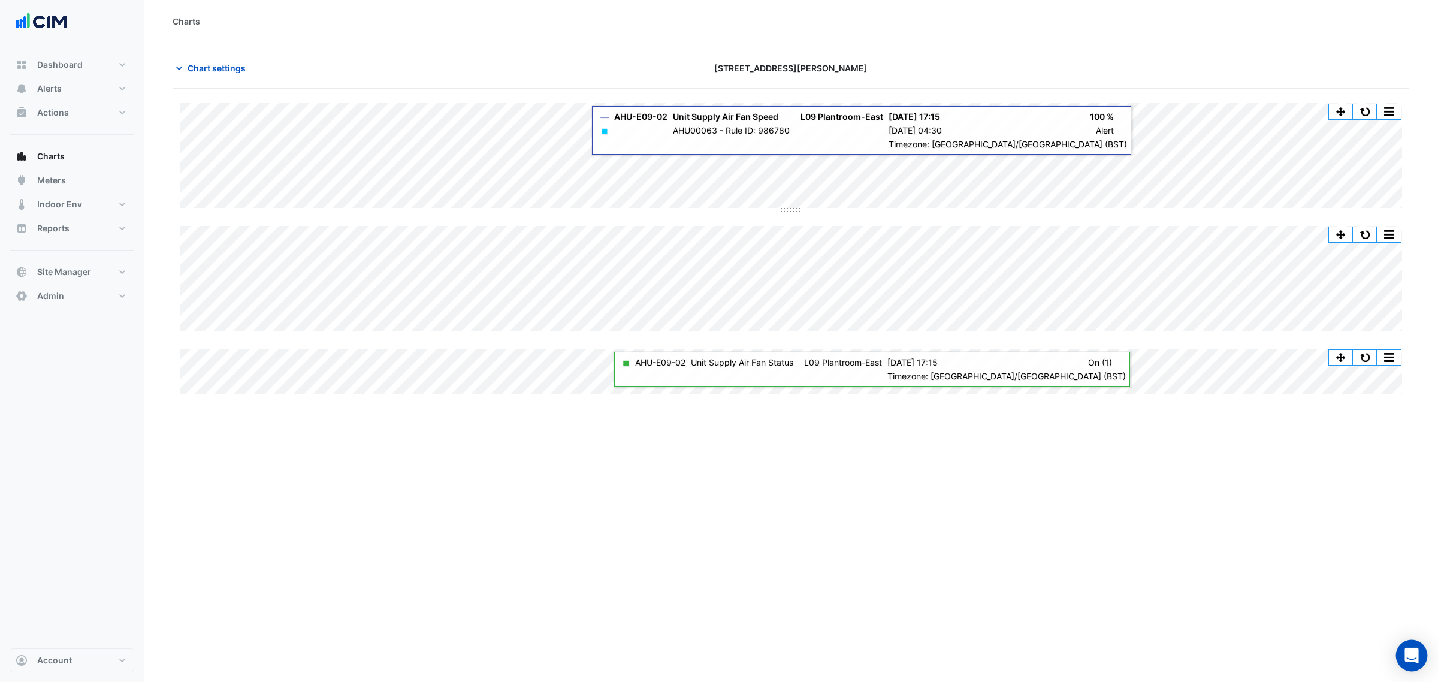
click at [1415, 659] on icon "Open Intercom Messenger" at bounding box center [1412, 656] width 16 height 16
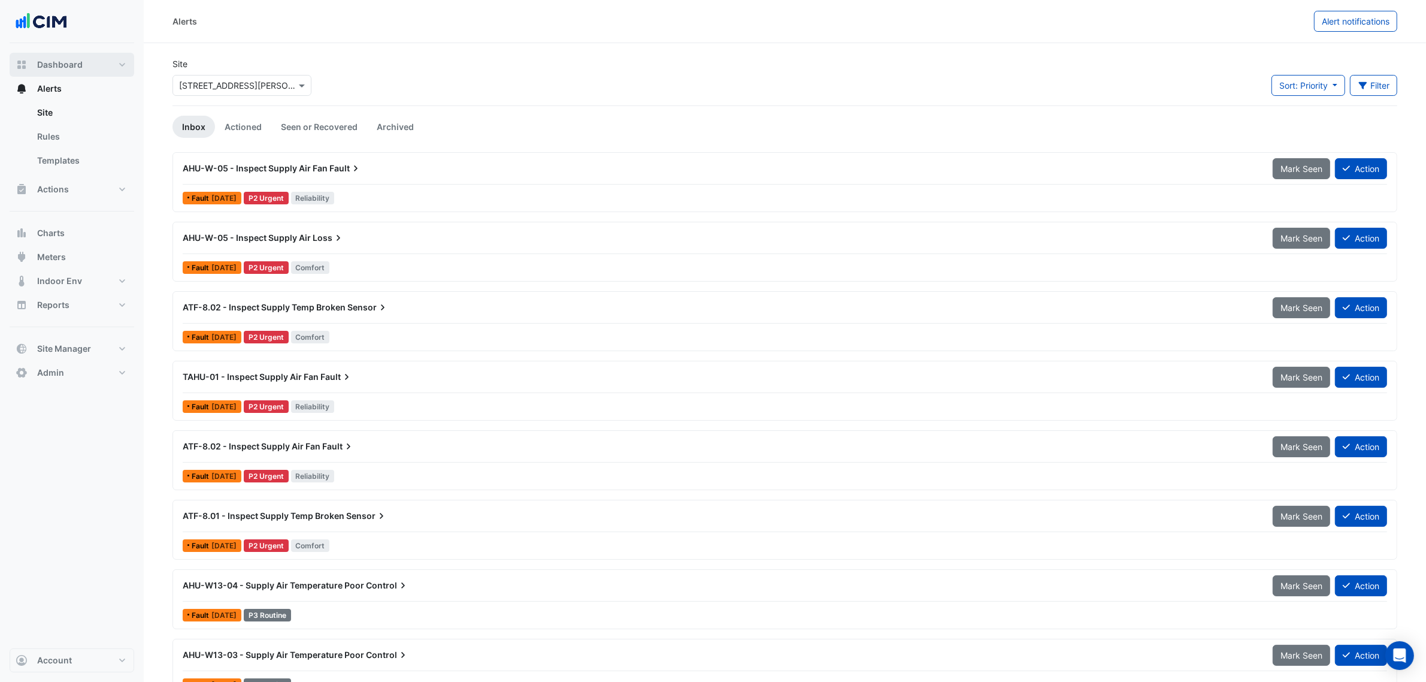
click at [64, 65] on span "Dashboard" at bounding box center [60, 65] width 46 height 12
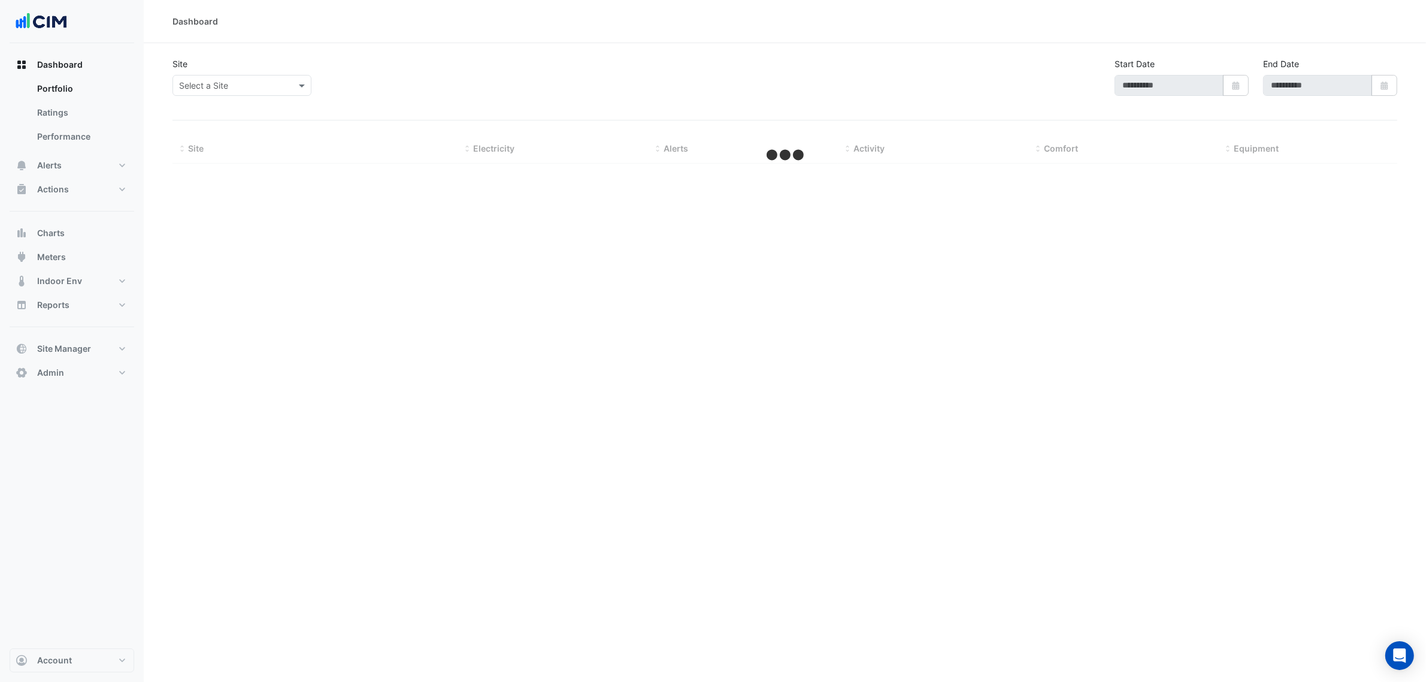
select select "***"
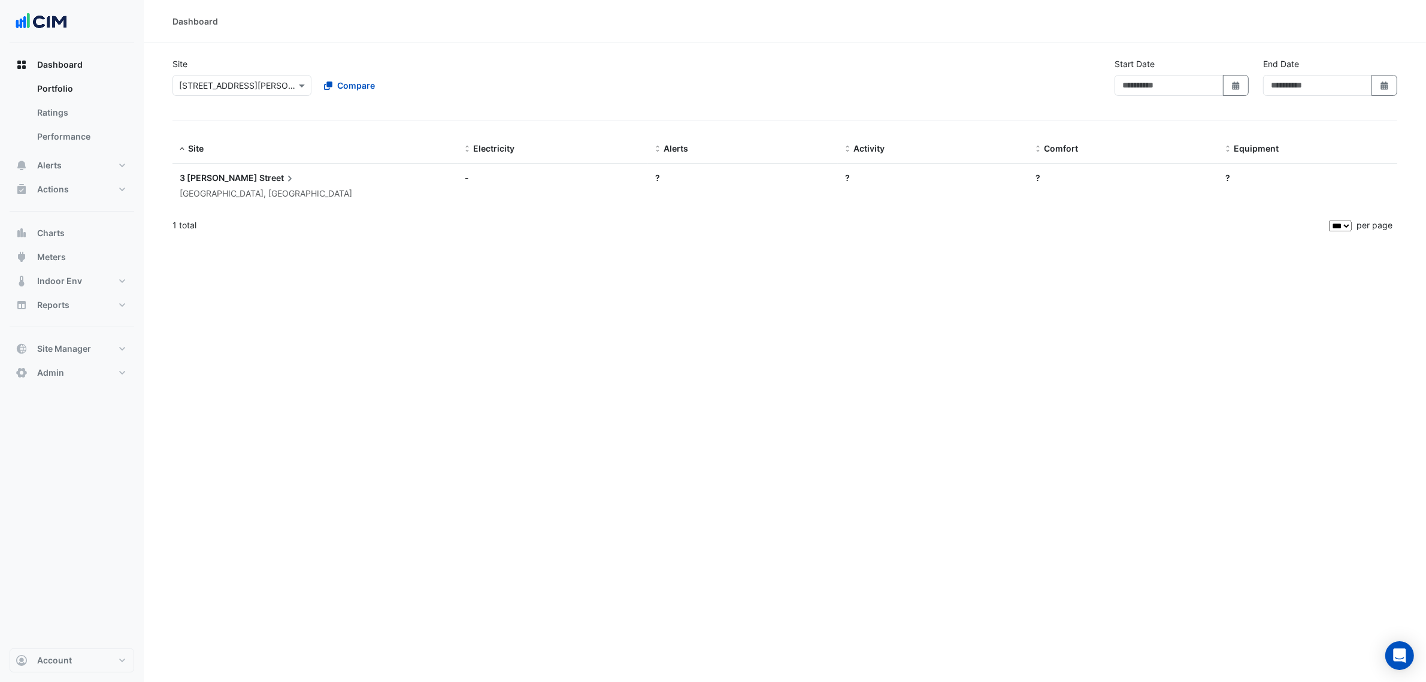
type input "**********"
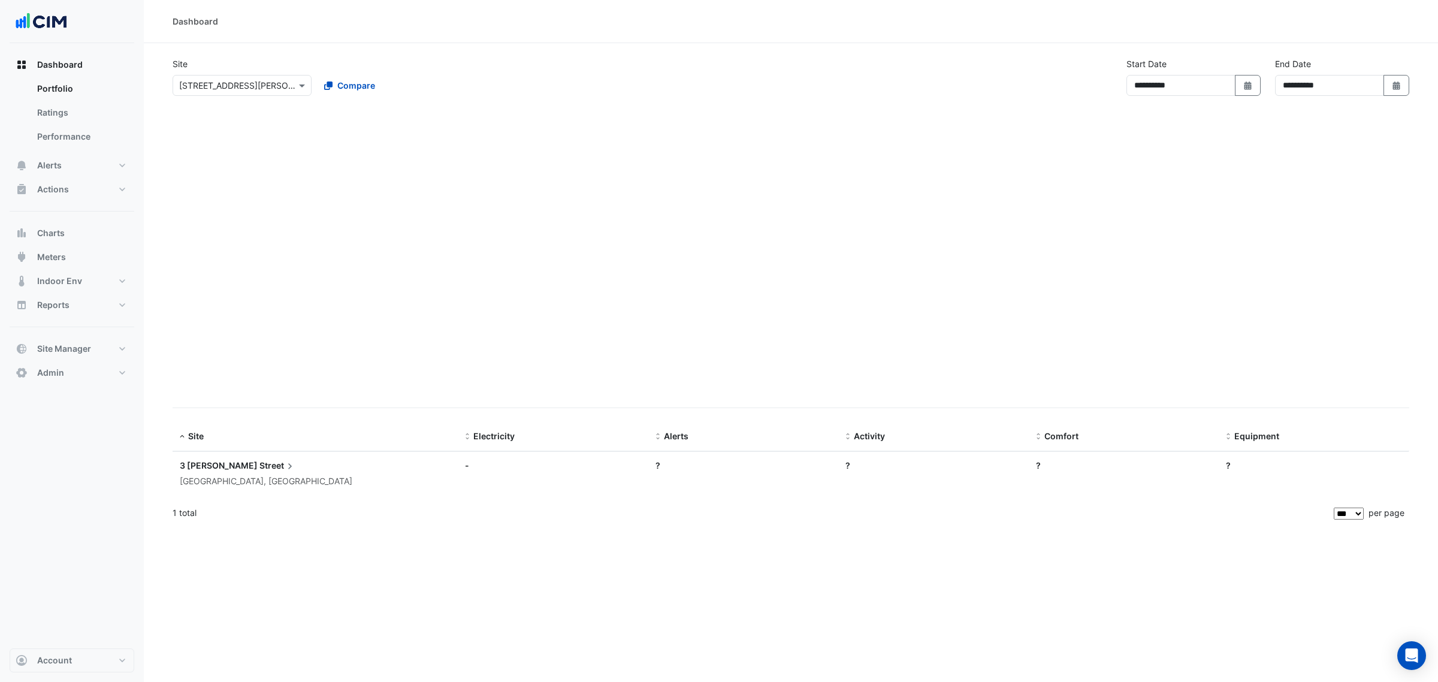
click at [1396, 79] on button "Select Date" at bounding box center [1396, 85] width 26 height 21
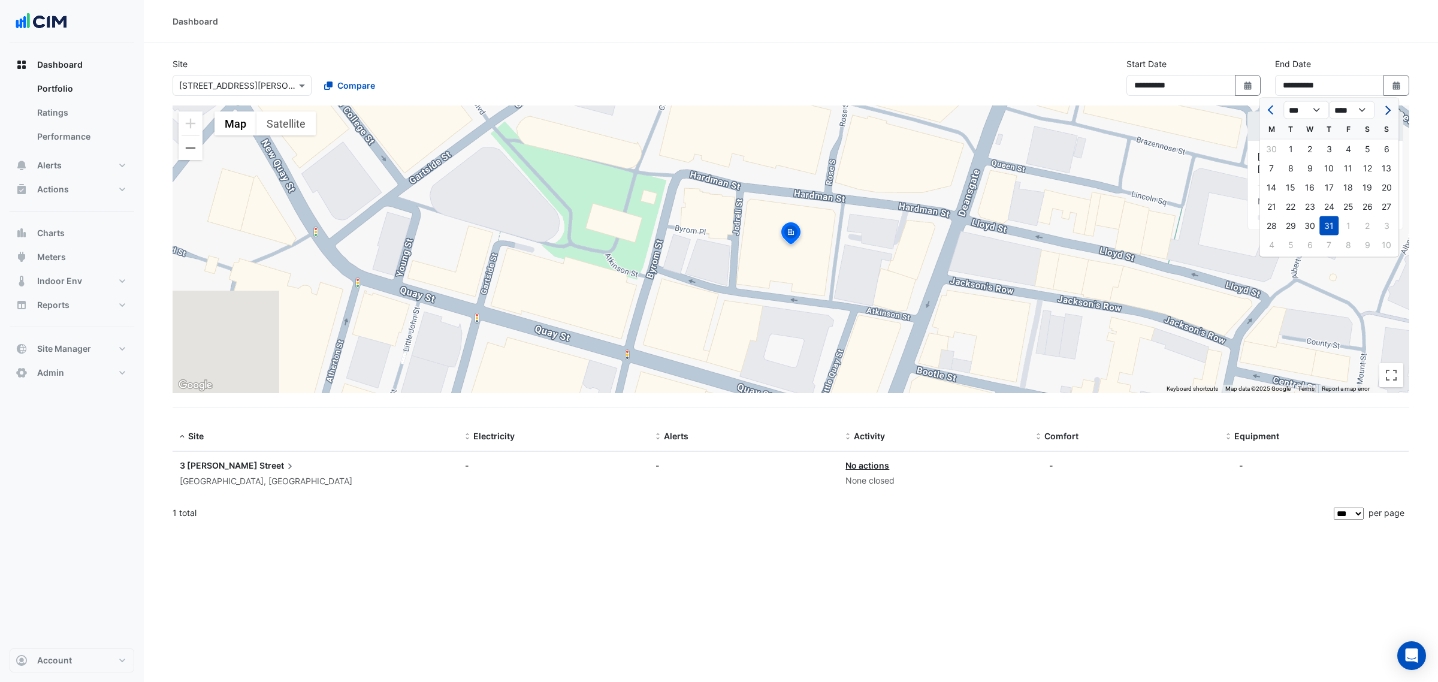
click at [1384, 103] on button "Next month" at bounding box center [1386, 110] width 14 height 19
select select "*"
click at [1382, 216] on div "31" at bounding box center [1386, 225] width 19 height 19
type input "**********"
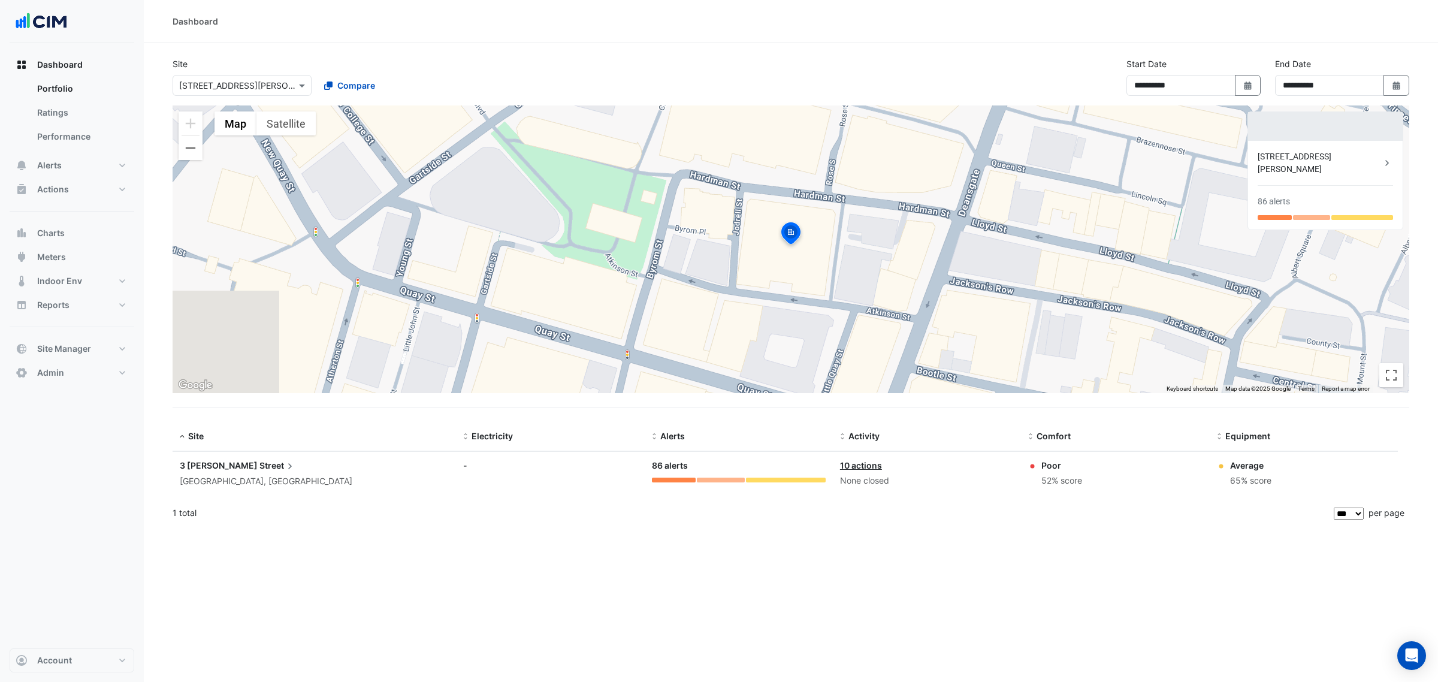
click at [1297, 156] on div "[STREET_ADDRESS][PERSON_NAME]" at bounding box center [1318, 162] width 123 height 25
